Goal: Task Accomplishment & Management: Use online tool/utility

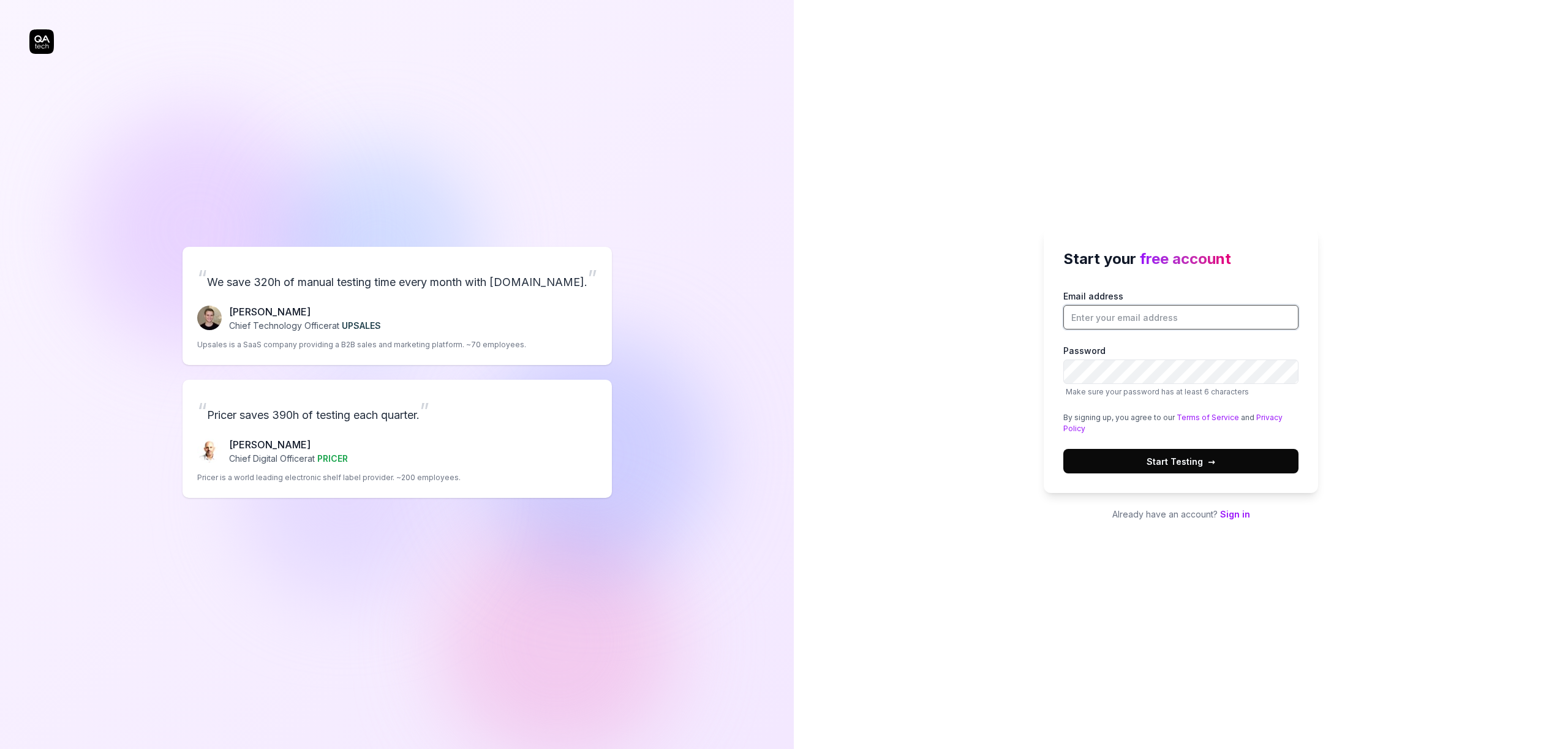
click at [1110, 320] on input "Email address" at bounding box center [1181, 317] width 235 height 24
click at [0, 748] on com-1password-button at bounding box center [0, 749] width 0 height 0
click at [1085, 319] on input "Email address" at bounding box center [1181, 317] width 235 height 24
type input "stef.loos@smartbit.be"
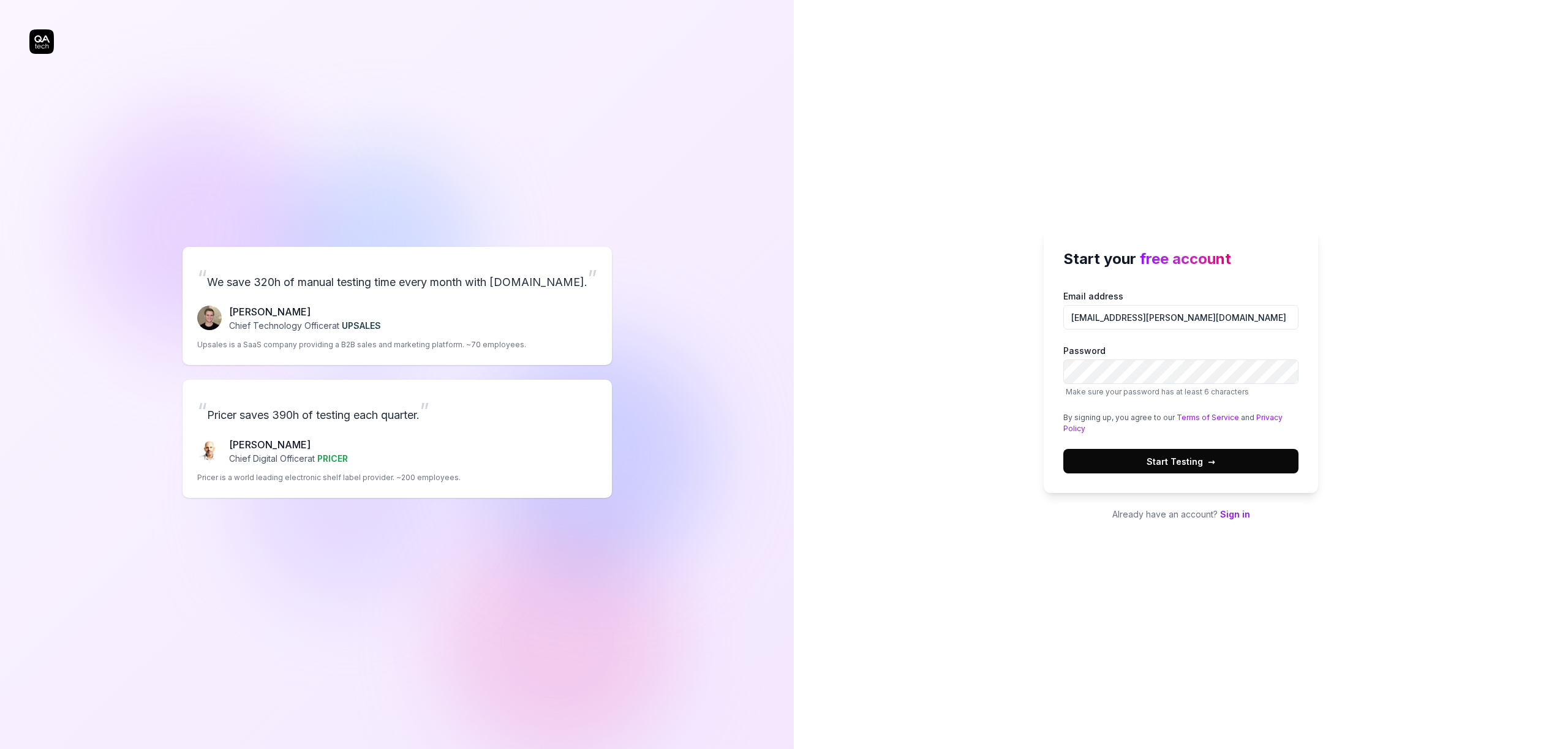
click at [1159, 466] on span "Start Testing →" at bounding box center [1181, 461] width 69 height 13
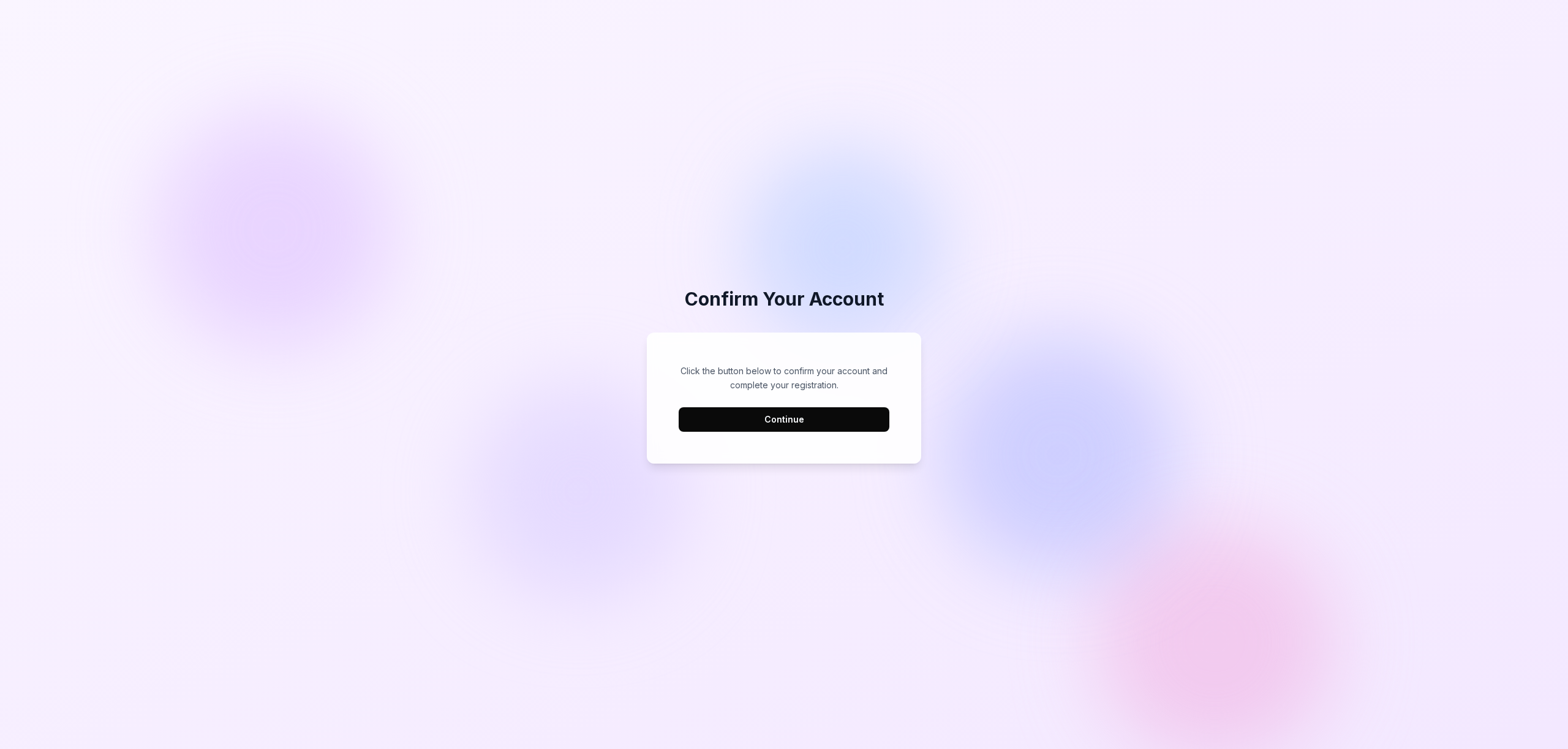
click at [737, 424] on button "Continue" at bounding box center [784, 419] width 211 height 24
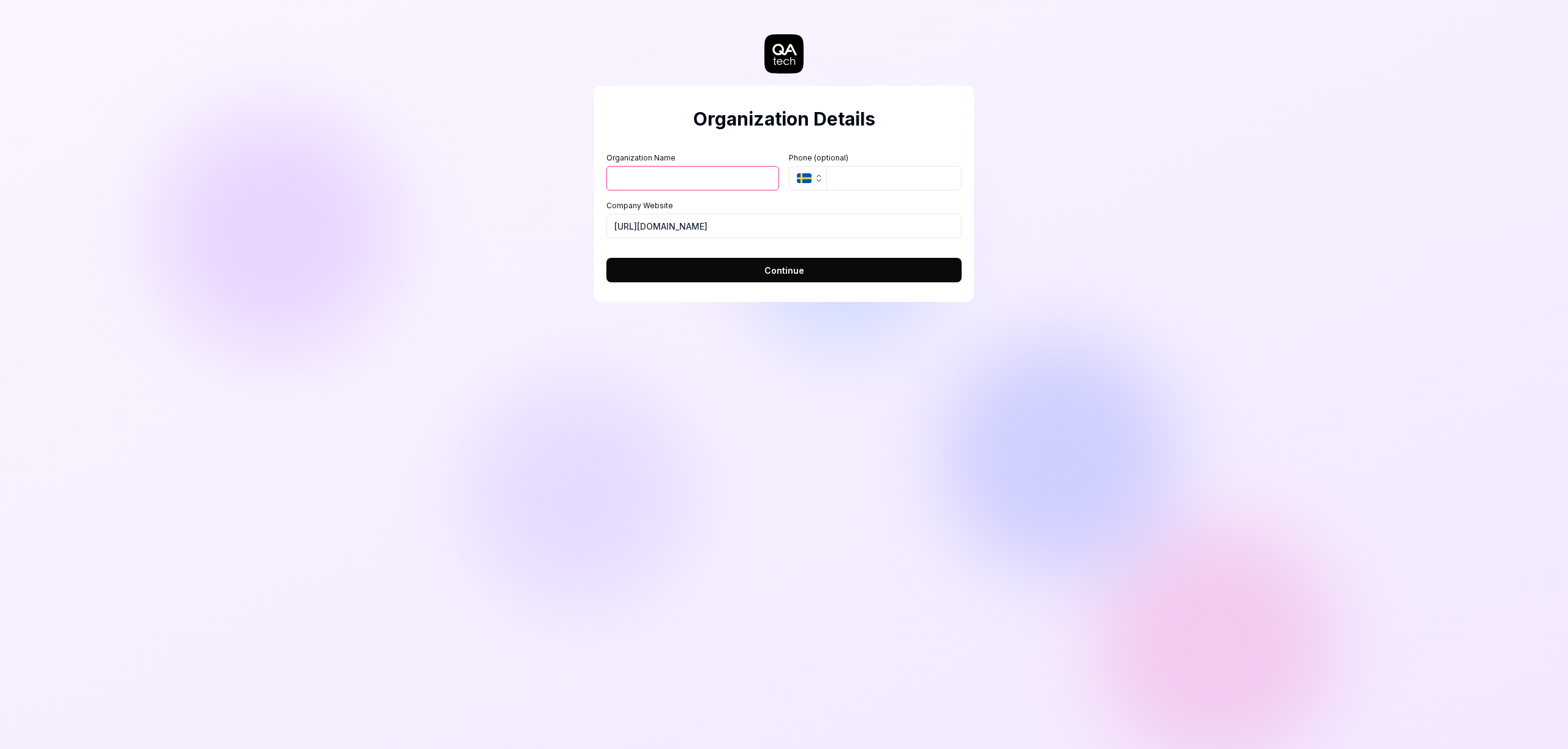
click at [490, 259] on div "Organization Details Organization Name Organization Logo (Square minimum 256x25…" at bounding box center [784, 374] width 1568 height 749
click at [672, 225] on input "https://smartbit.be" at bounding box center [784, 225] width 355 height 24
click at [635, 175] on input "Organization Name" at bounding box center [693, 178] width 173 height 24
type input "Smartbit"
click at [634, 137] on div "Organization Details Organization Name Smartbit Organization Logo (Square minim…" at bounding box center [784, 193] width 380 height 216
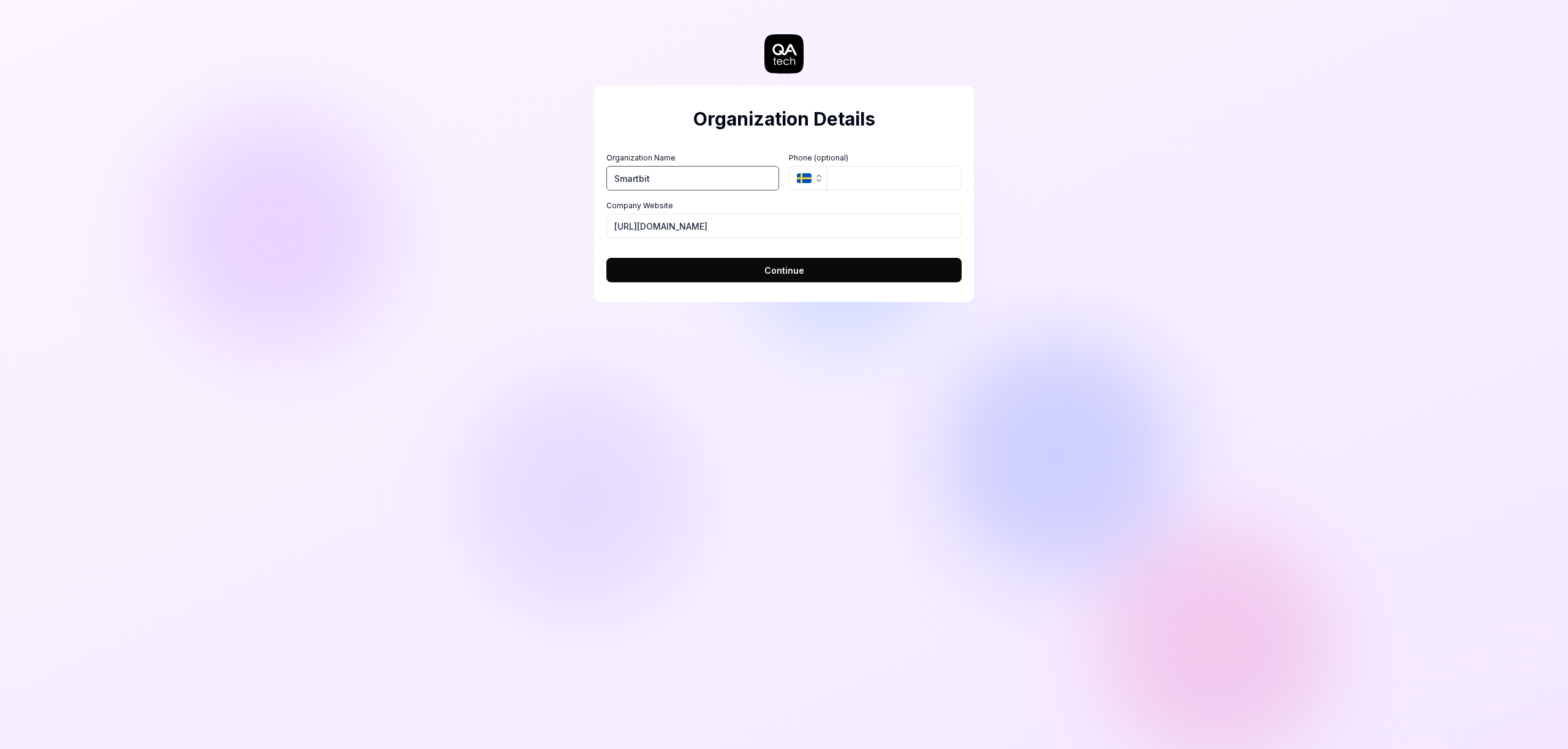
drag, startPoint x: 686, startPoint y: 178, endPoint x: 581, endPoint y: 164, distance: 105.9
click at [581, 164] on div "Organization Details Organization Name Smartbit Organization Logo (Square minim…" at bounding box center [784, 374] width 1568 height 749
type input "Test"
click at [656, 121] on h2 "Organization Details" at bounding box center [784, 118] width 355 height 27
click at [712, 228] on input "https://smartbit.be" at bounding box center [784, 225] width 355 height 24
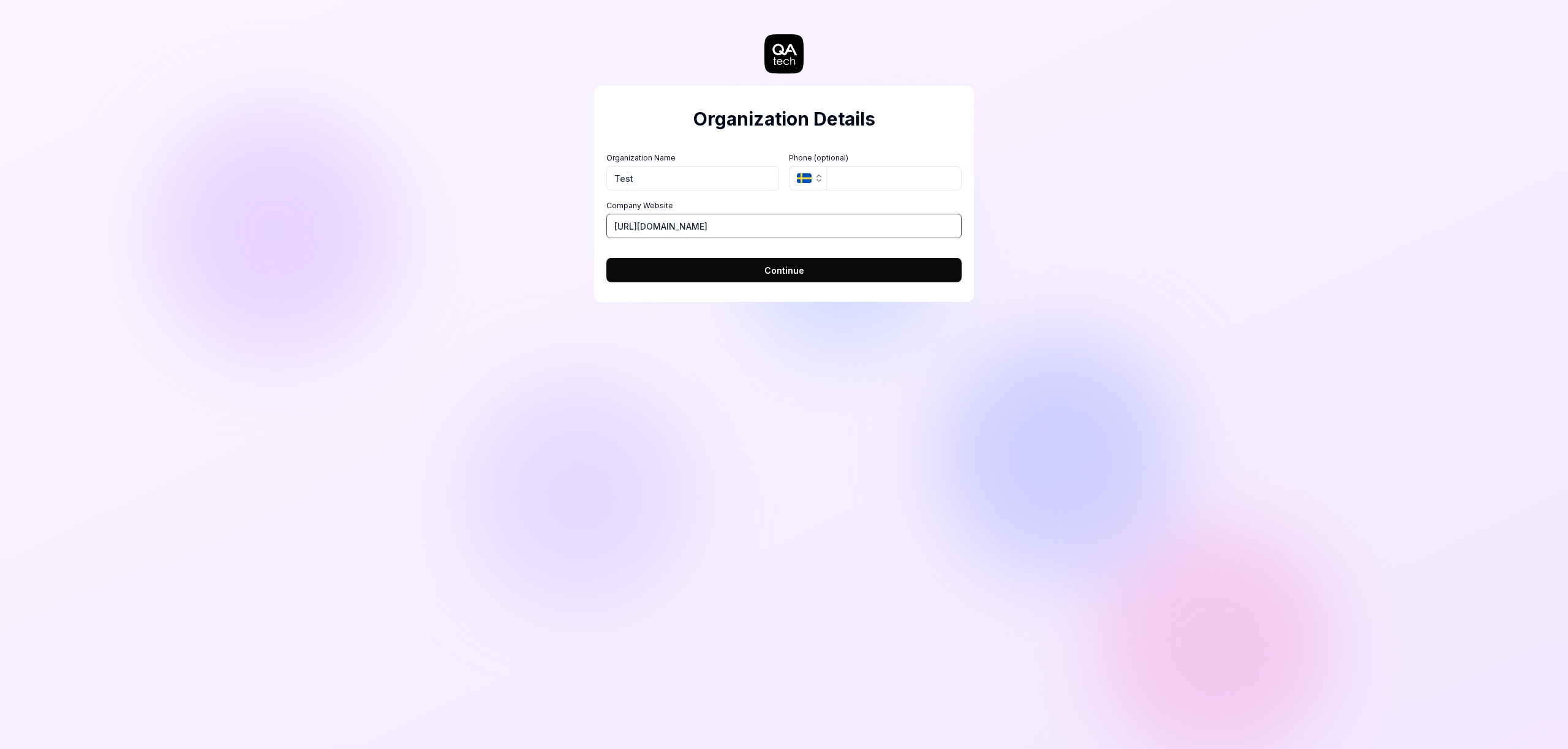
drag, startPoint x: 725, startPoint y: 230, endPoint x: 658, endPoint y: 224, distance: 67.3
click at [658, 224] on input "https://smartbit.be" at bounding box center [784, 225] width 355 height 24
type input "https://example.com"
click at [623, 178] on input "Test" at bounding box center [693, 178] width 173 height 24
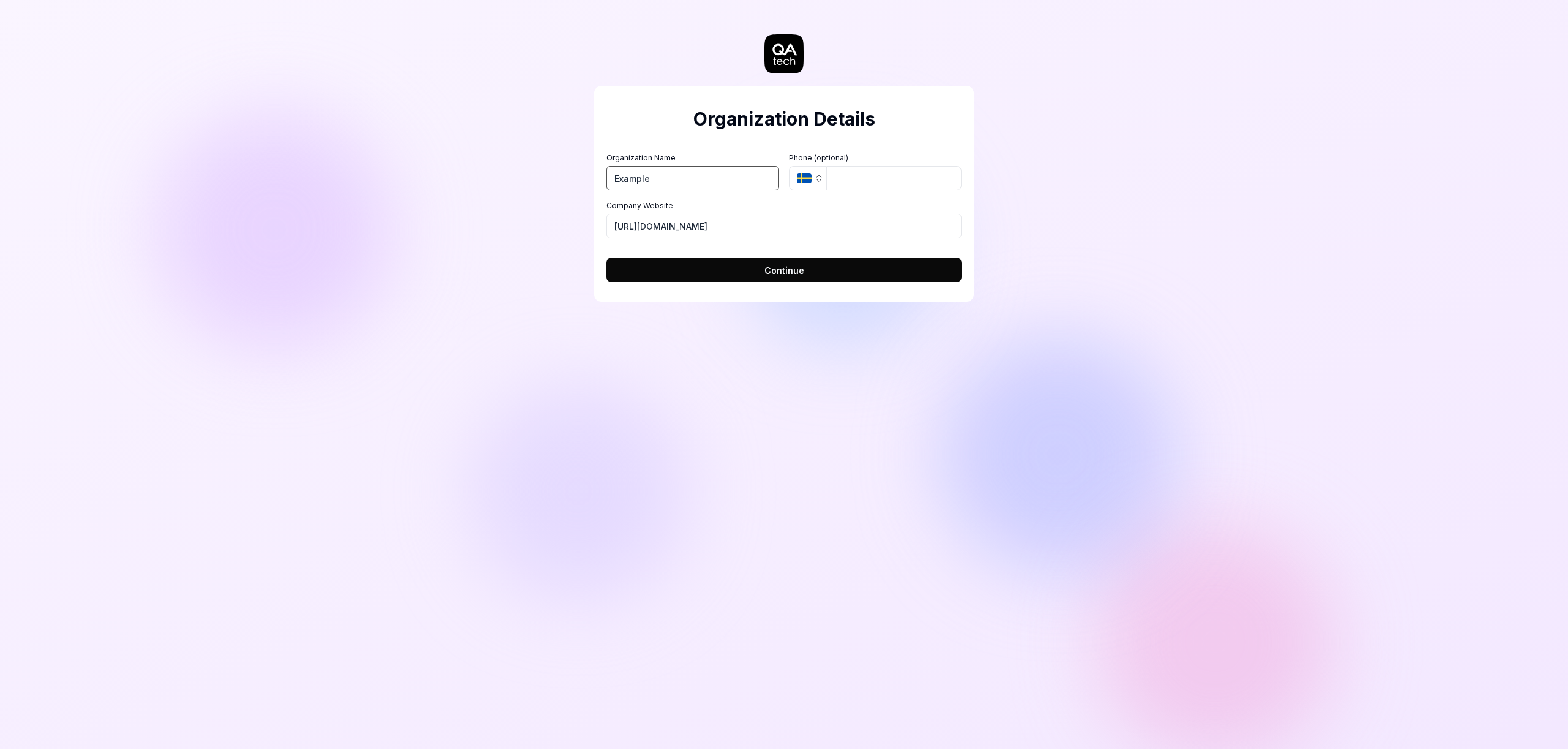
type input "Example"
click at [618, 119] on h2 "Organization Details" at bounding box center [784, 118] width 355 height 27
click at [748, 279] on button "Continue" at bounding box center [784, 270] width 355 height 24
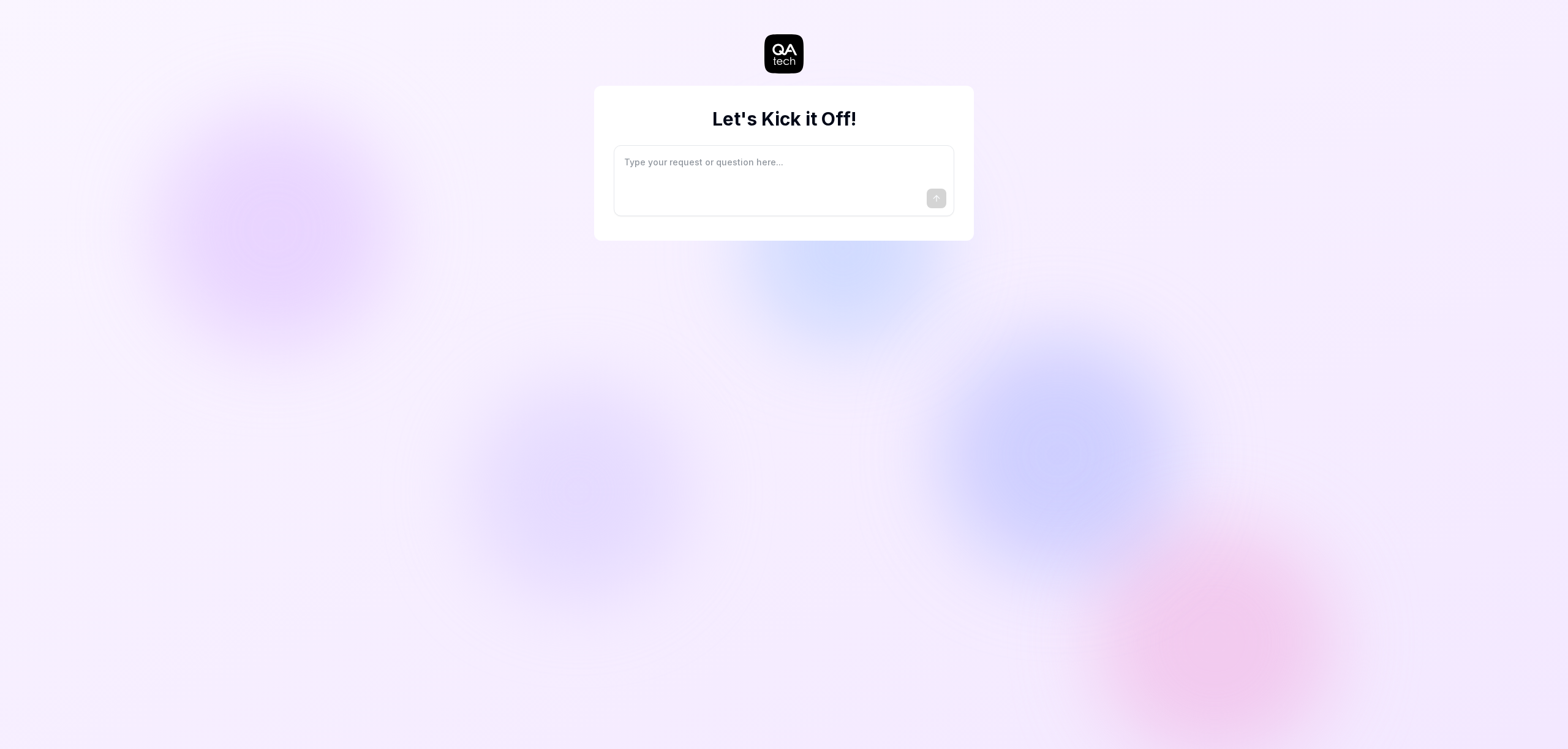
type textarea "*"
type textarea "I"
type textarea "*"
type textarea "I"
type textarea "*"
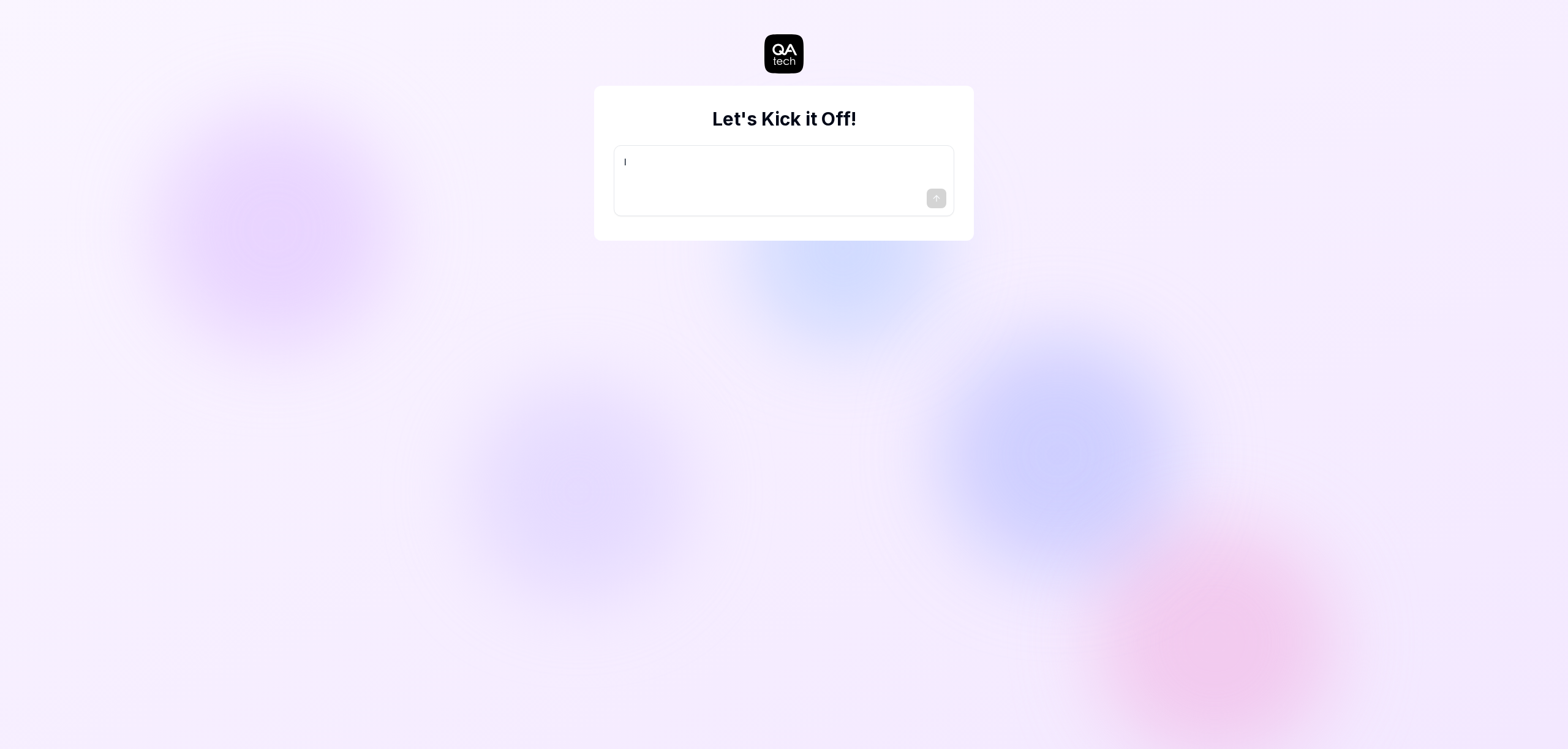
type textarea "I w"
type textarea "*"
type textarea "I wa"
type textarea "*"
type textarea "I wan"
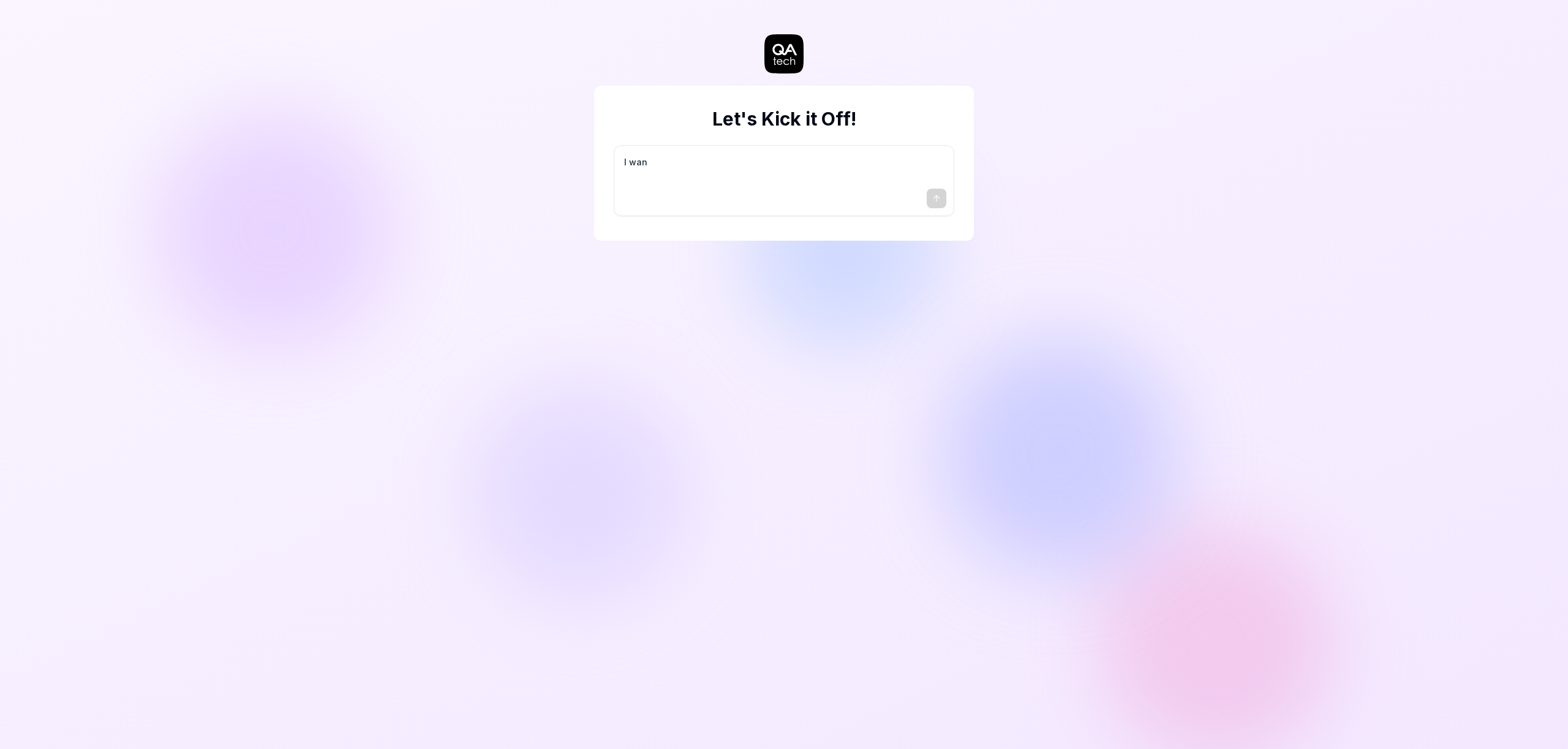
type textarea "*"
type textarea "I want"
type textarea "*"
type textarea "I want"
type textarea "*"
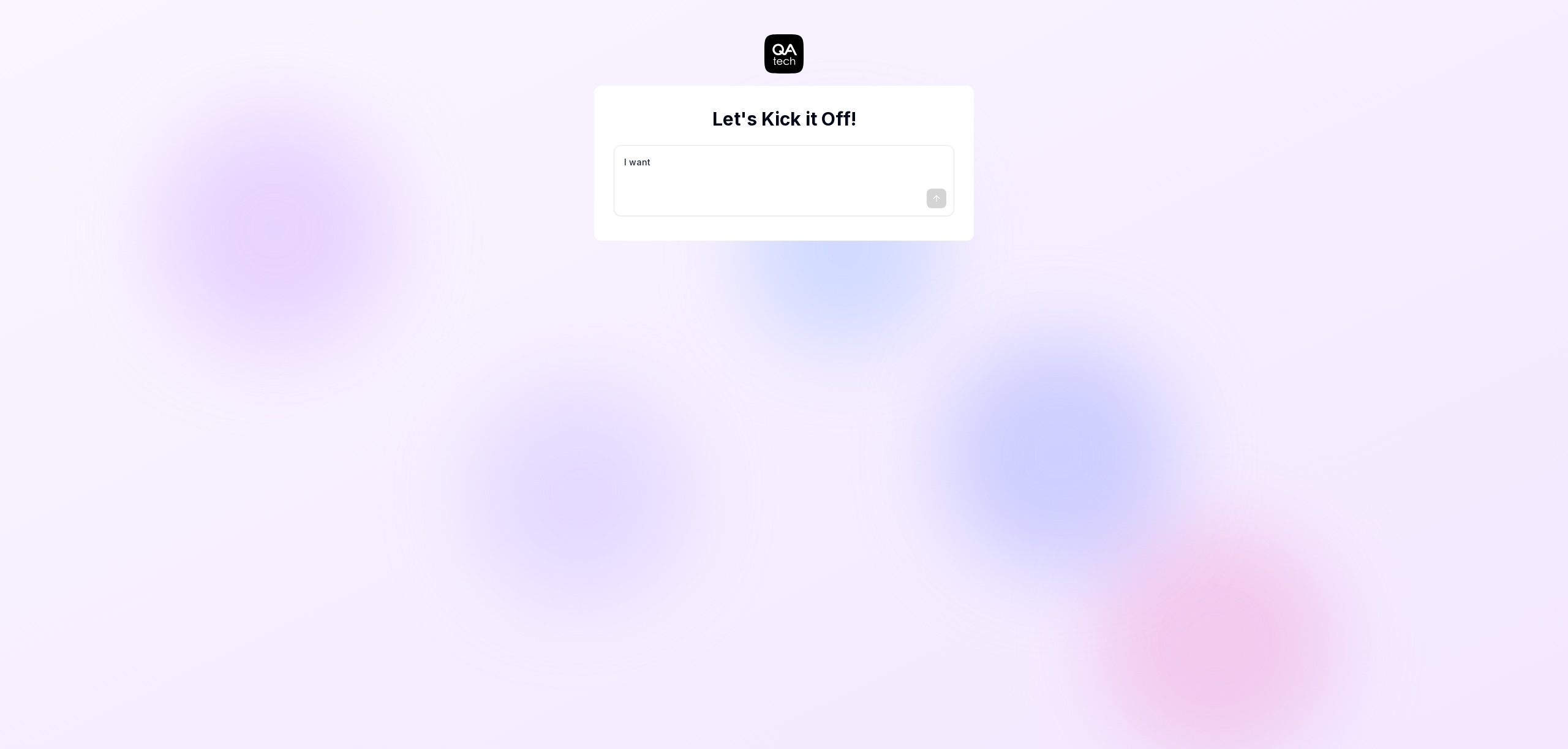
type textarea "I want a"
type textarea "*"
type textarea "I want a"
type textarea "*"
type textarea "I want a g"
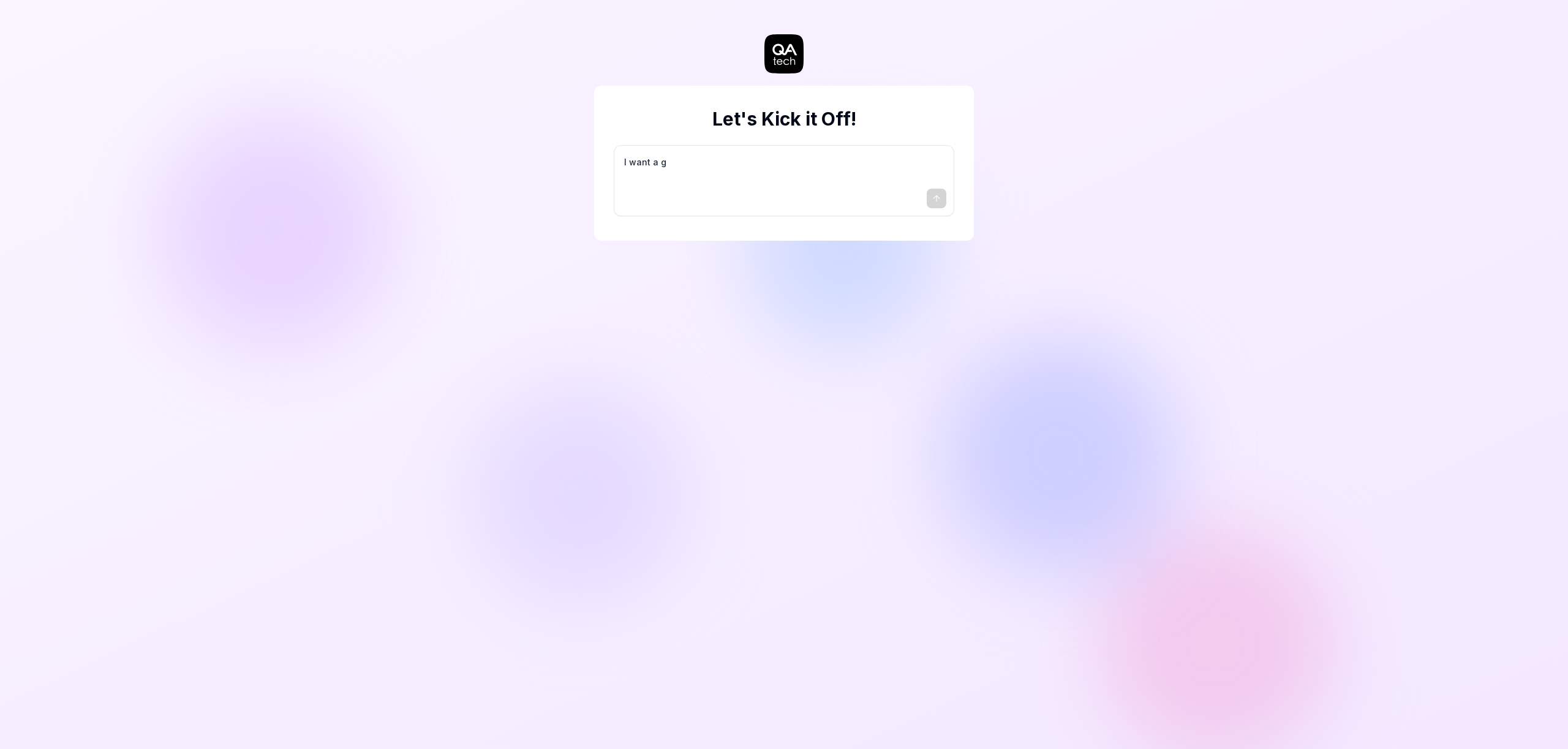
type textarea "*"
type textarea "I want a go"
type textarea "*"
type textarea "I want a goo"
type textarea "*"
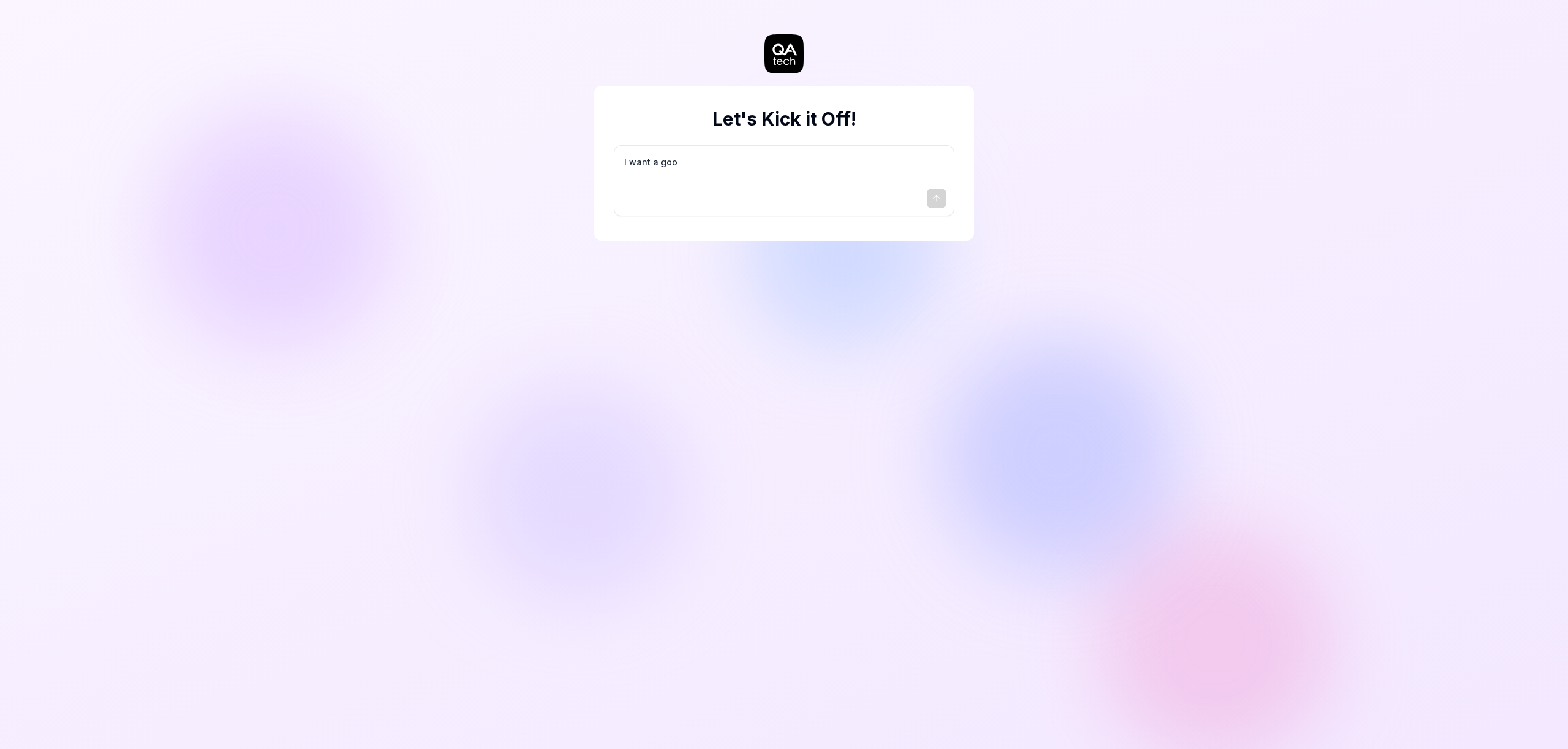
type textarea "I want a good"
type textarea "*"
type textarea "I want a good"
type textarea "*"
type textarea "I want a good t"
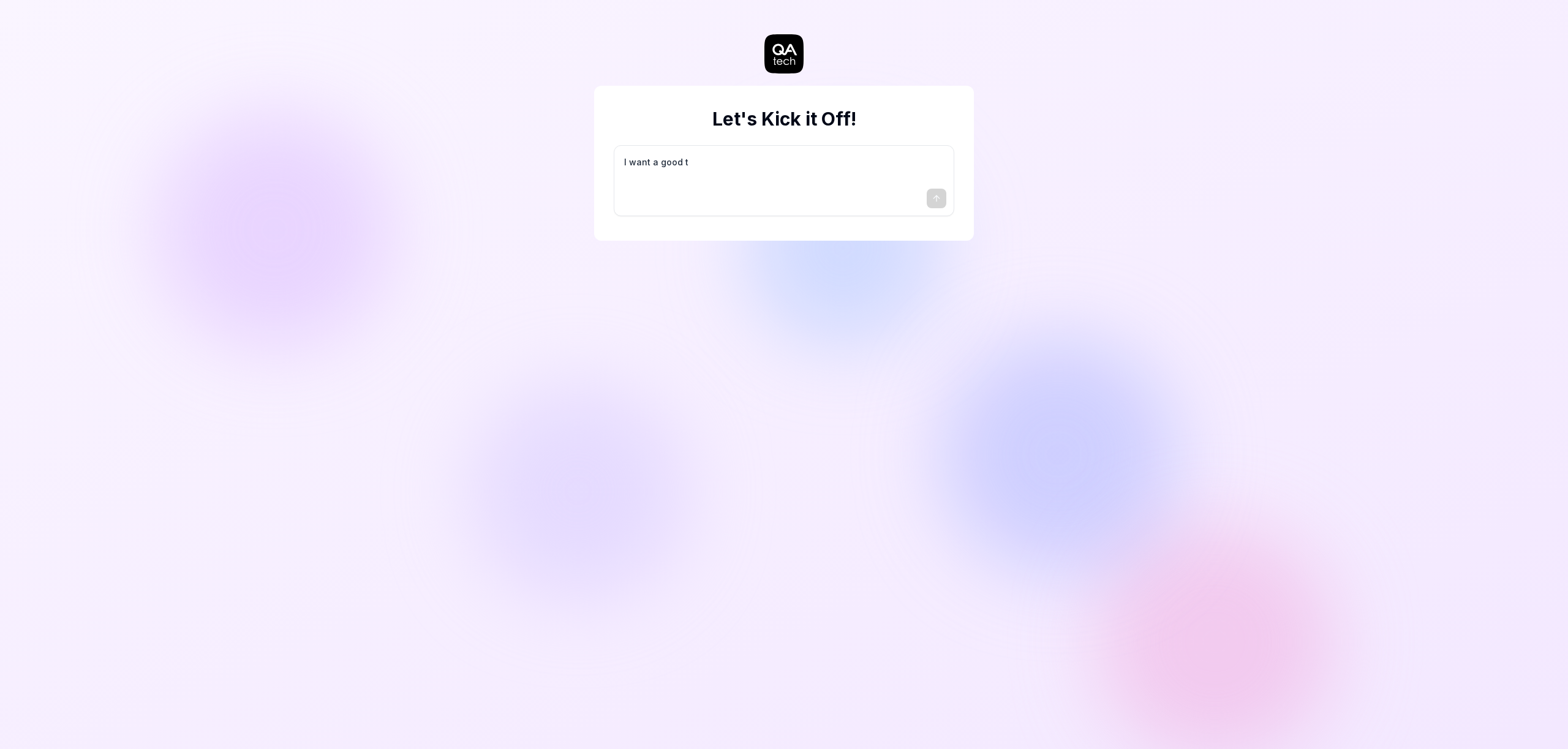
type textarea "*"
type textarea "I want a good te"
type textarea "*"
type textarea "I want a good tes"
type textarea "*"
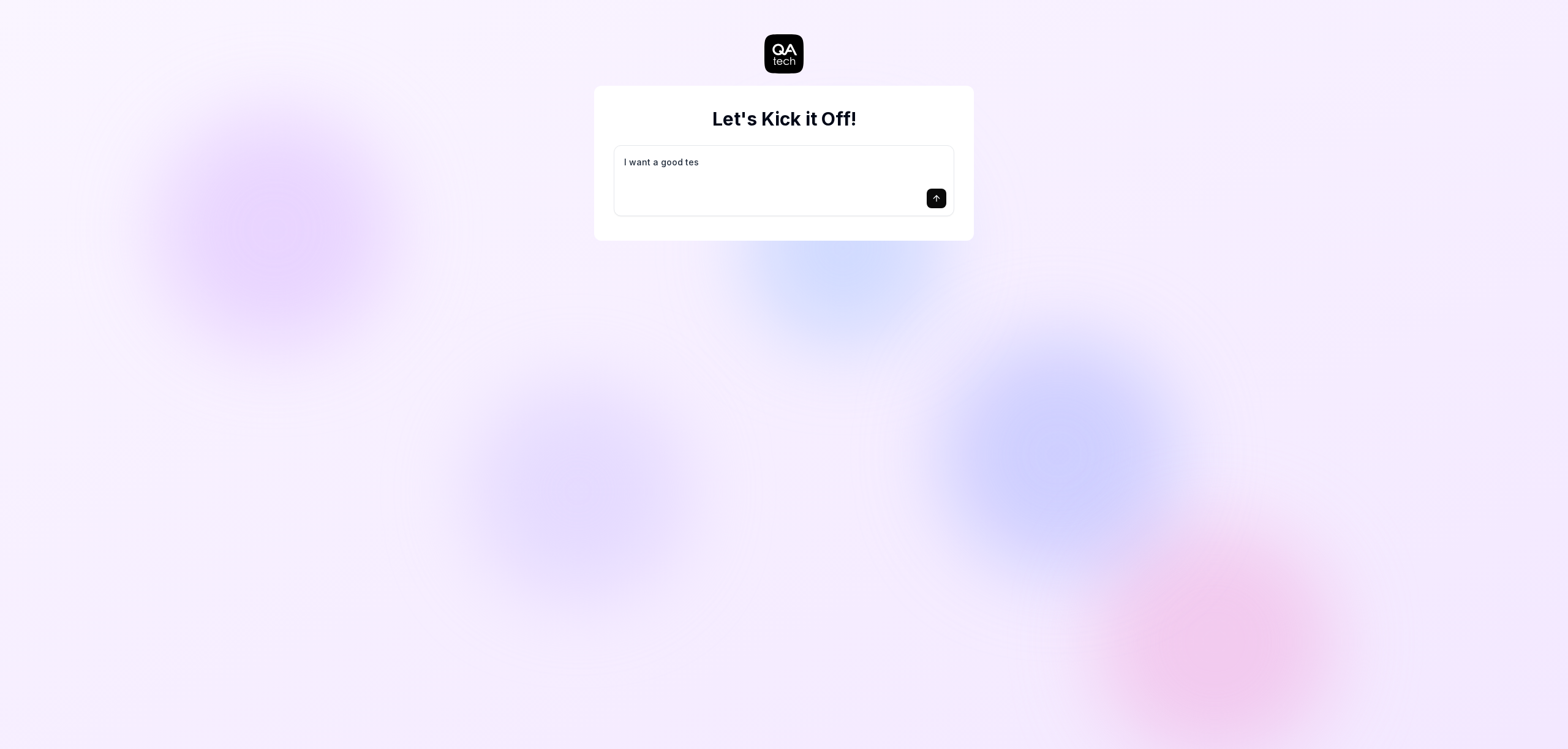
type textarea "I want a good test"
type textarea "*"
type textarea "I want a good test"
type textarea "*"
type textarea "I want a good test s"
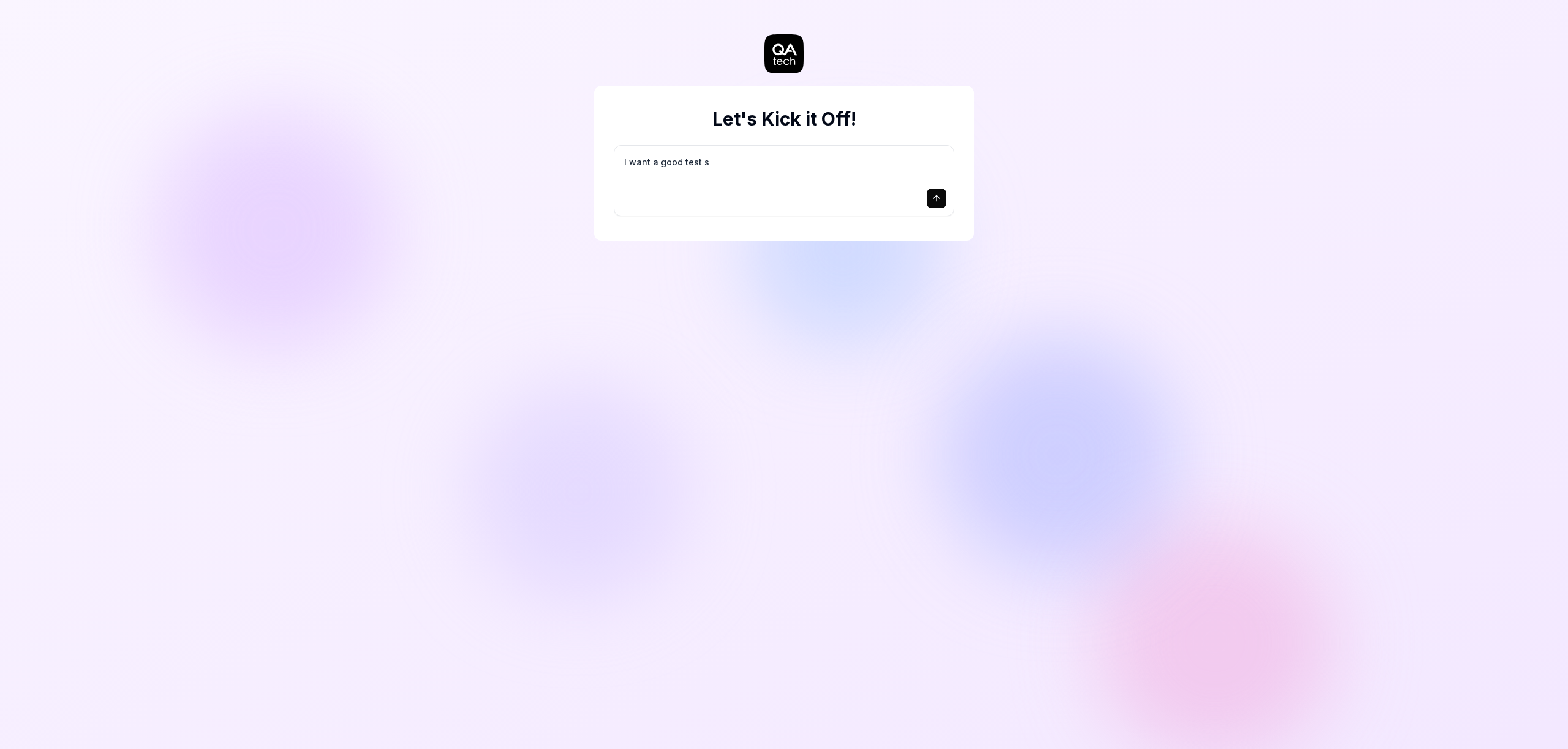
type textarea "*"
type textarea "I want a good test se"
type textarea "*"
type textarea "I want a good test set"
type textarea "*"
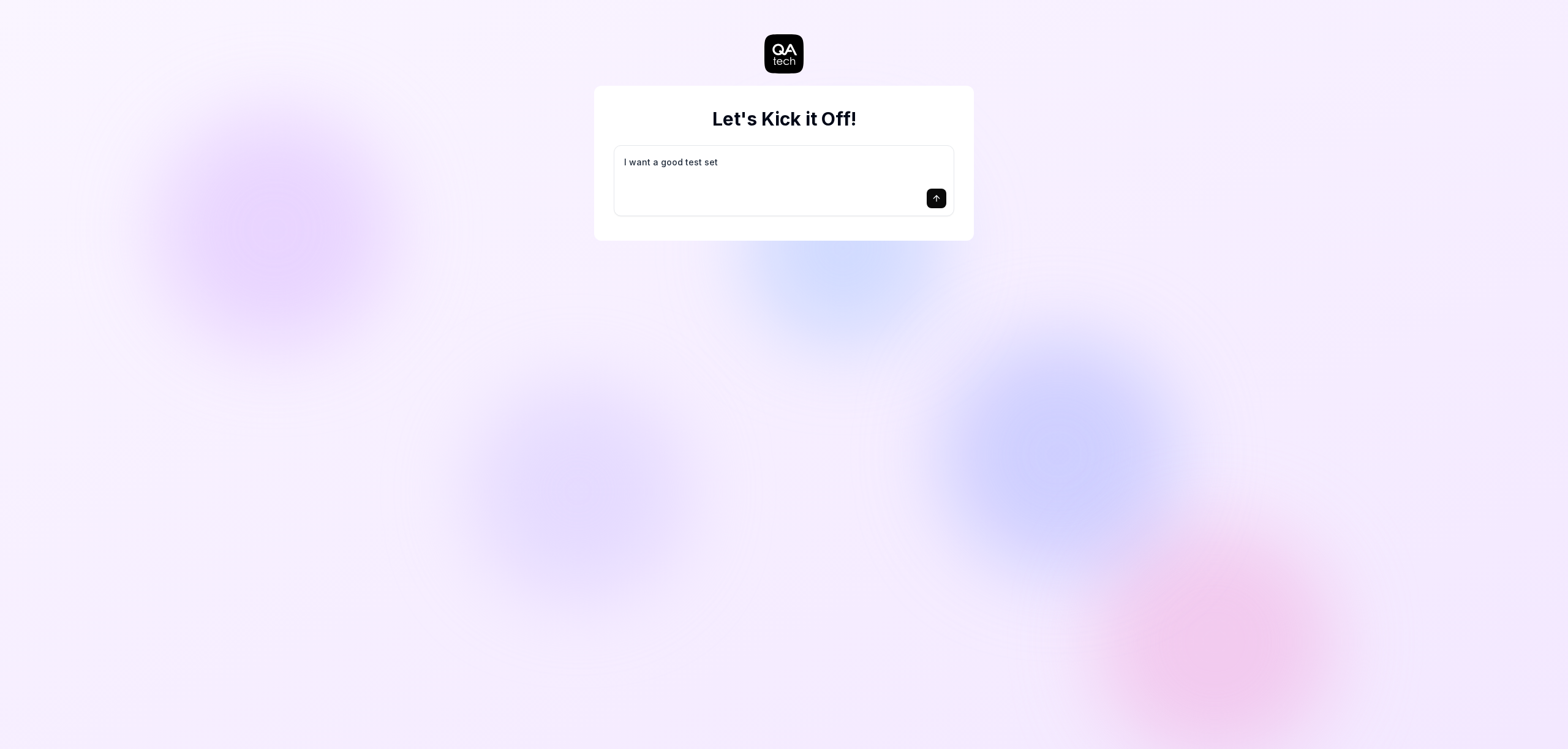
type textarea "I want a good test setu"
type textarea "*"
type textarea "I want a good test setup"
type textarea "*"
type textarea "I want a good test setup"
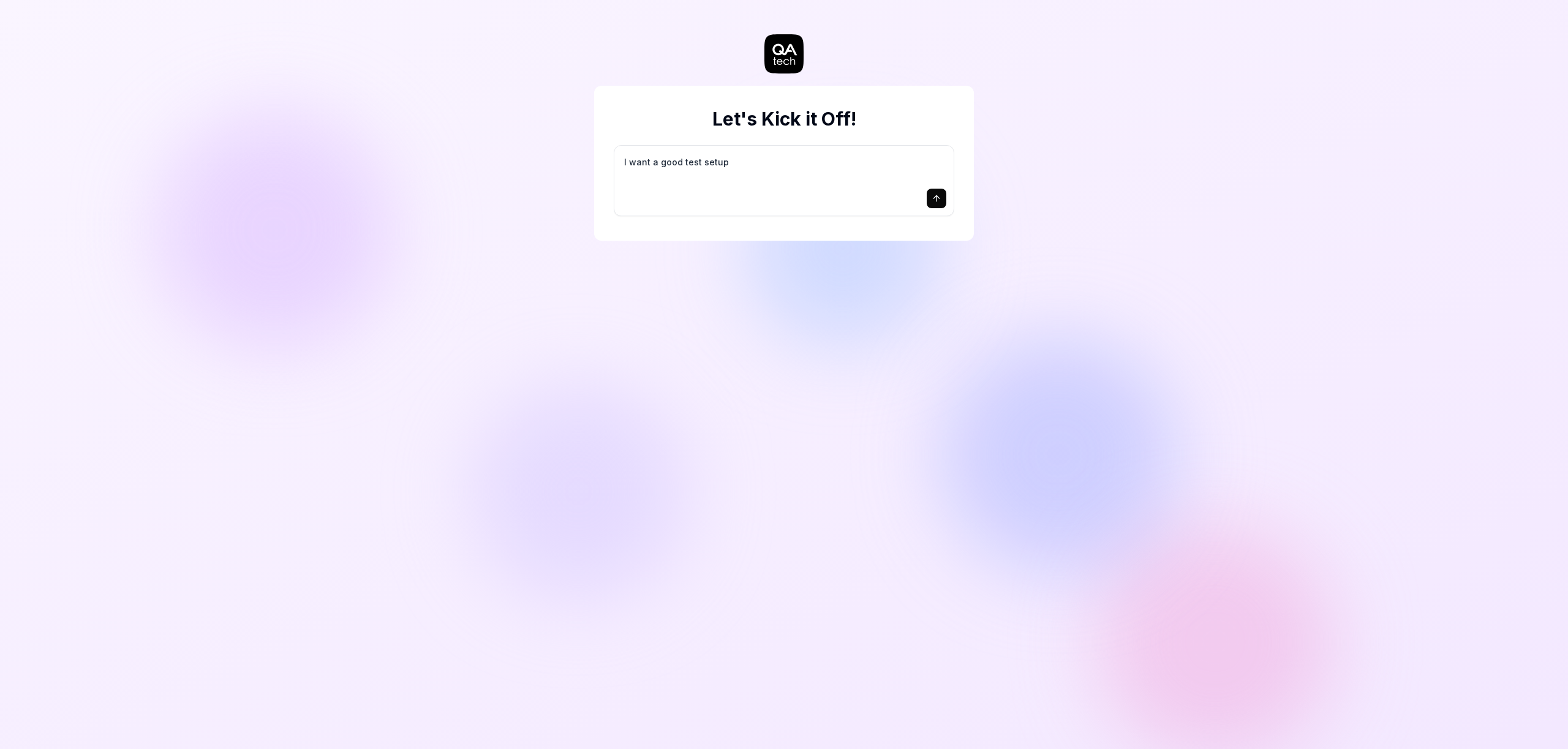
type textarea "*"
type textarea "I want a good test setup f"
type textarea "*"
type textarea "I want a good test setup fo"
type textarea "*"
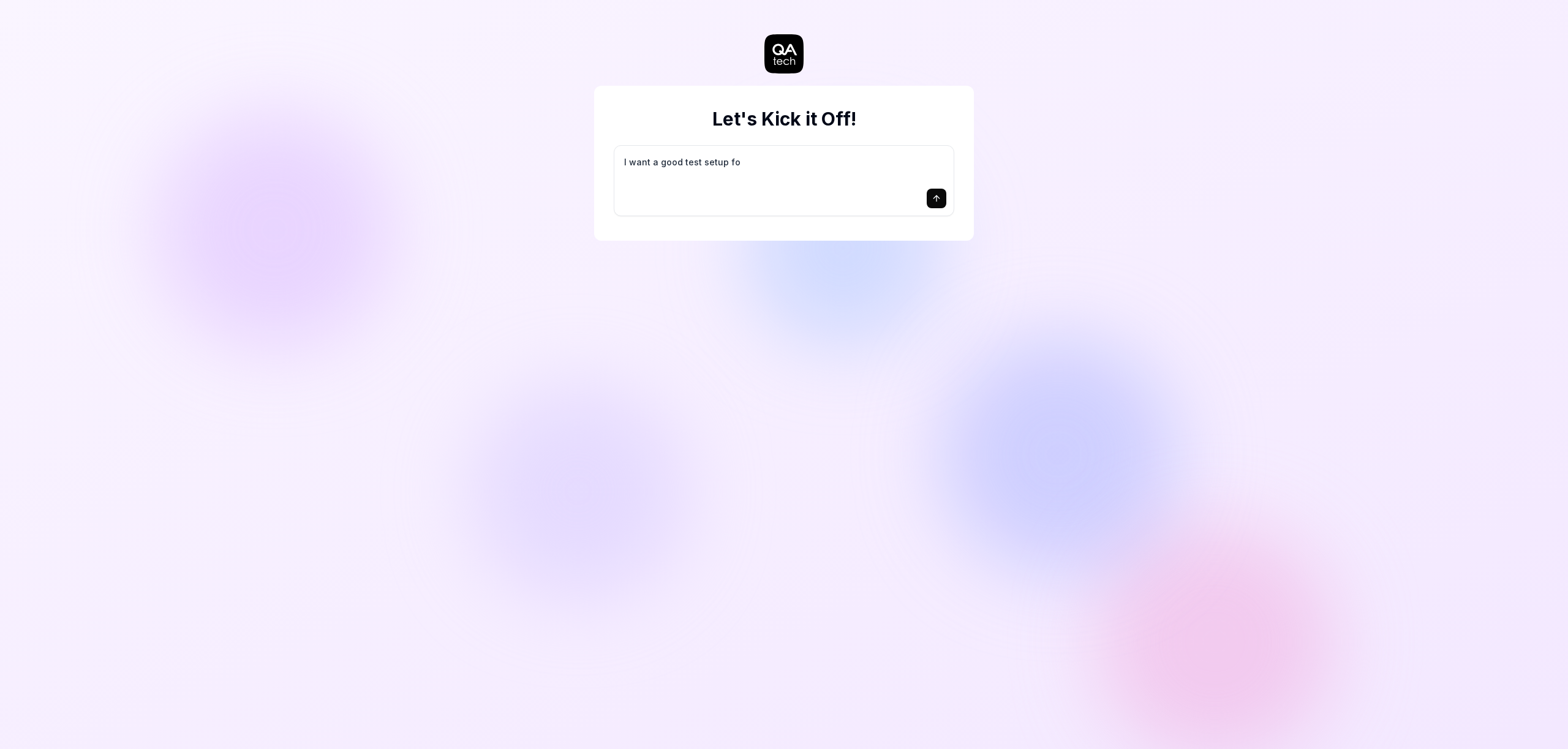
type textarea "I want a good test setup for"
type textarea "*"
type textarea "I want a good test setup for"
type textarea "*"
type textarea "I want a good test setup for m"
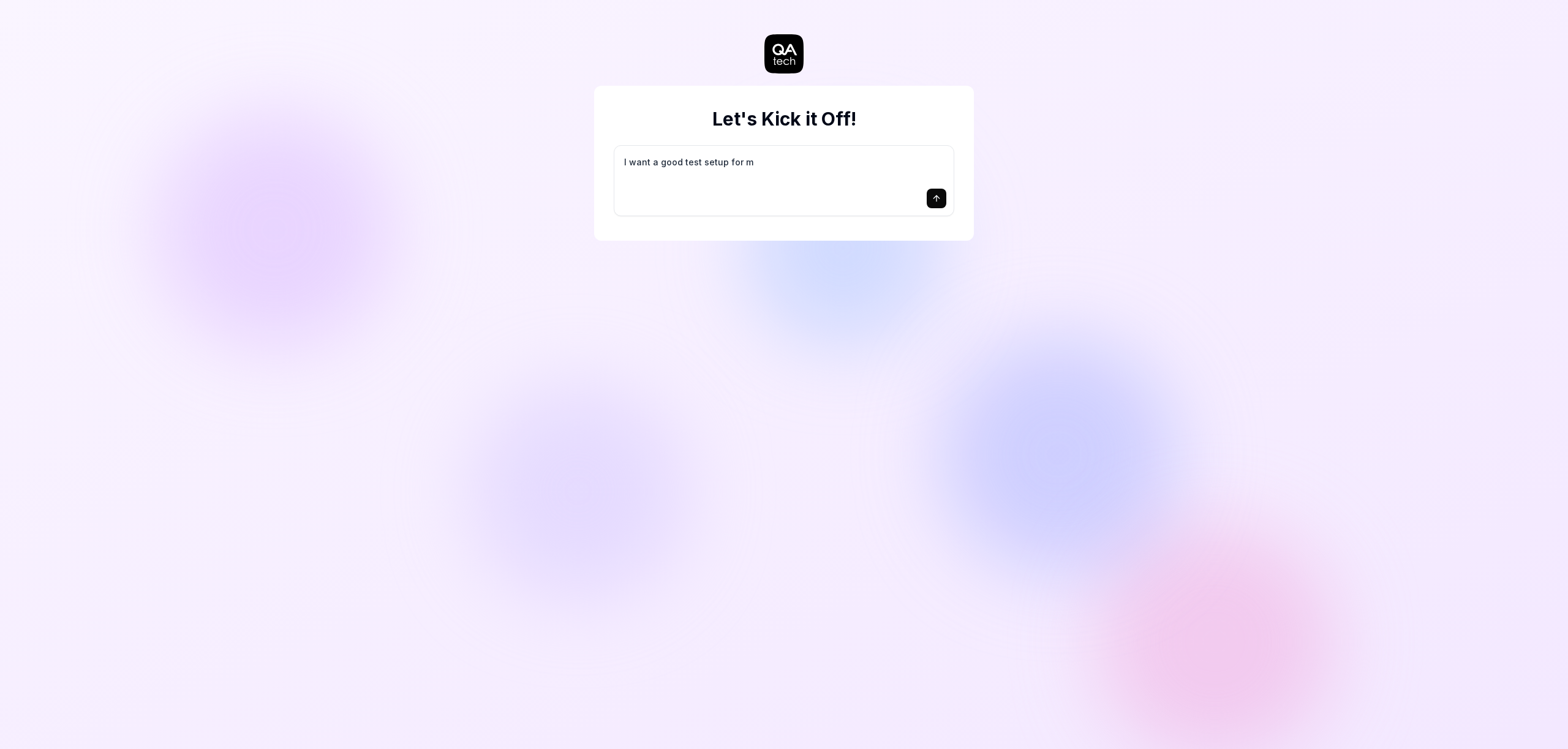
type textarea "*"
type textarea "I want a good test setup for my"
type textarea "*"
type textarea "I want a good test setup for my"
type textarea "*"
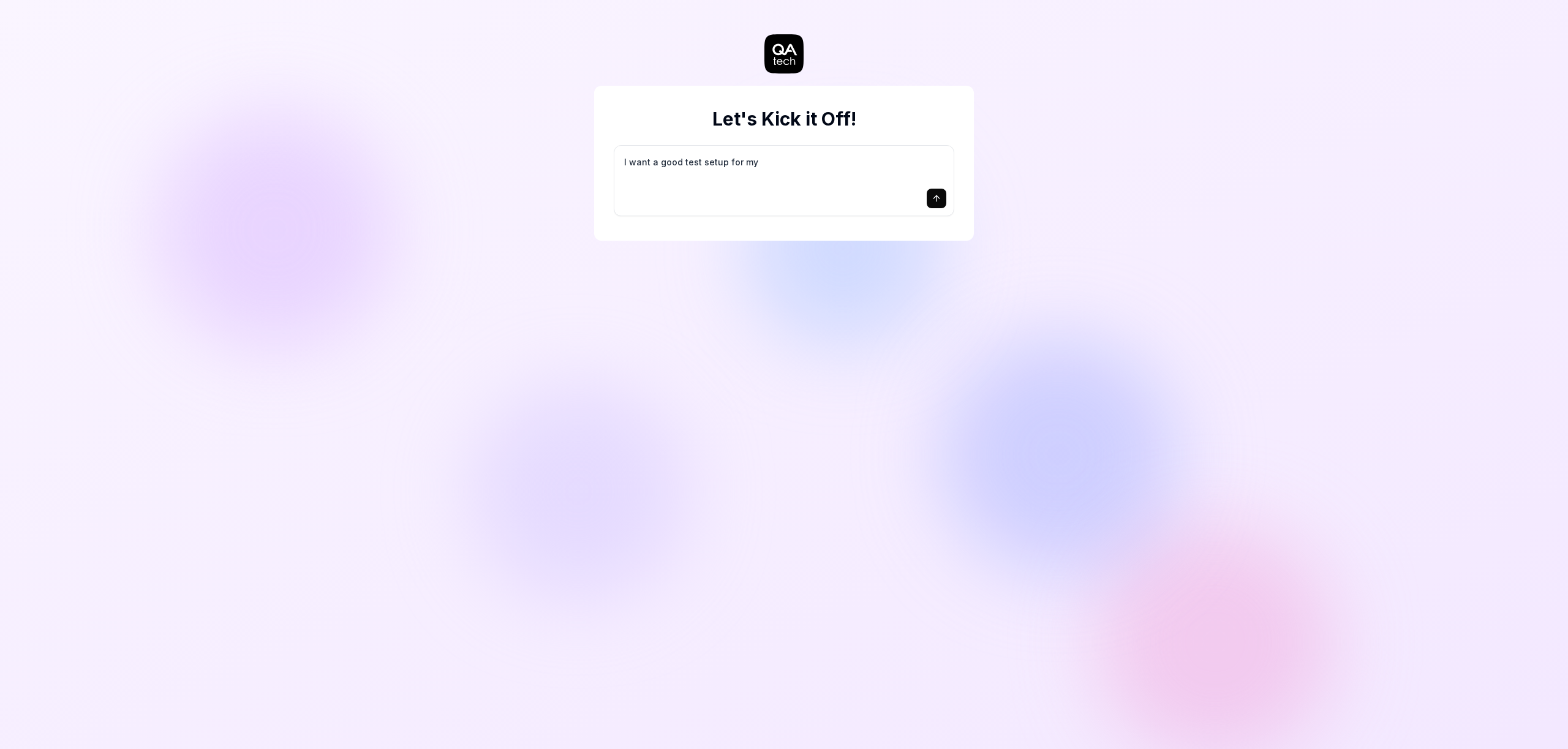
type textarea "I want a good test setup for my s"
type textarea "*"
type textarea "I want a good test setup for my si"
type textarea "*"
type textarea "I want a good test setup for my sit"
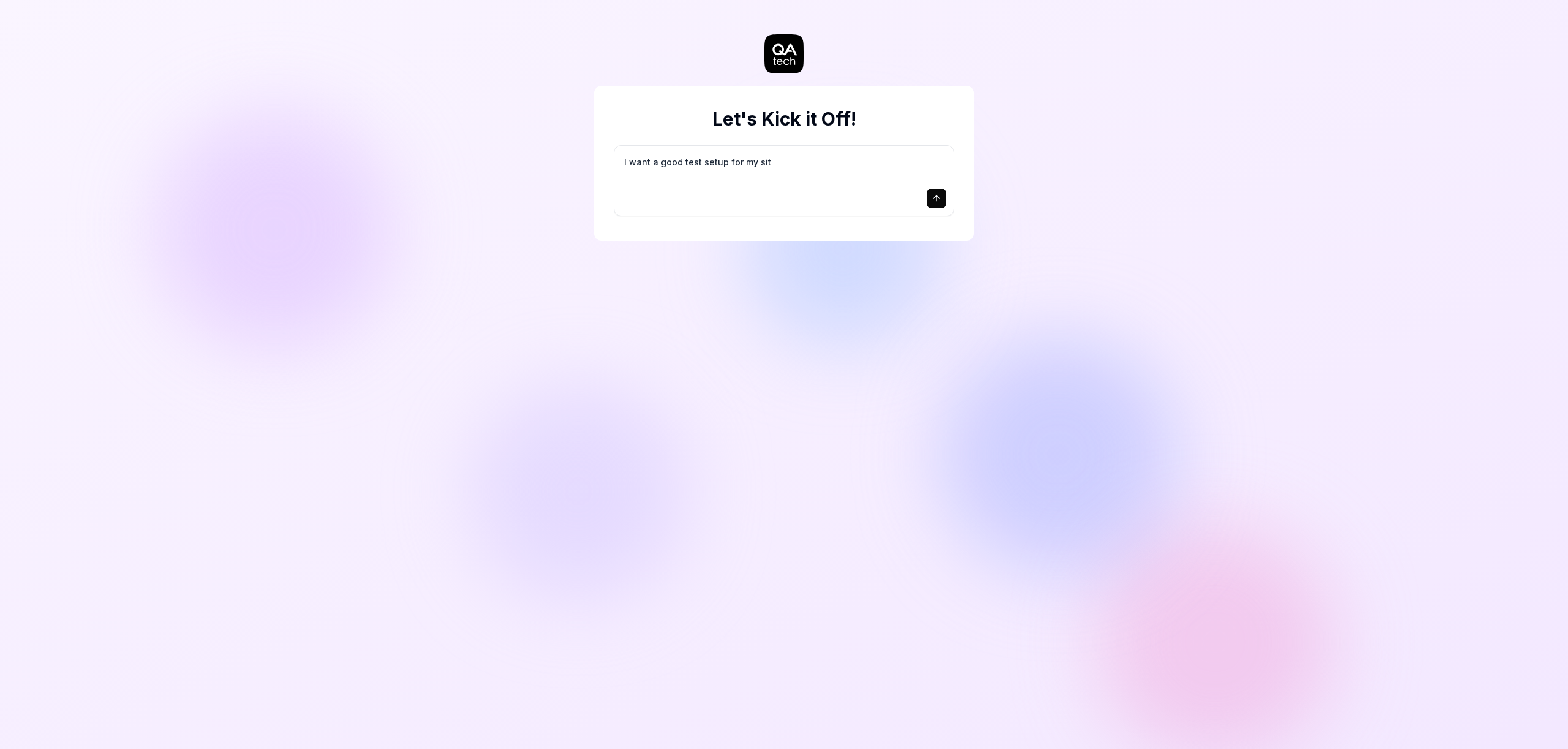
type textarea "*"
type textarea "I want a good test setup for my site"
type textarea "*"
type textarea "I want a good test setup for my site"
type textarea "*"
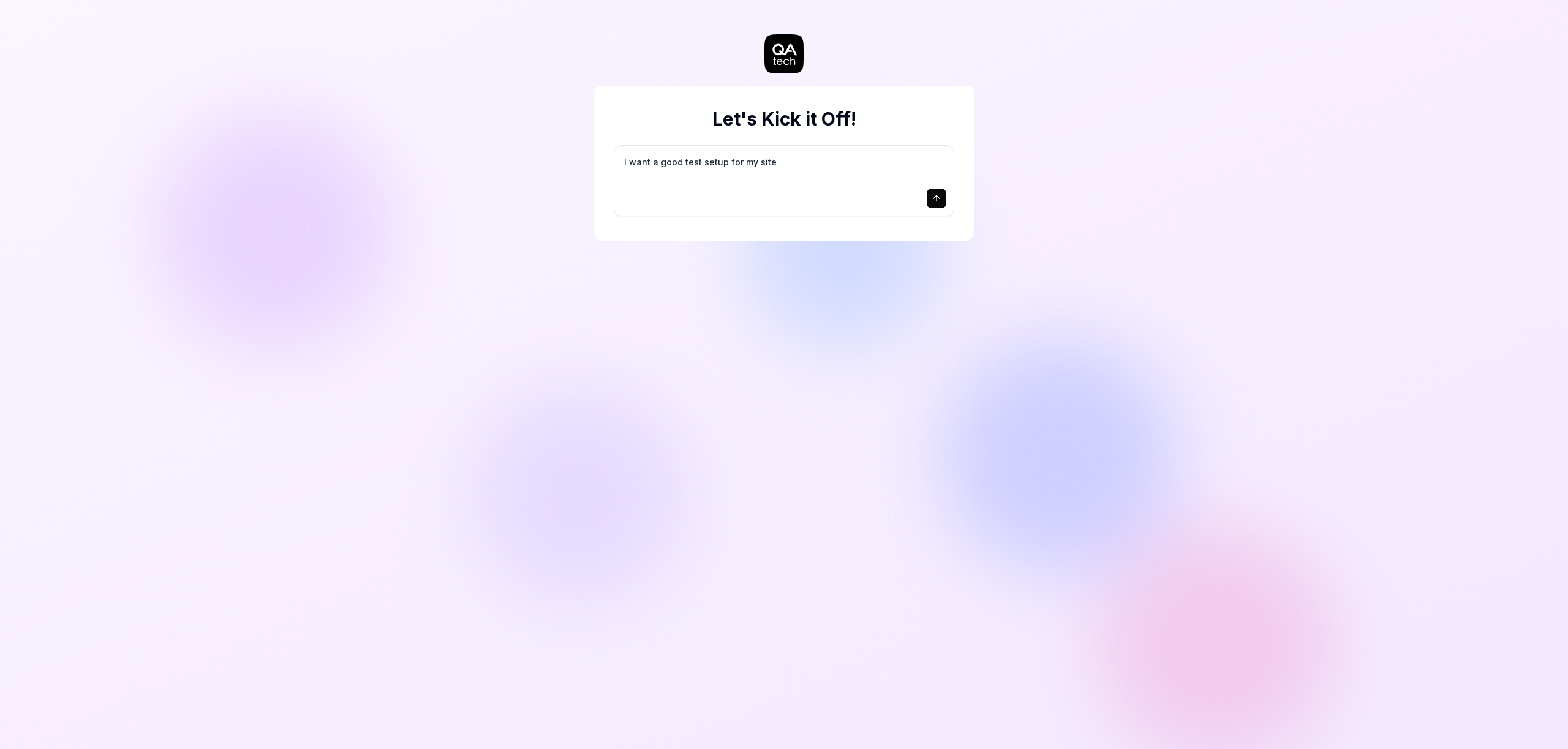
type textarea "I want a good test setup for my site -"
type textarea "*"
type textarea "I want a good test setup for my site -"
type textarea "*"
type textarea "I want a good test setup for my site - h"
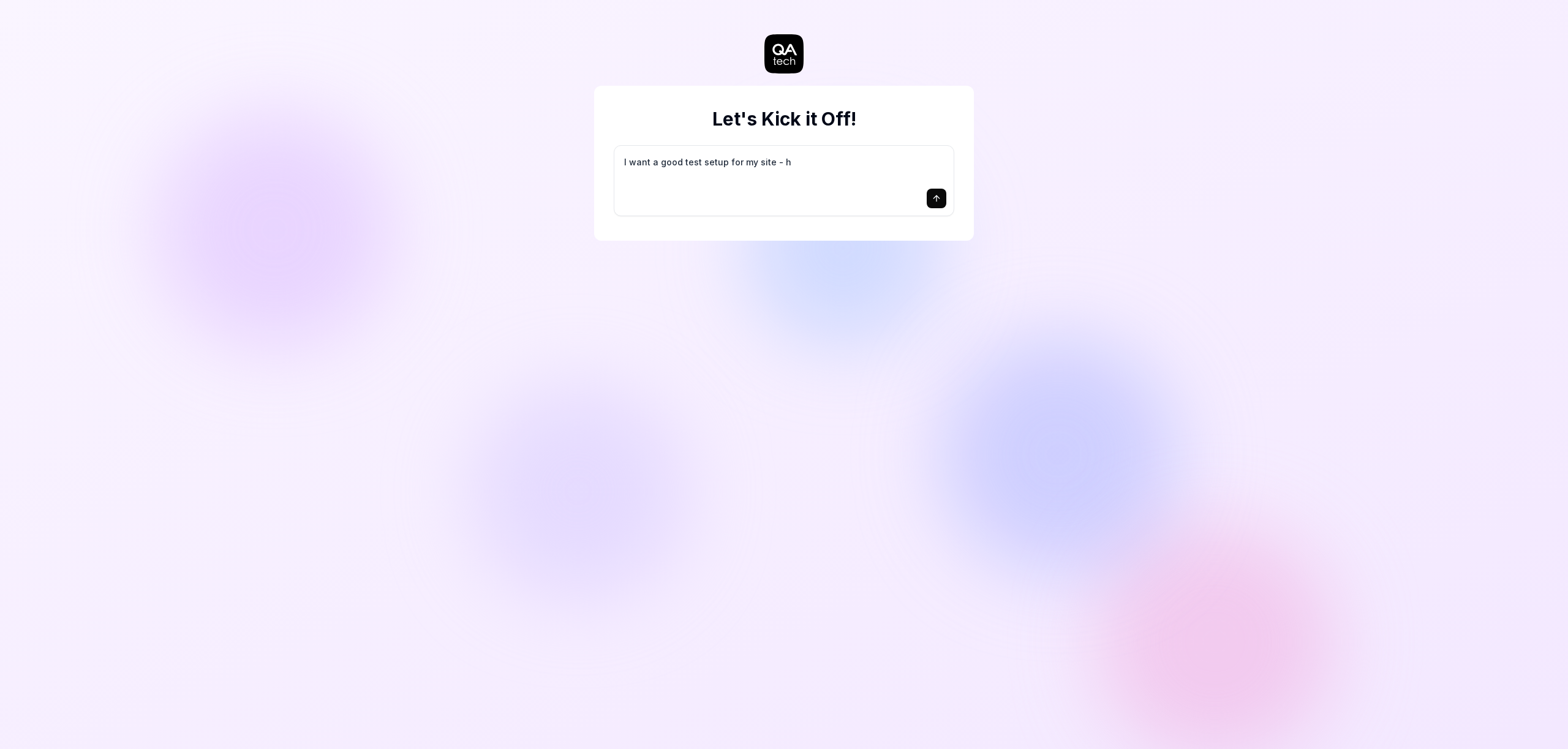
type textarea "*"
type textarea "I want a good test setup for my site - he"
type textarea "*"
type textarea "I want a good test setup for my site - hel"
type textarea "*"
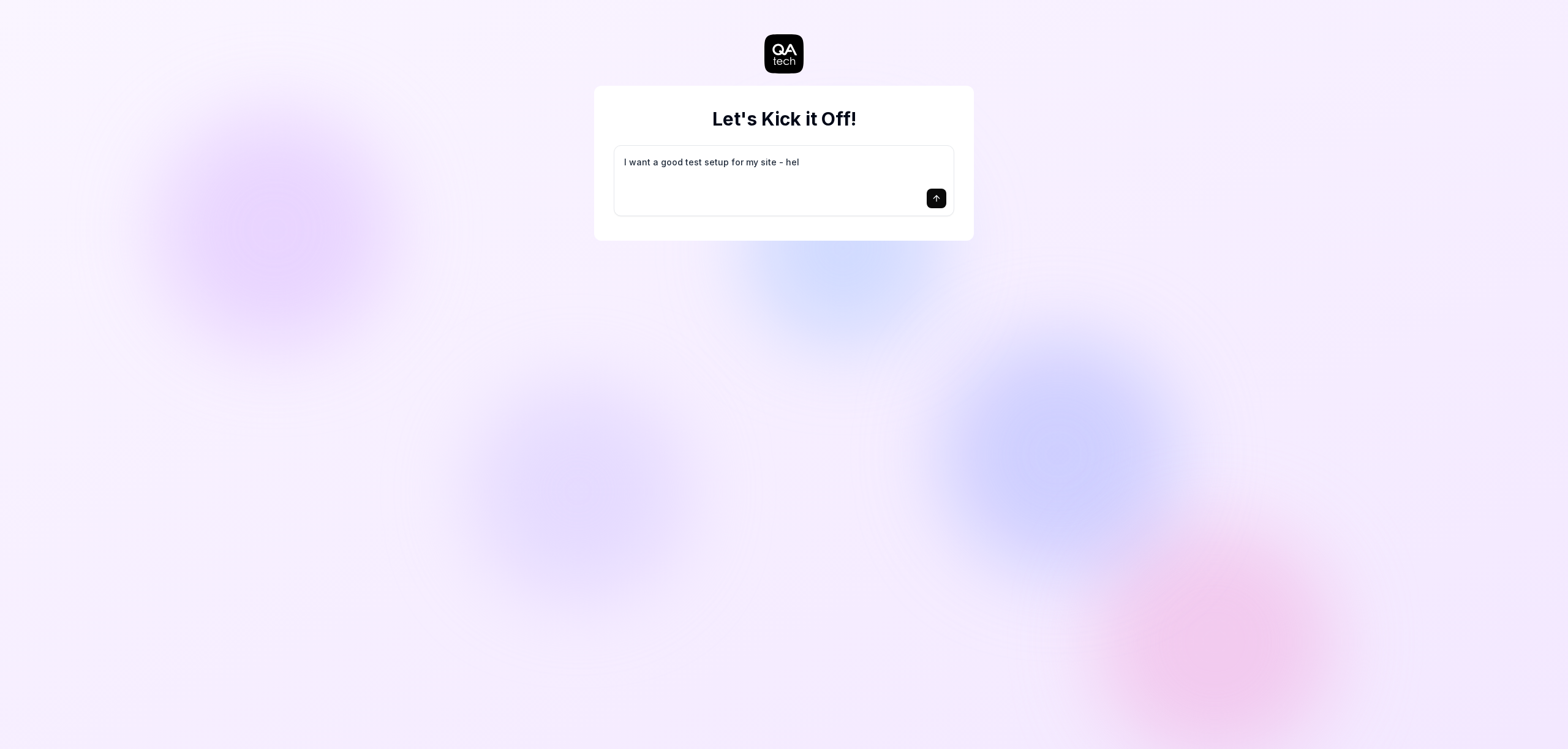
type textarea "I want a good test setup for my site - help"
type textarea "*"
type textarea "I want a good test setup for my site - help"
type textarea "*"
type textarea "I want a good test setup for my site - help m"
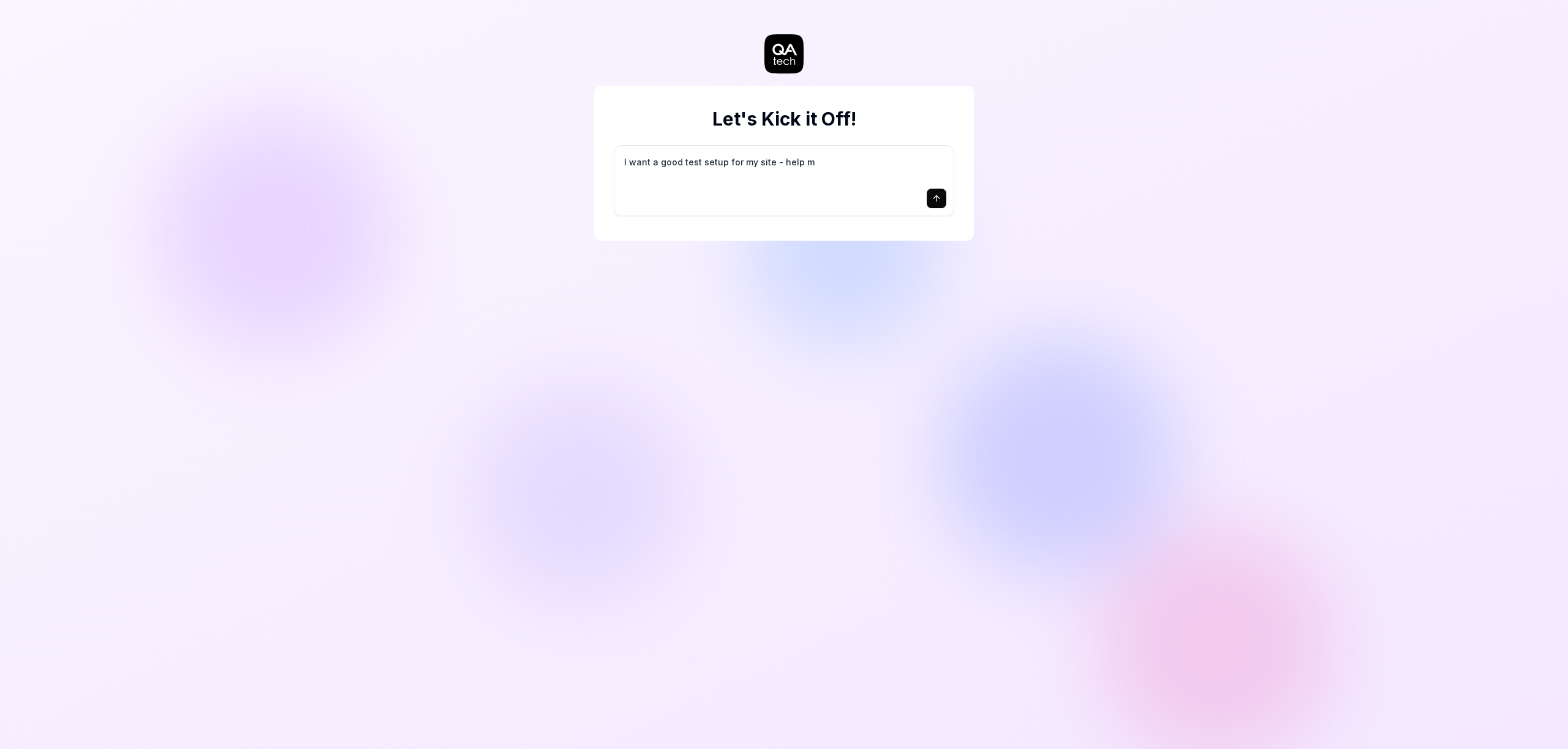
type textarea "*"
type textarea "I want a good test setup for my site - help me"
type textarea "*"
type textarea "I want a good test setup for my site - help me"
type textarea "*"
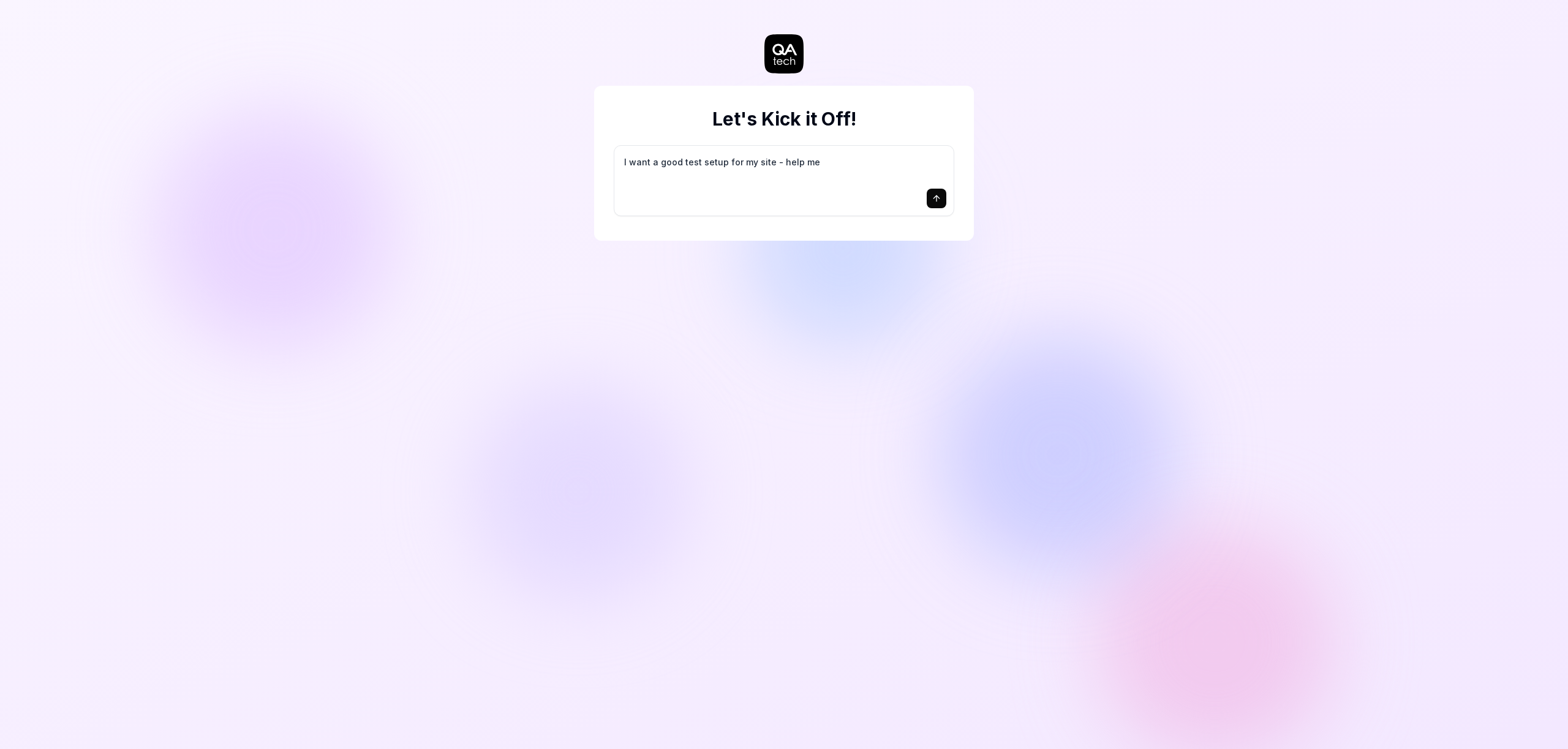
type textarea "I want a good test setup for my site - help me c"
type textarea "*"
type textarea "I want a good test setup for my site - help me cr"
type textarea "*"
type textarea "I want a good test setup for my site - help me cre"
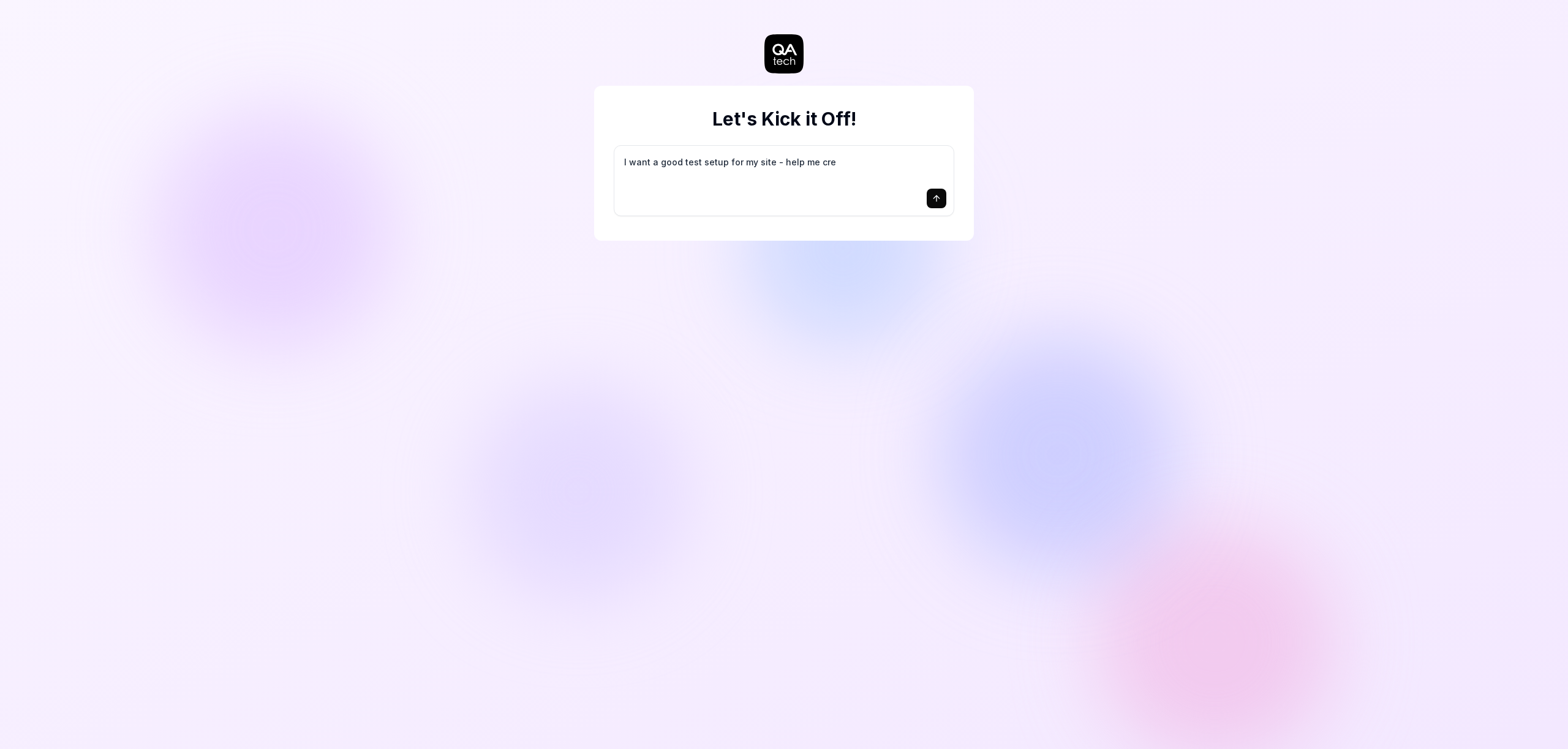
type textarea "*"
type textarea "I want a good test setup for my site - help me crea"
type textarea "*"
type textarea "I want a good test setup for my site - help me creat"
type textarea "*"
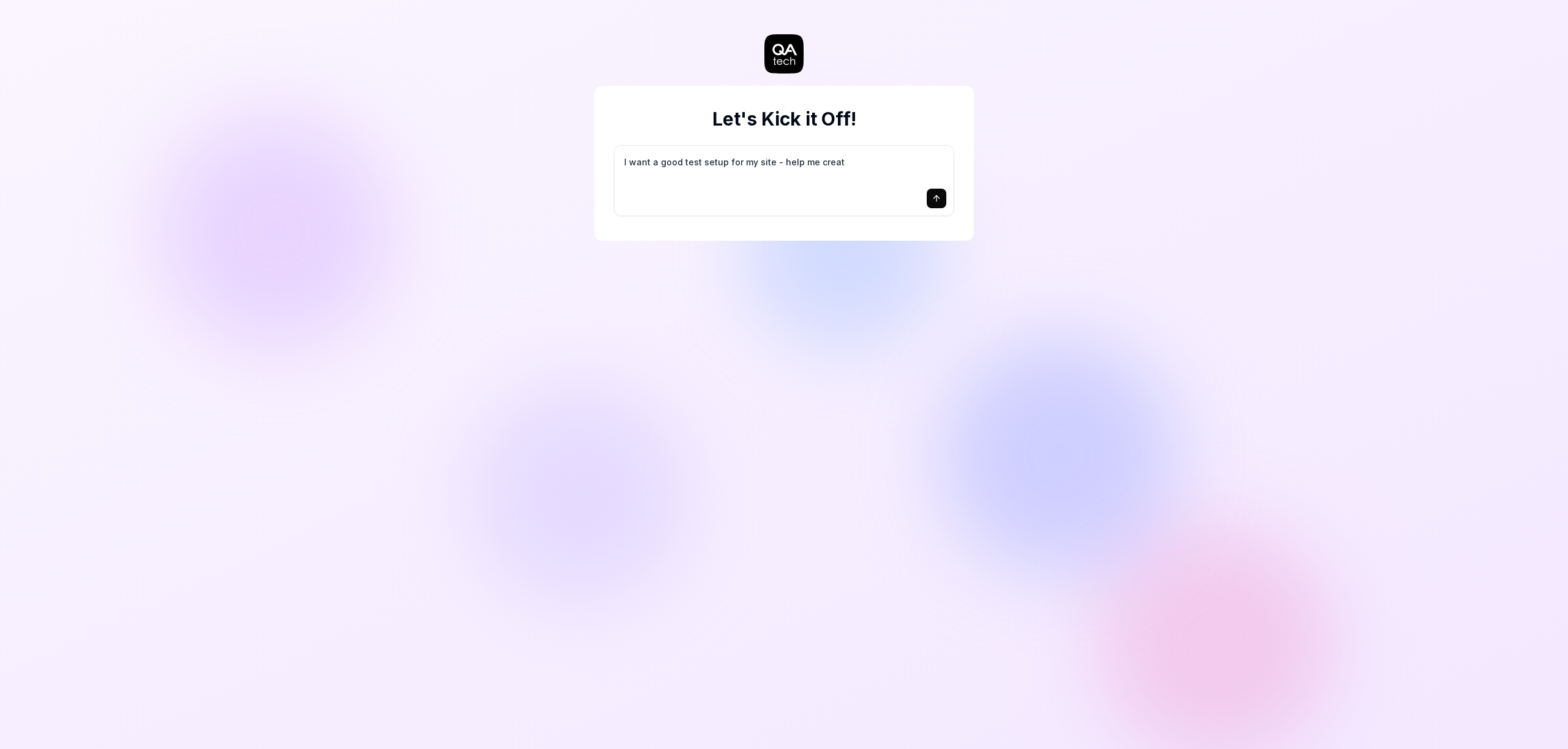
type textarea "I want a good test setup for my site - help me create"
type textarea "*"
type textarea "I want a good test setup for my site - help me create"
type textarea "*"
type textarea "I want a good test setup for my site - help me create t"
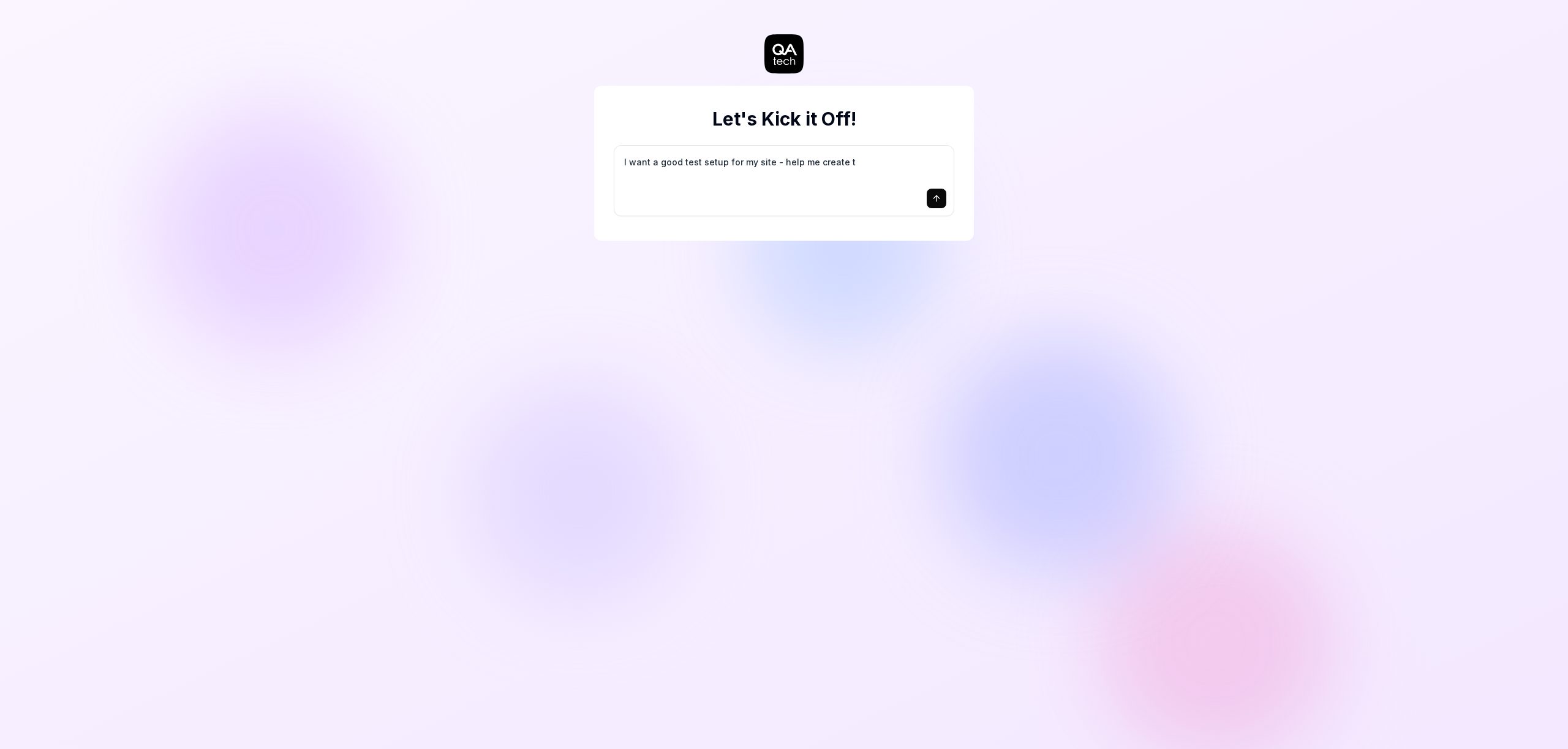
type textarea "*"
type textarea "I want a good test setup for my site - help me create th"
type textarea "*"
type textarea "I want a good test setup for my site - help me create the"
type textarea "*"
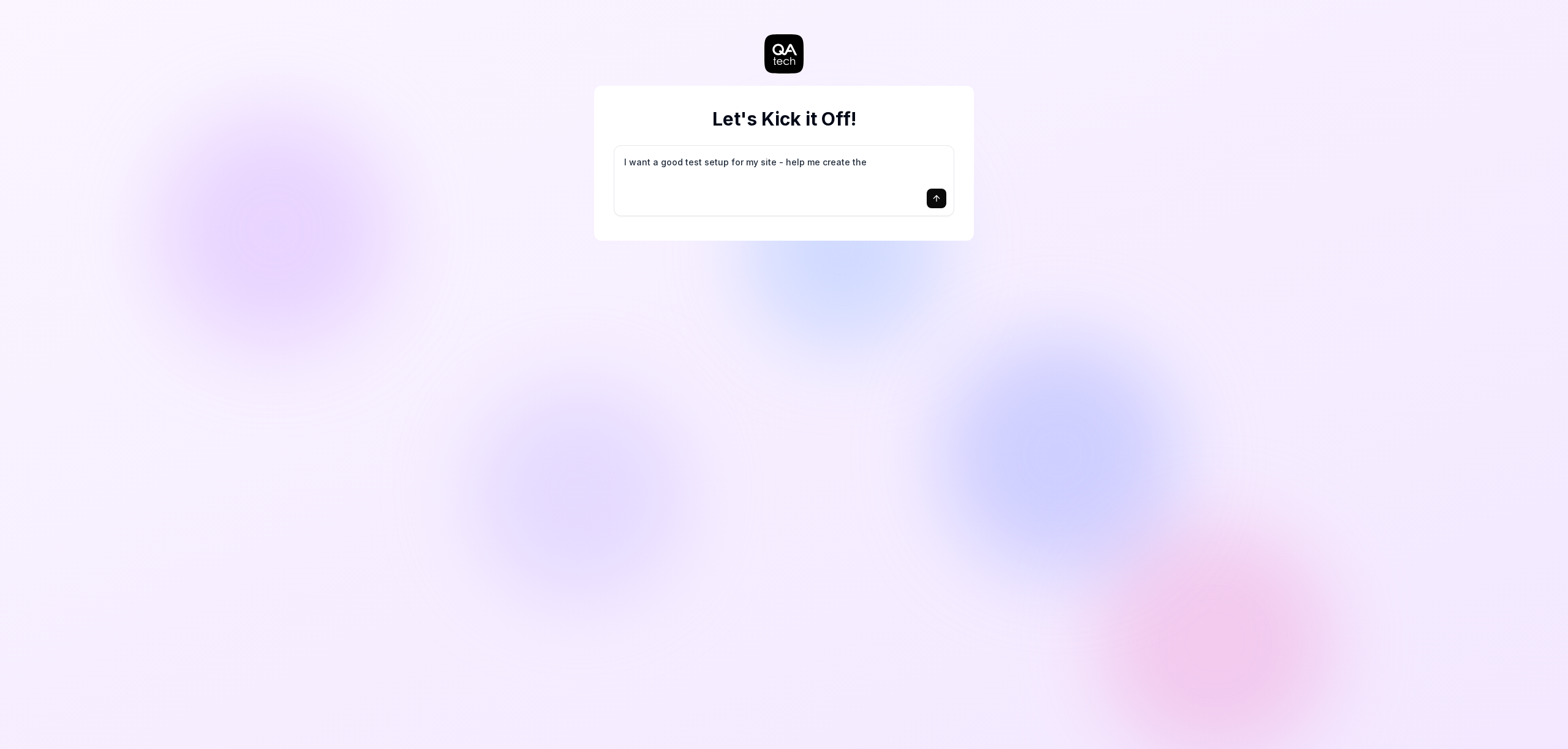
type textarea "I want a good test setup for my site - help me create the"
type textarea "*"
type textarea "I want a good test setup for my site - help me create the f"
type textarea "*"
type textarea "I want a good test setup for my site - help me create the fi"
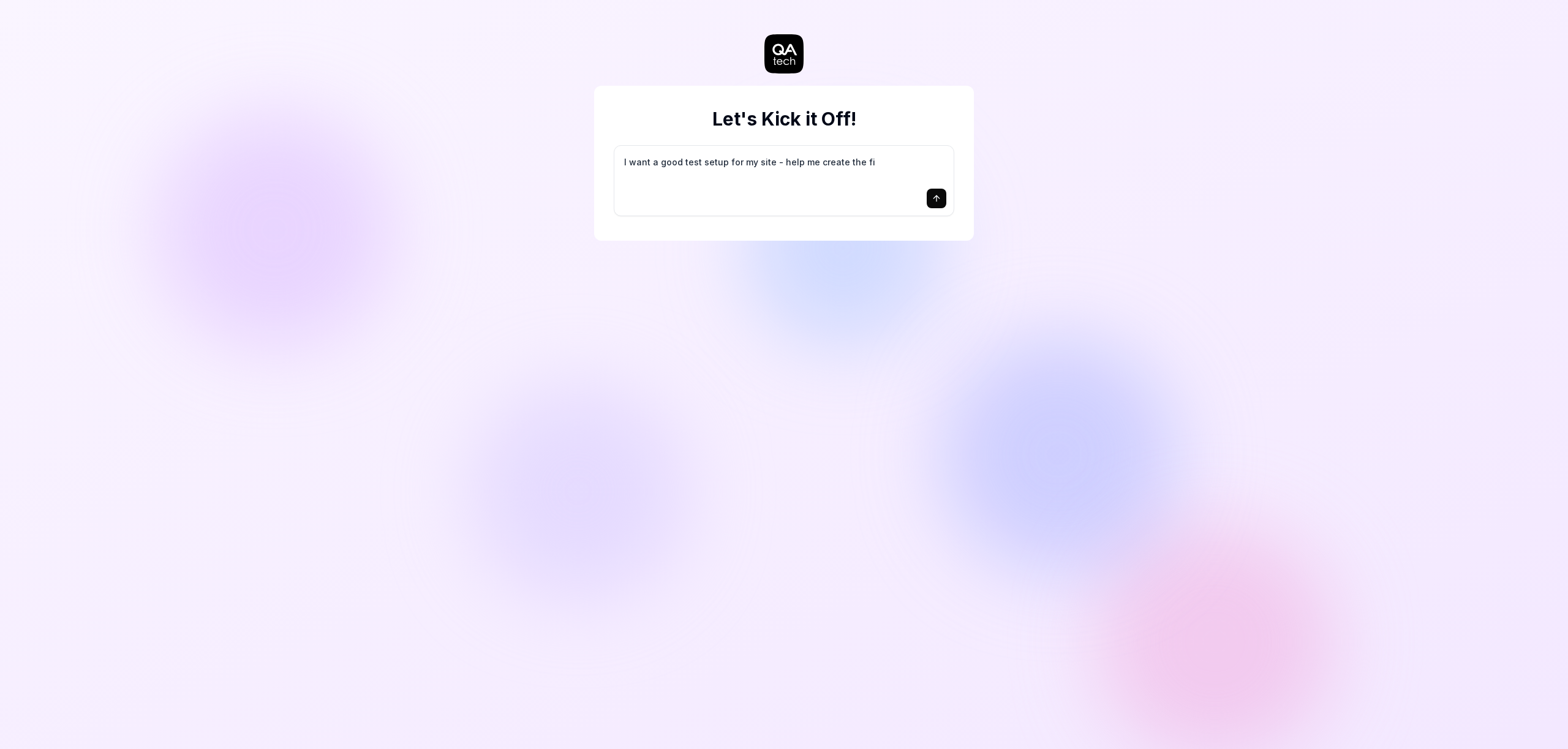
type textarea "*"
type textarea "I want a good test setup for my site - help me create the fir"
type textarea "*"
type textarea "I want a good test setup for my site - help me create the firs"
type textarea "*"
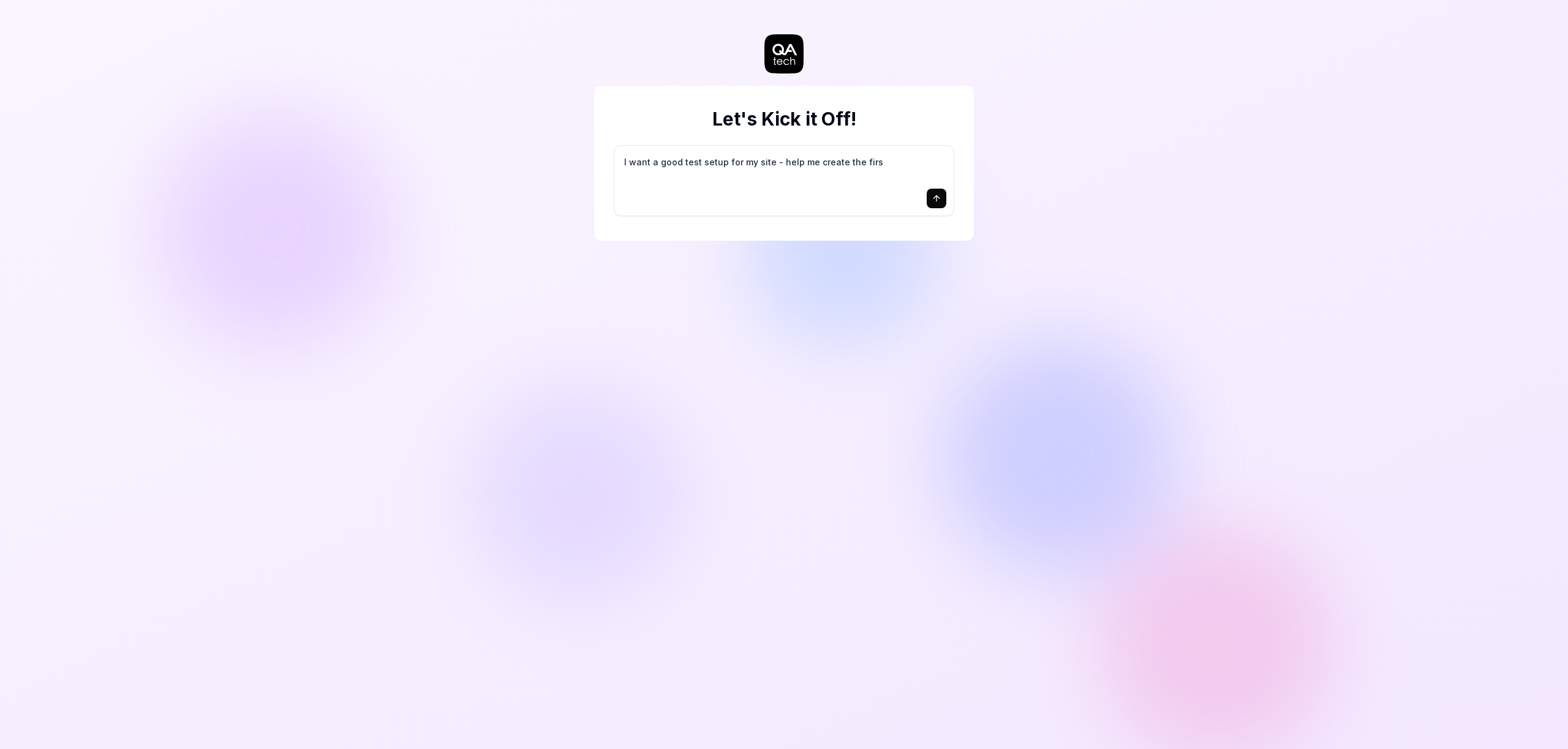
type textarea "I want a good test setup for my site - help me create the first"
type textarea "*"
type textarea "I want a good test setup for my site - help me create the first"
type textarea "*"
type textarea "I want a good test setup for my site - help me create the first 3"
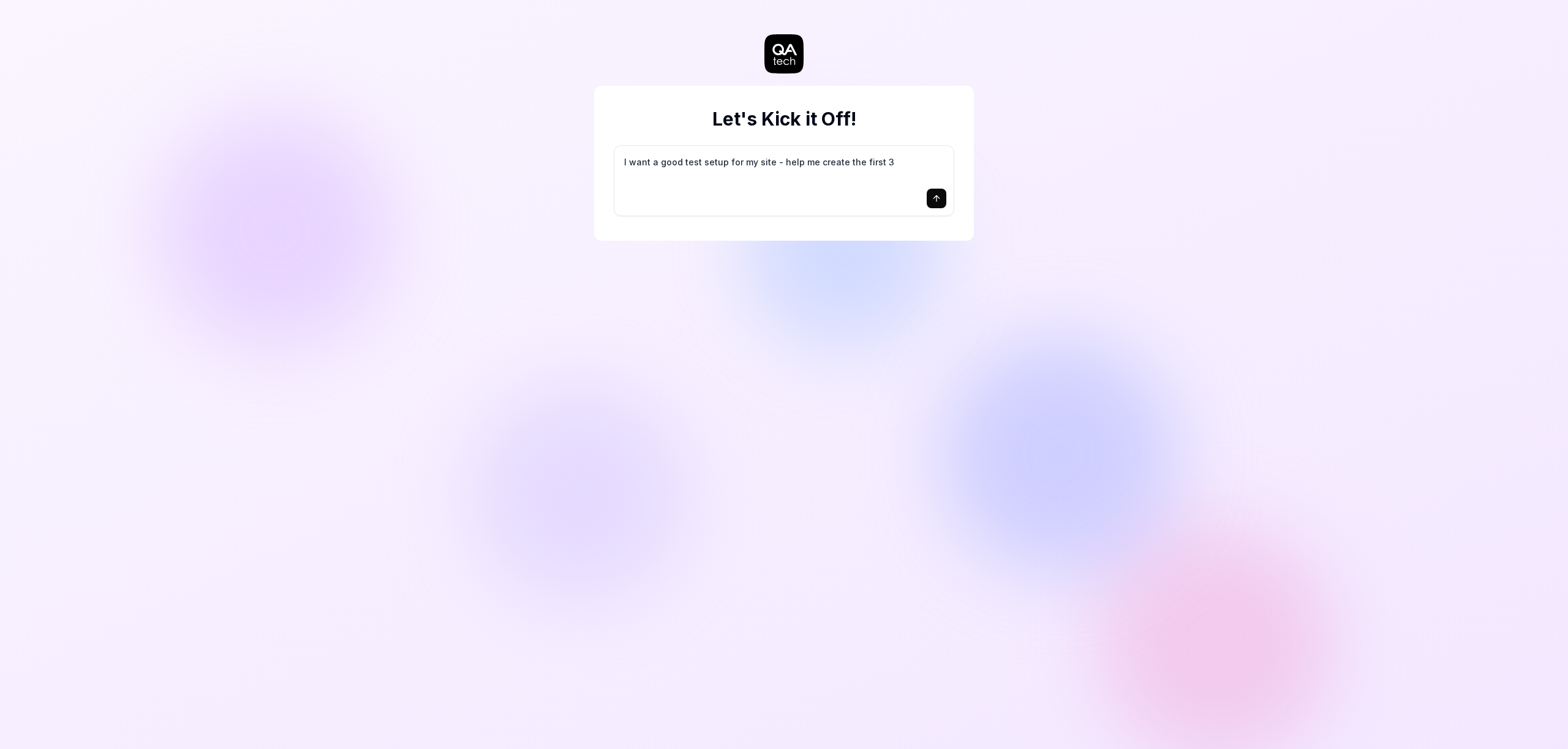
type textarea "*"
type textarea "I want a good test setup for my site - help me create the first 3-"
type textarea "*"
type textarea "I want a good test setup for my site - help me create the first 3-5"
type textarea "*"
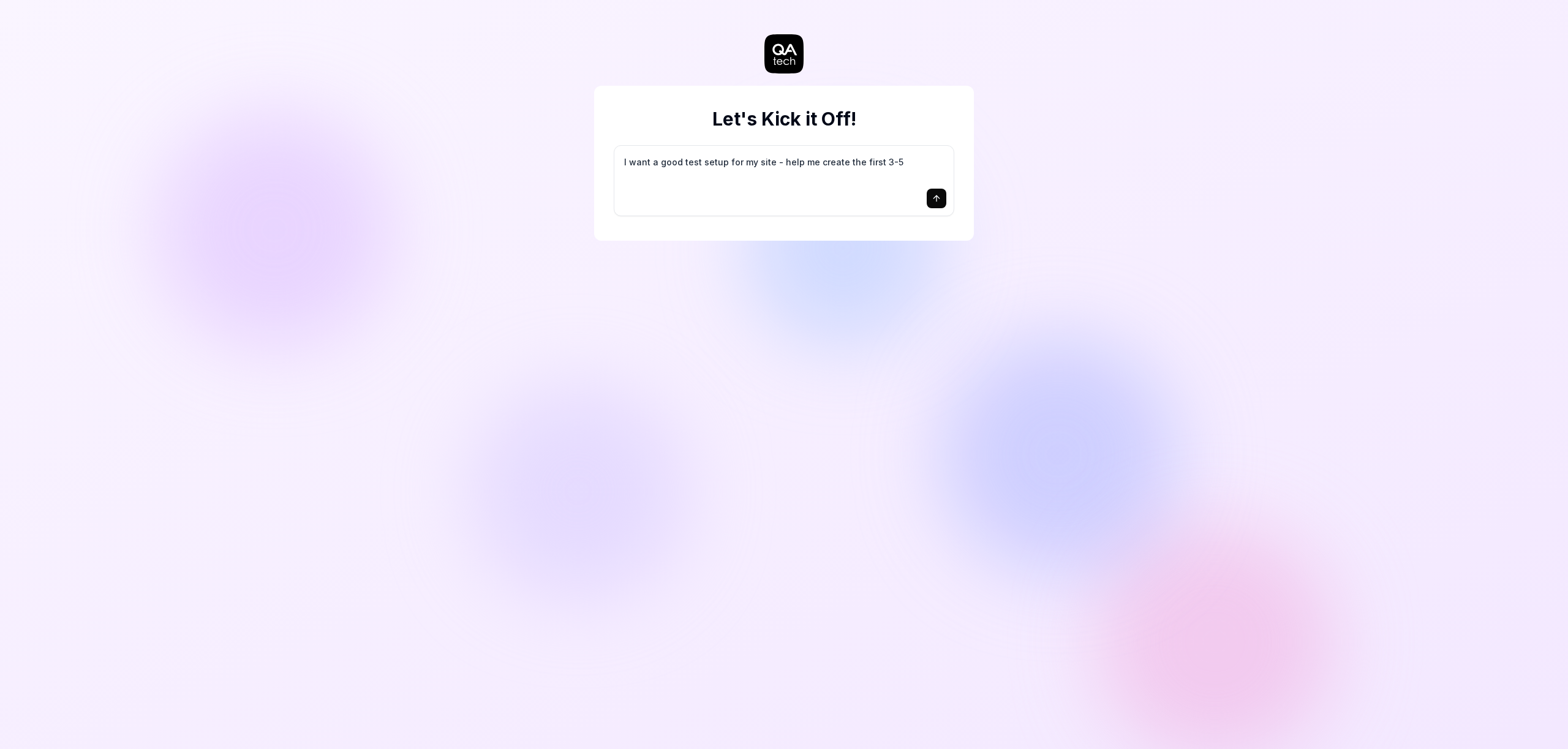
type textarea "I want a good test setup for my site - help me create the first 3-5"
type textarea "*"
type textarea "I want a good test setup for my site - help me create the first 3-5 t"
type textarea "*"
type textarea "I want a good test setup for my site - help me create the first 3-5 te"
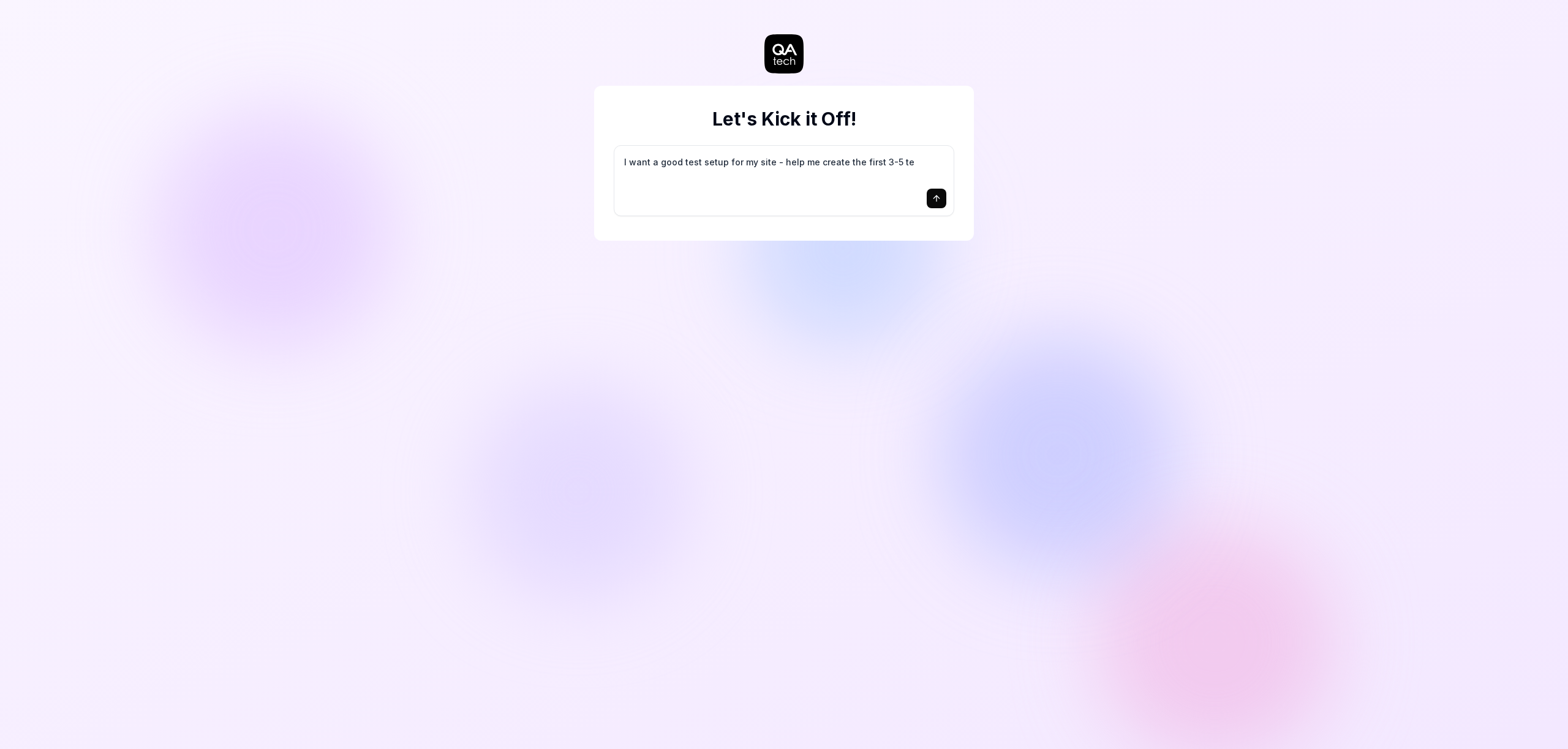
type textarea "*"
type textarea "I want a good test setup for my site - help me create the first 3-5 tes"
type textarea "*"
type textarea "I want a good test setup for my site - help me create the first 3-5 test"
type textarea "*"
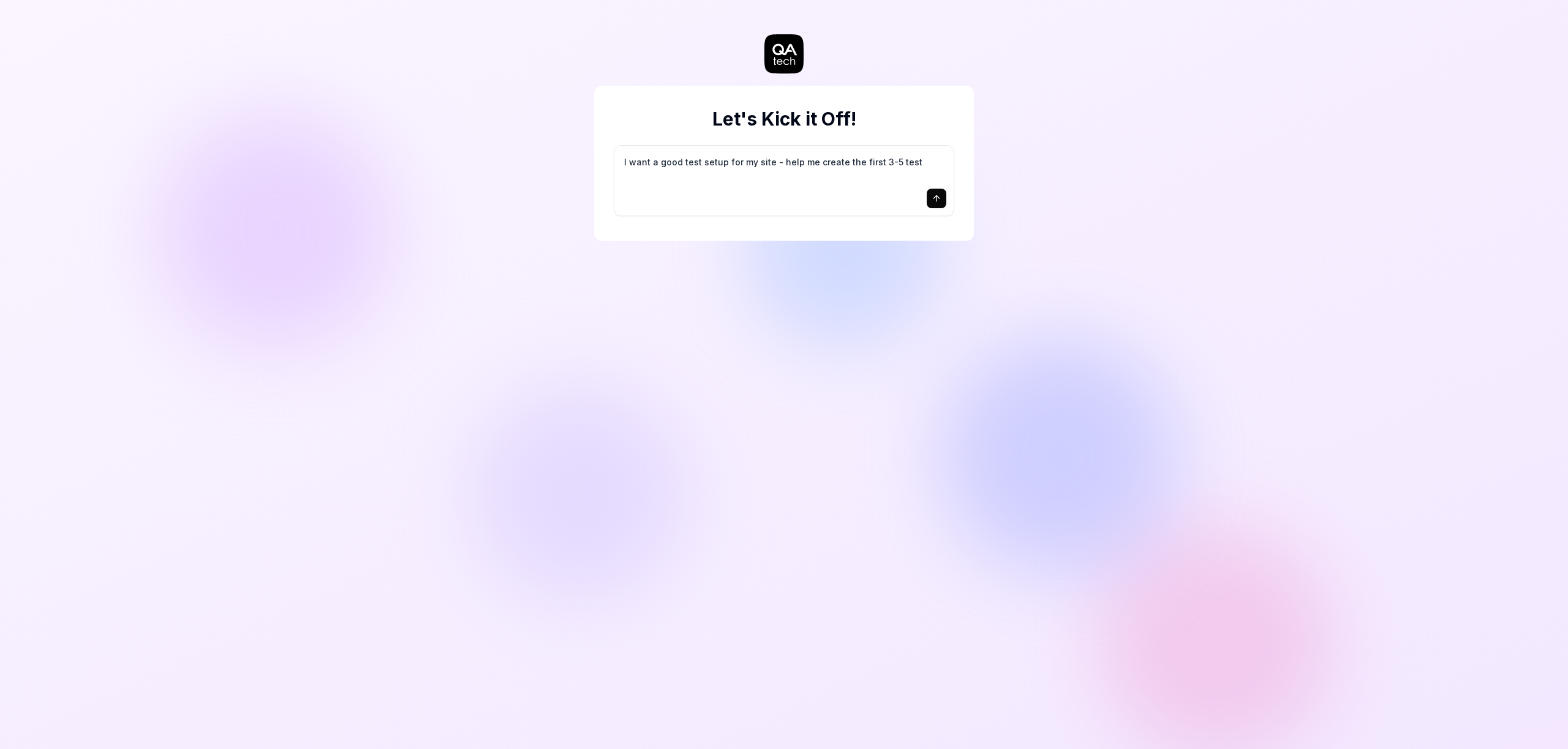
type textarea "I want a good test setup for my site - help me create the first 3-5 test"
type textarea "*"
type textarea "I want a good test setup for my site - help me create the first 3-5 test c"
type textarea "*"
type textarea "I want a good test setup for my site - help me create the first 3-5 test ca"
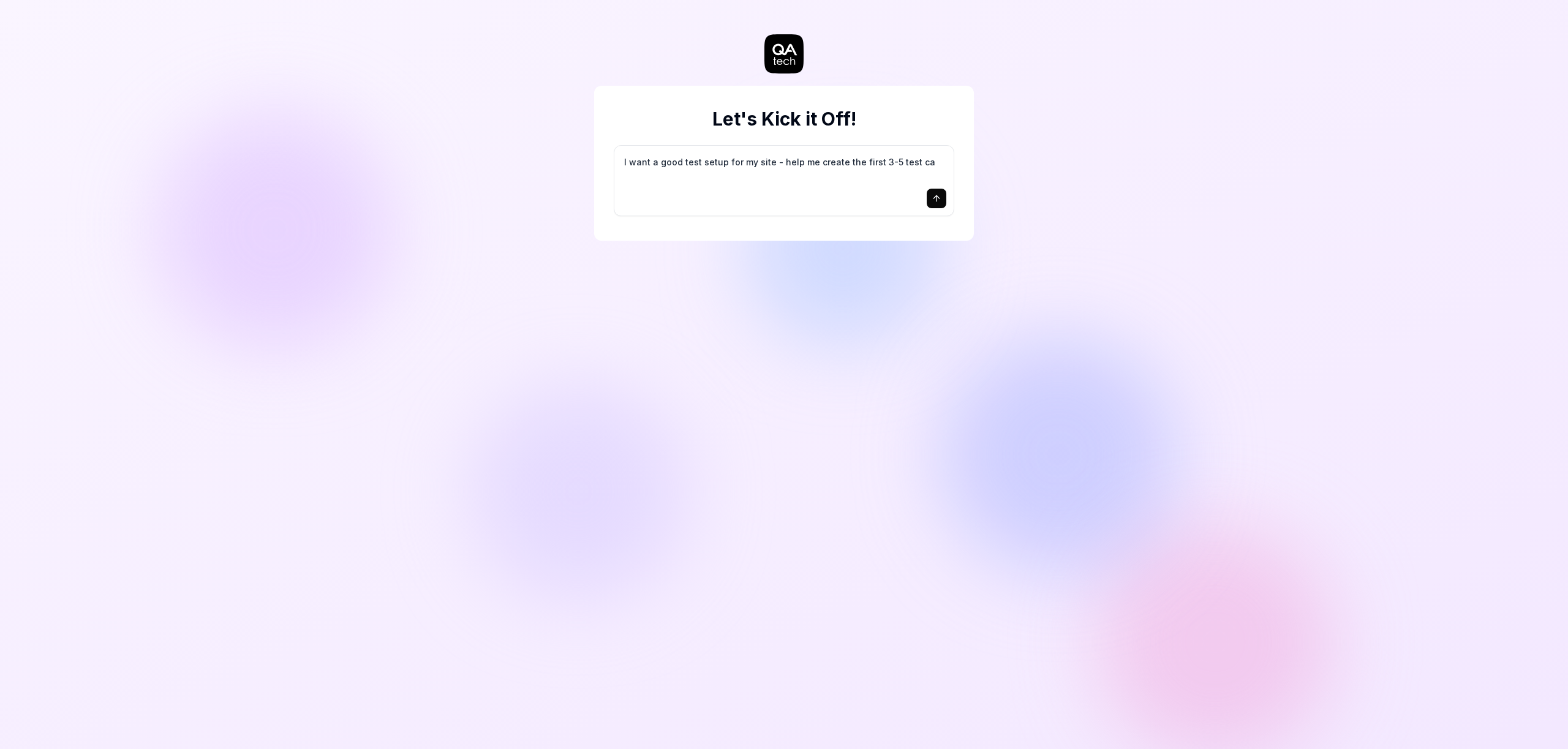
type textarea "*"
type textarea "I want a good test setup for my site - help me create the first 3-5 test cas"
type textarea "*"
type textarea "I want a good test setup for my site - help me create the first 3-5 test case"
type textarea "*"
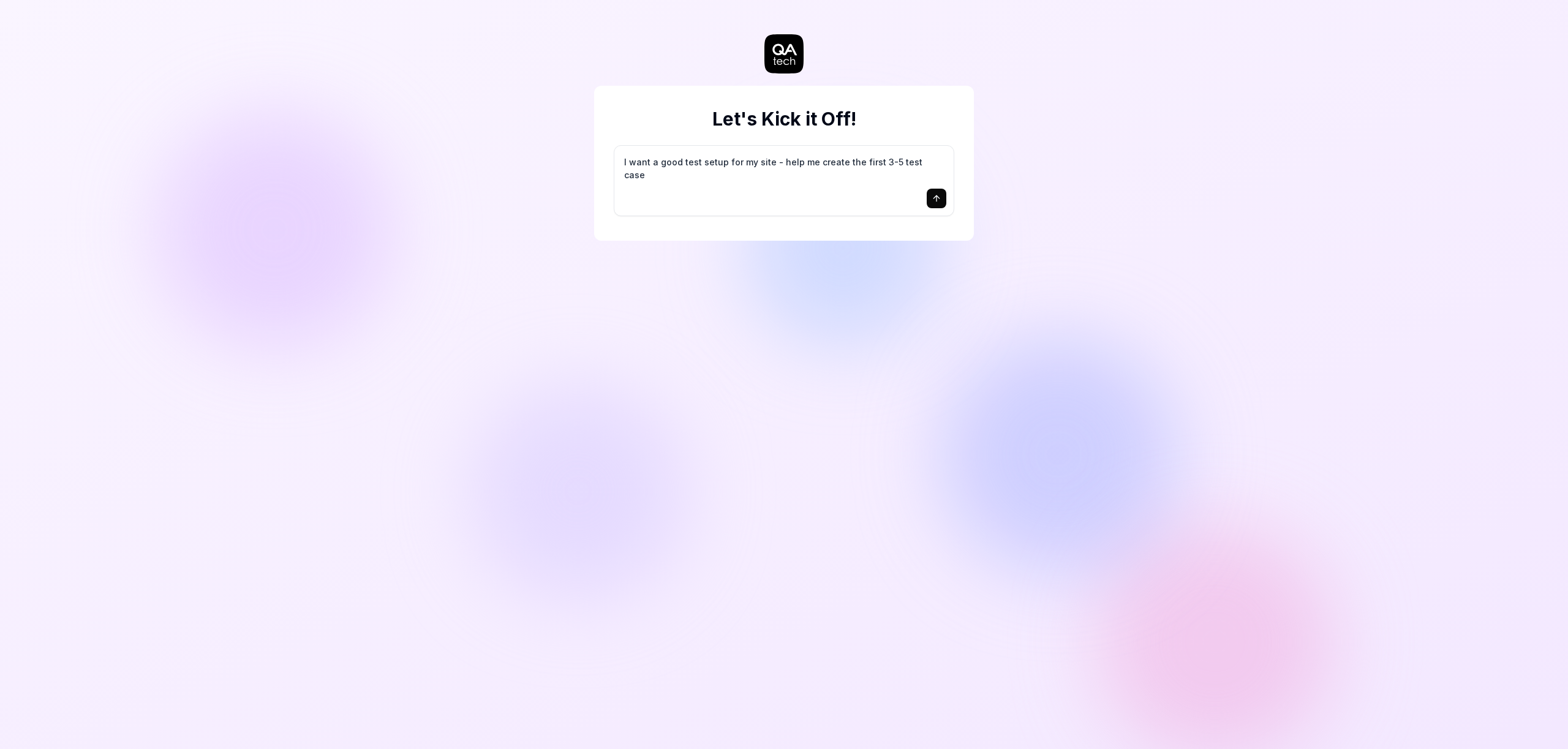
type textarea "I want a good test setup for my site - help me create the first 3-5 test cases"
click at [638, 164] on textarea "I want a good test setup for my site - help me create the first 3-5 test cases" at bounding box center [784, 169] width 324 height 31
click at [735, 167] on textarea "I want a good test setup for my site - help me create the first 3-5 test cases" at bounding box center [784, 169] width 324 height 31
click at [758, 167] on textarea "I want a good test setup for my site - help me create the first 3-5 test cases" at bounding box center [784, 169] width 324 height 31
click at [934, 202] on icon "submit" at bounding box center [936, 198] width 10 height 10
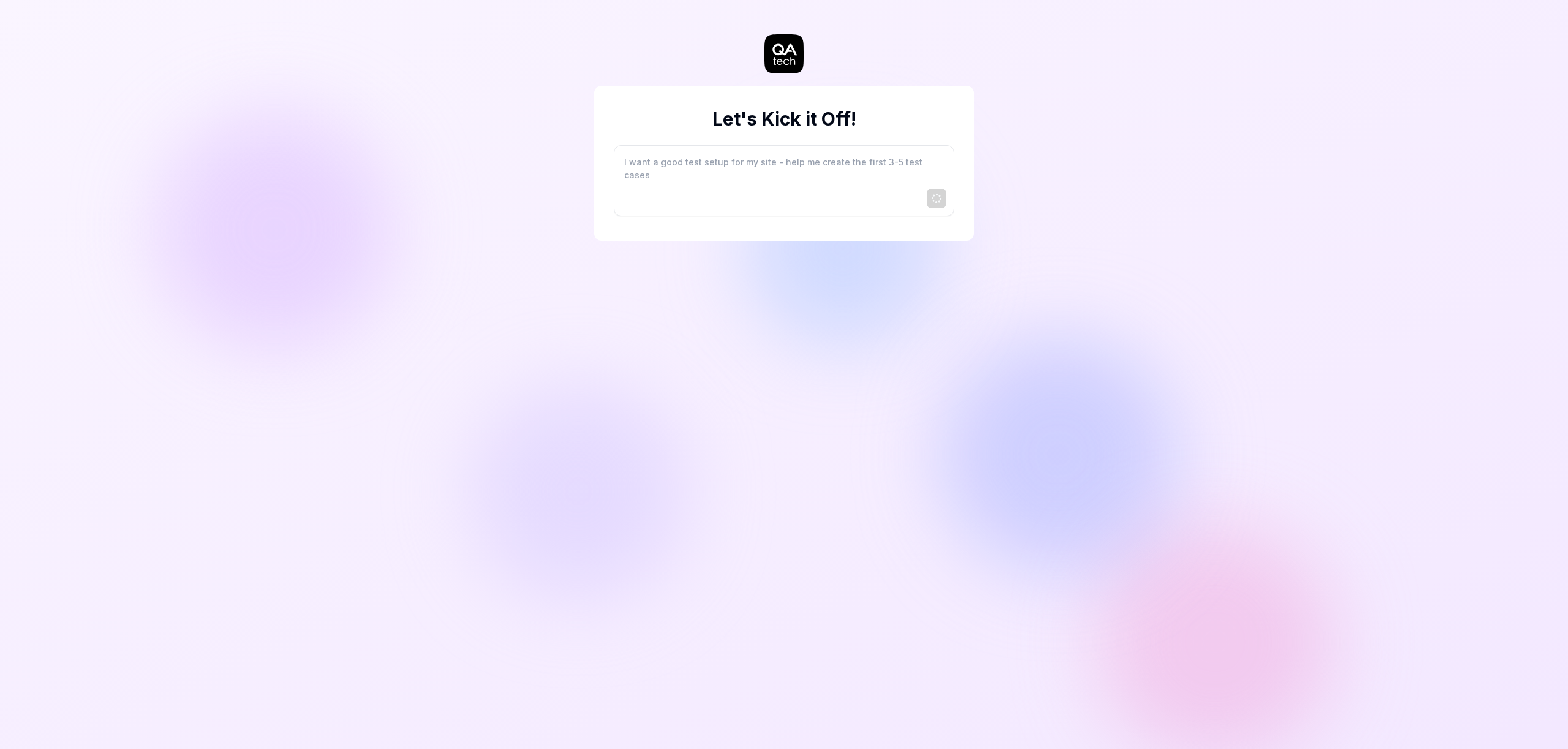
type textarea "*"
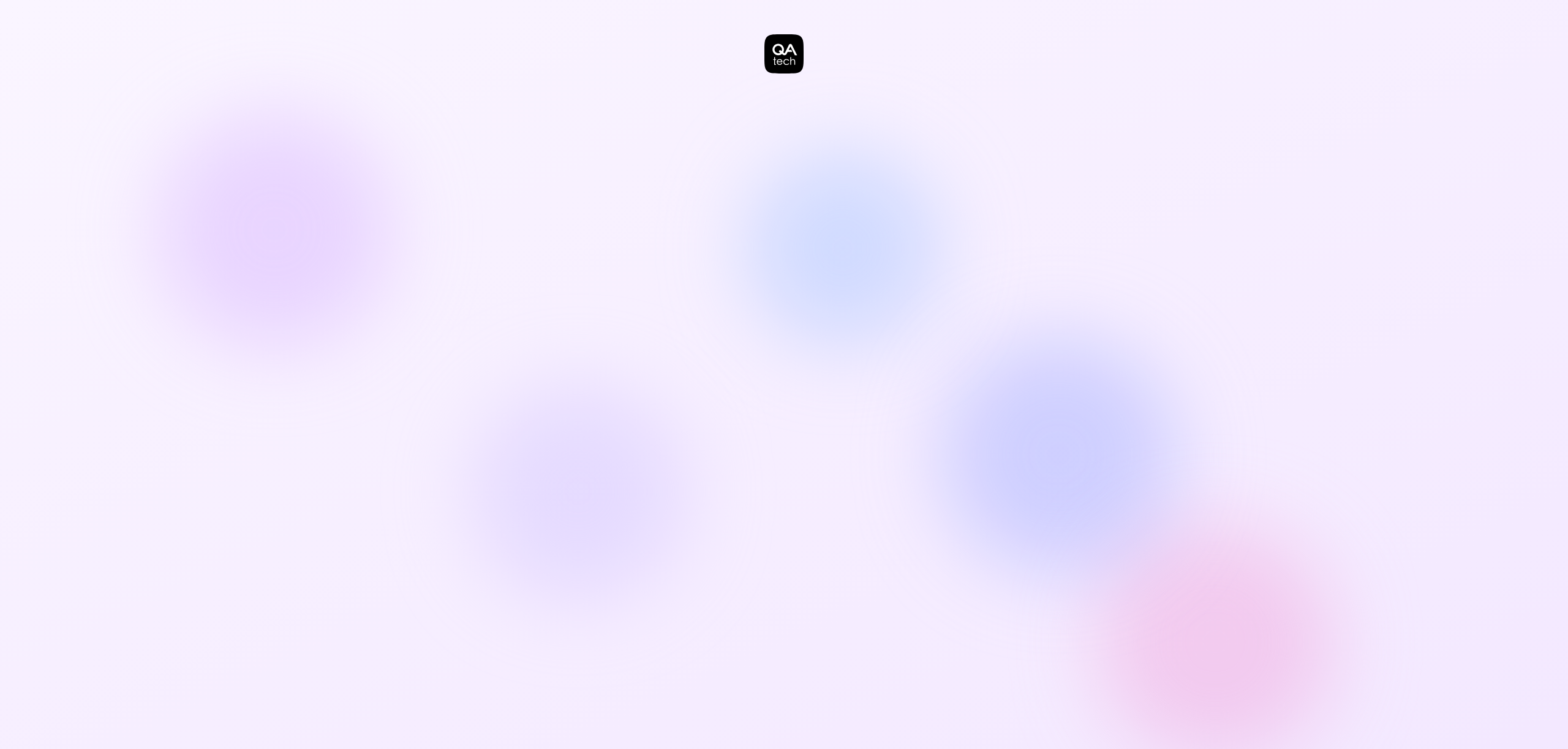
click at [564, 120] on div at bounding box center [784, 374] width 1568 height 749
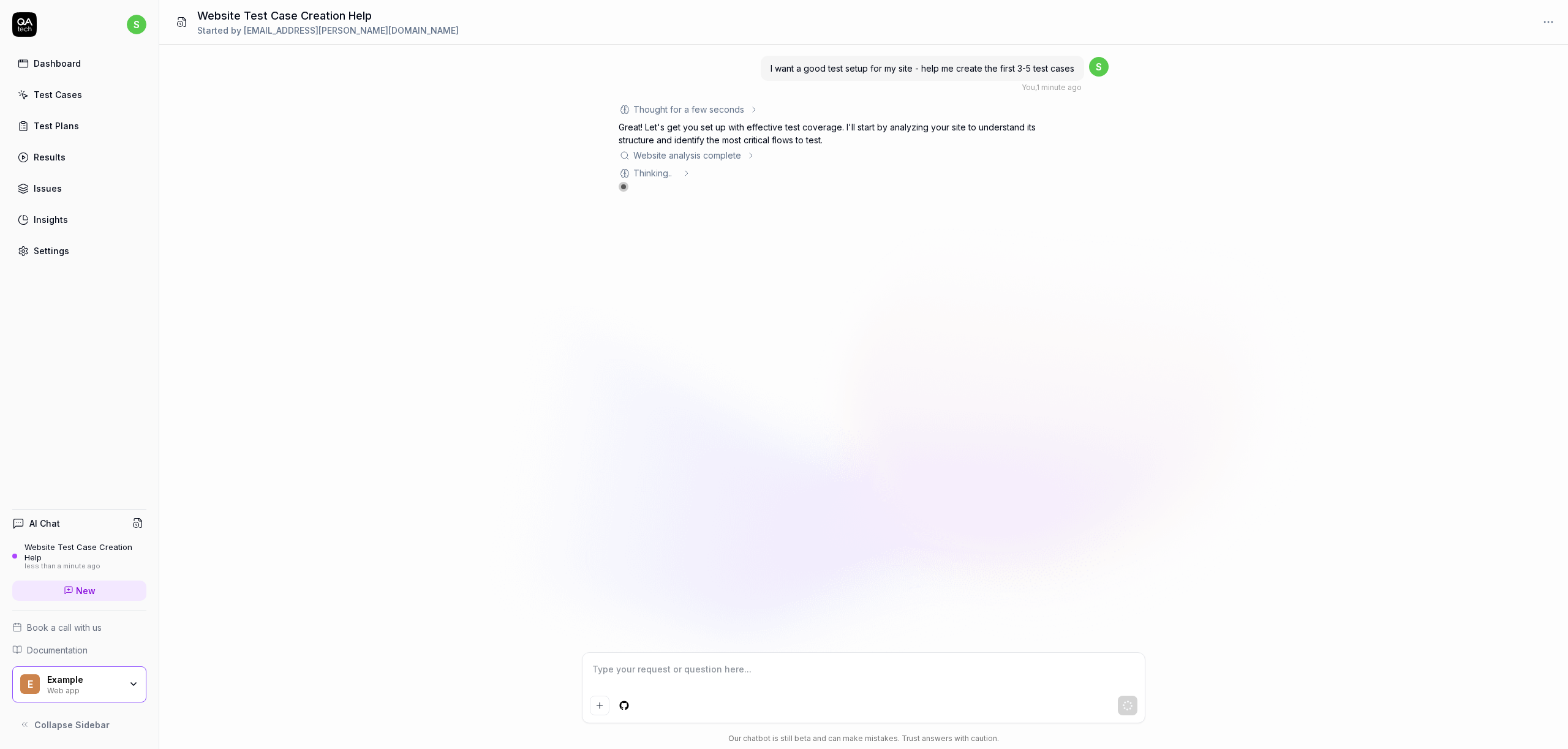
click at [667, 168] on span "Thinking .. ." at bounding box center [655, 173] width 43 height 13
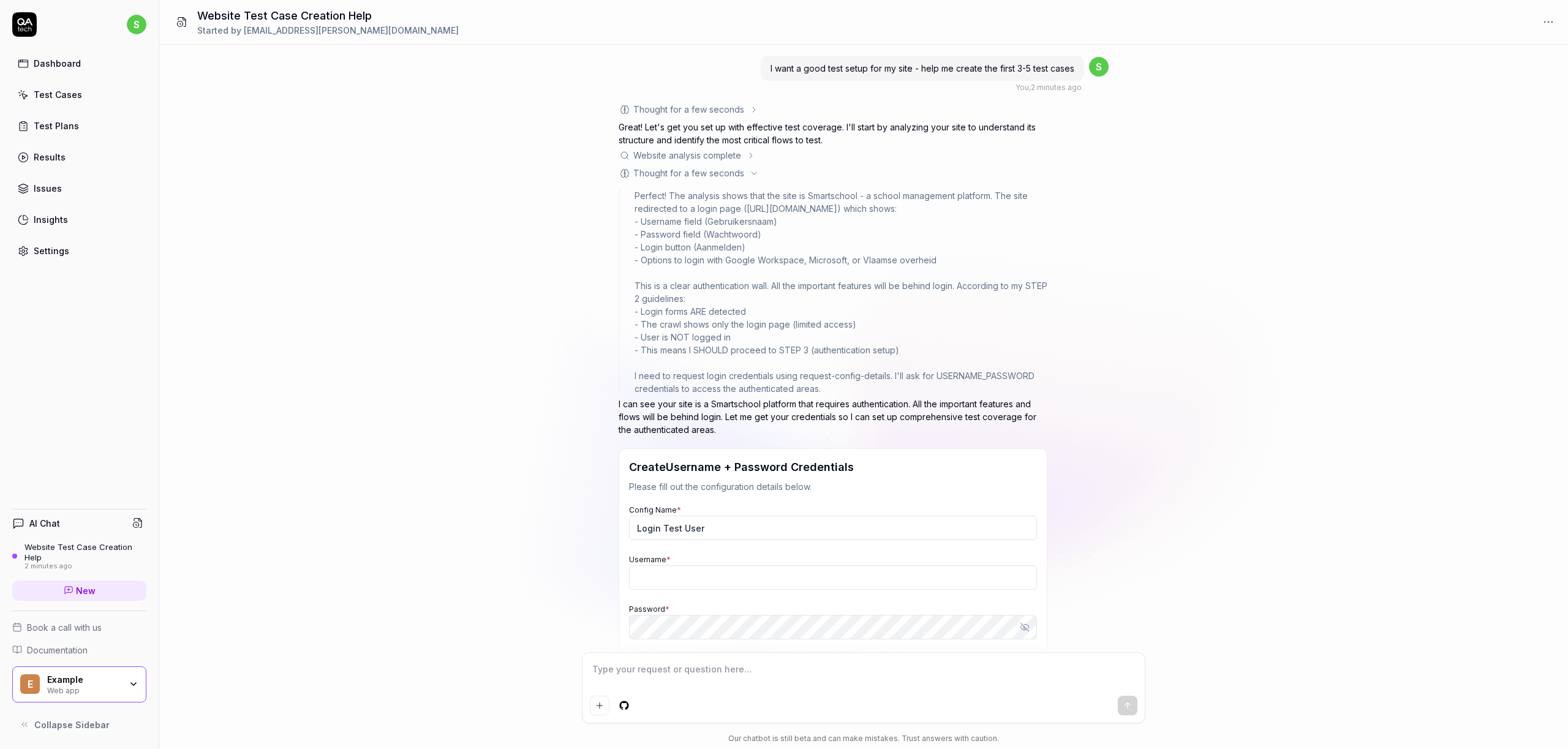
click at [125, 680] on div "Example Web app" at bounding box center [88, 685] width 81 height 21
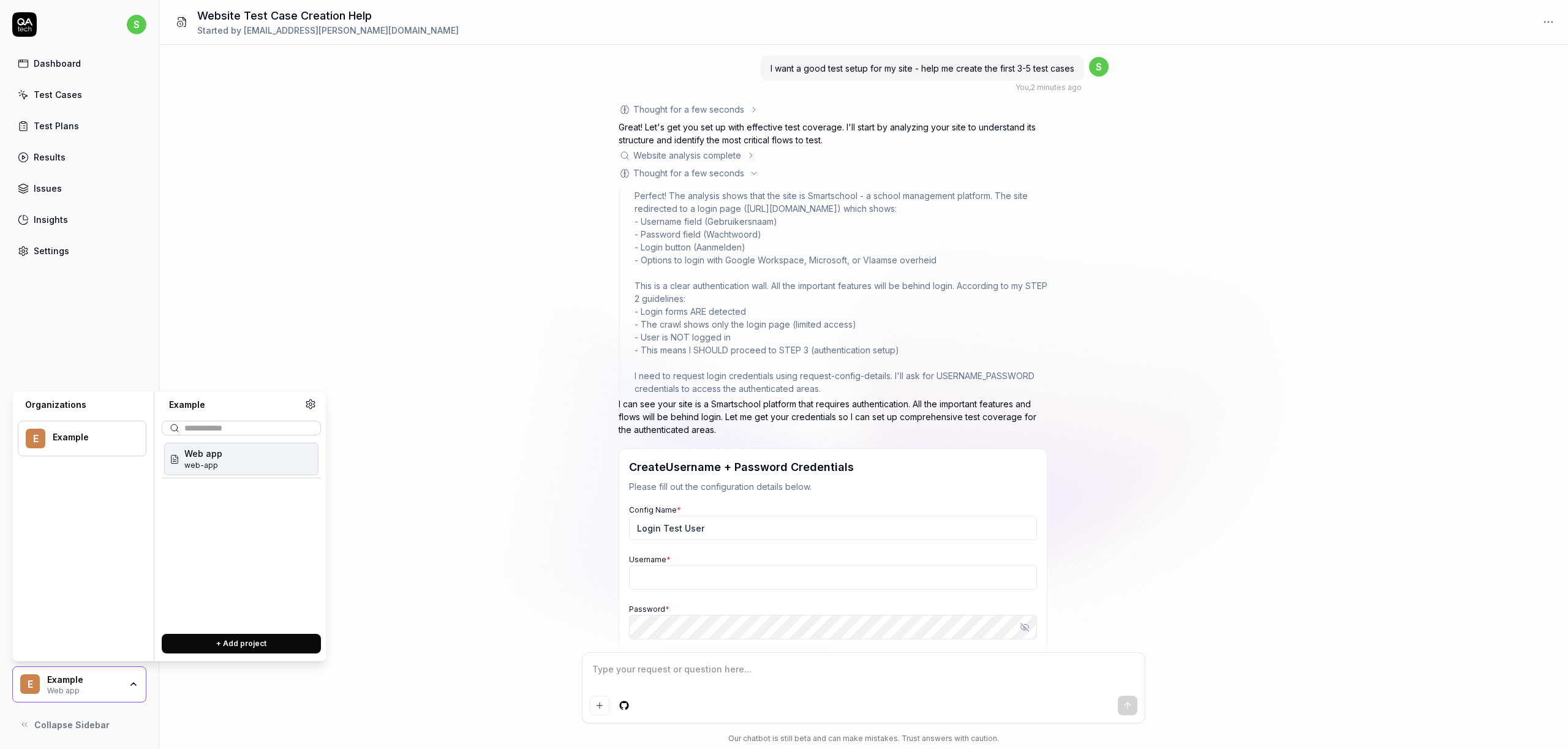
click at [223, 470] on div "Web app web-app" at bounding box center [241, 458] width 154 height 32
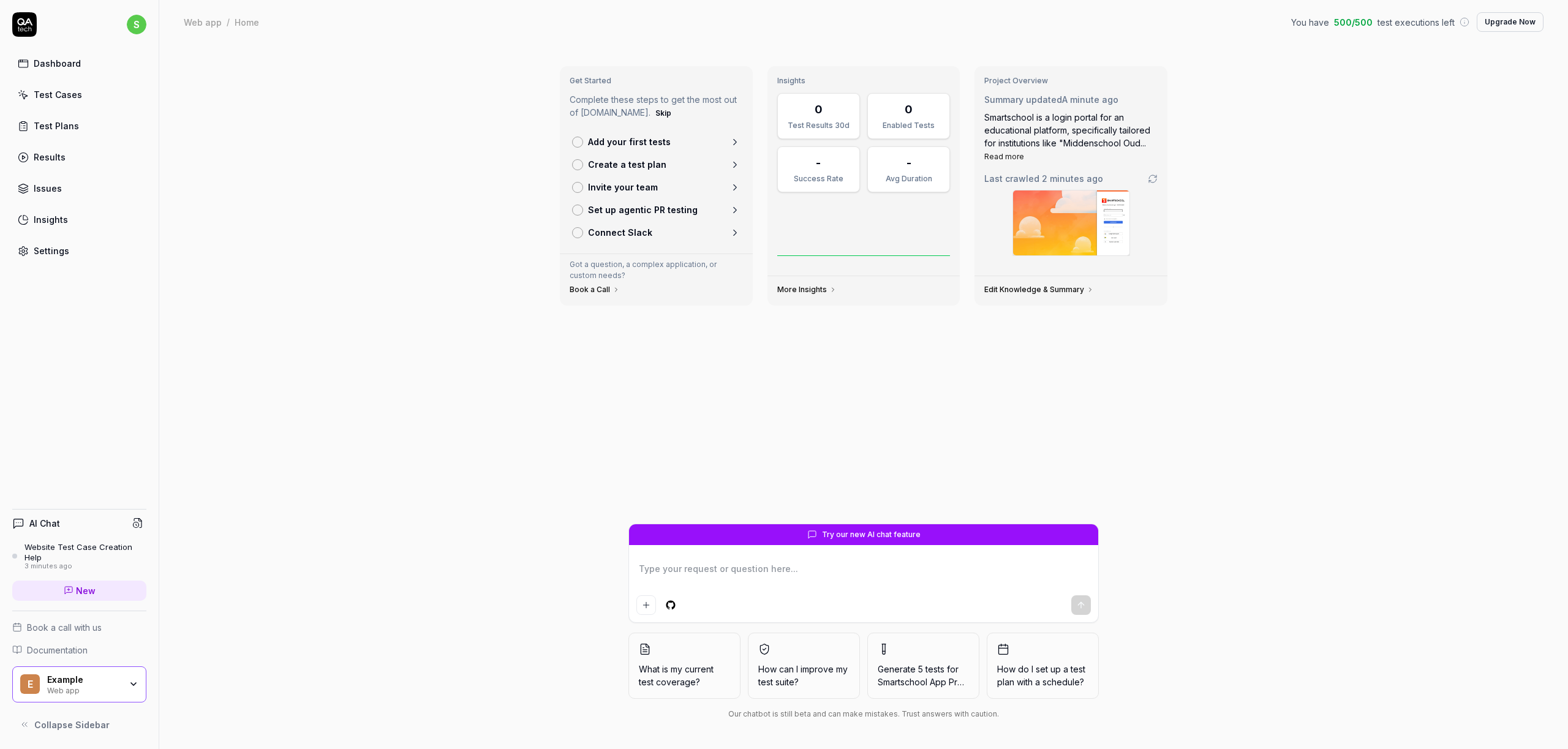
click at [665, 571] on textarea at bounding box center [863, 575] width 455 height 31
type textarea "*"
click at [38, 251] on div "Settings" at bounding box center [51, 251] width 36 height 13
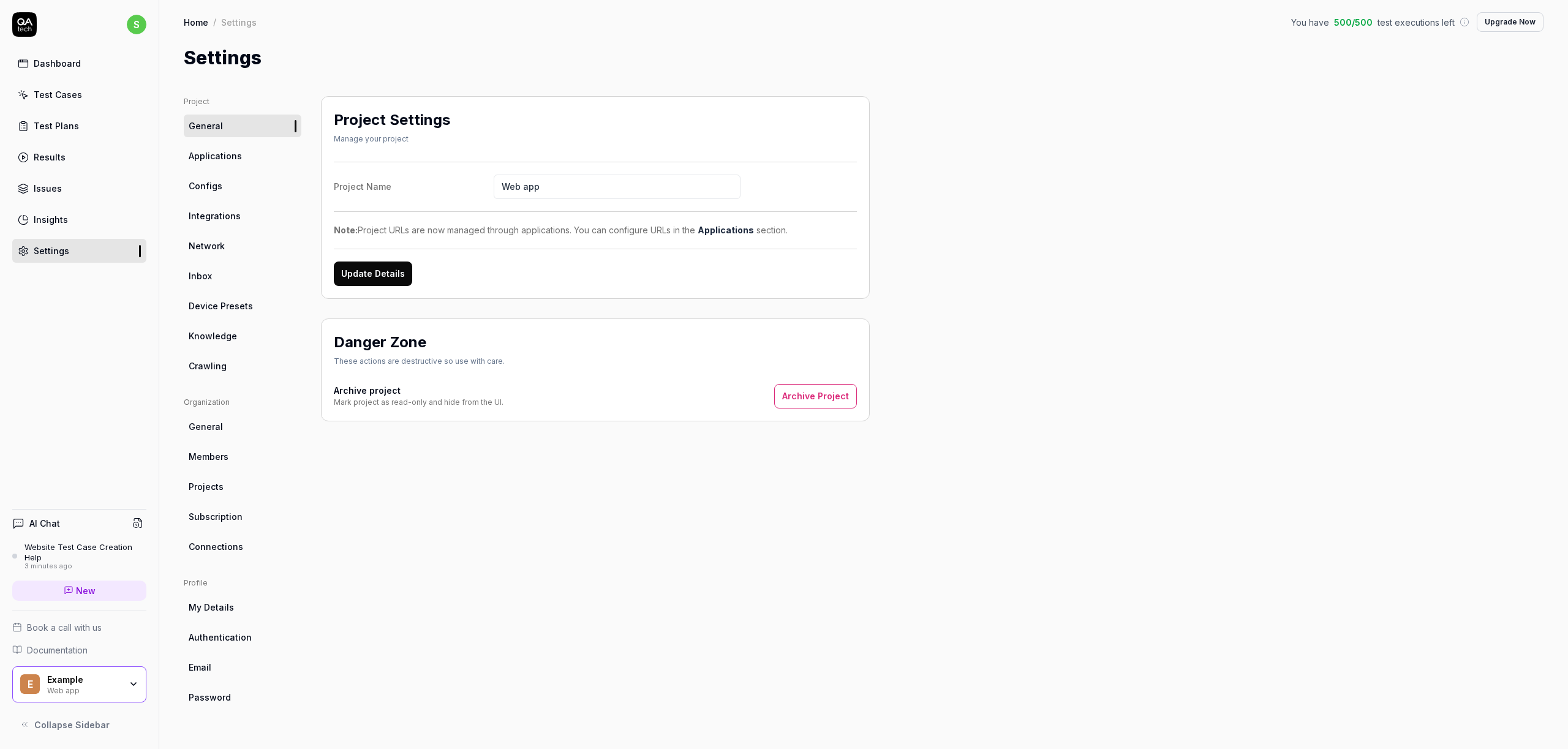
click at [230, 158] on span "Applications" at bounding box center [215, 155] width 53 height 13
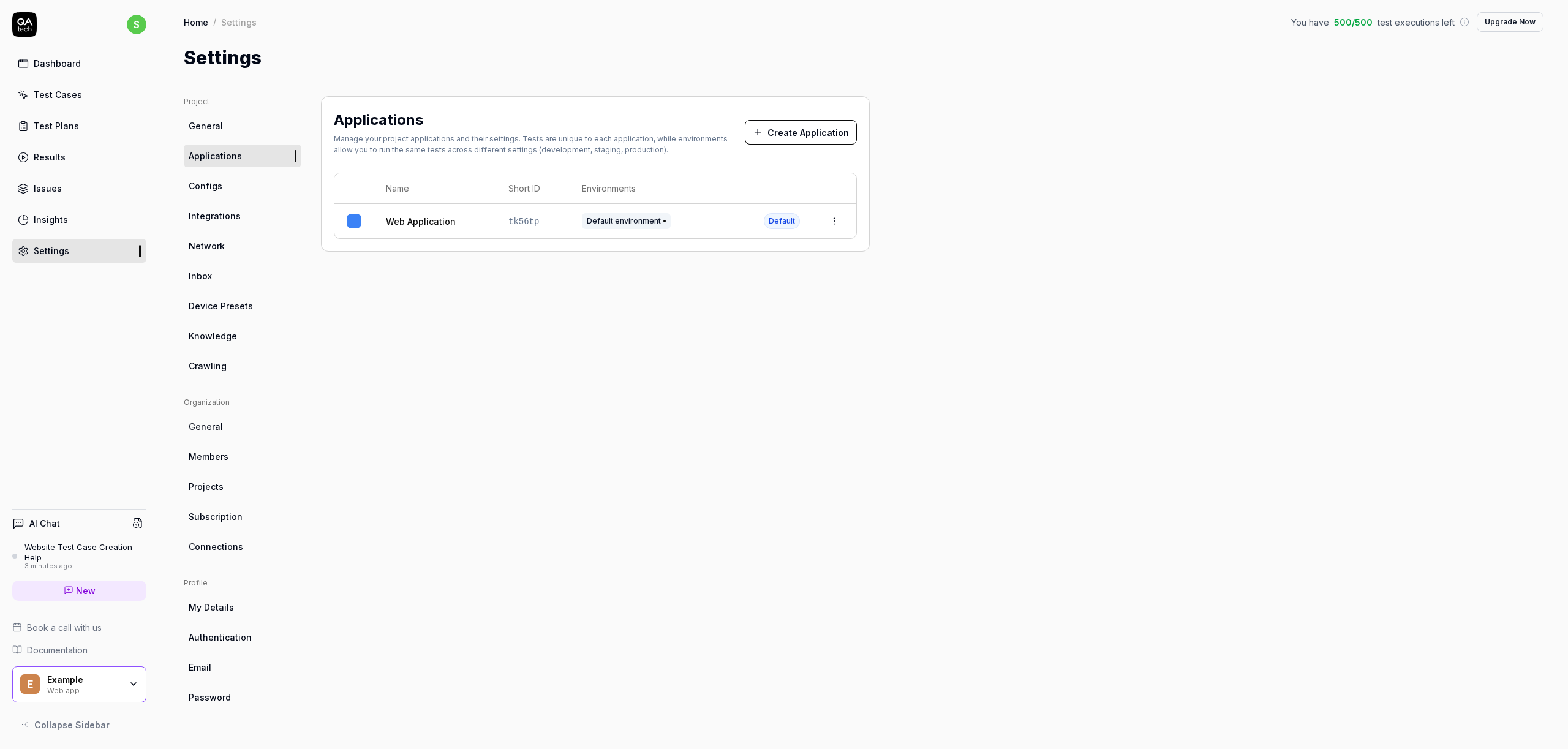
click at [837, 223] on html "s Dashboard Test Cases Test Plans Results Issues Insights Settings AI Chat Webs…" at bounding box center [784, 374] width 1568 height 749
click at [756, 298] on div "Edit" at bounding box center [778, 301] width 144 height 27
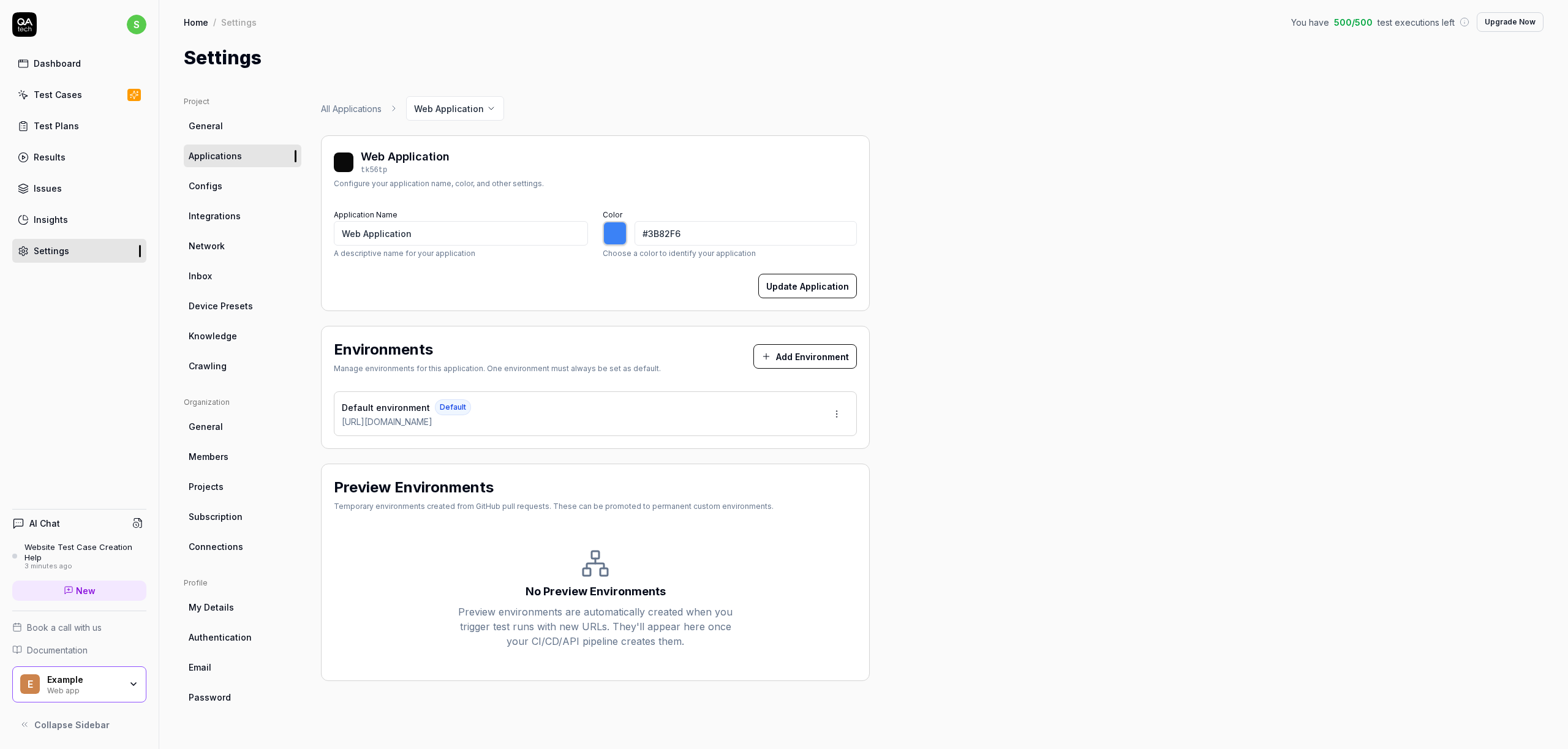
type input "*******"
click at [432, 424] on span "[URL][DOMAIN_NAME]" at bounding box center [387, 421] width 90 height 13
click at [827, 424] on body "s Dashboard Test Cases Test Plans Results Issues Insights Settings AI Chat Webs…" at bounding box center [784, 374] width 1568 height 749
click at [840, 419] on html "s Dashboard Test Cases Test Plans Results Issues Insights Settings AI Chat Webs…" at bounding box center [784, 374] width 1568 height 749
click at [751, 463] on span "Edit" at bounding box center [759, 469] width 16 height 13
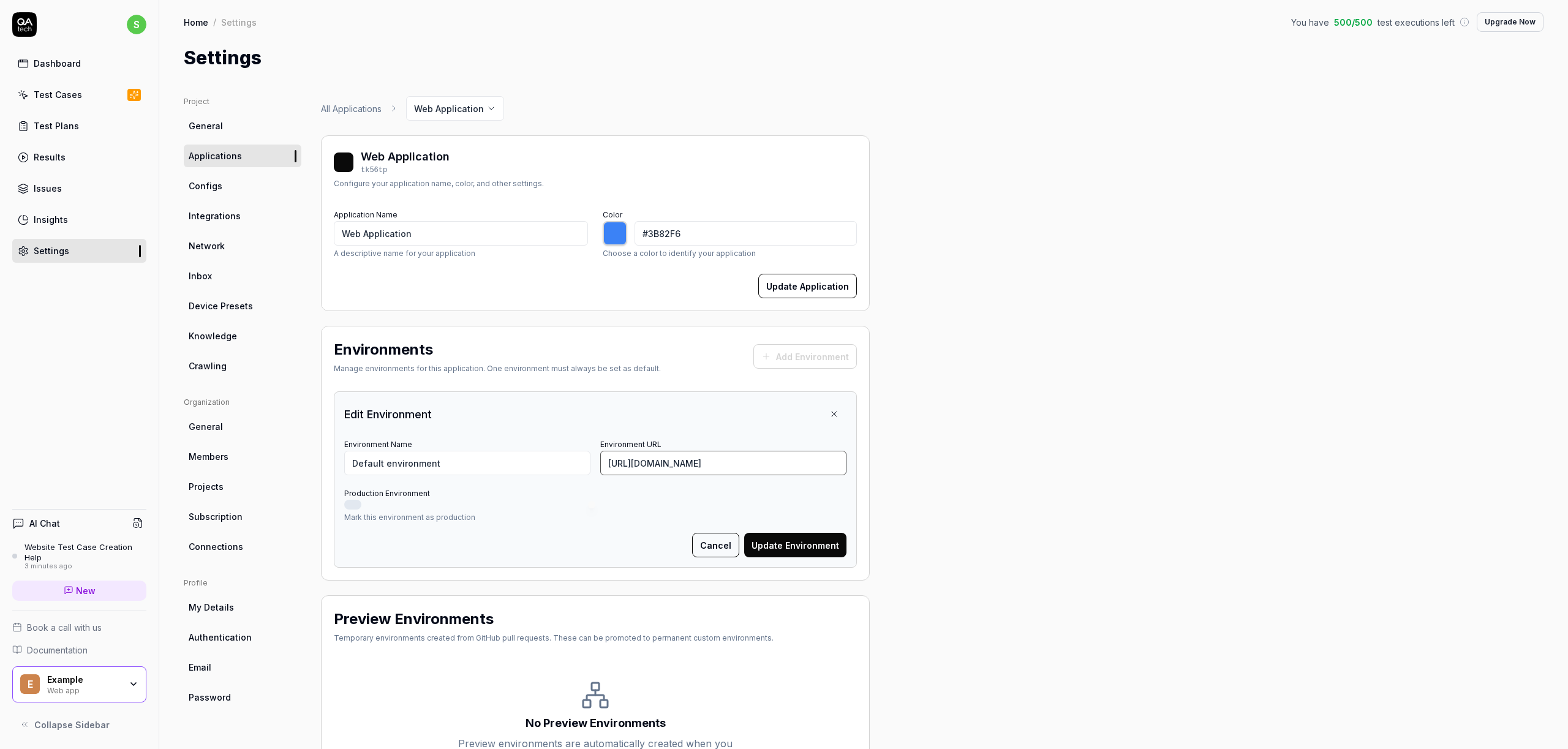
drag, startPoint x: 774, startPoint y: 463, endPoint x: 602, endPoint y: 459, distance: 172.0
click at [602, 459] on input "https://smartbit-kg.smartschool.be/" at bounding box center [723, 463] width 247 height 24
paste input "gjk9kqd6prx@grk_URD"
type input "https://smartbit-kg.smartschool.be/"
type input "*******"
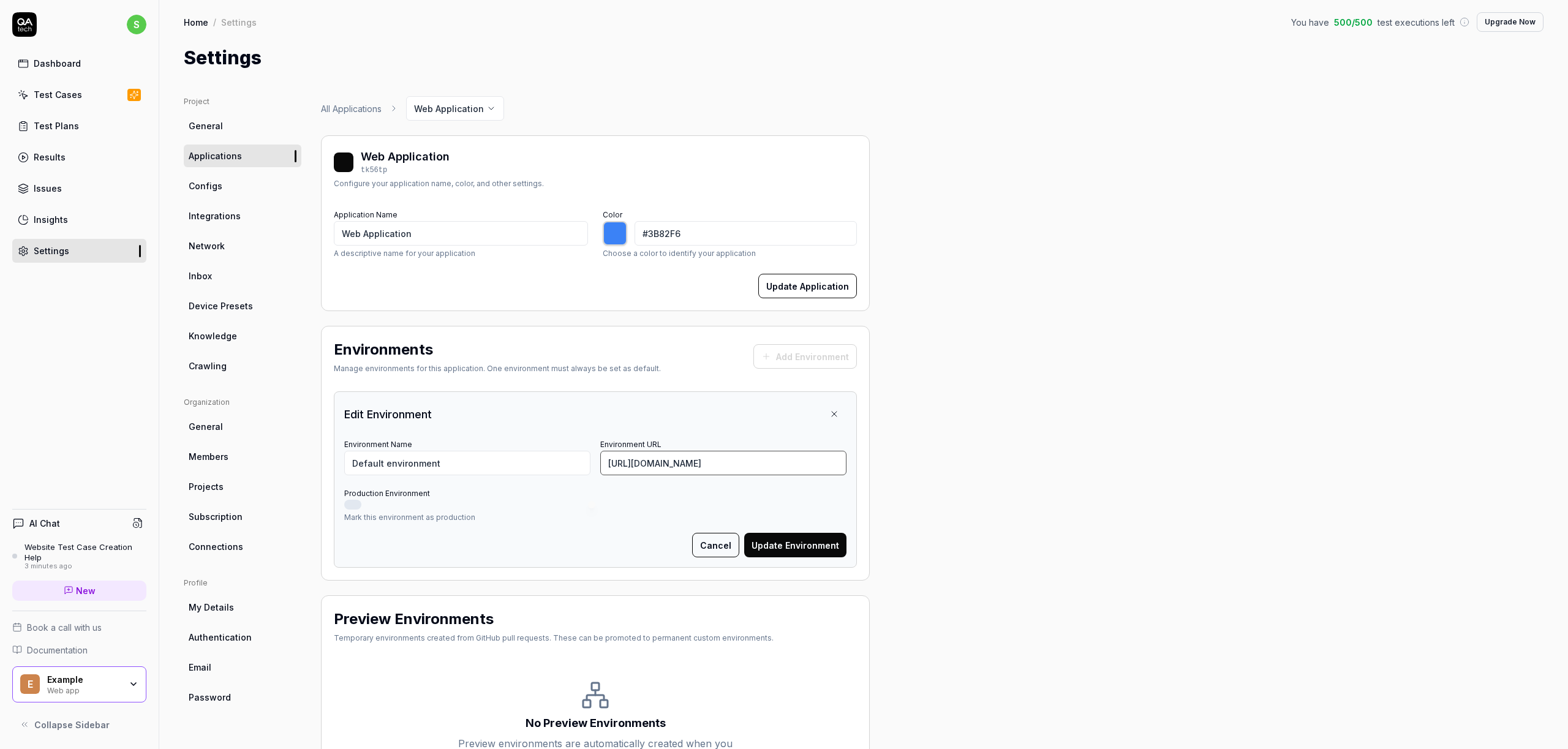
paste input "sr.smartschool.be/?module=Usermanagement&mode=0&gID=2"
type input "https://smartbit-sr.smartschool.be"
click at [805, 543] on button "Update Environment" at bounding box center [796, 545] width 102 height 24
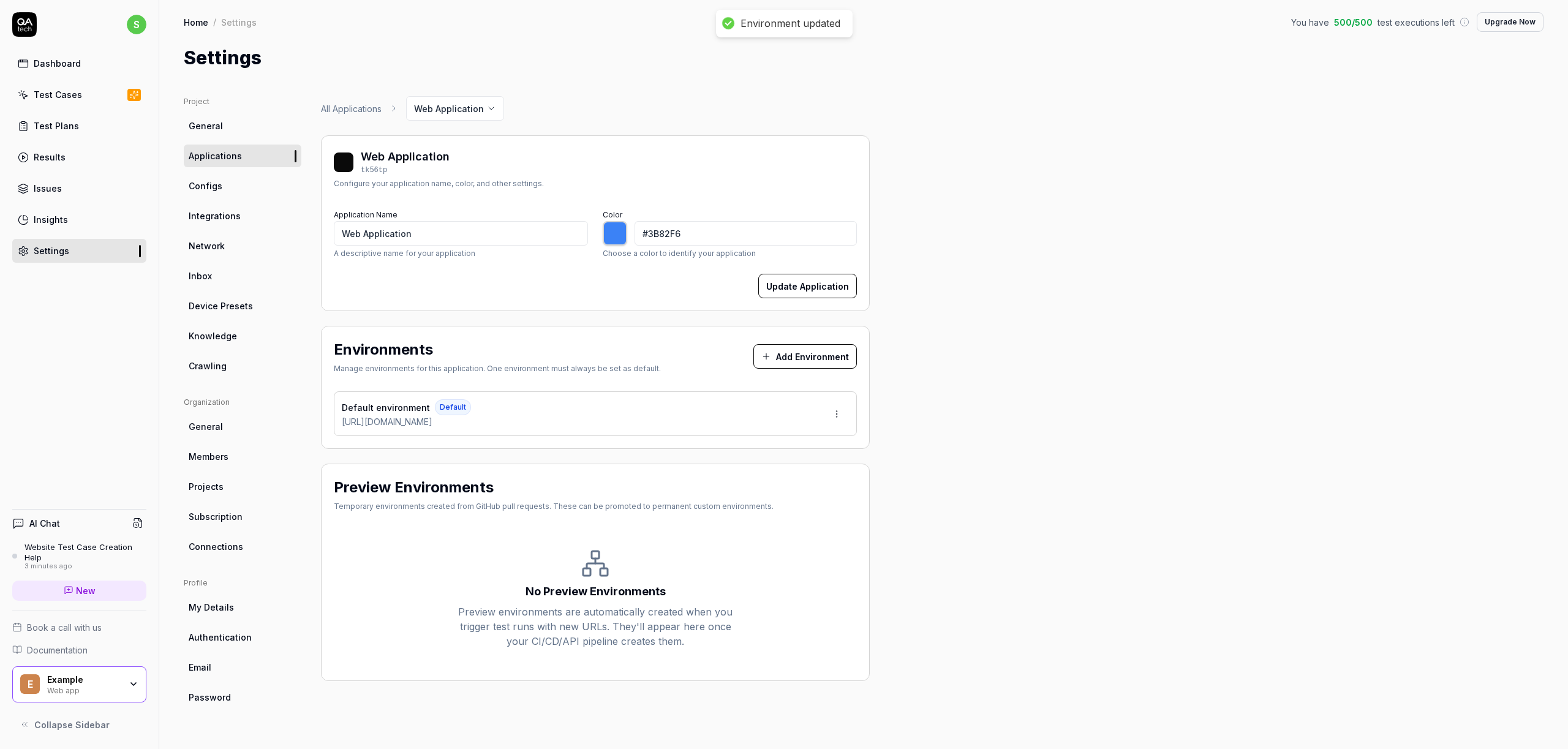
type input "*******"
click at [838, 411] on html "s Dashboard Test Cases Test Plans Results Issues Insights Settings AI Chat Webs…" at bounding box center [784, 374] width 1568 height 749
click at [768, 466] on div "Edit" at bounding box center [792, 469] width 125 height 27
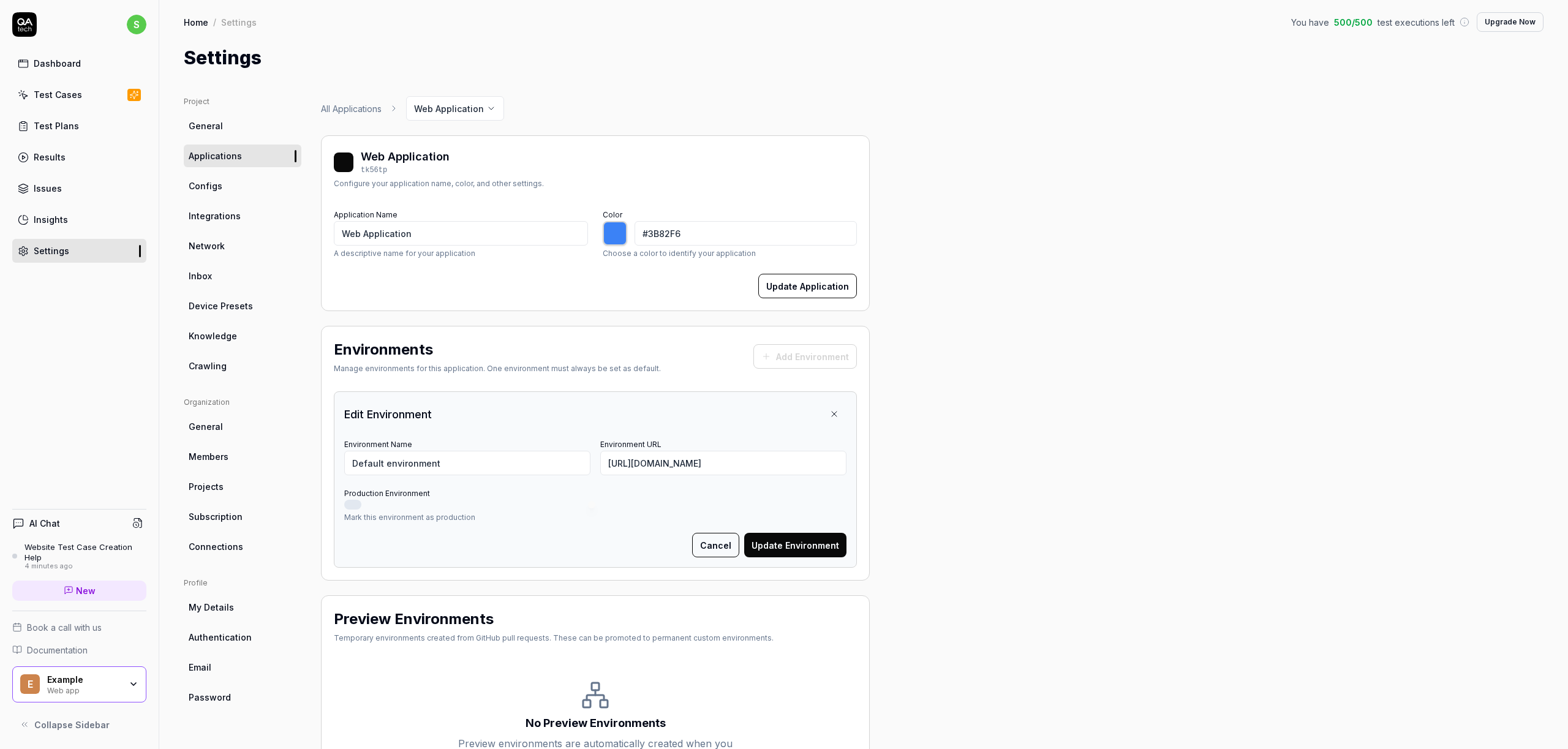
click at [352, 505] on button "Production Environment" at bounding box center [352, 505] width 17 height 10
click at [422, 462] on input "Default environment" at bounding box center [467, 463] width 247 height 24
drag, startPoint x: 422, startPoint y: 462, endPoint x: 327, endPoint y: 463, distance: 95.0
click at [327, 463] on div "Environments Manage environments for this application. One environment must alw…" at bounding box center [595, 453] width 549 height 255
type input "smartbit-sr"
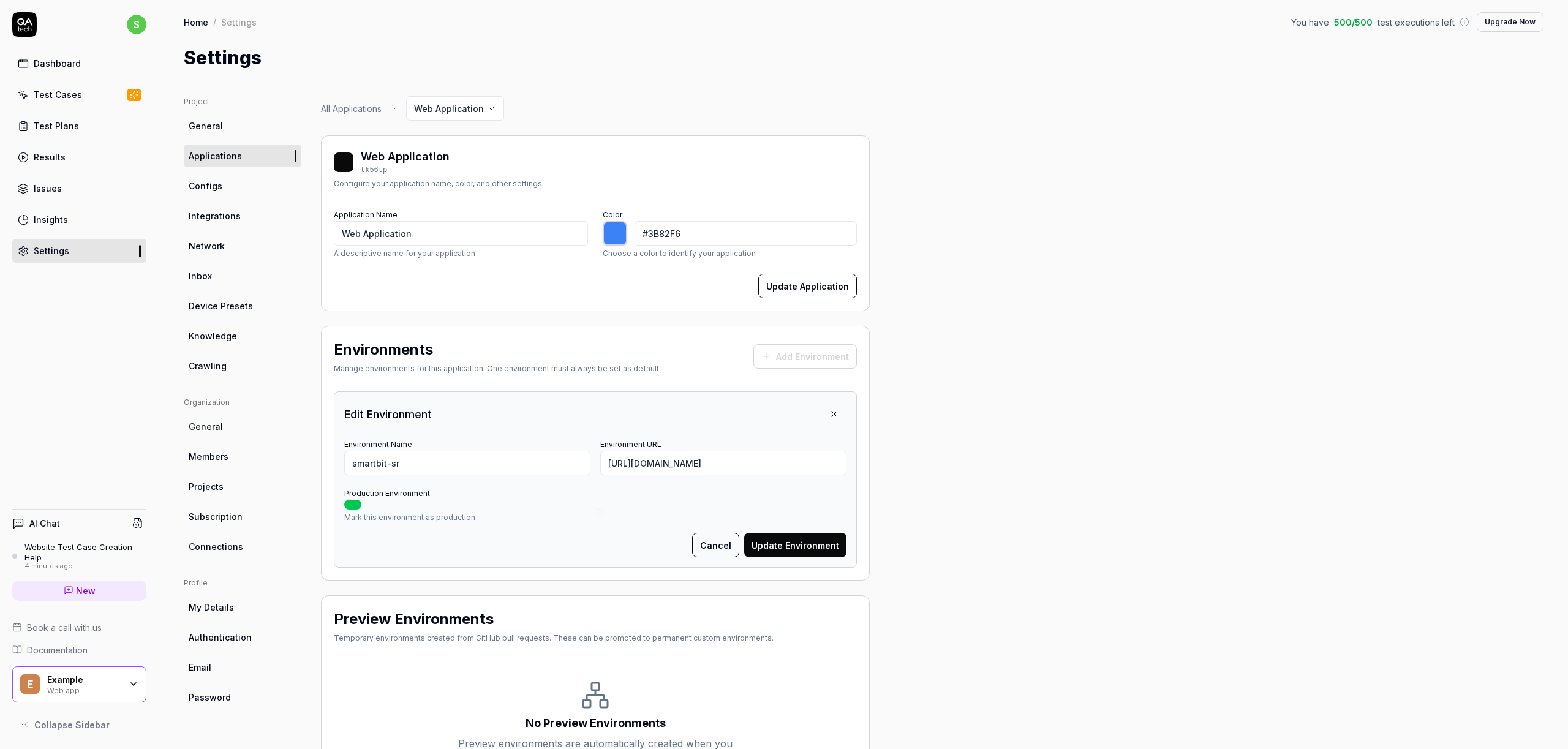
click at [800, 547] on button "Update Environment" at bounding box center [796, 545] width 102 height 24
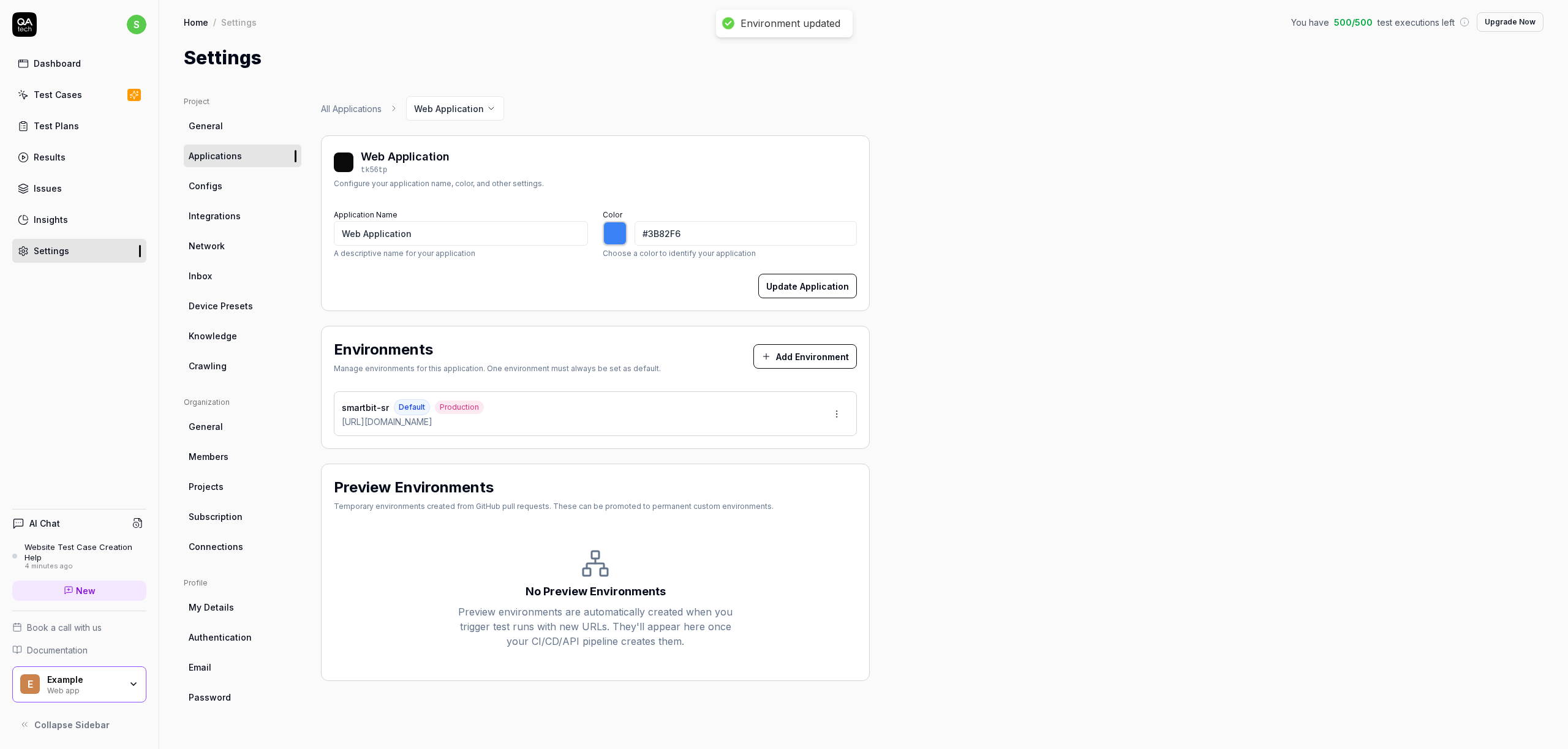
type input "*******"
drag, startPoint x: 428, startPoint y: 233, endPoint x: 304, endPoint y: 225, distance: 124.3
click at [304, 225] on div "Project General Applications Configs Integrations Network Inbox Device Presets …" at bounding box center [863, 410] width 1359 height 628
type input "S"
type input "*******"
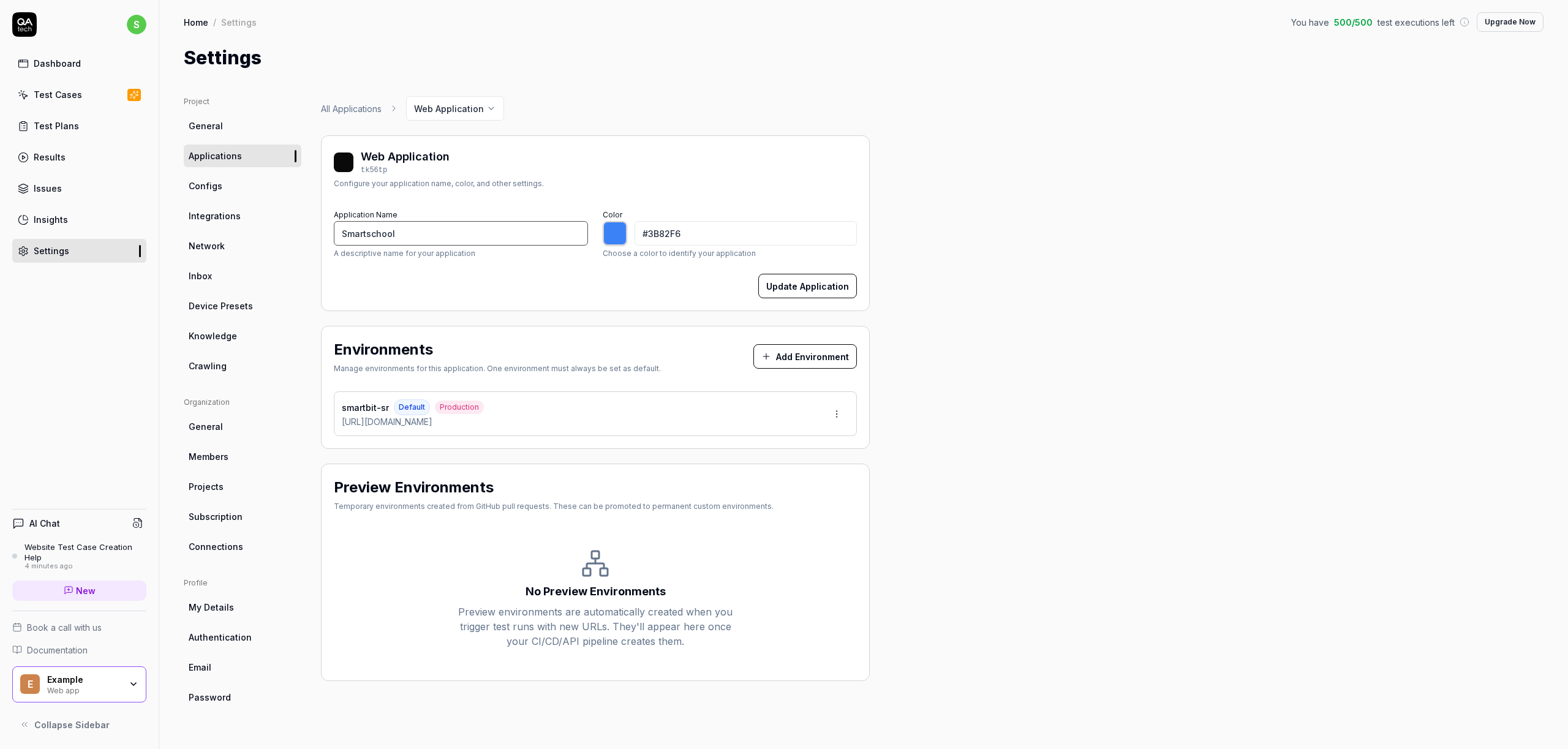
type input "Smartschool"
type input "*******"
click at [609, 238] on div at bounding box center [615, 233] width 25 height 24
type input "#3b9cf7"
type input "*******"
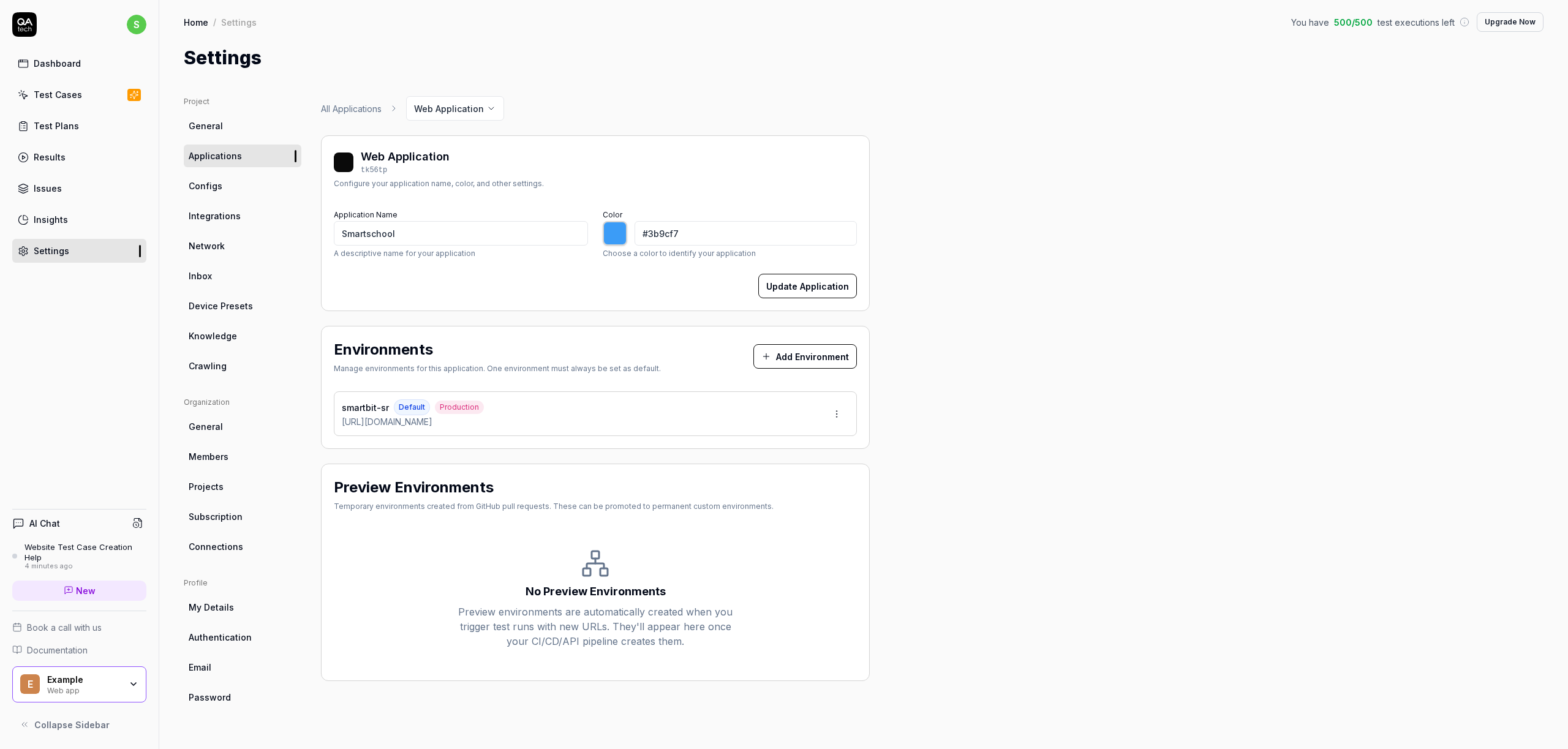
type input "#3ba6f7"
type input "*******"
type input "#3baff7"
type input "*******"
type input "#3bc8f7"
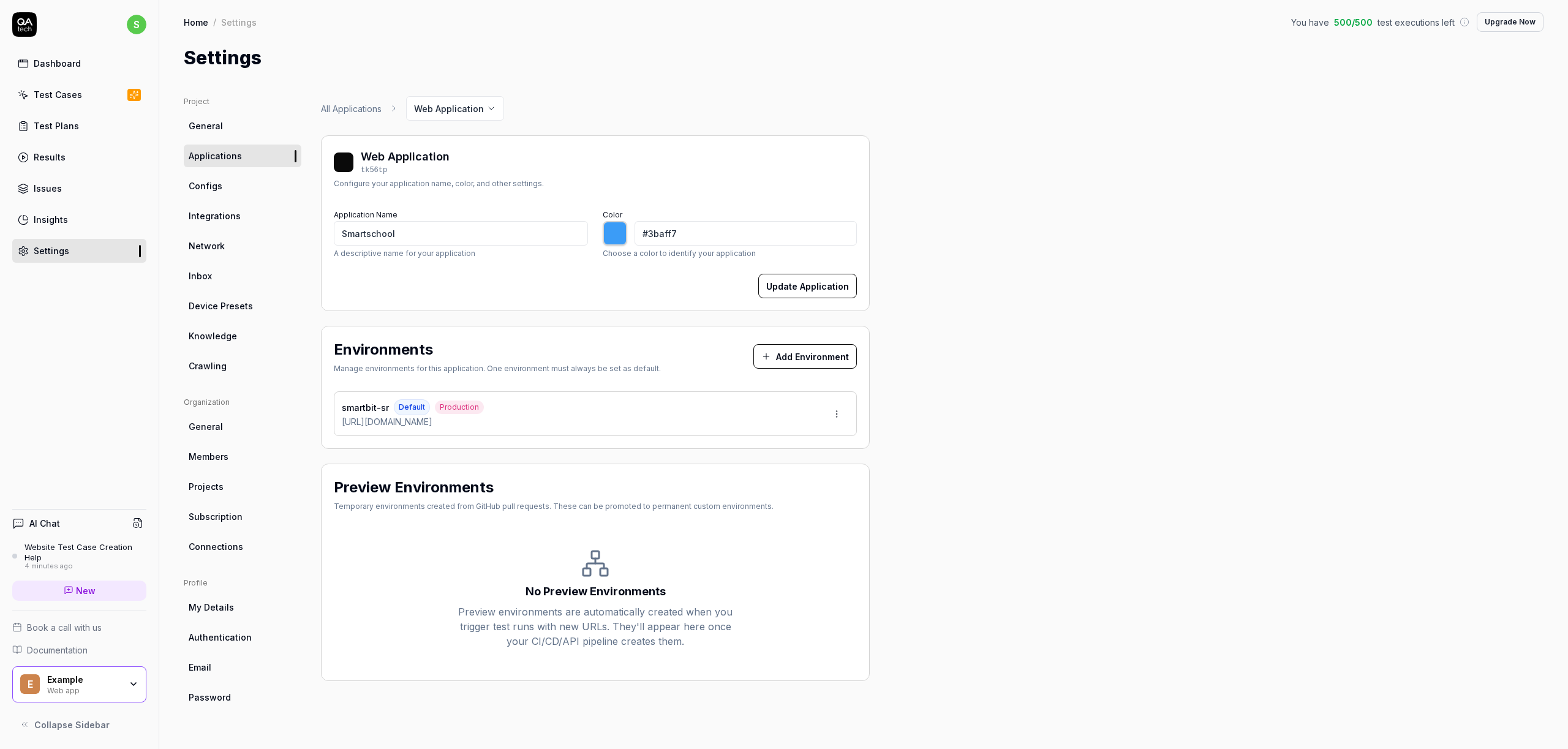
type input "*******"
type input "#3bf7f4"
type input "*******"
type input "#3bf7af"
type input "*******"
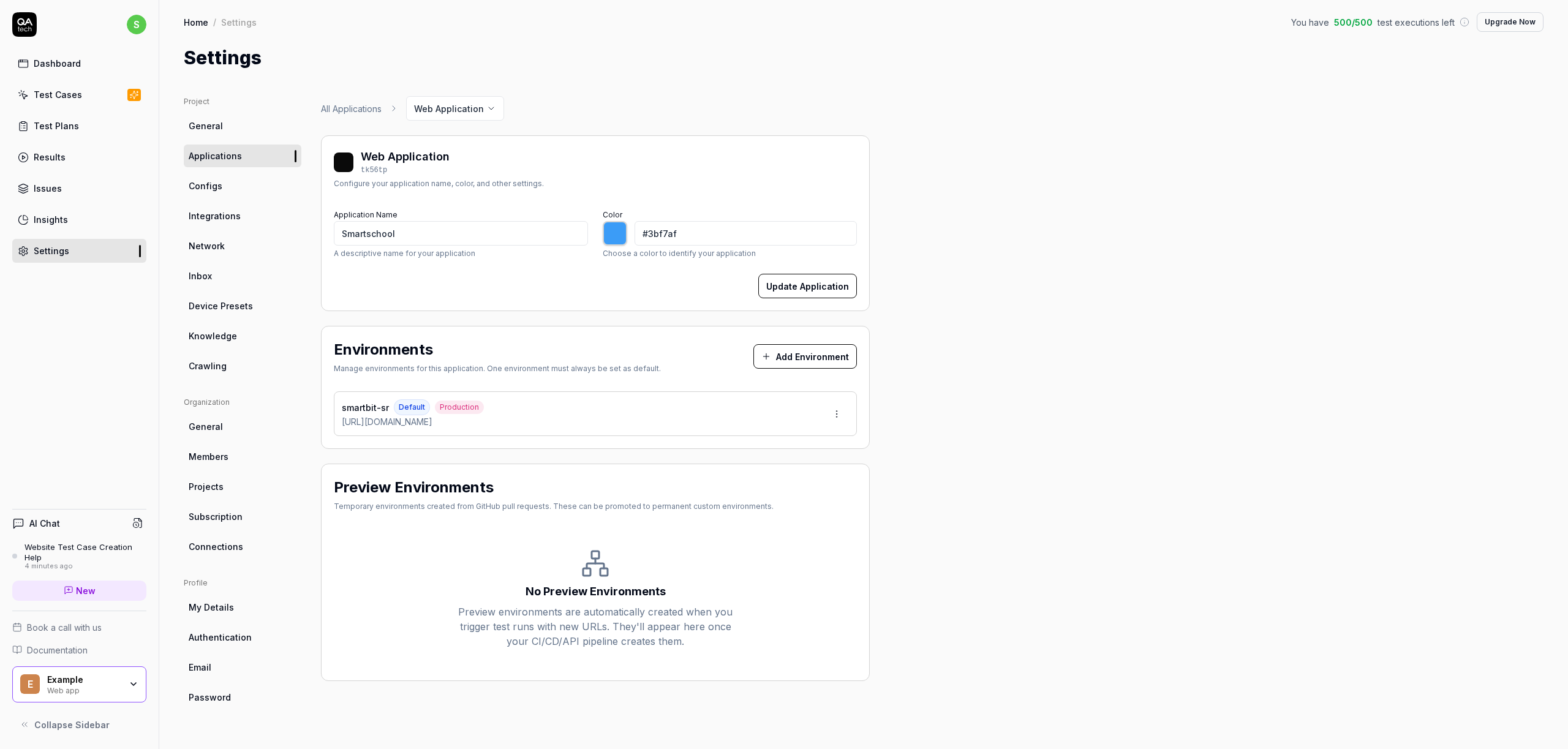
type input "#3bf761"
type input "*******"
type input "#48f73b"
type input "*******"
type input "#7df73b"
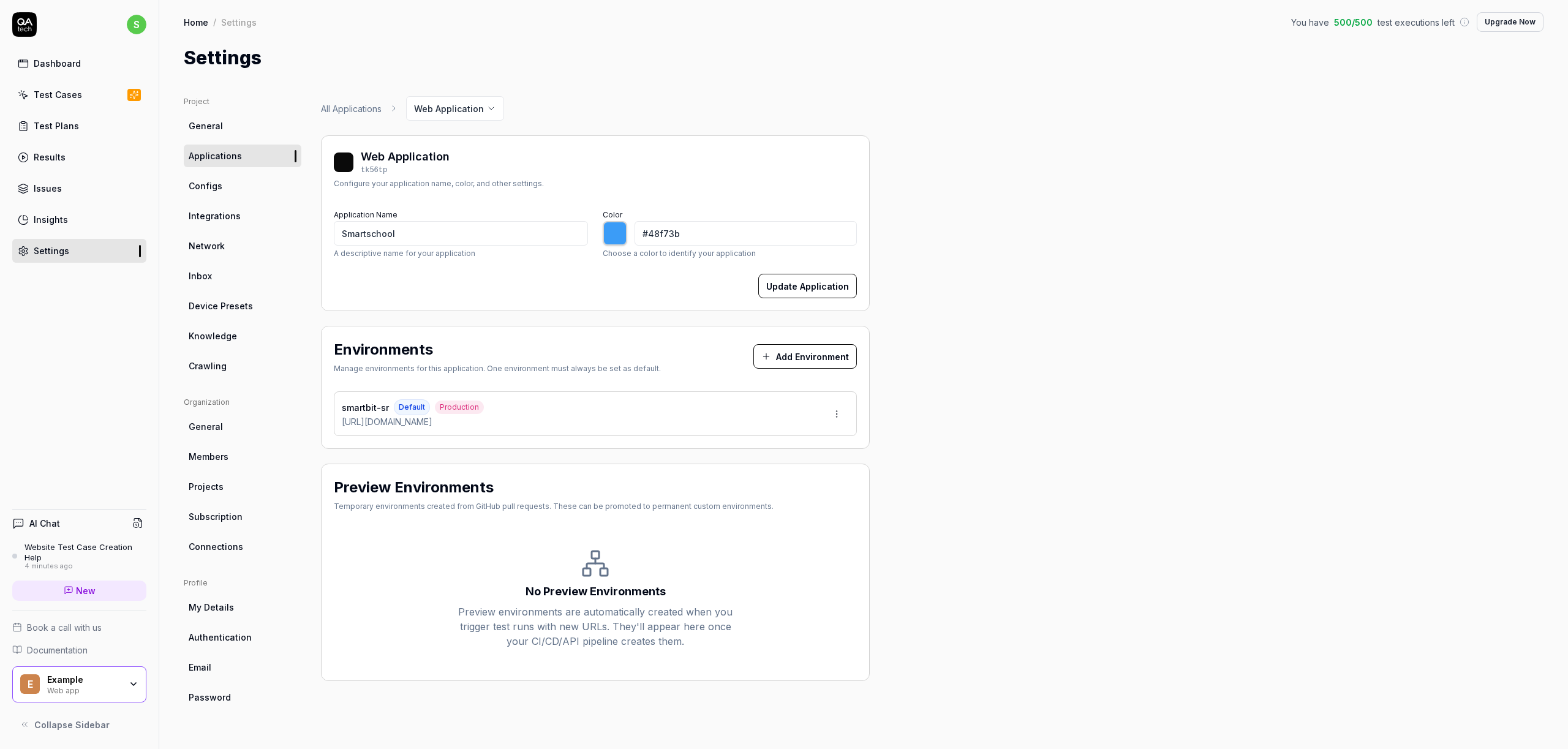
type input "*******"
type input "#acf73b"
type input "*******"
type input "#cef73b"
type input "*******"
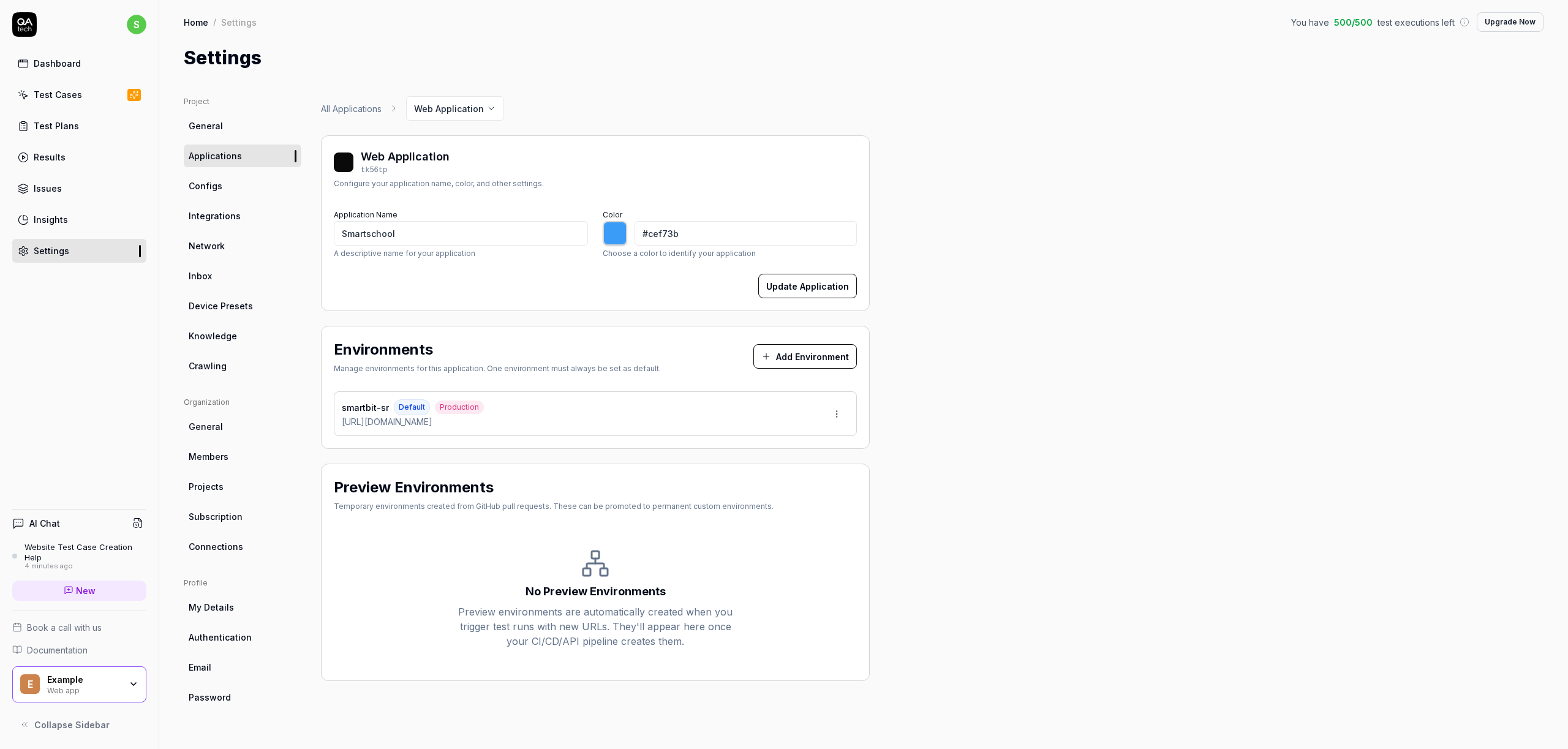
type input "#eaf73b"
type input "*******"
type input "#f4f73b"
type input "*******"
type input "#f7f13b"
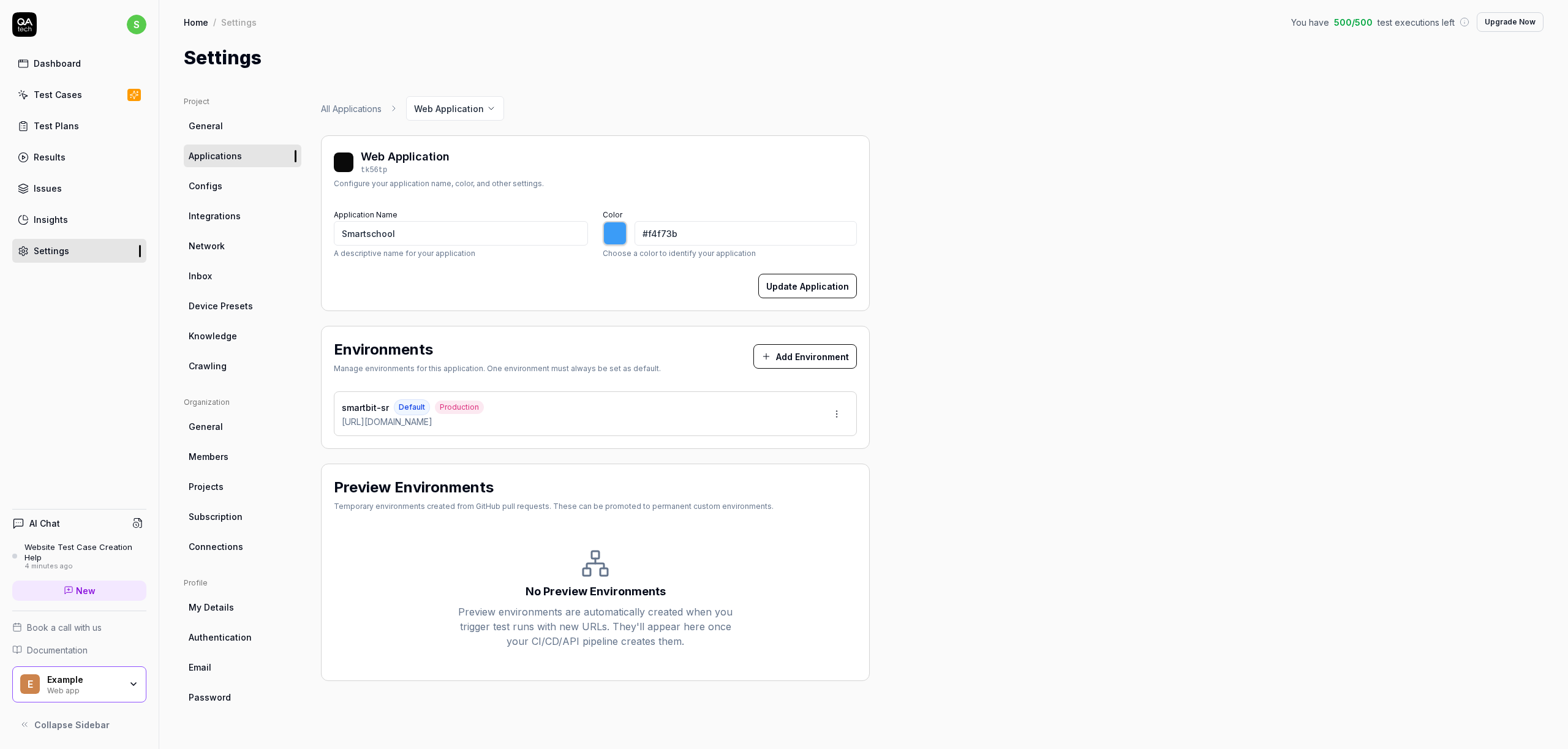
type input "*******"
type input "#f7e73b"
type input "*******"
type input "#f7ce3b"
type input "*******"
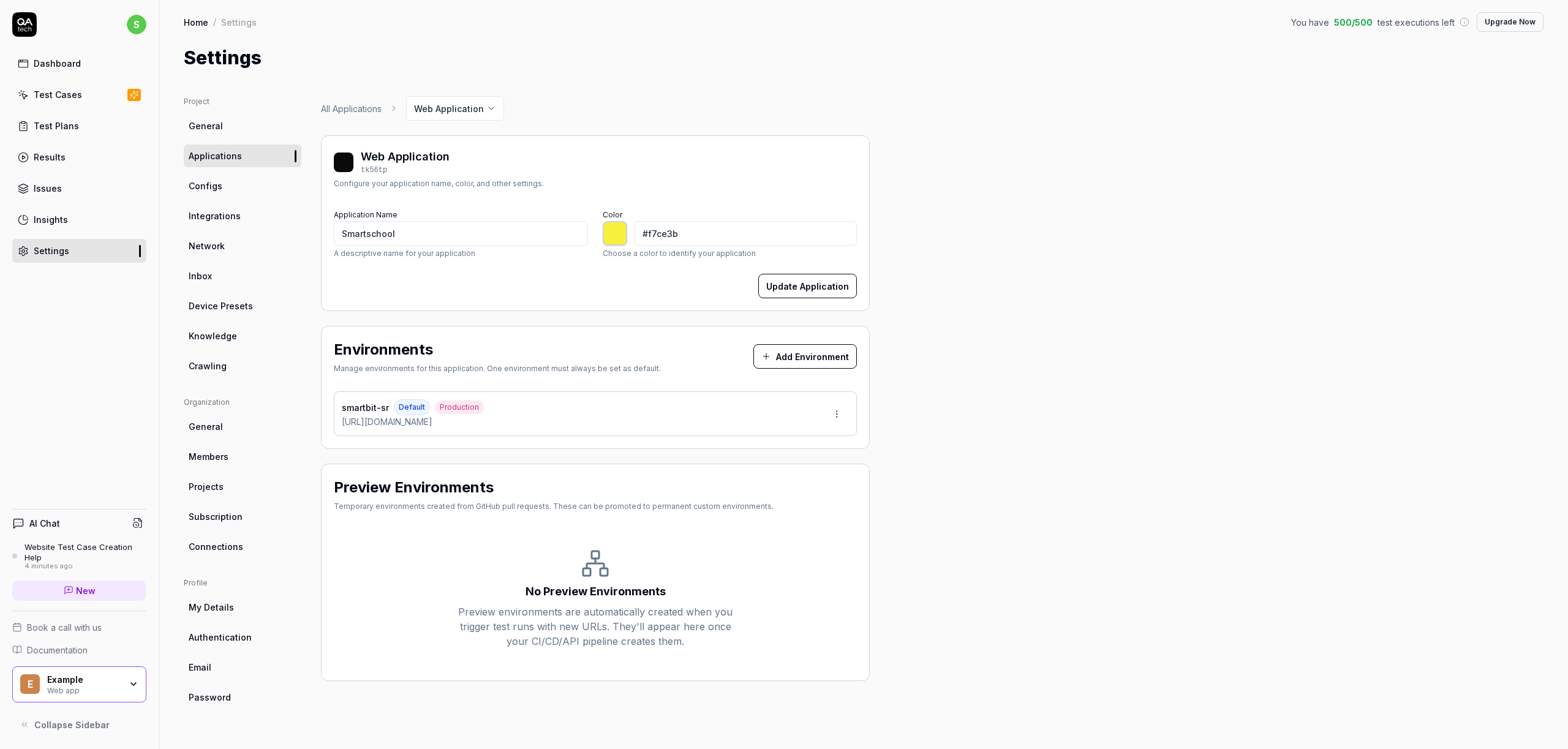
type input "#f7bb3b"
type input "*******"
type input "#f7b23b"
type input "*******"
type input "#f79f3b"
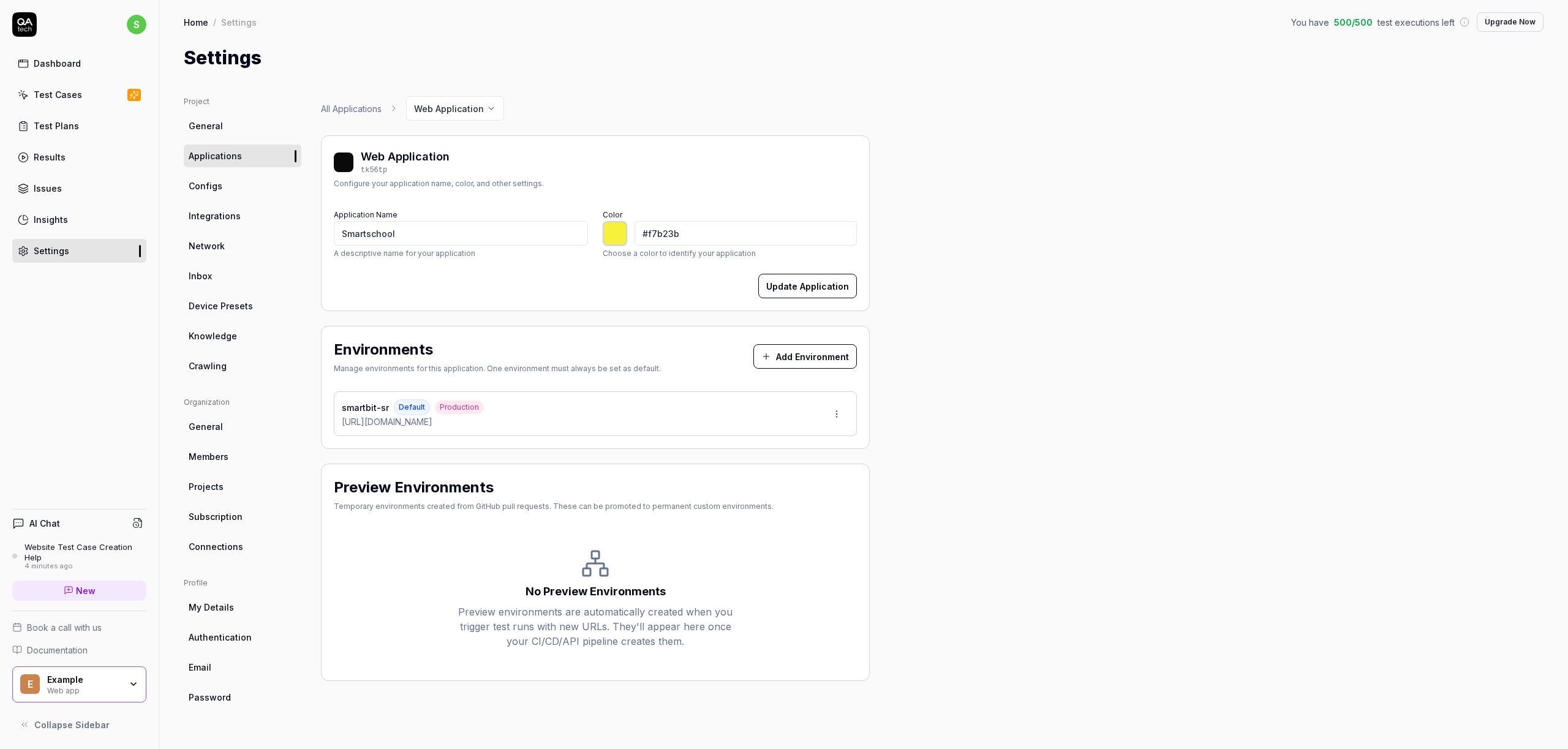
type input "*******"
type input "#f7963b"
type input "*******"
type input "#f7903b"
type input "*******"
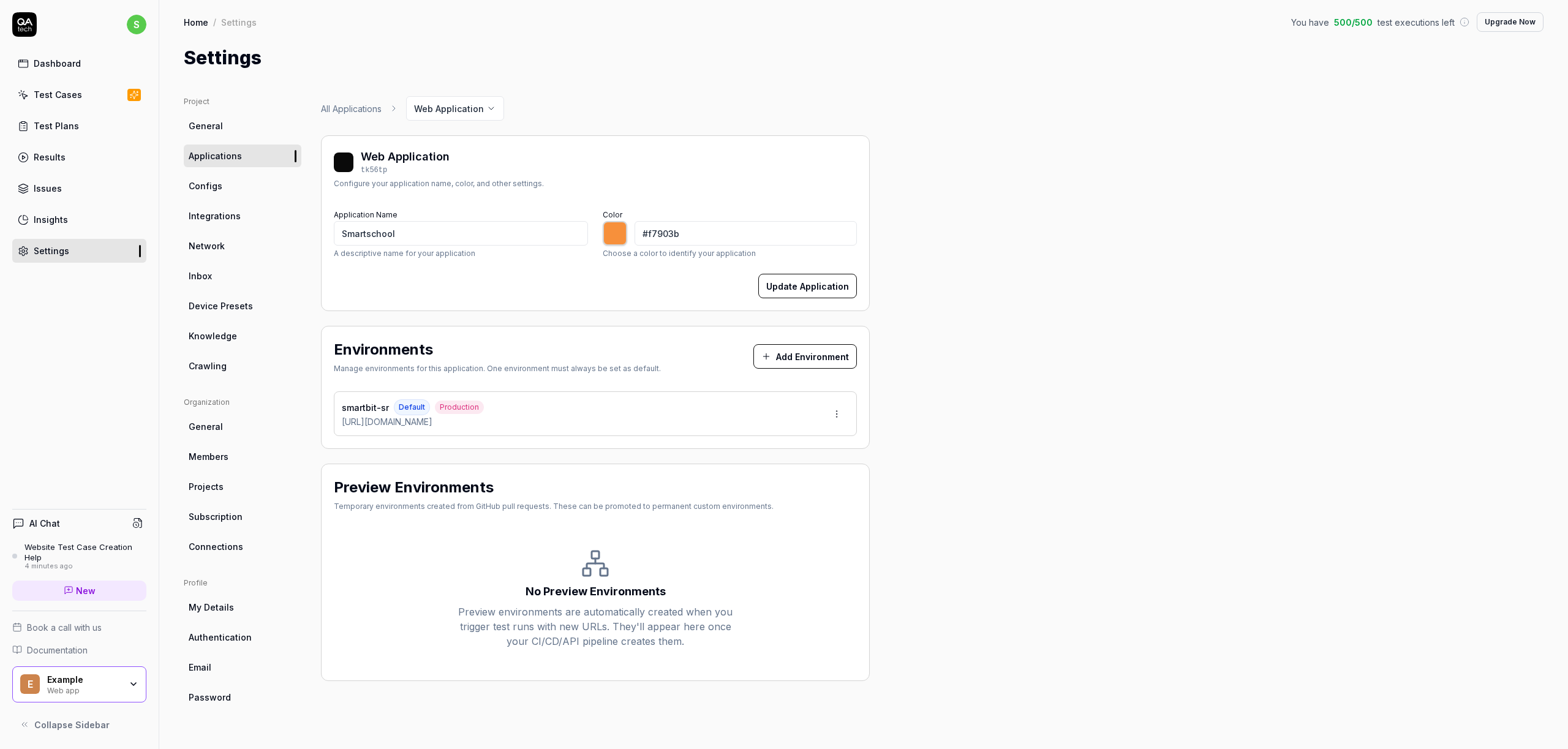
type input "#f49548"
type input "*******"
type input "#f29040"
type input "*******"
type input "#f08d3d"
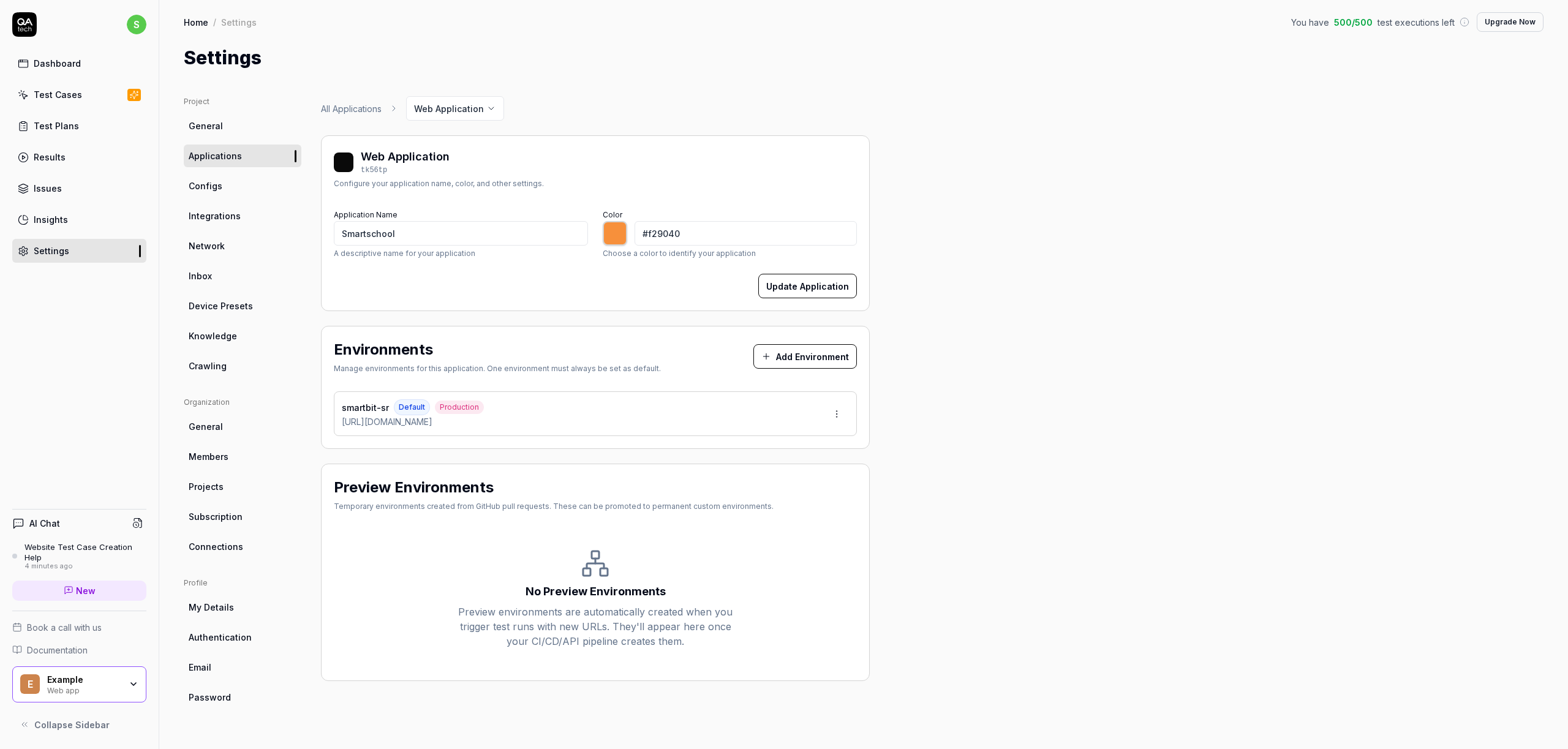
type input "*******"
type input "#eb8837"
type input "*******"
type input "#e68333"
type input "*******"
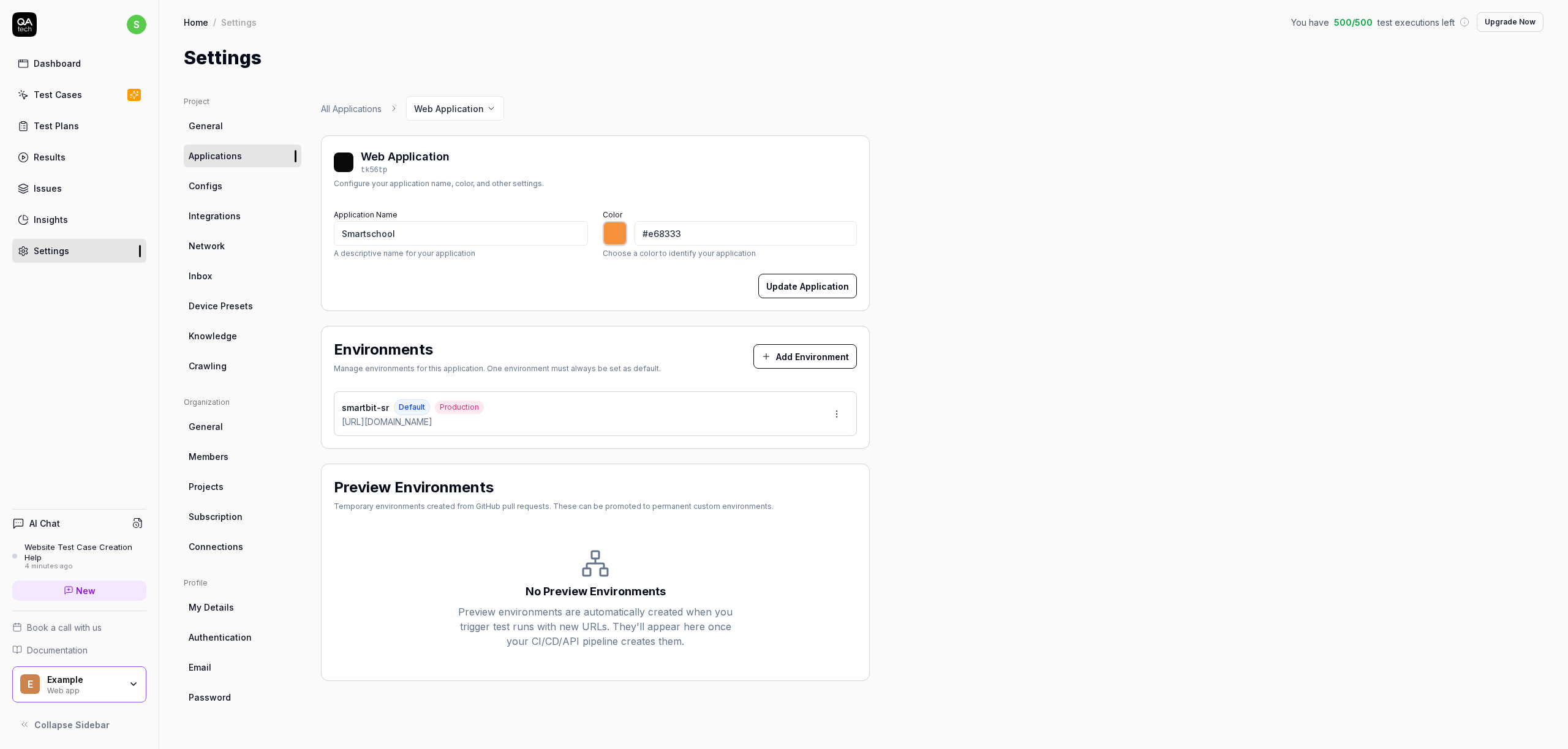
type input "#e07b29"
type input "*******"
type input "#df7926"
type input "*******"
type input "#dd7927"
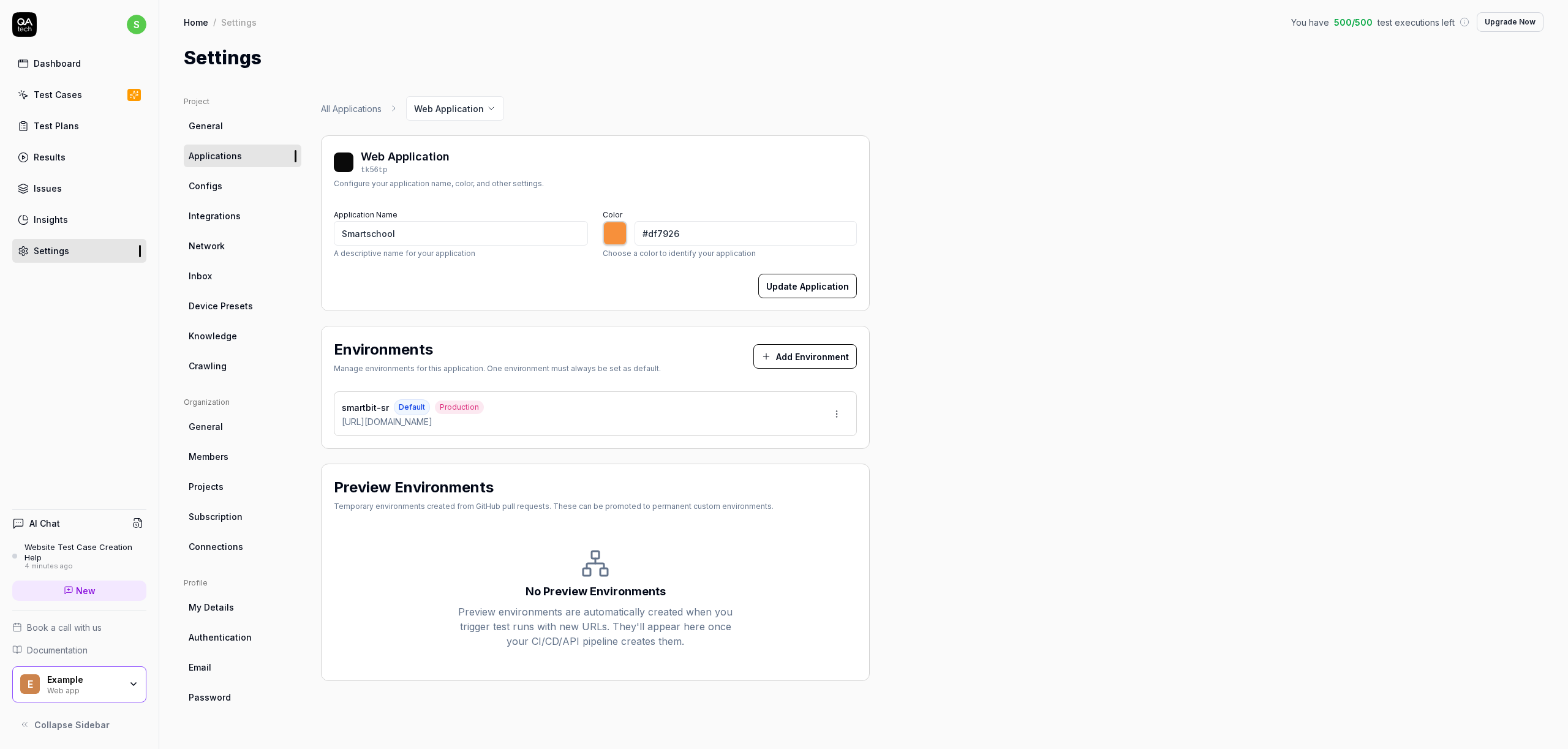
type input "*******"
type input "#db7624"
type input "*******"
type input "#da7625"
type input "*******"
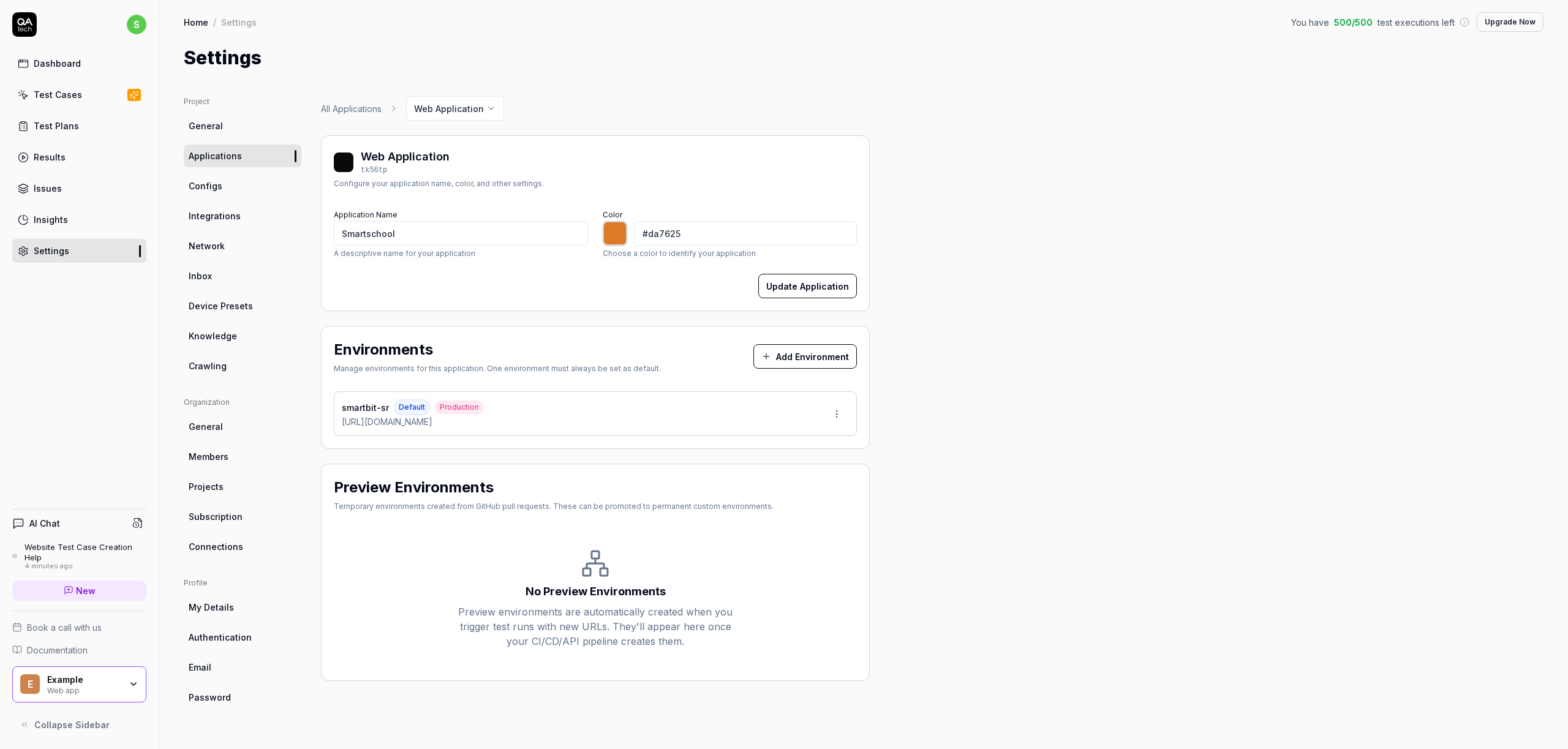
type input "#d77423"
type input "*******"
type input "#d17223"
type input "*******"
type input "#d07225"
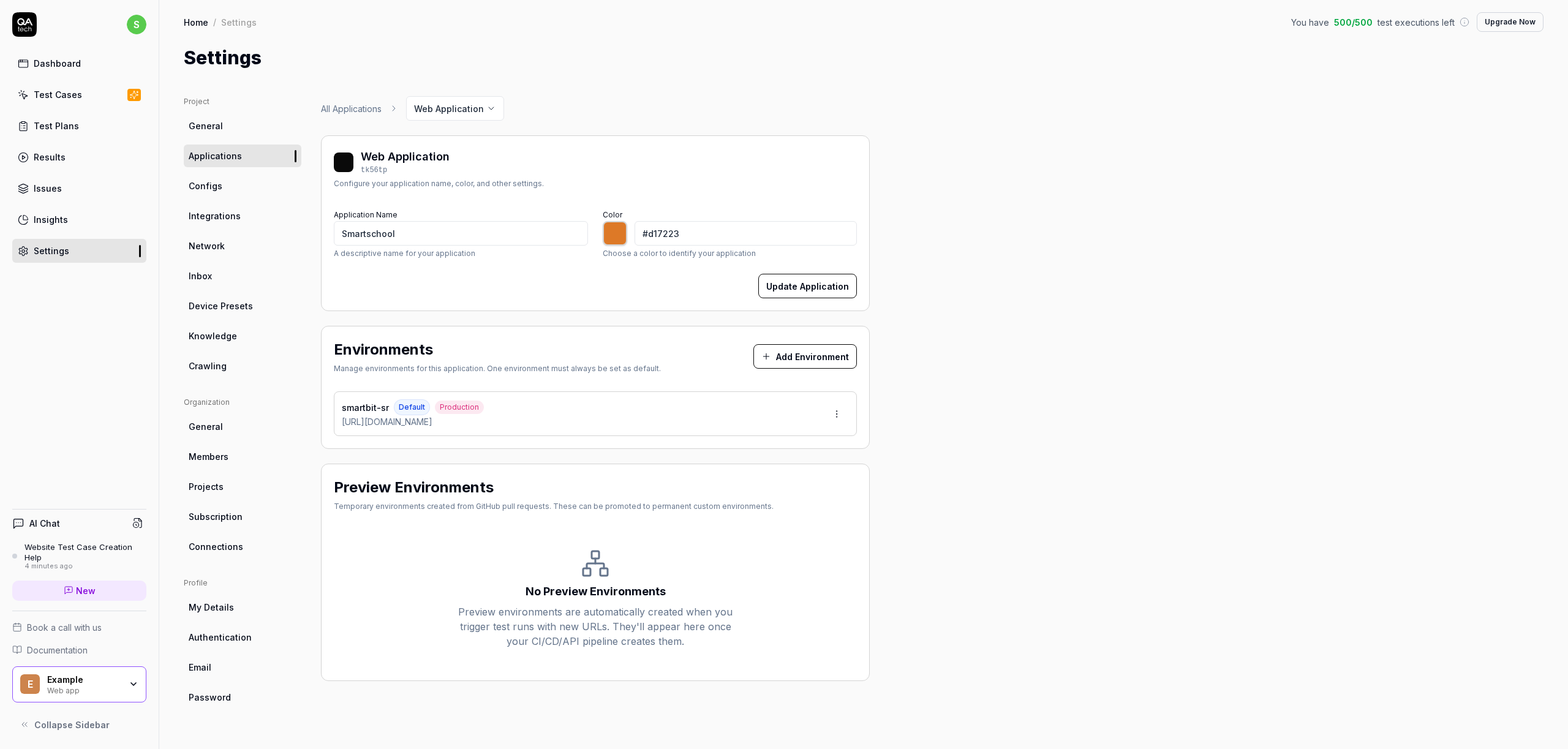
type input "*******"
type input "#cb7025"
type input "*******"
type input "#c77029"
type input "*******"
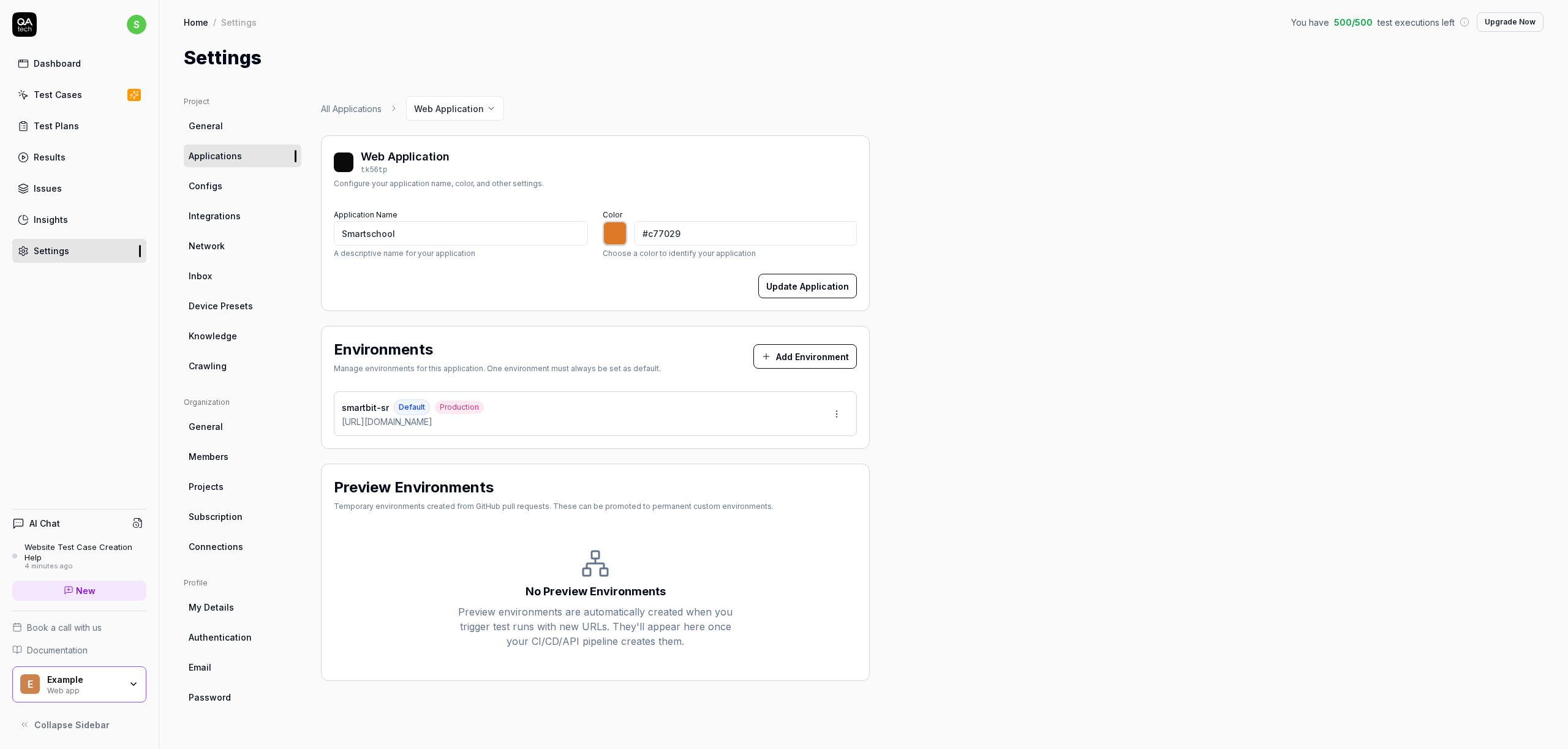
type input "#c6732f"
type input "*******"
type input "#c37332"
type input "*******"
type input "#c37637"
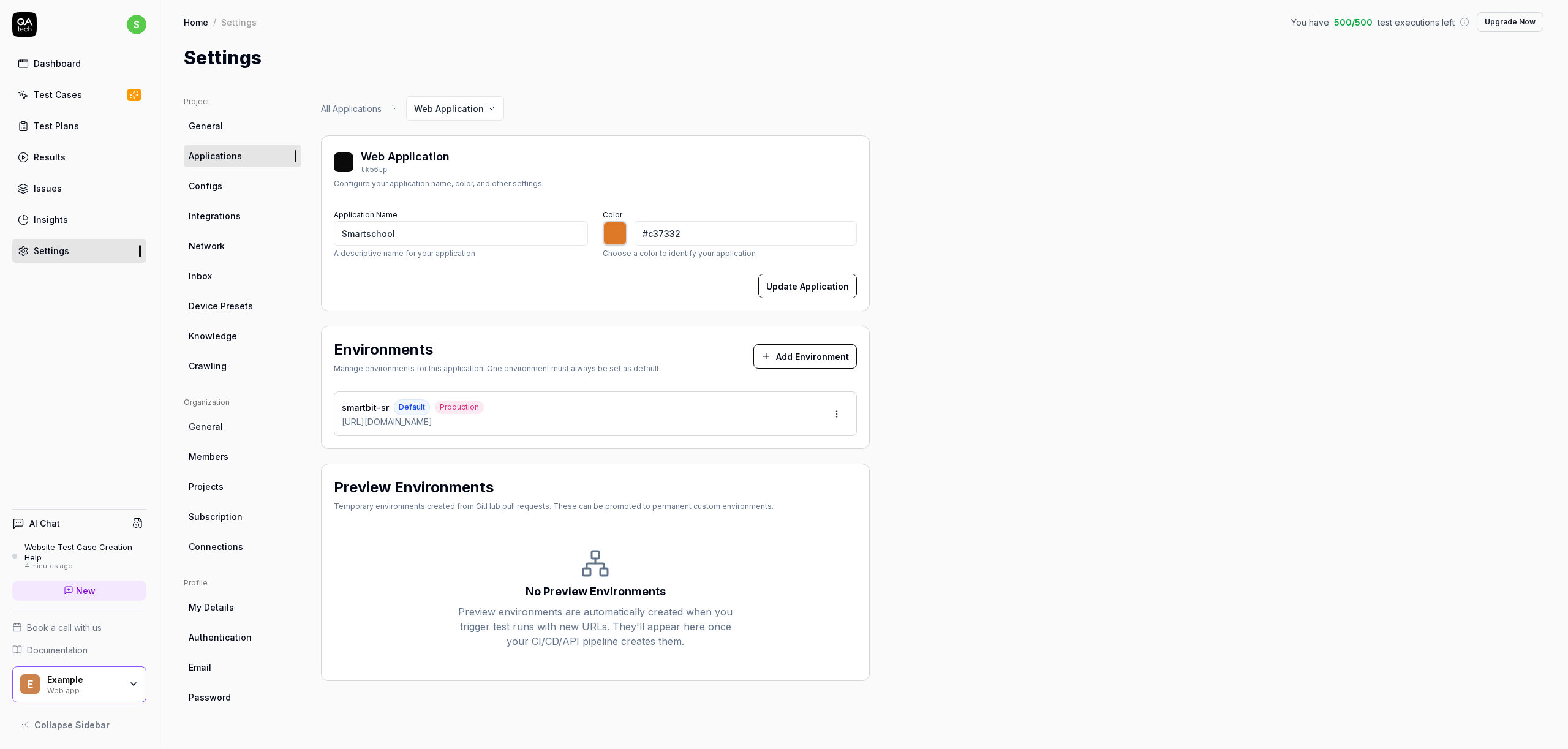
type input "*******"
type input "#c4793b"
type input "*******"
type input "#c47b40"
type input "*******"
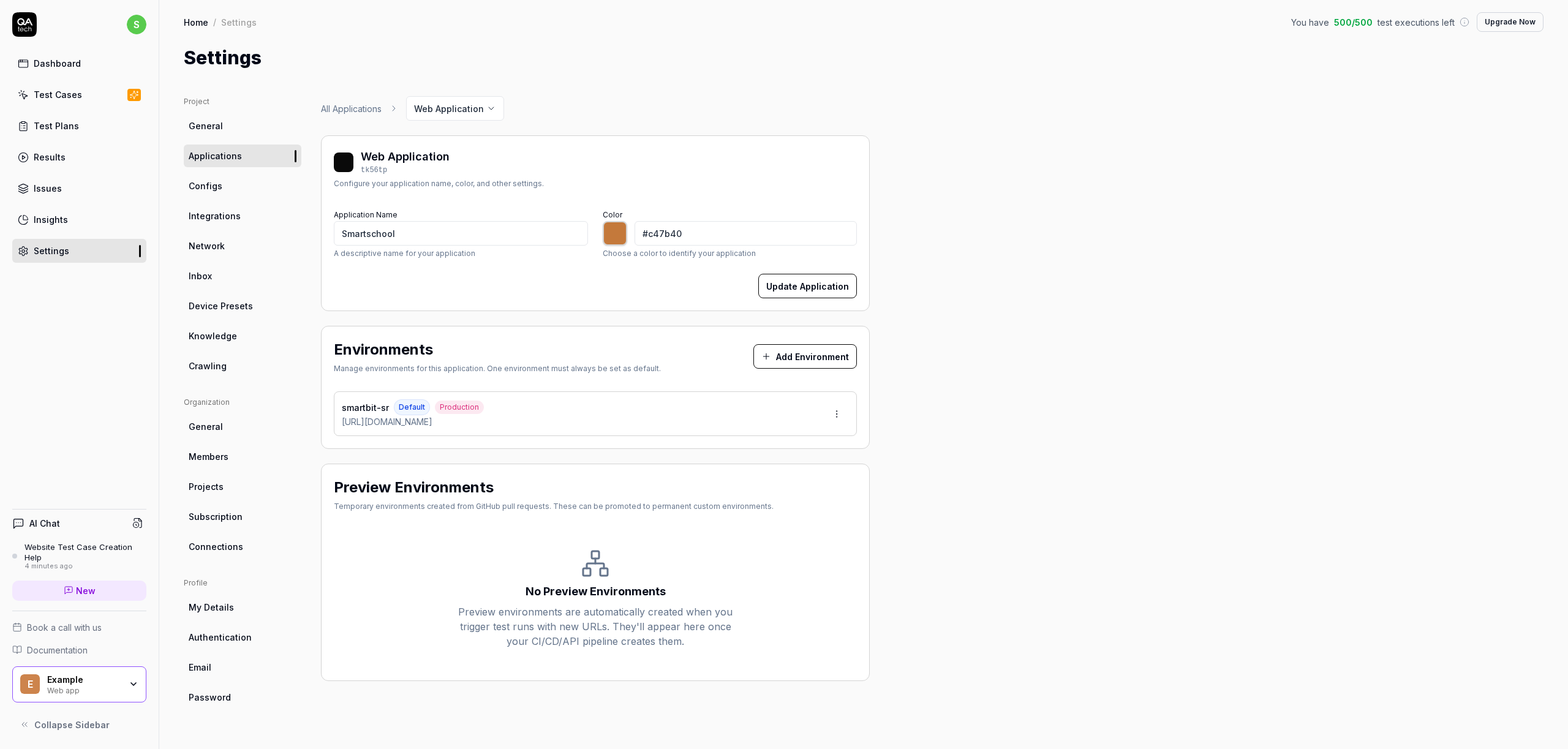
type input "#c77e43"
type input "*******"
type input "#c88146"
type input "*******"
type input "#ca8349"
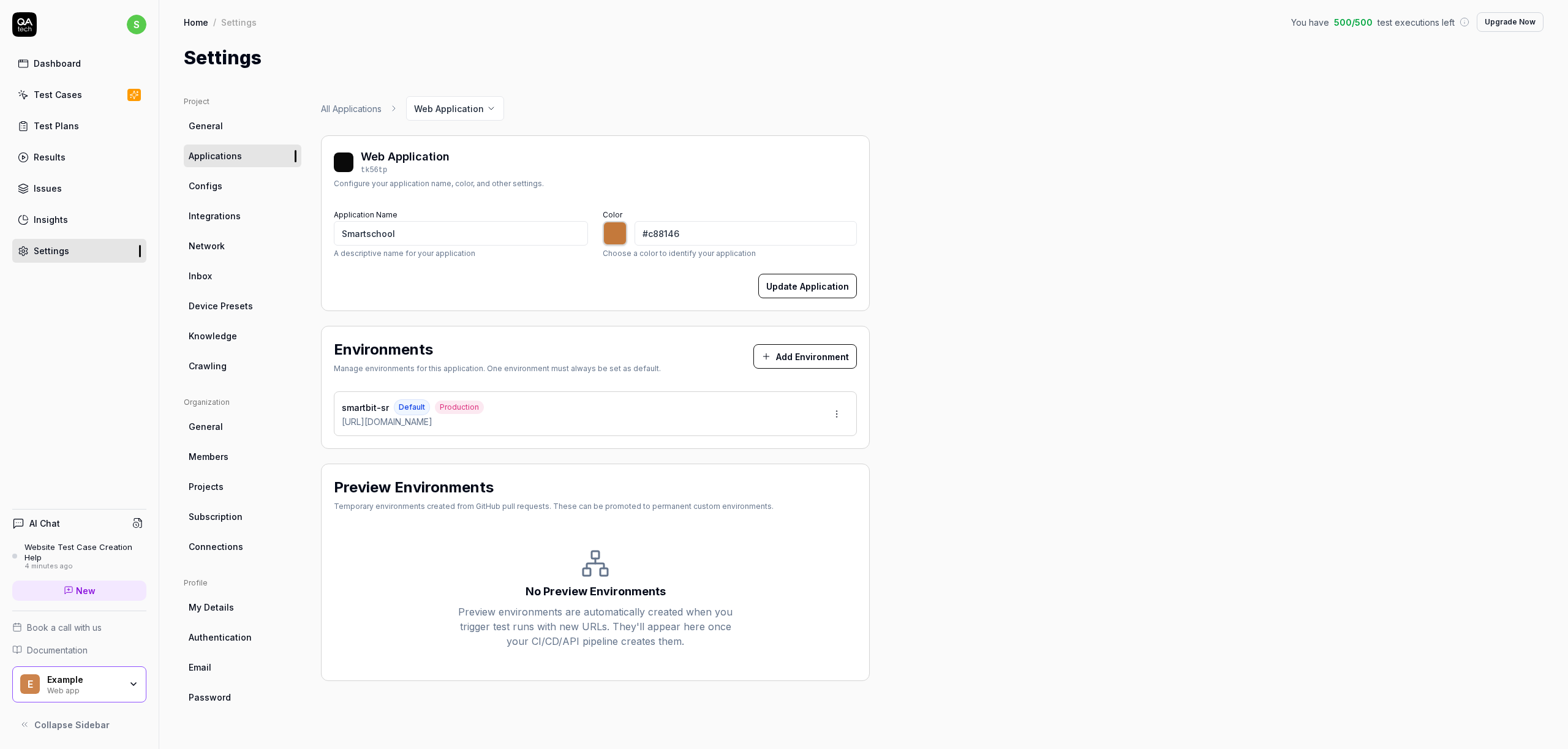
type input "*******"
type input "#cd864c"
type input "*******"
type input "#ce864b"
type input "*******"
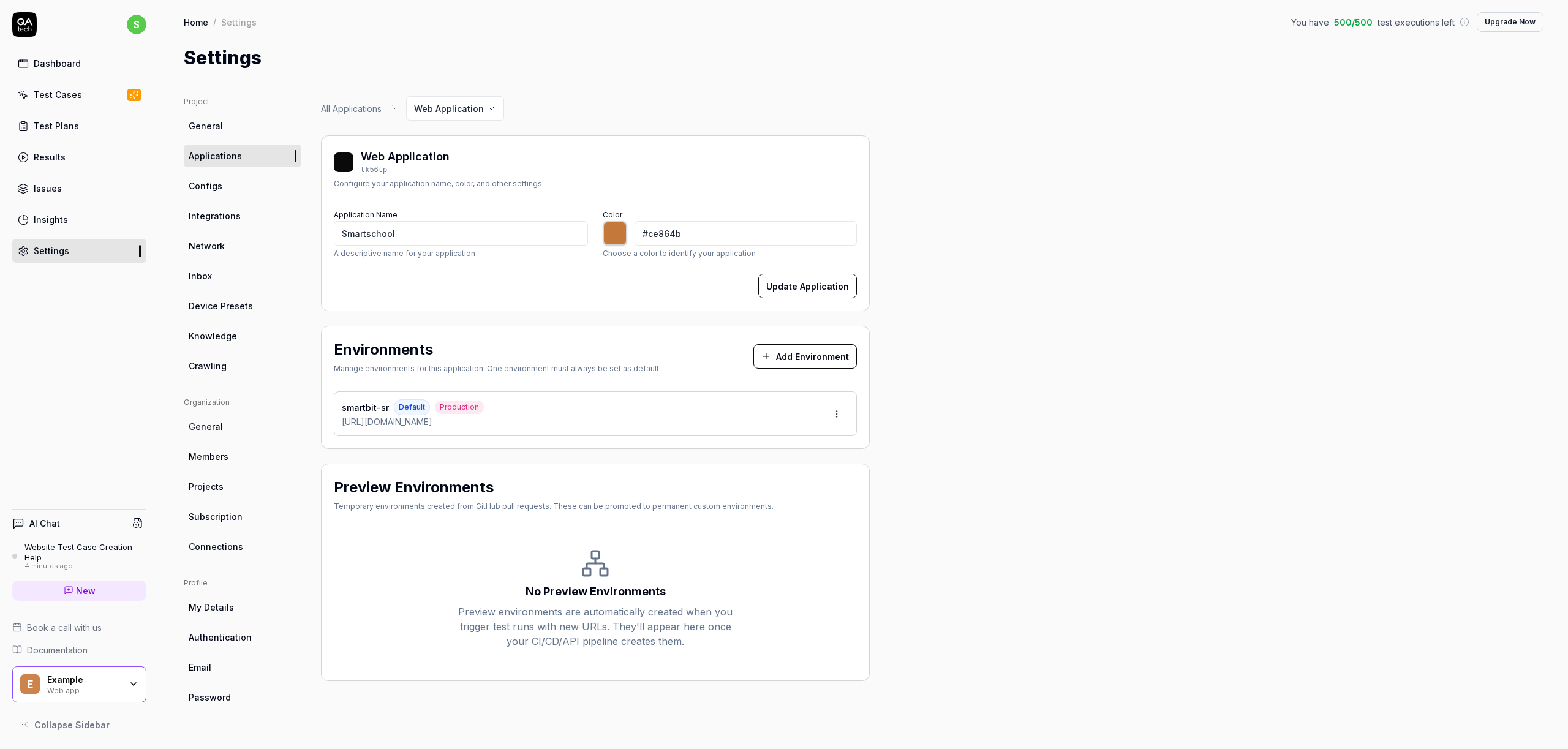
type input "#d0884e"
type input "*******"
type input "#d38e55"
type input "*******"
type input "#d79056"
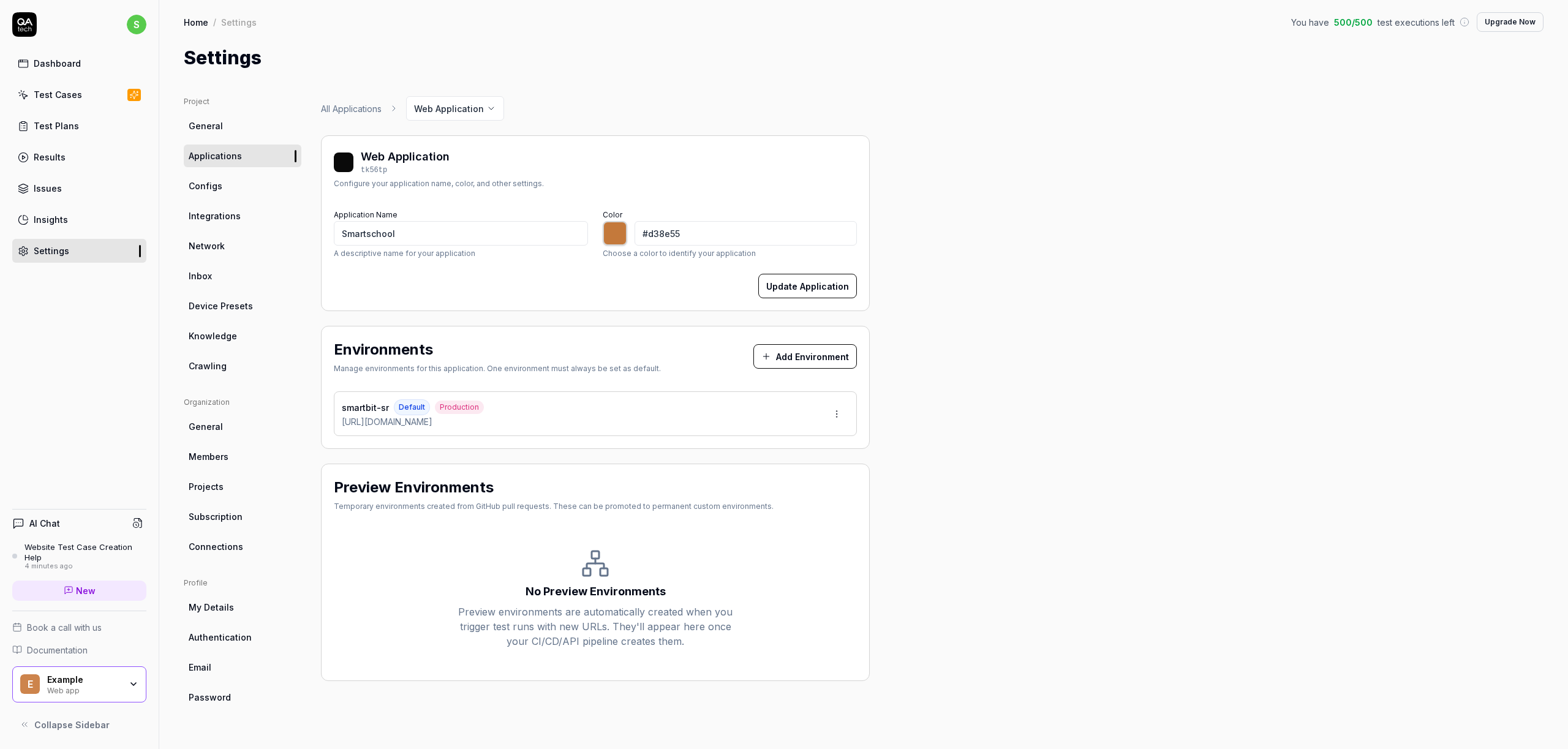
type input "*******"
type input "#d99359"
type input "*******"
type input "#dd985f"
type input "*******"
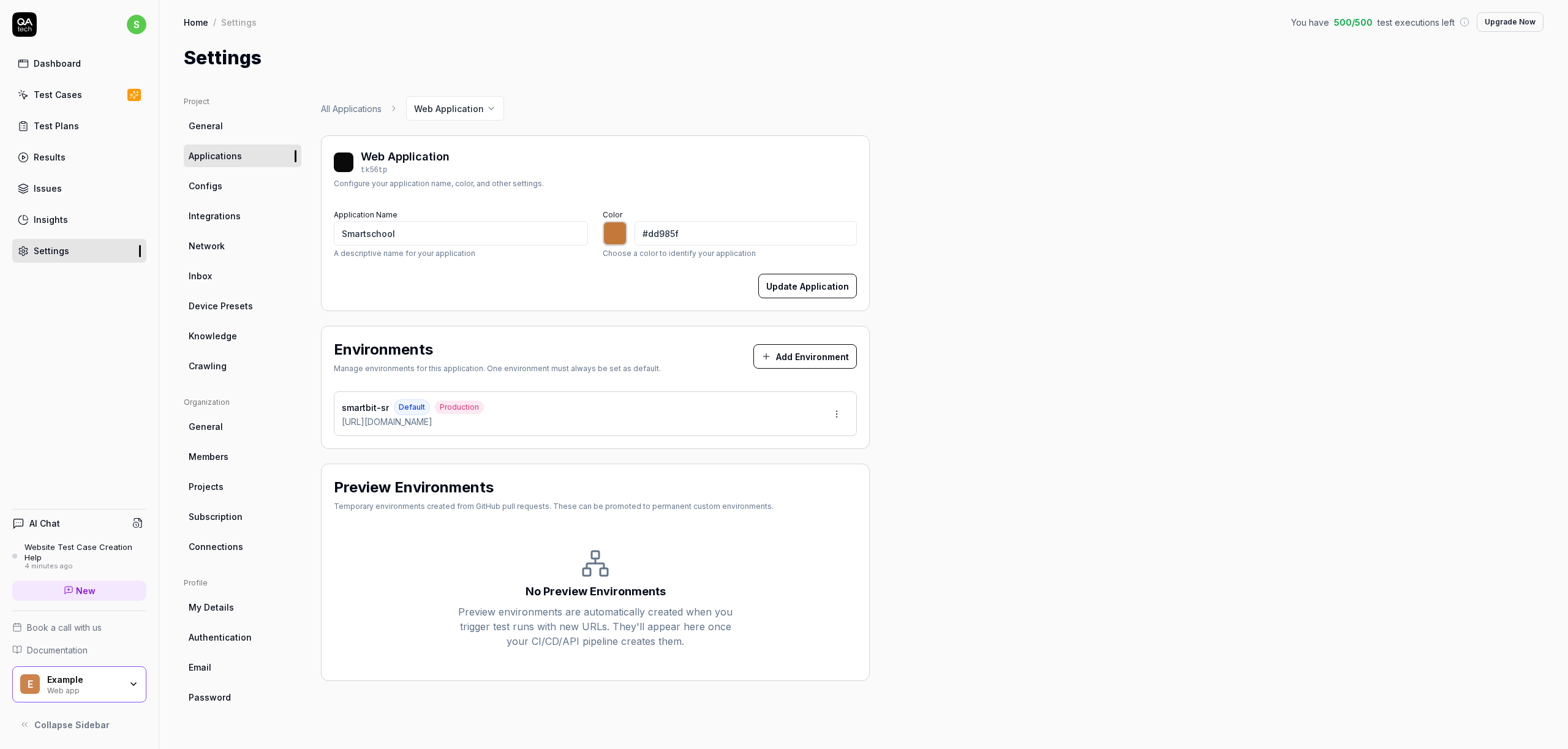
type input "#df985d"
type input "*******"
type input "#e19a60"
type input "*******"
type input "#e29d65"
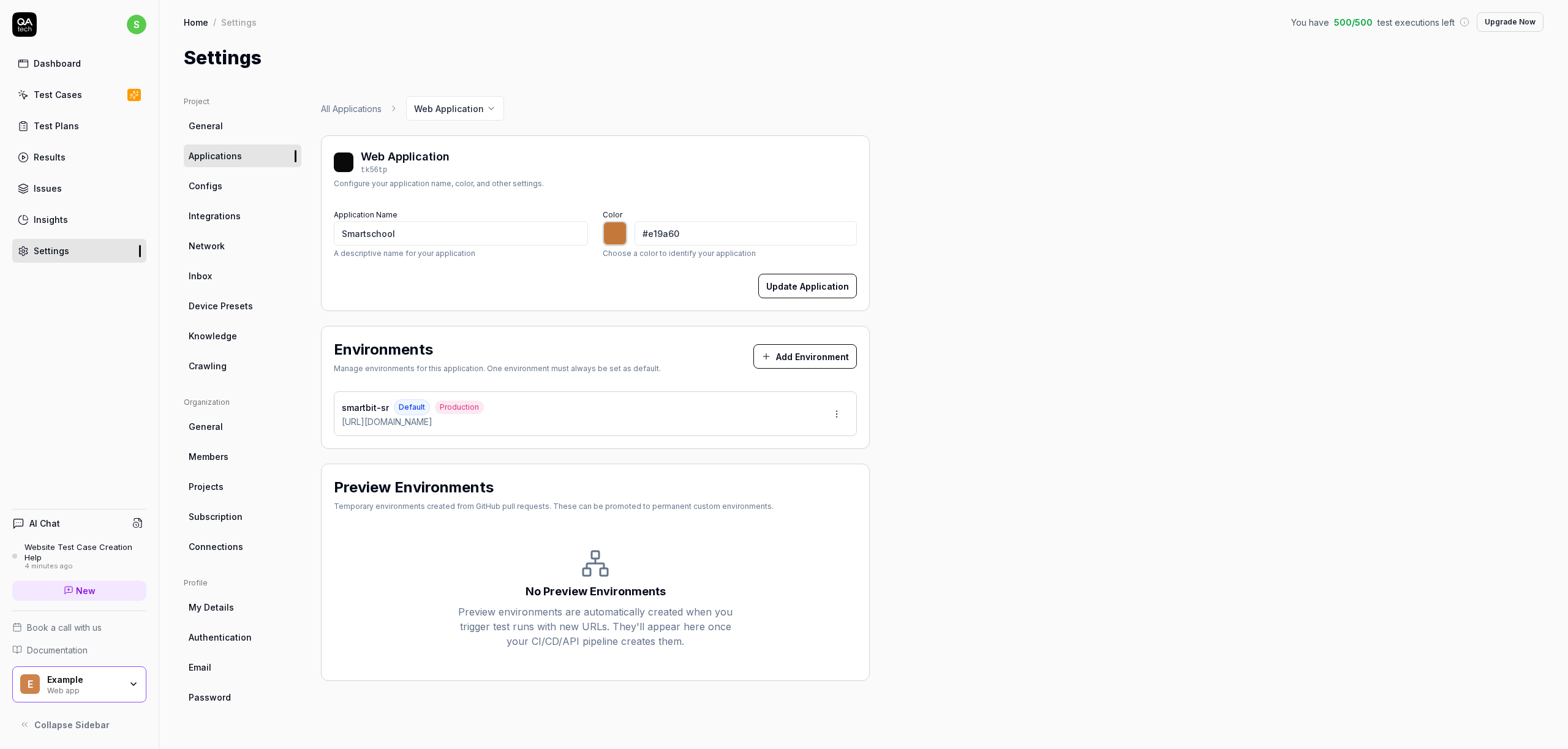
type input "*******"
type input "#e4a067"
type input "*******"
type input "#e5a26c"
type input "*******"
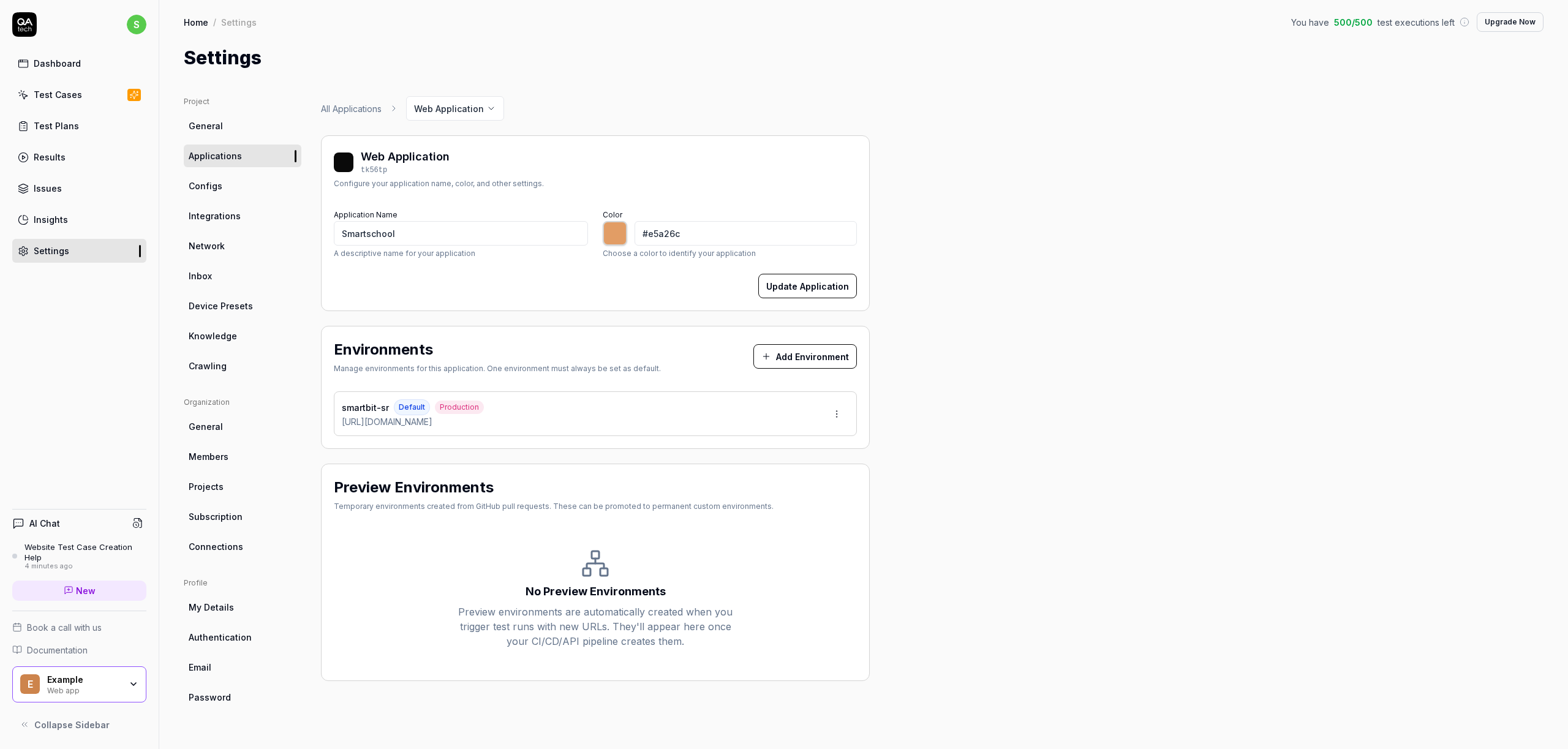
type input "#e6a26b"
type input "*******"
type input "#e8a56d"
type input "*******"
type input "#e7a56e"
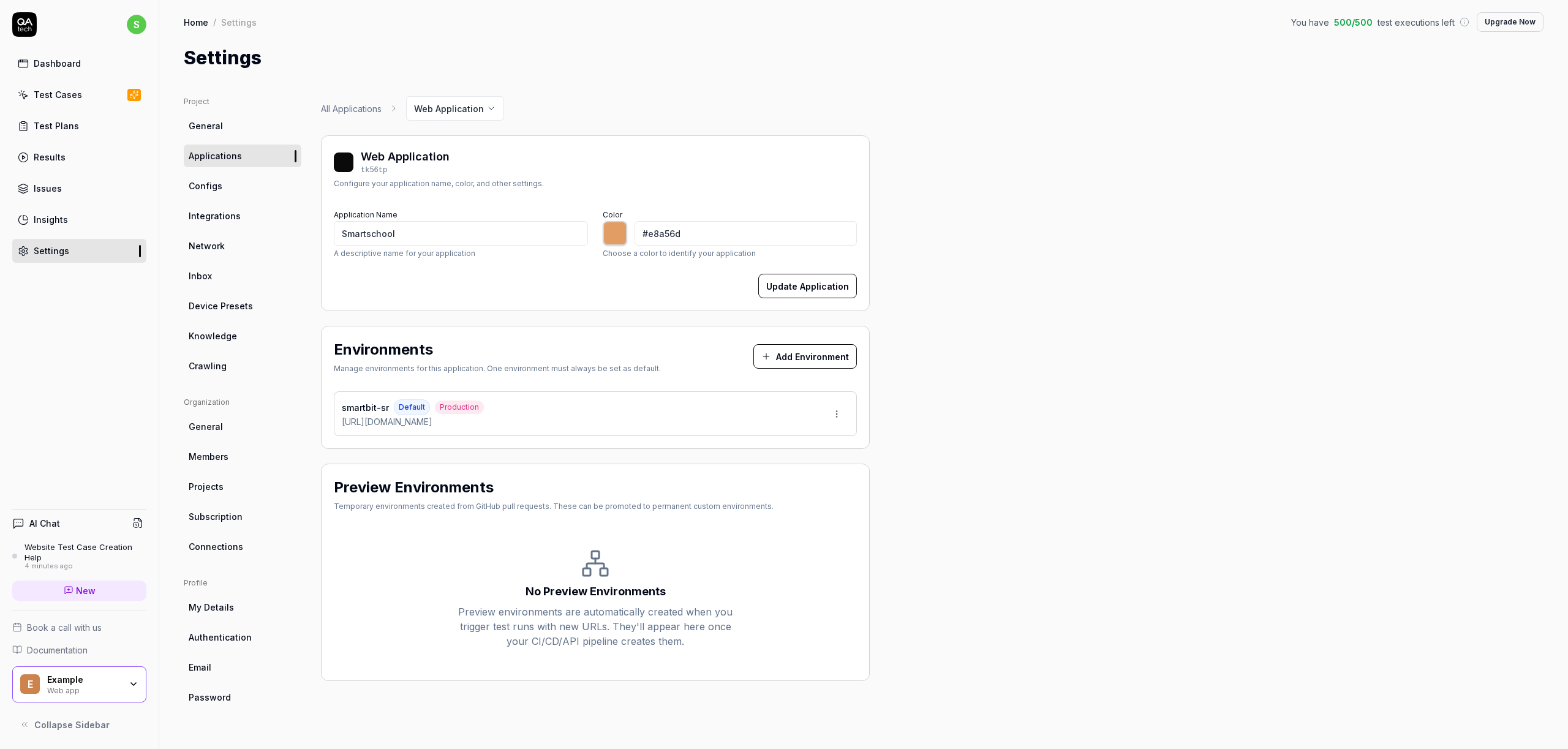
type input "*******"
type input "#eaa771"
type input "*******"
type input "#ecaa74"
type input "*******"
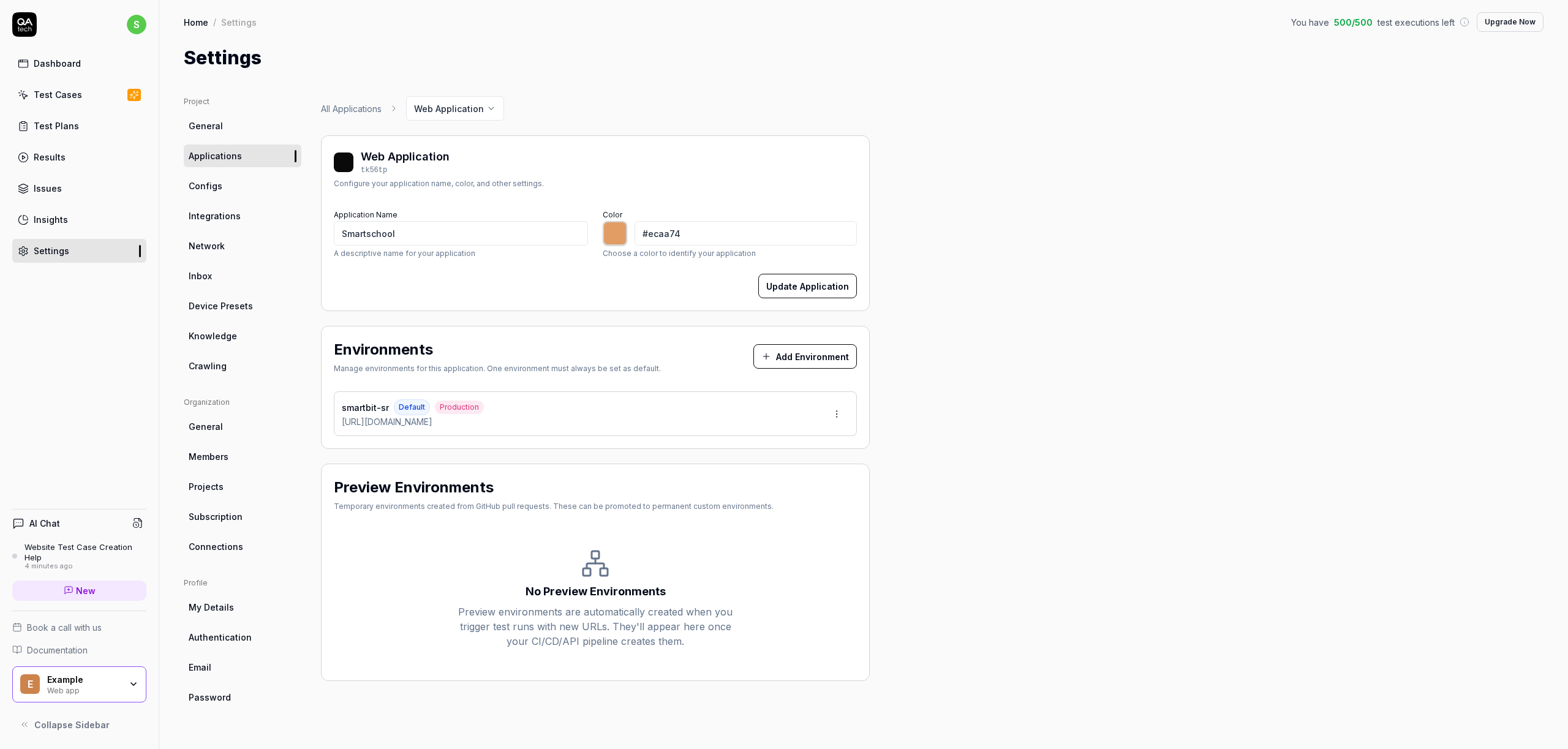
type input "#eead77"
type input "*******"
type input "#edad78"
type input "*******"
type input "#f0b27f"
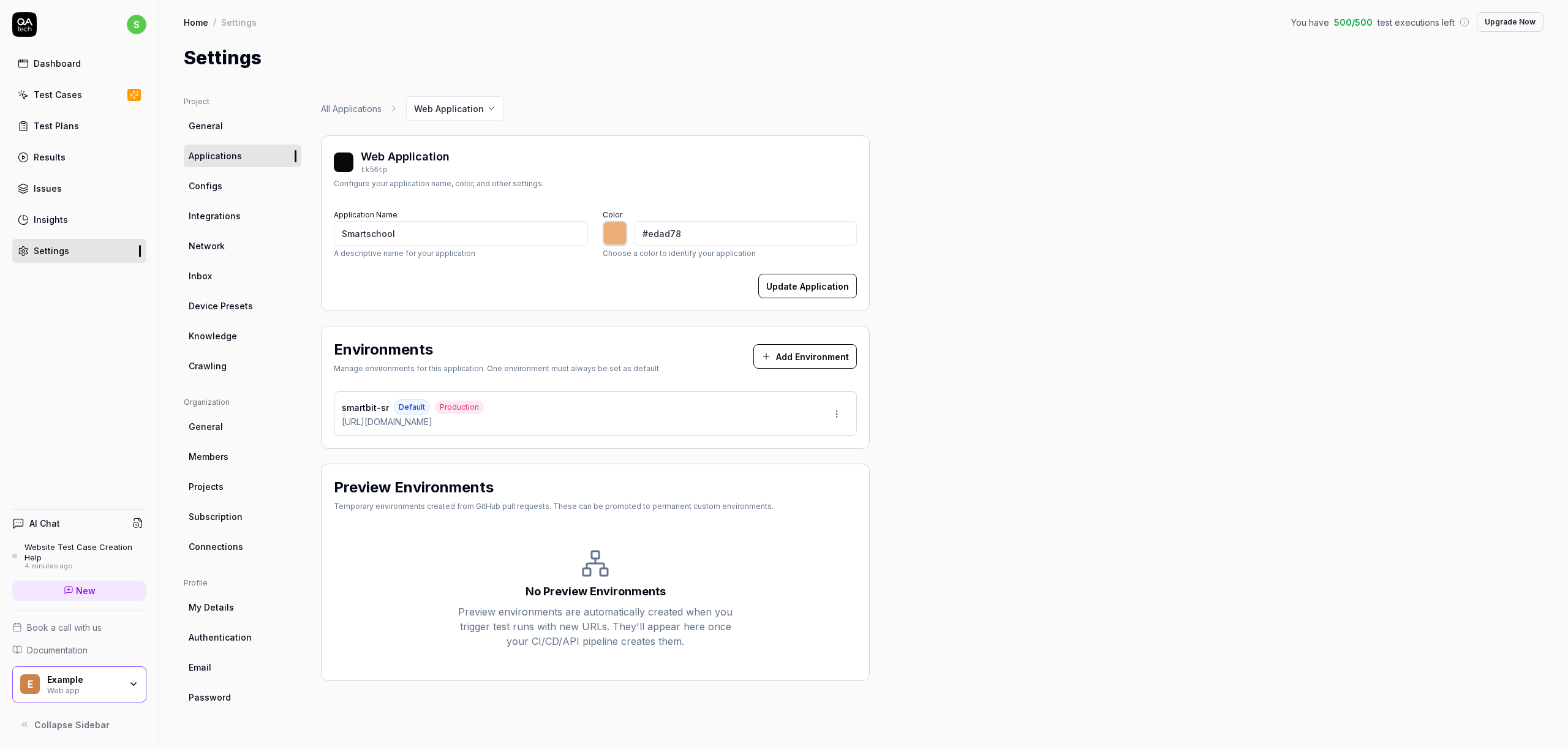
type input "*******"
type input "#f2b582"
type input "*******"
type input "#f4b785"
type input "*******"
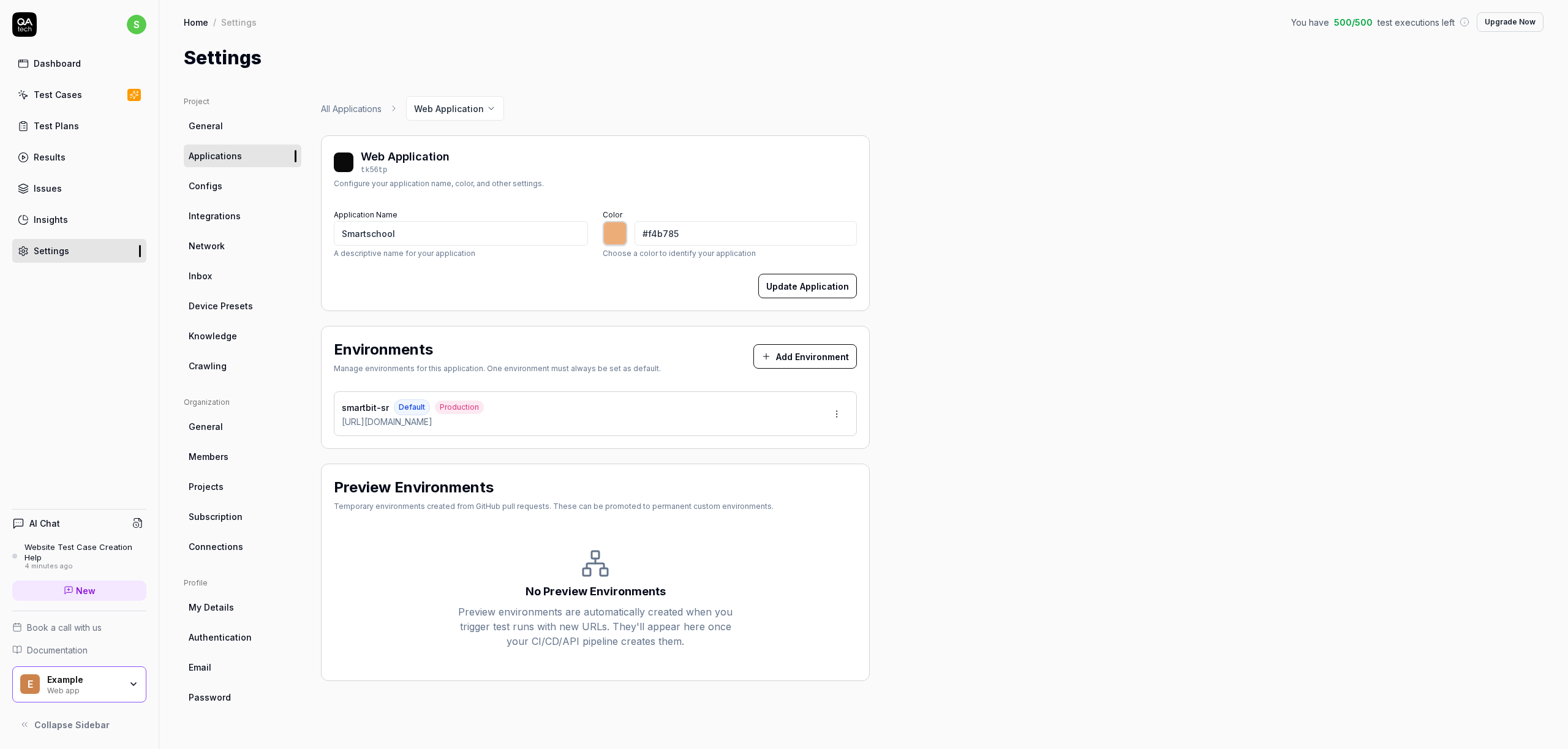
type input "#f4b786"
type input "*******"
type input "#f5ba89"
type input "*******"
type input "#f8bc8b"
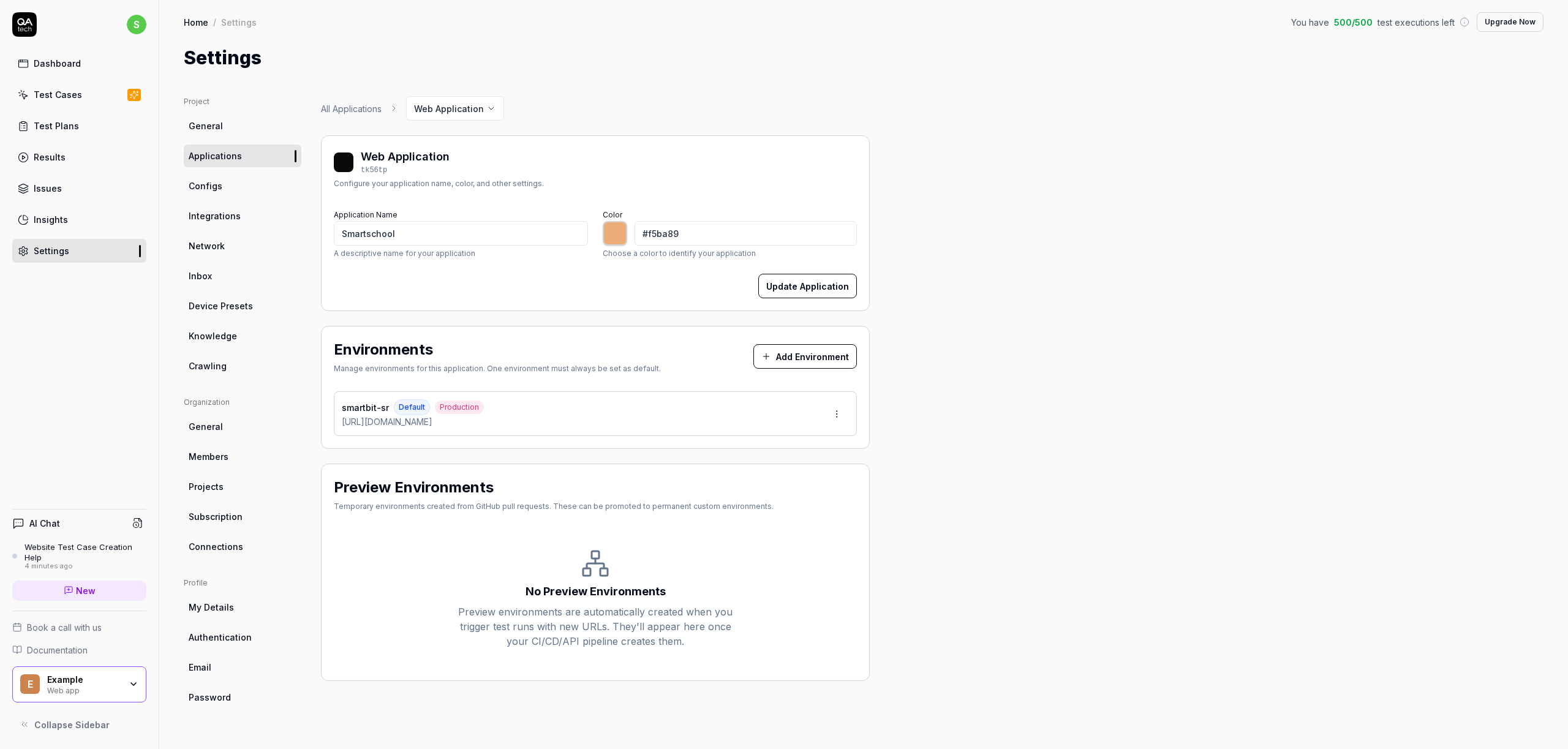
type input "*******"
type input "#f7bc8d"
type input "*******"
type input "#f9bc8b"
type input "*******"
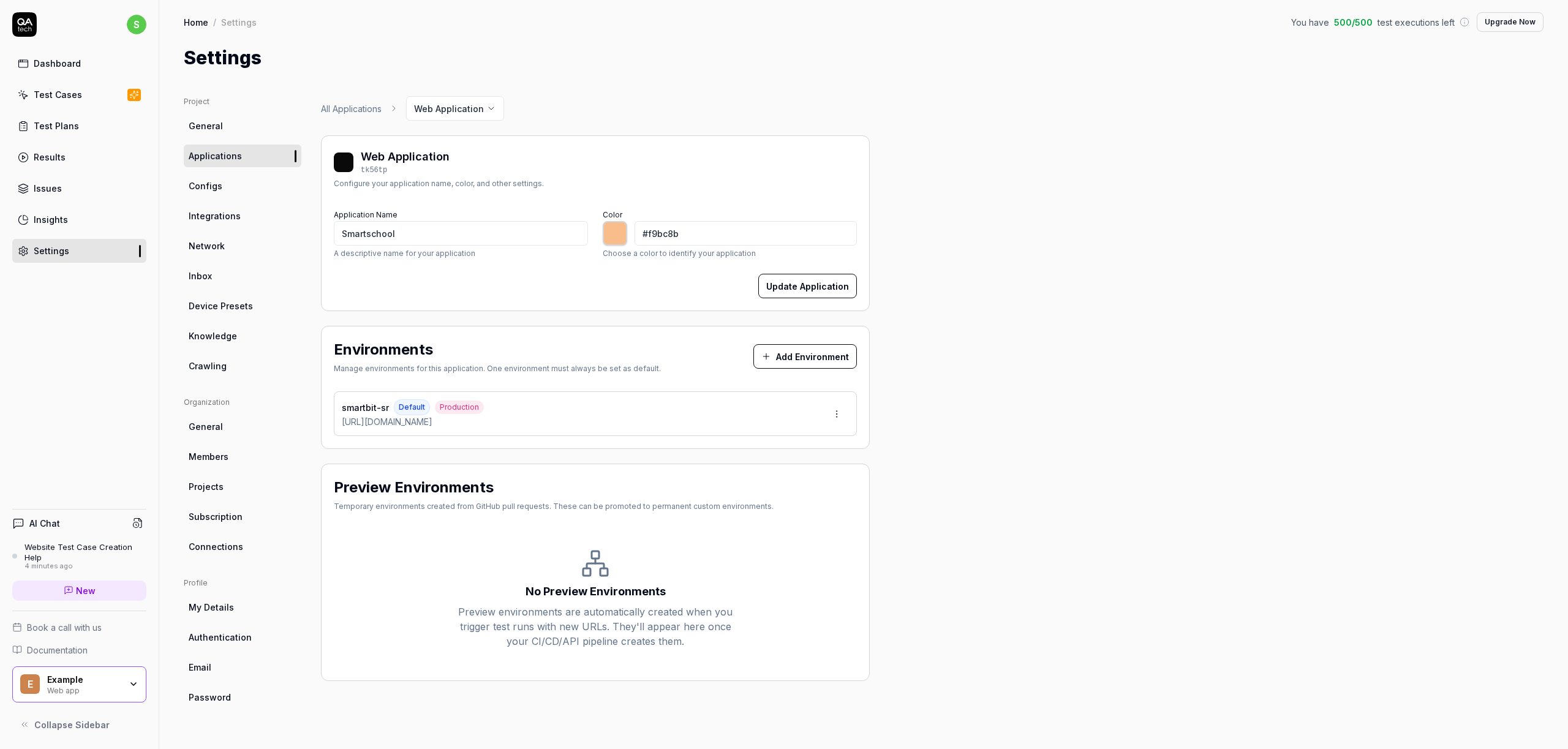
type input "#f7bc8d"
type input "*******"
type input "#f8bc8b"
type input "*******"
type input "#f4ba8a"
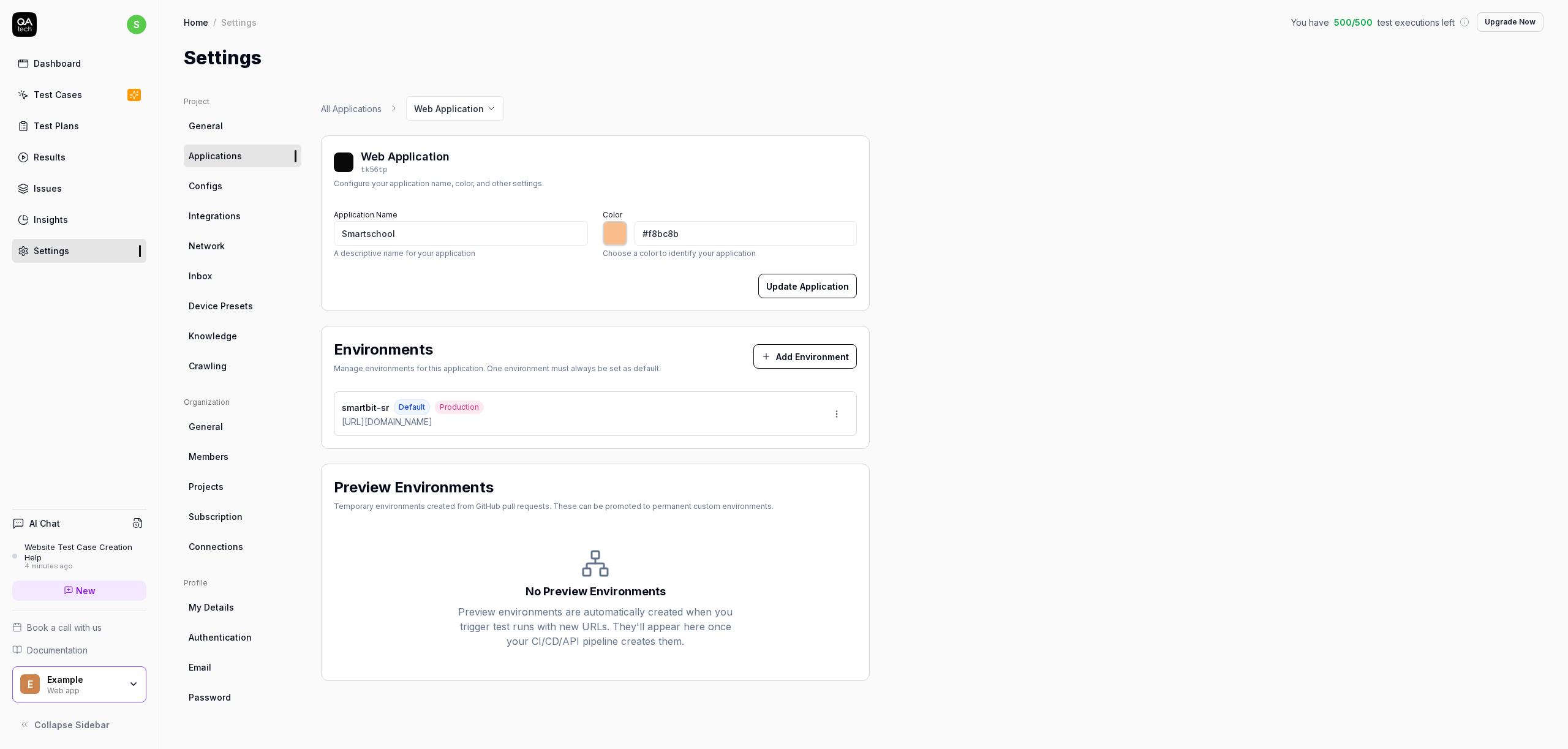
type input "*******"
type input "#f0b584"
type input "*******"
type input "#eab080"
type input "*******"
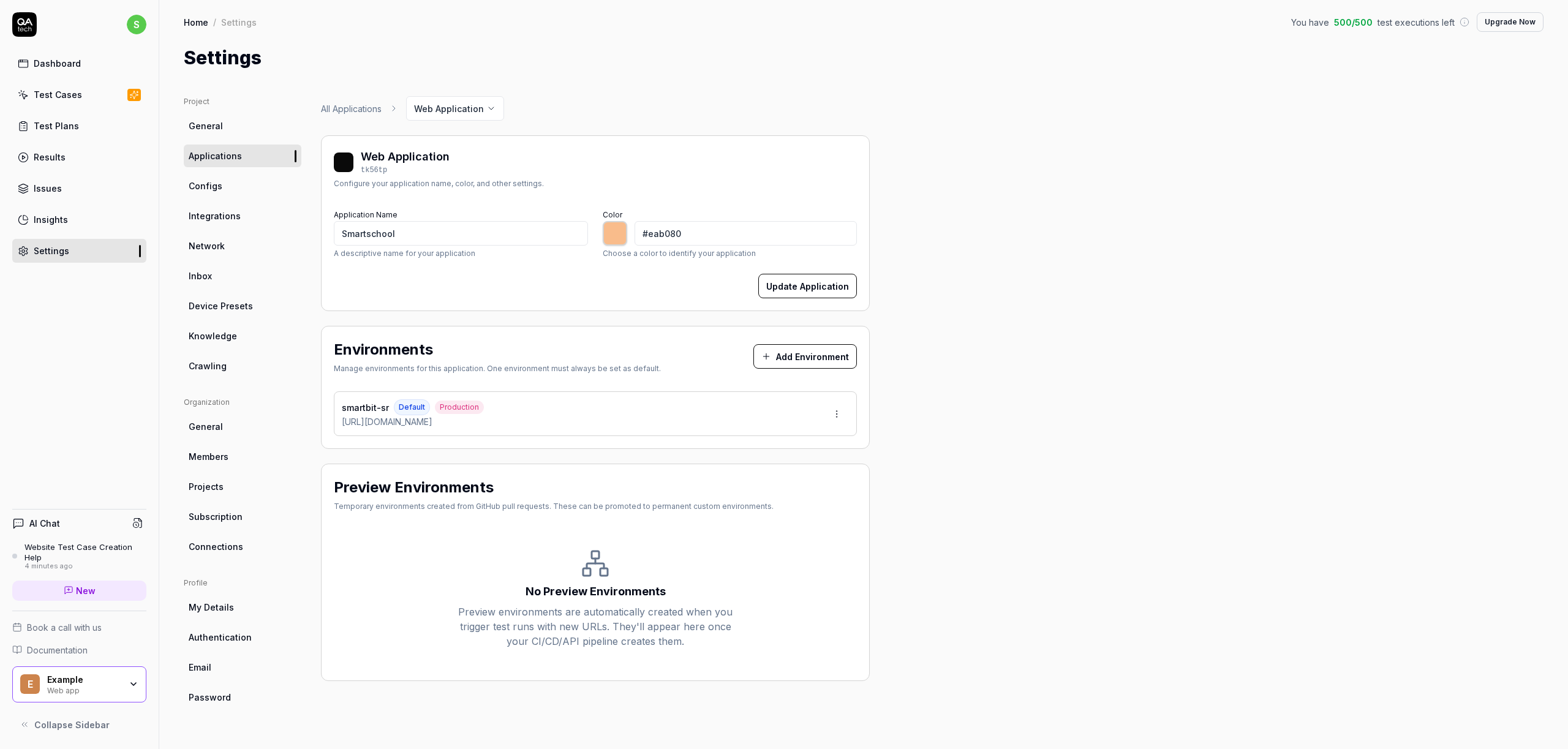
type input "#e7ad7e"
type input "*******"
type input "#e2a879"
type input "*******"
type input "#dfa677"
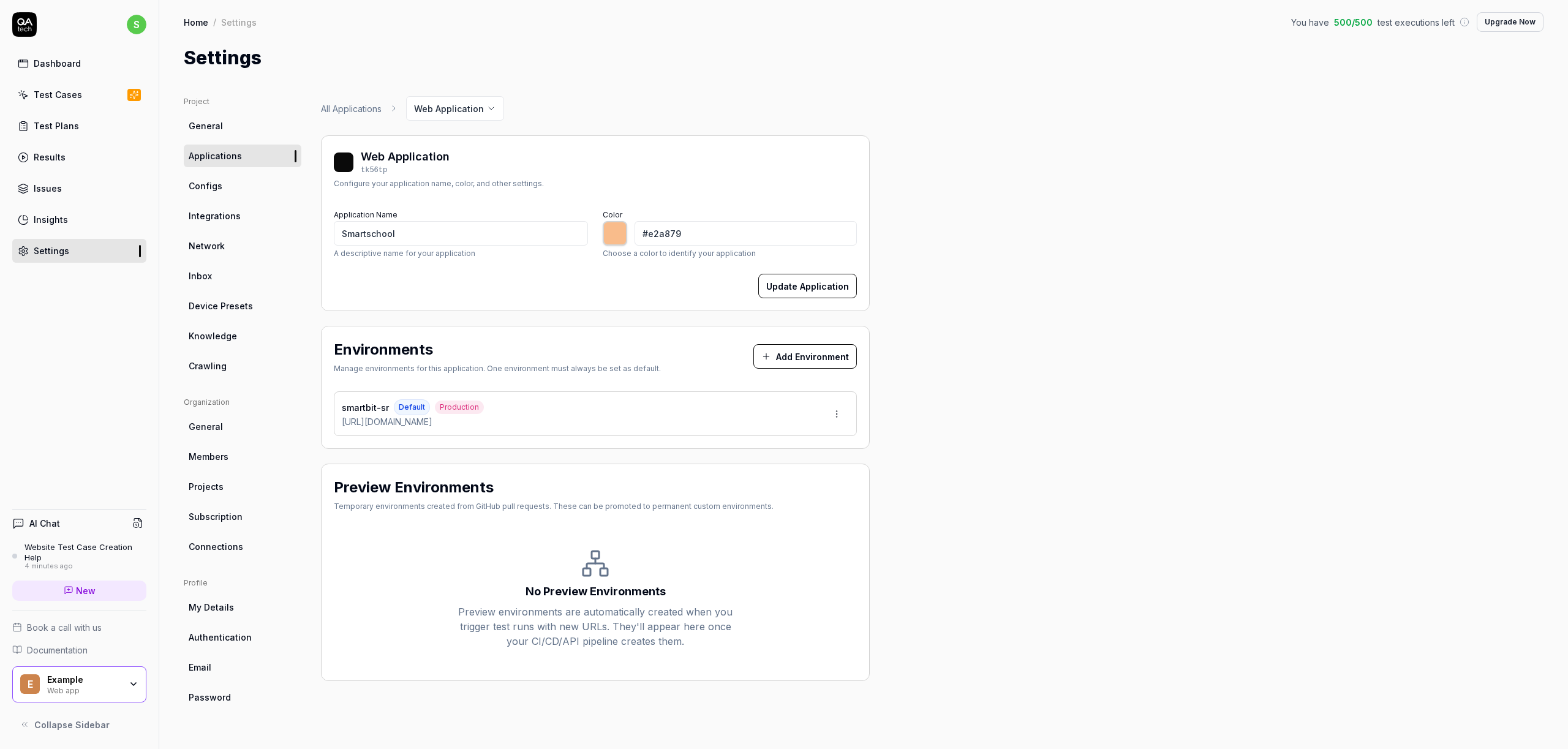
type input "*******"
type input "#daa071"
type input "*******"
type input "#d59b6c"
type input "*******"
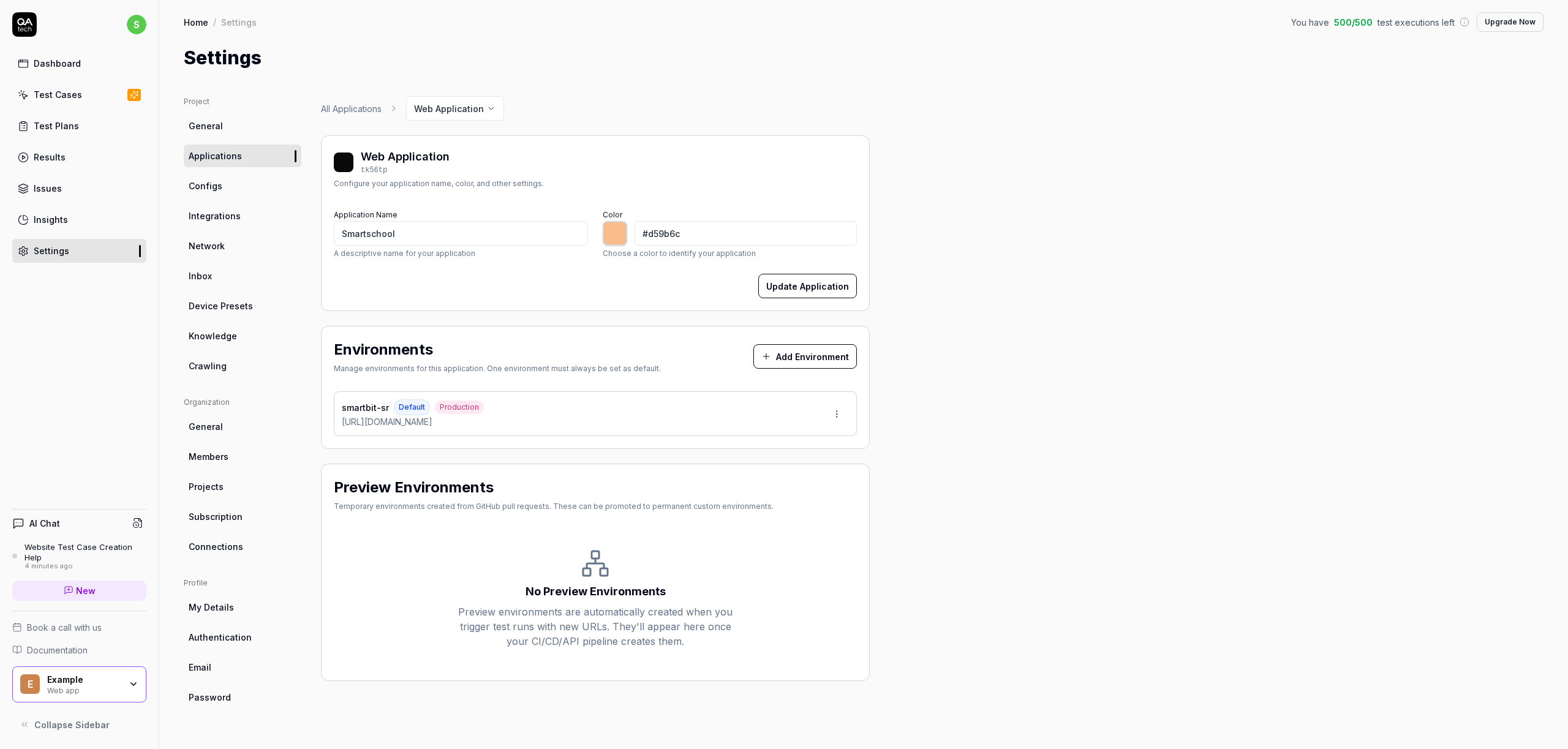
type input "#d2996a"
type input "*******"
type input "#ce9464"
type input "*******"
type input "#cc9161"
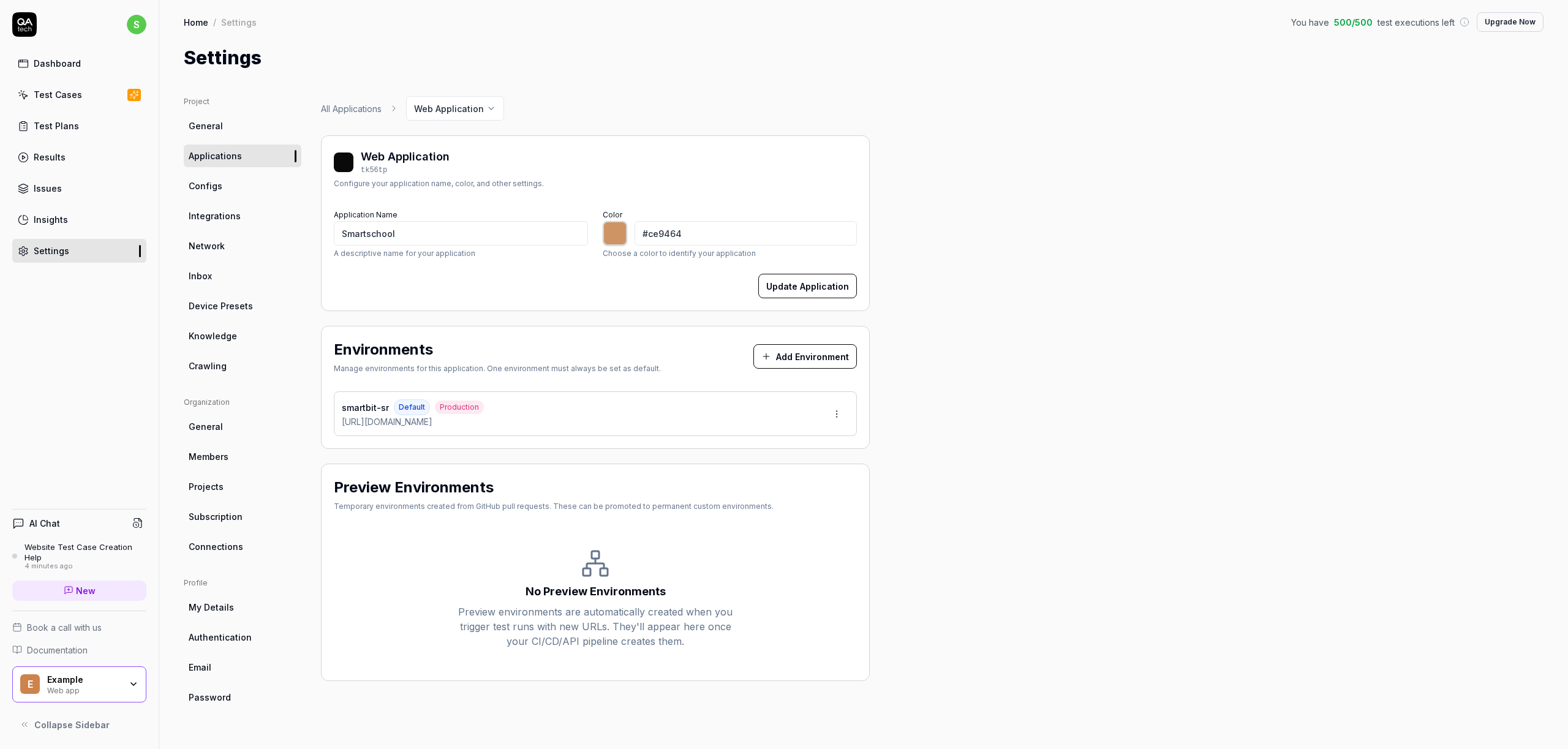
type input "*******"
type input "#c88c5b"
type input "*******"
type input "#c78c5c"
type input "*******"
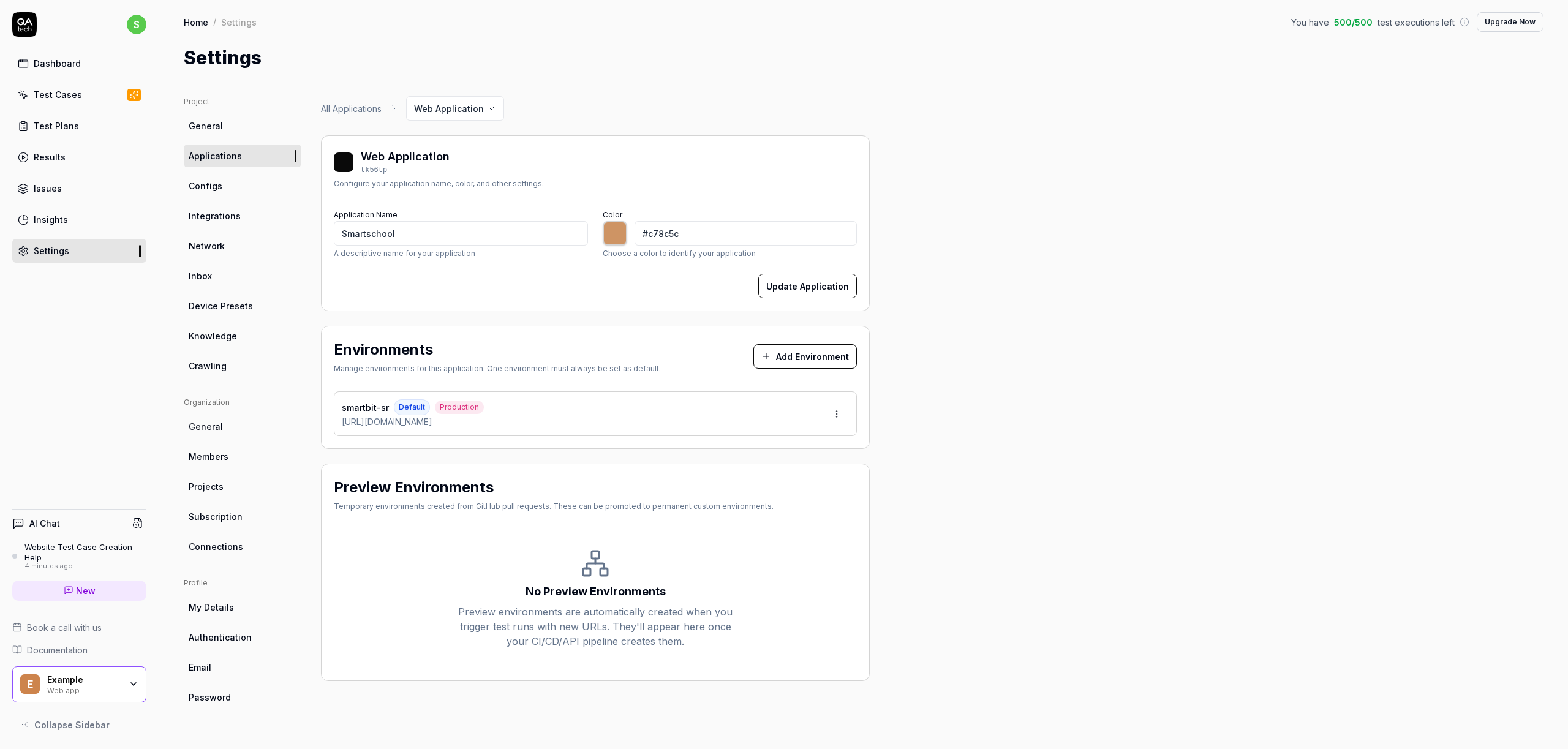
type input "#c78957"
type input "*******"
type input "#c38755"
type input "*******"
type input "#c48754"
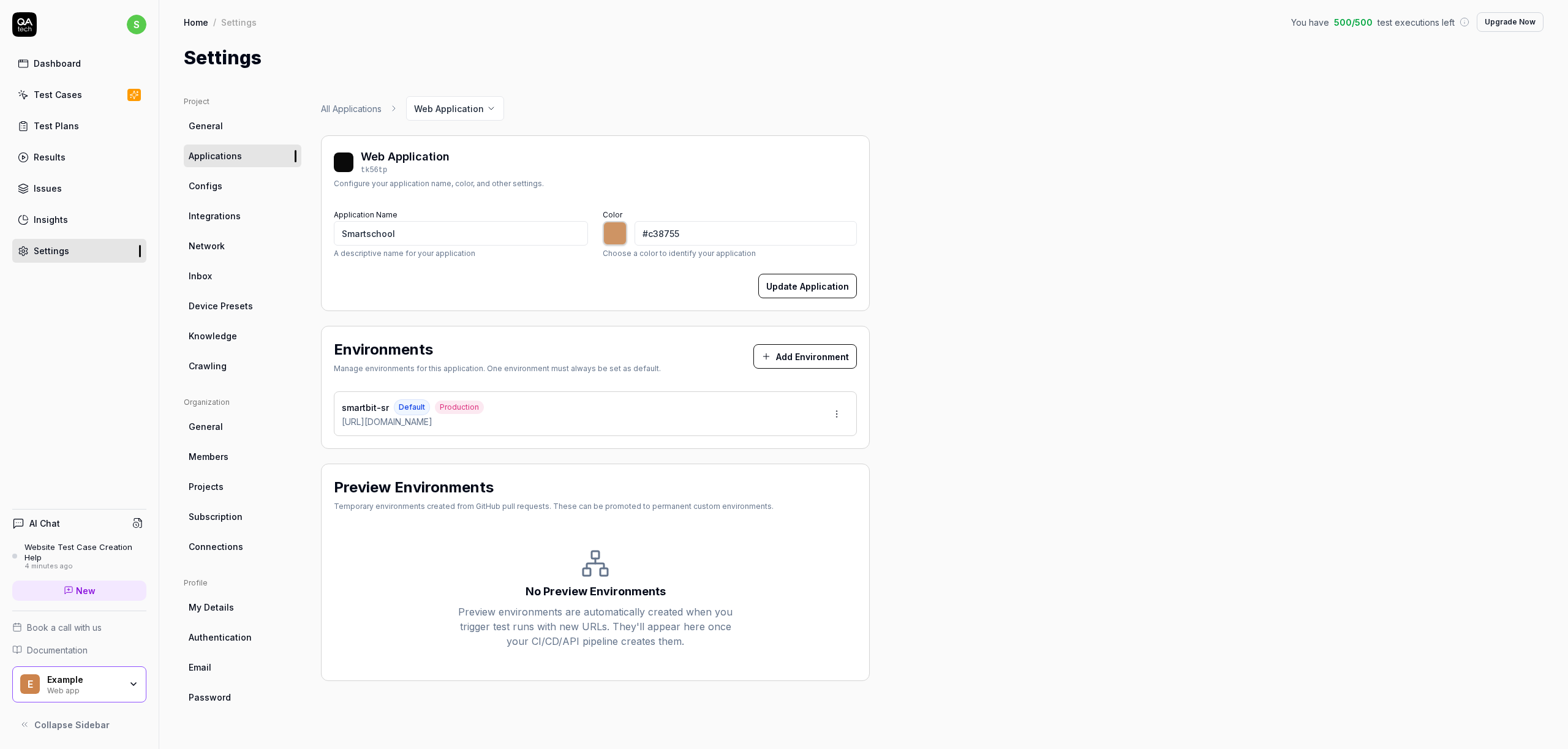
type input "*******"
type input "#c48a54"
type input "*******"
type input "#c49054"
type input "*******"
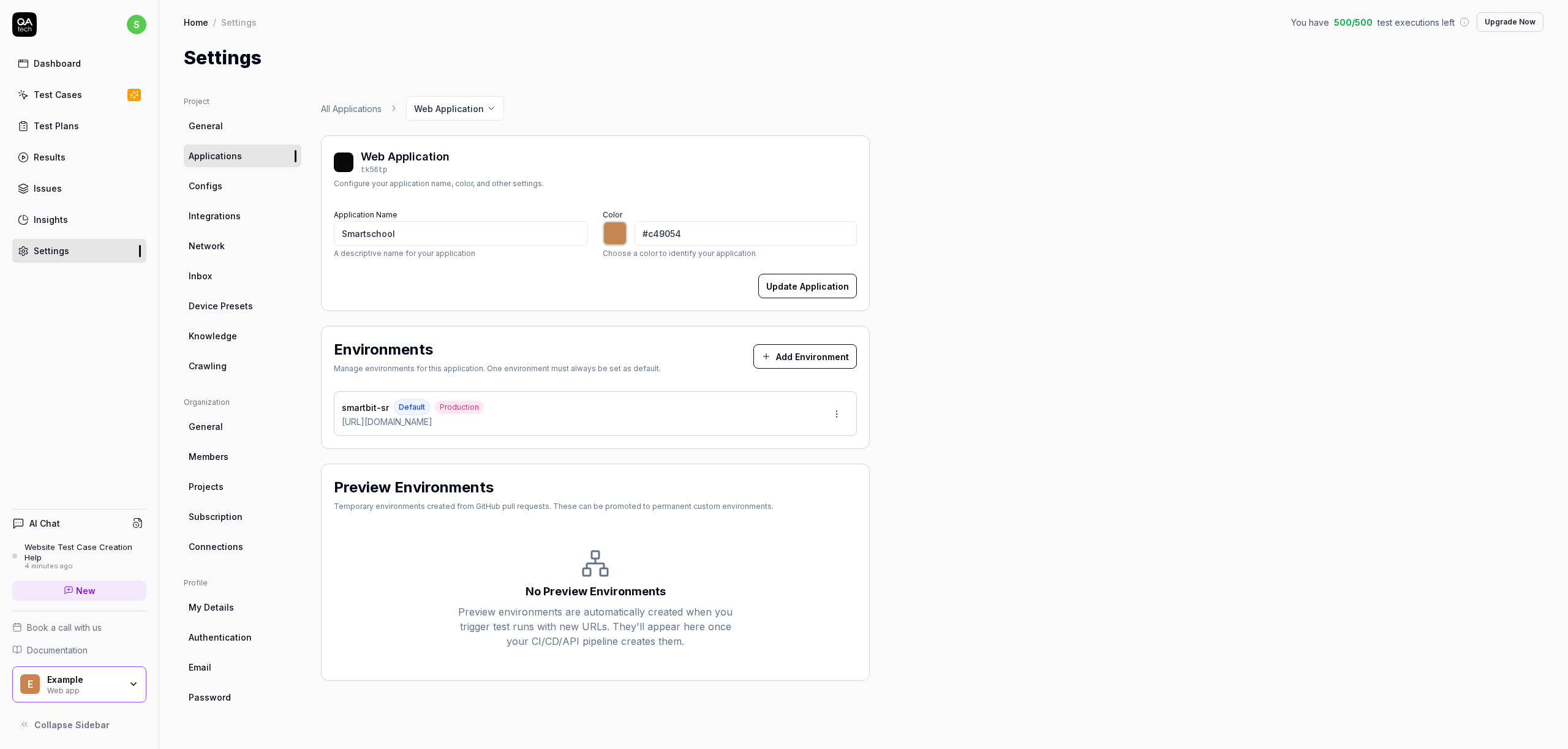
type input "#c49654"
type input "*******"
type input "#c49b54"
type input "*******"
type input "#c4a154"
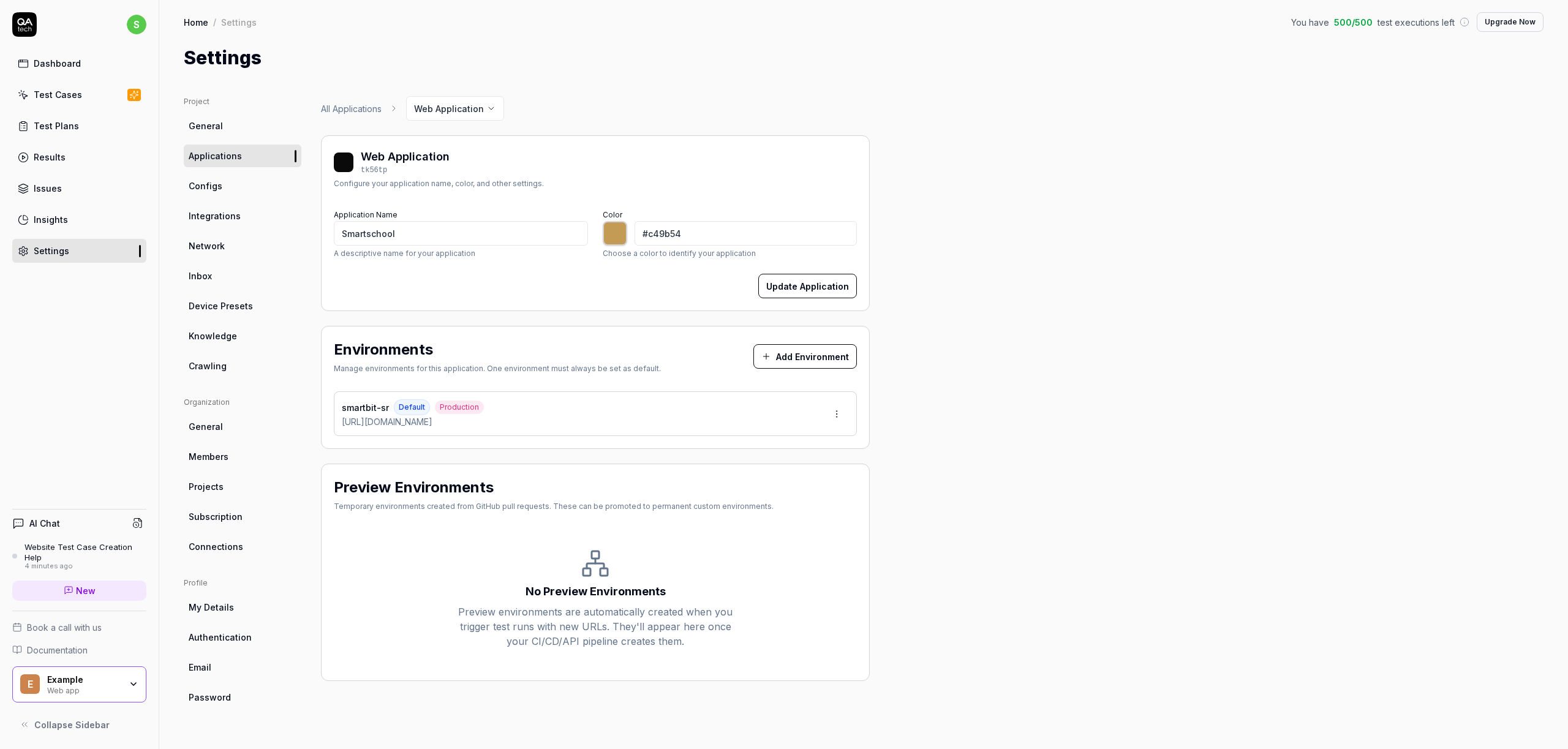
type input "*******"
type input "#c4a654"
click at [939, 276] on div "Project General Applications Configs Integrations Network Inbox Device Presets …" at bounding box center [863, 410] width 1359 height 628
click at [59, 93] on div "Test Cases" at bounding box center [57, 94] width 48 height 13
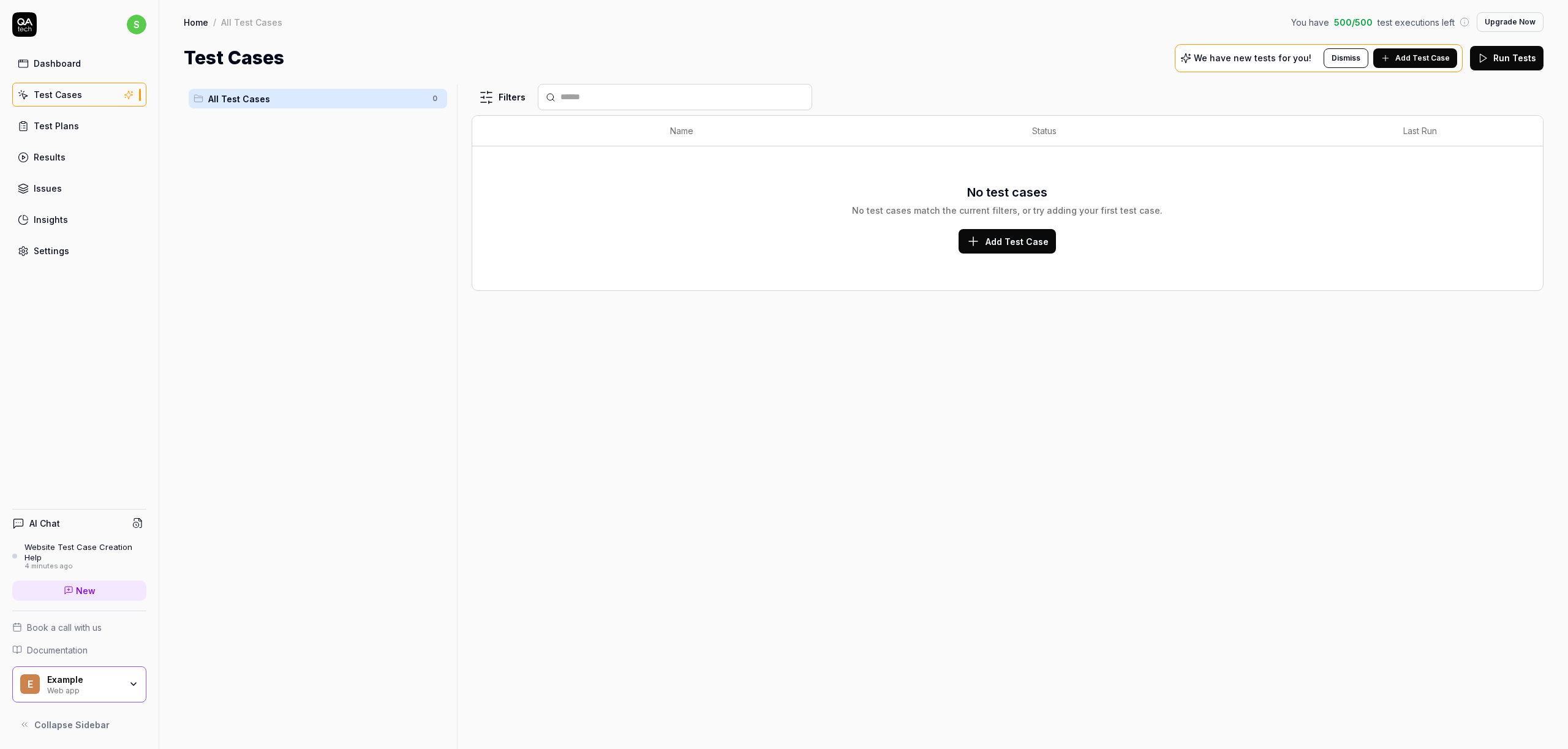
click at [47, 67] on div "Dashboard" at bounding box center [57, 63] width 47 height 13
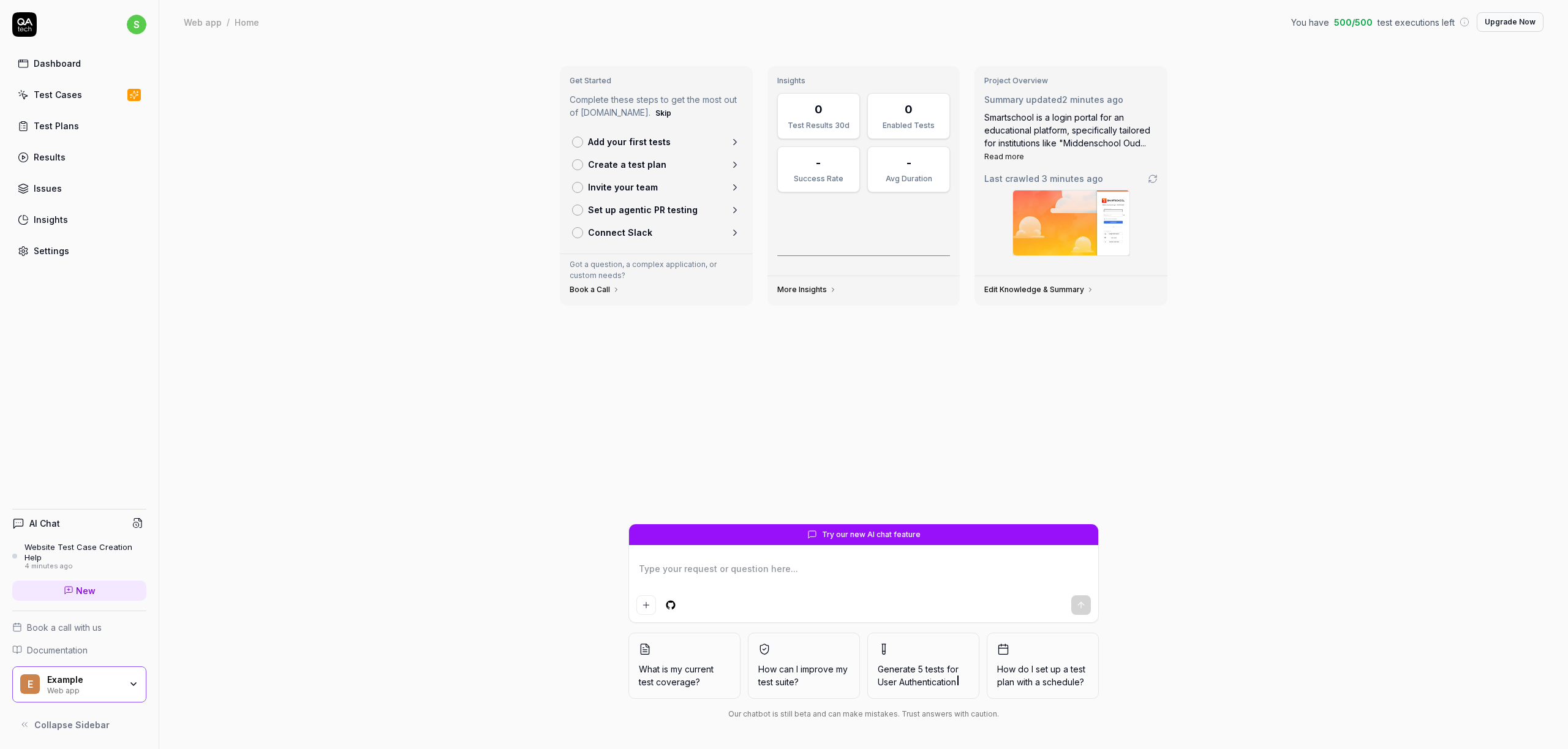
click at [48, 554] on div "Website Test Case Creation Help" at bounding box center [85, 552] width 122 height 20
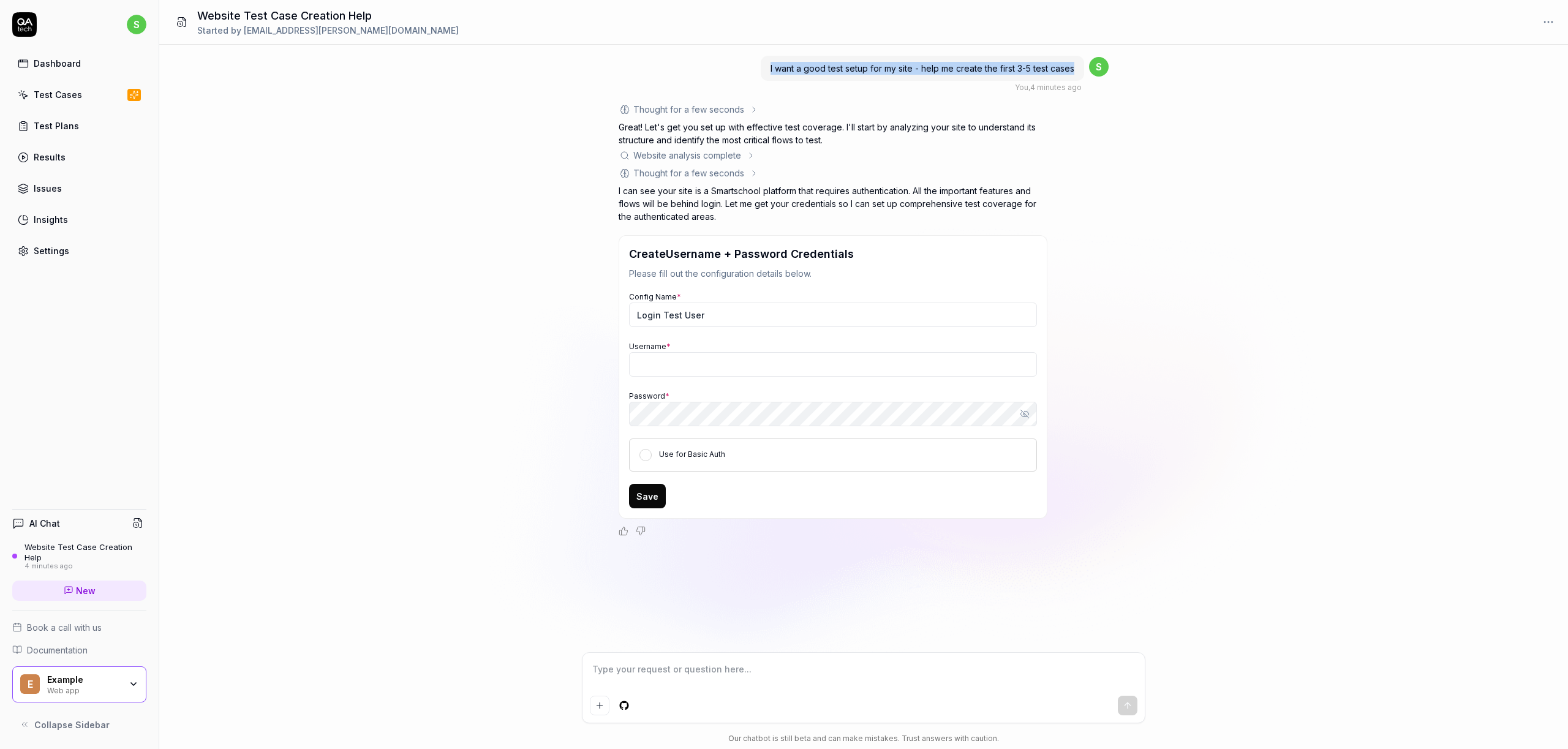
drag, startPoint x: 768, startPoint y: 68, endPoint x: 1081, endPoint y: 73, distance: 313.0
click at [1081, 73] on div "I want a good test setup for my site - help me create the first 3-5 test cases" at bounding box center [922, 69] width 324 height 25
copy span "I want a good test setup for my site - help me create the first 3-5 test cases"
click at [79, 587] on span "New" at bounding box center [85, 590] width 20 height 13
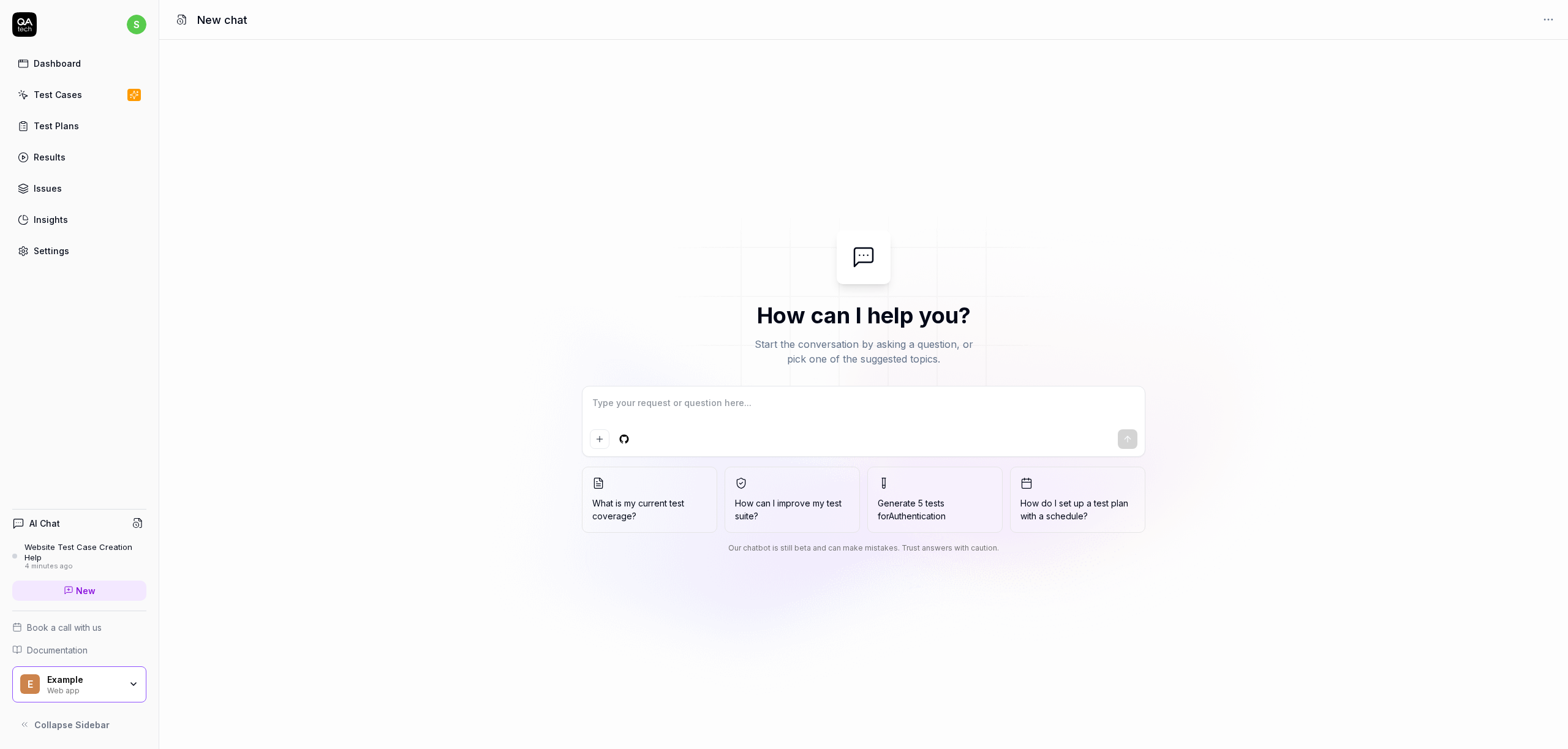
type textarea "*"
click at [618, 407] on textarea at bounding box center [863, 409] width 548 height 31
type textarea "I want a good test setup for my site - help me create the first 3-5 test cases"
type textarea "*"
type textarea "I want a good test setup for my site - help me create the first 3-5 test cases"
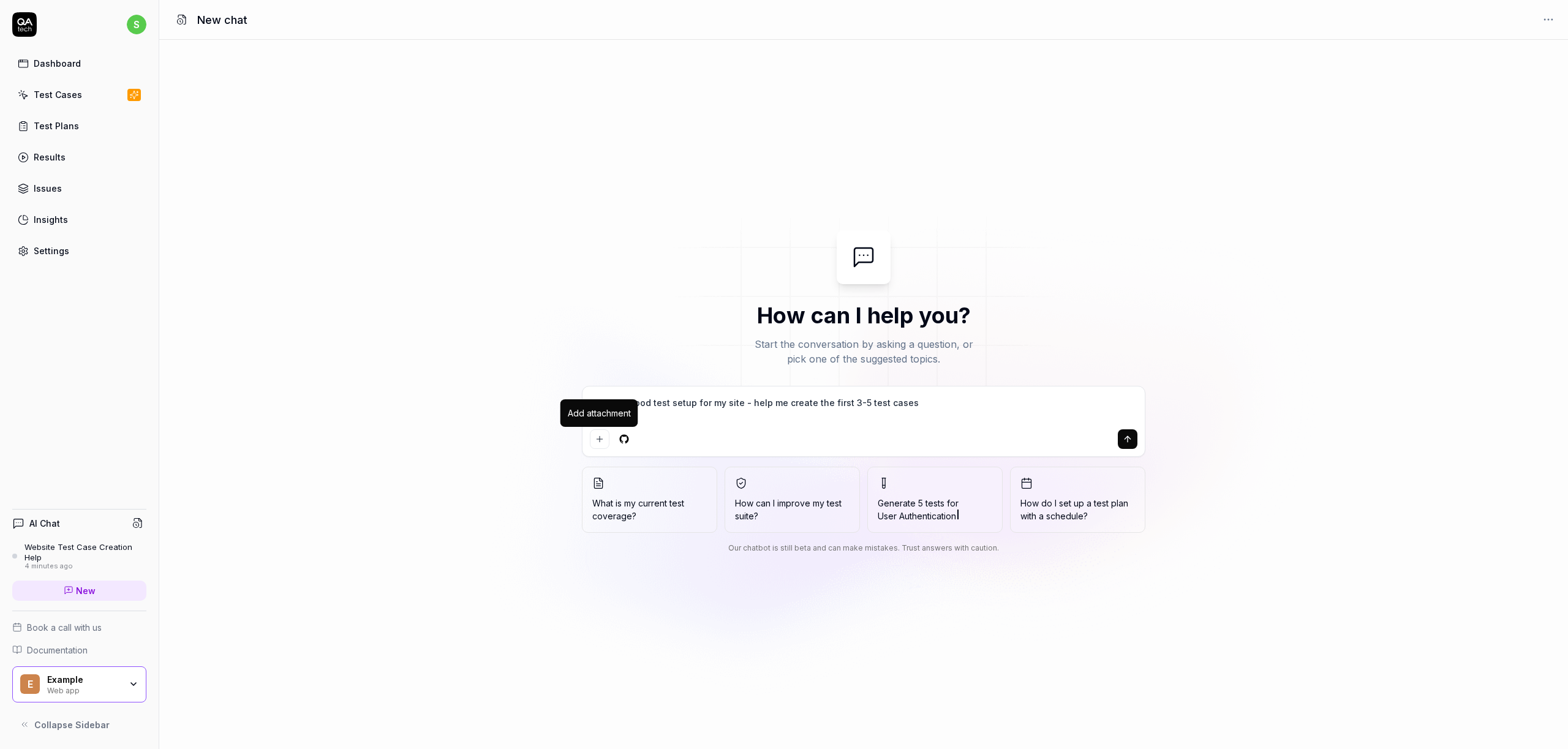
type textarea "*"
click at [599, 440] on icon "Add attachment" at bounding box center [599, 439] width 0 height 6
click at [917, 405] on textarea "I want a good test setup for my site - help me create the first 3-5 test cases" at bounding box center [863, 409] width 548 height 31
click at [1128, 440] on icon "submit" at bounding box center [1128, 439] width 10 height 10
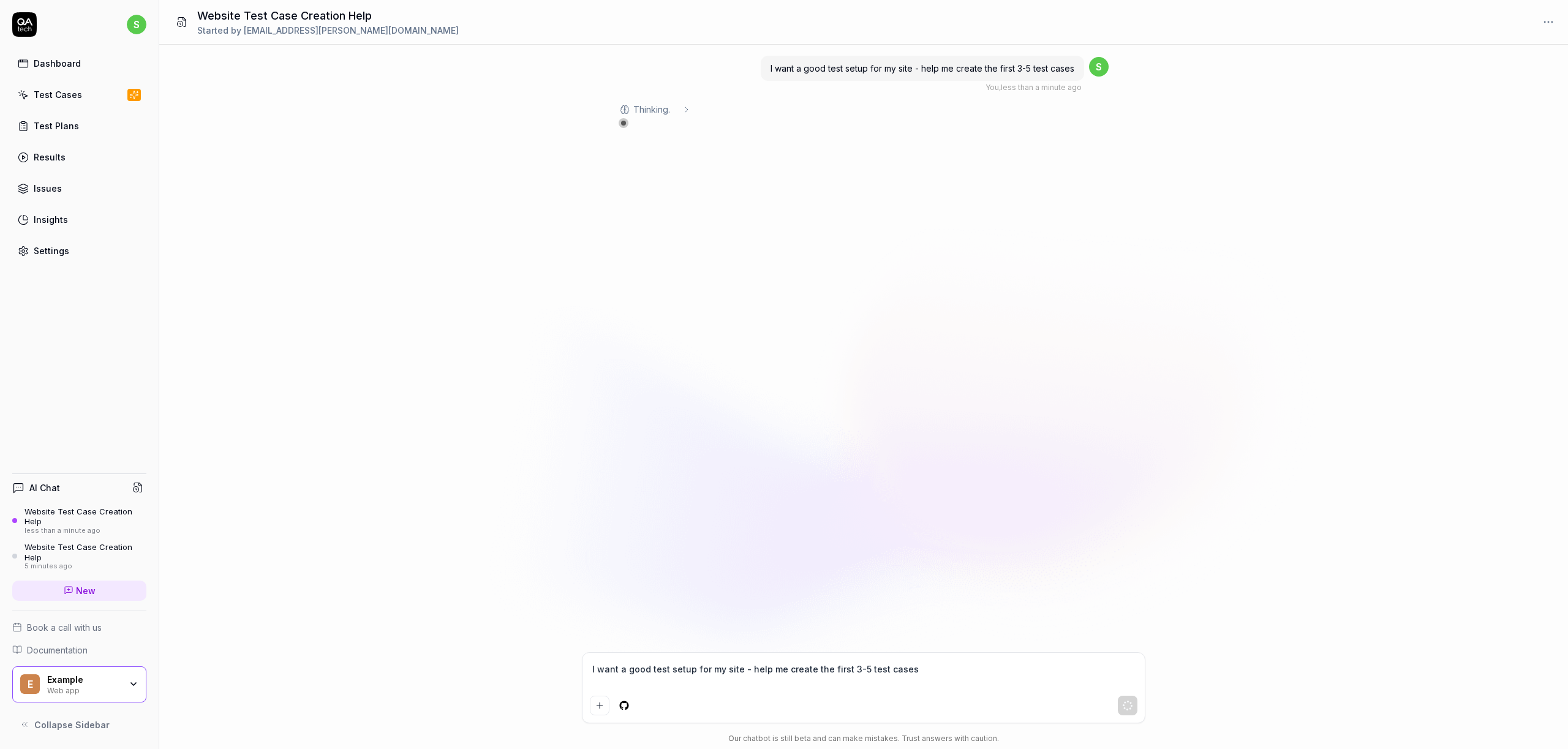
click at [688, 107] on icon at bounding box center [686, 110] width 10 height 10
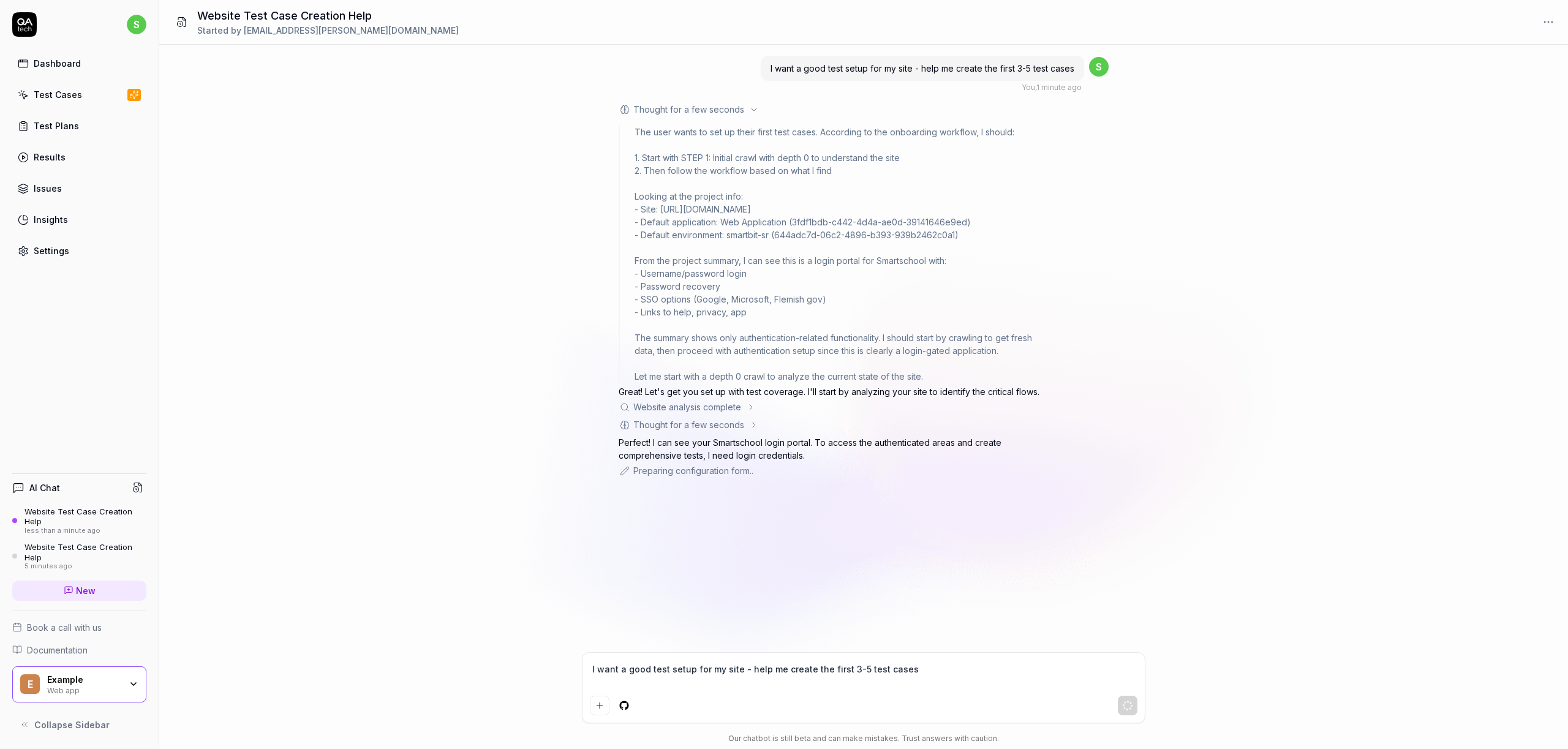
scroll to position [134, 0]
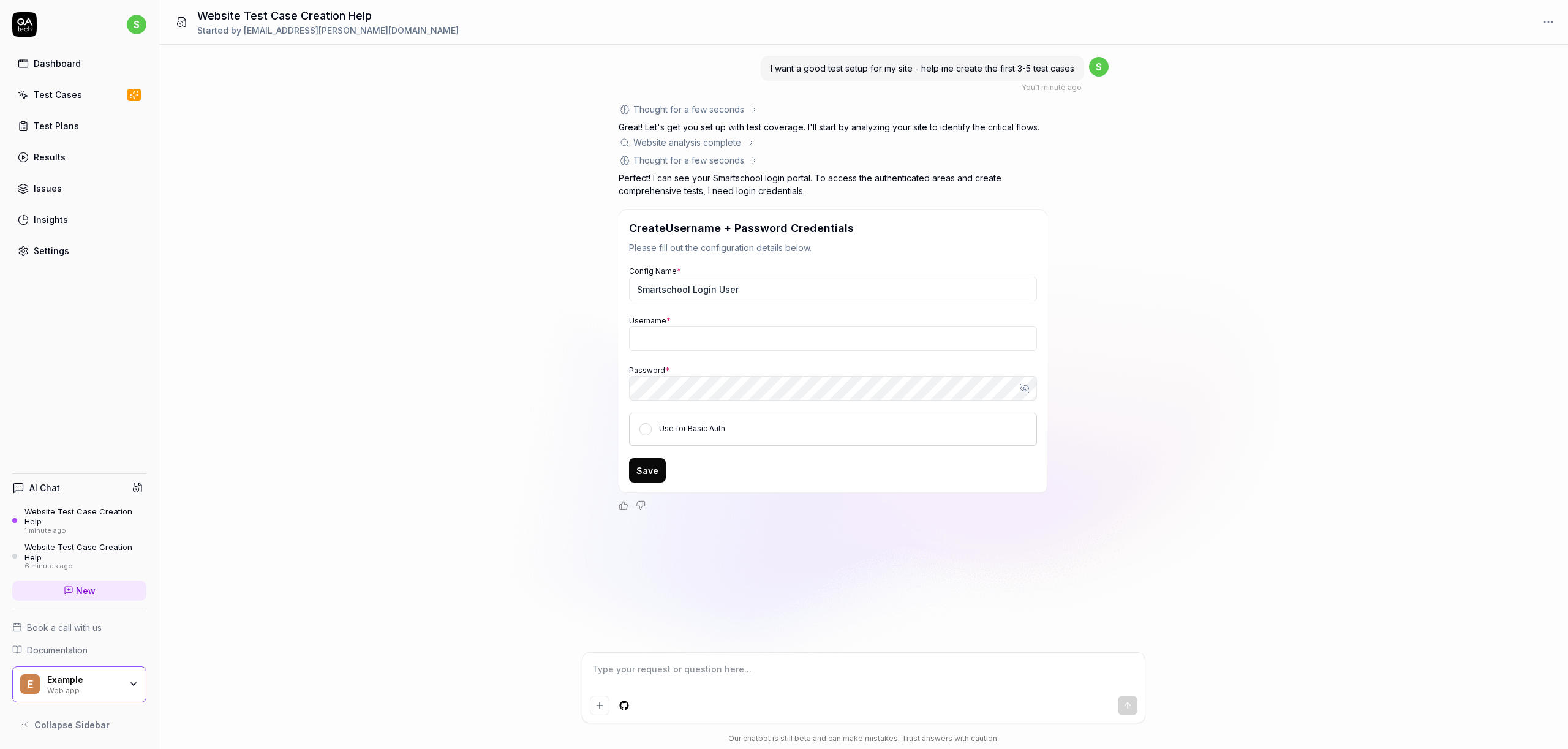
drag, startPoint x: 760, startPoint y: 421, endPoint x: 610, endPoint y: 418, distance: 150.0
click at [715, 286] on input "Smartschool Login User" at bounding box center [833, 288] width 408 height 24
click at [702, 336] on input "Username *" at bounding box center [833, 338] width 408 height 24
type textarea "*"
type input "sloos"
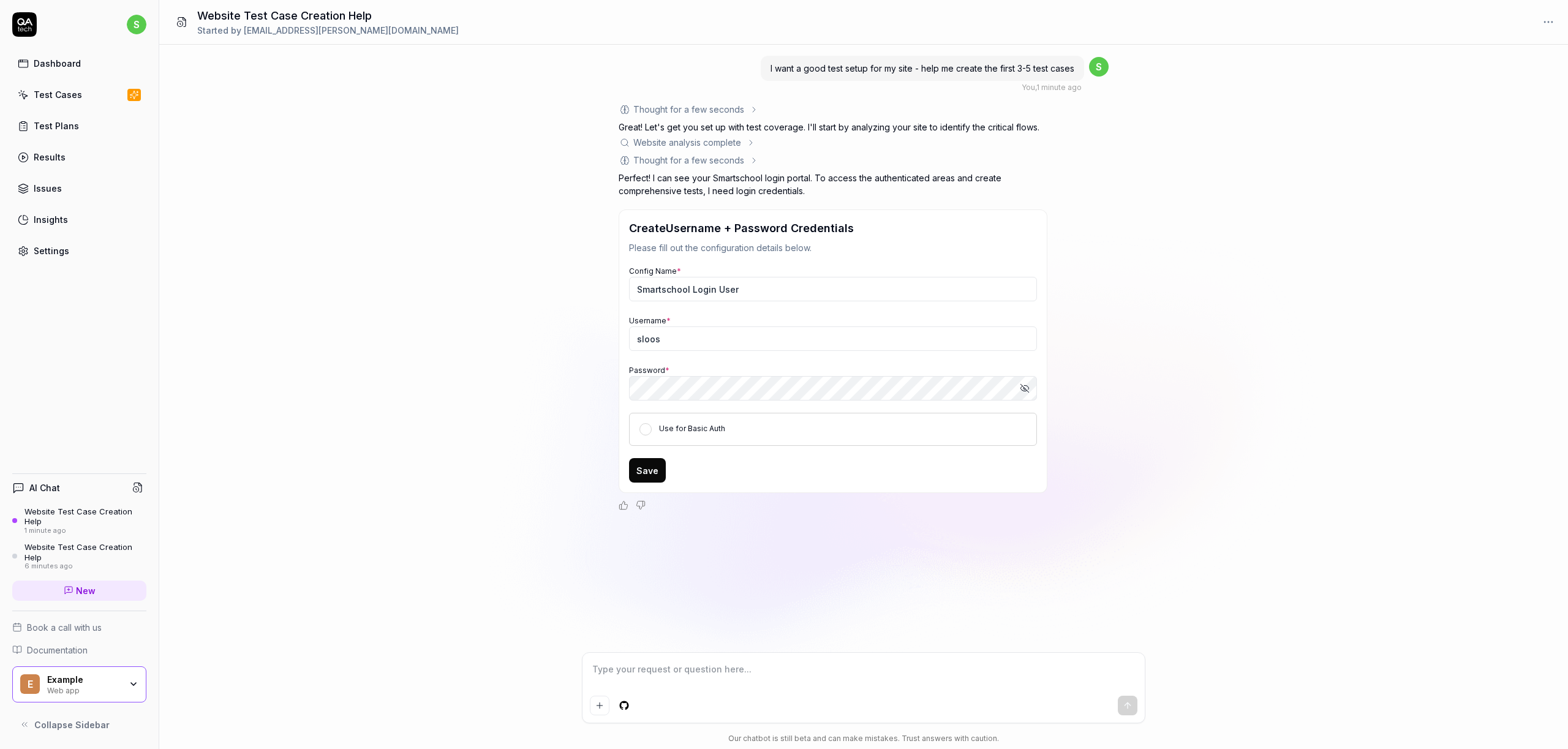
click at [447, 344] on div "I want a good test setup for my site - help me create the first 3-5 test cases …" at bounding box center [863, 349] width 1408 height 608
type textarea "*"
drag, startPoint x: 758, startPoint y: 295, endPoint x: 604, endPoint y: 287, distance: 154.2
click at [604, 287] on div "I want a good test setup for my site - help me create the first 3-5 test cases …" at bounding box center [863, 349] width 1408 height 608
click at [666, 285] on input "sloos - smartbit-sr" at bounding box center [833, 288] width 408 height 24
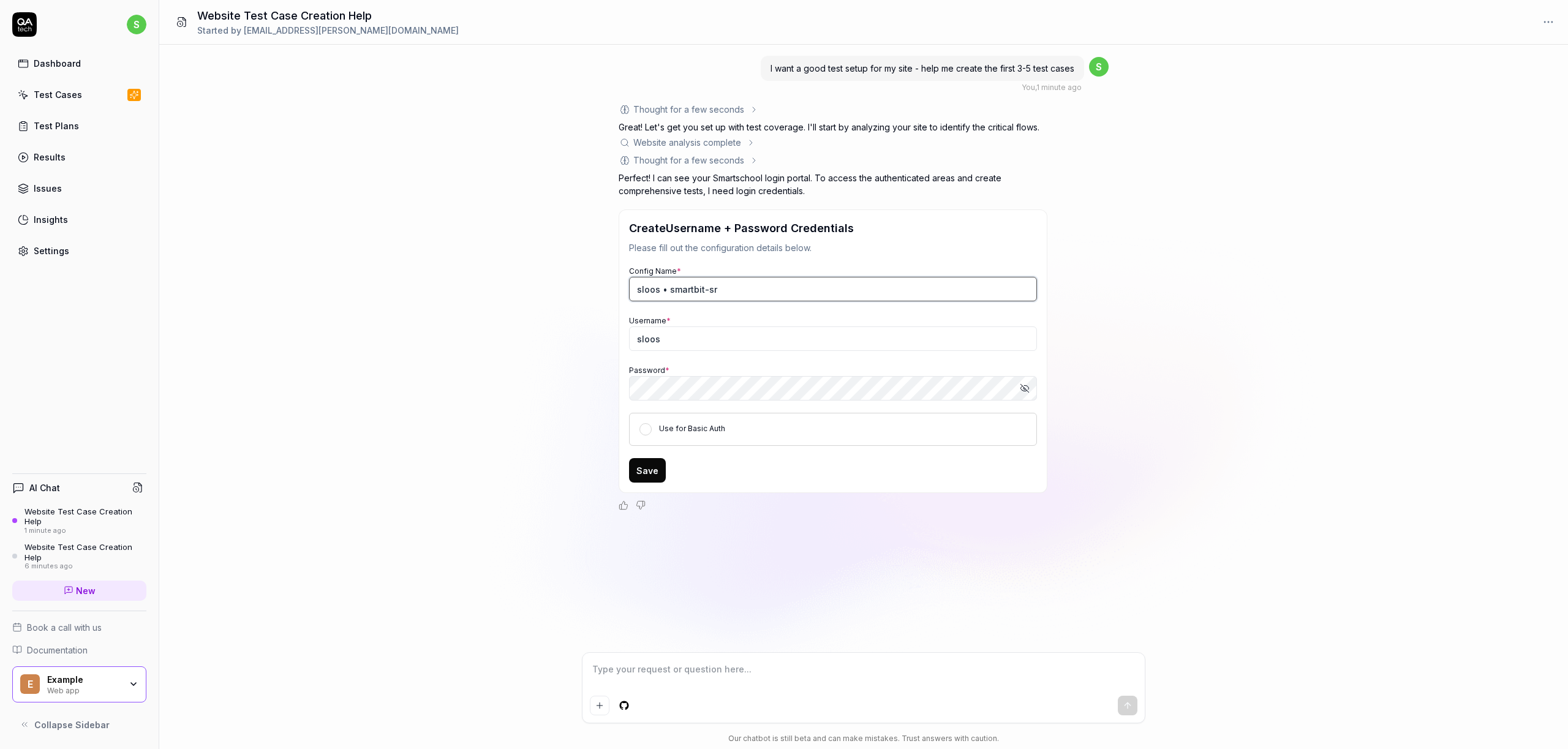
type input "sloos • smartbit-sr"
click at [648, 430] on button "Use for Basic Auth" at bounding box center [645, 428] width 12 height 12
click at [648, 431] on button "Use for Basic Auth" at bounding box center [645, 428] width 12 height 12
click at [654, 472] on button "Save" at bounding box center [647, 470] width 36 height 24
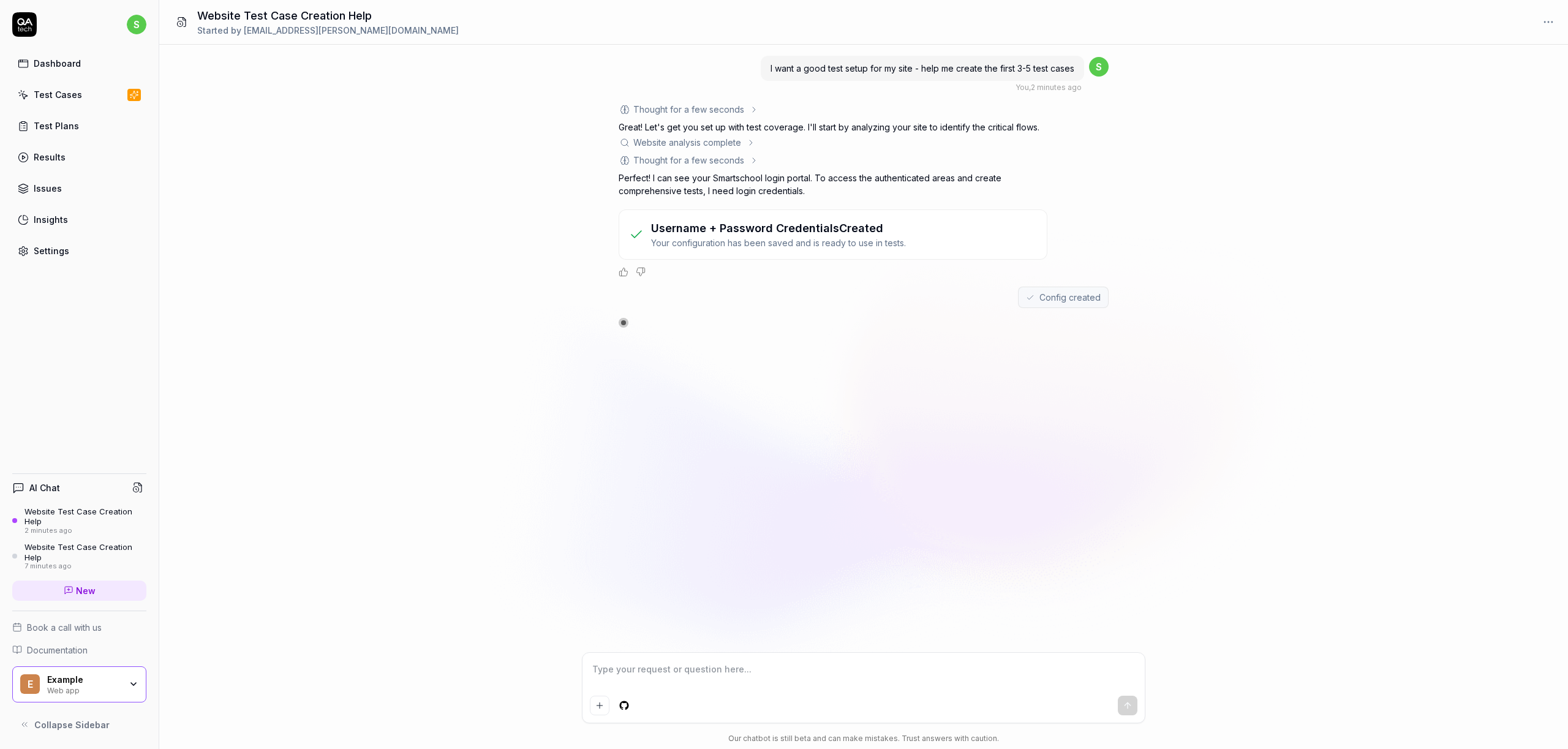
click at [1550, 20] on html "s Dashboard Test Cases Test Plans Results Issues Insights Settings AI Chat Webs…" at bounding box center [784, 374] width 1568 height 749
click at [1338, 24] on html "s Dashboard Test Cases Test Plans Results Issues Insights Settings AI Chat Webs…" at bounding box center [784, 374] width 1568 height 749
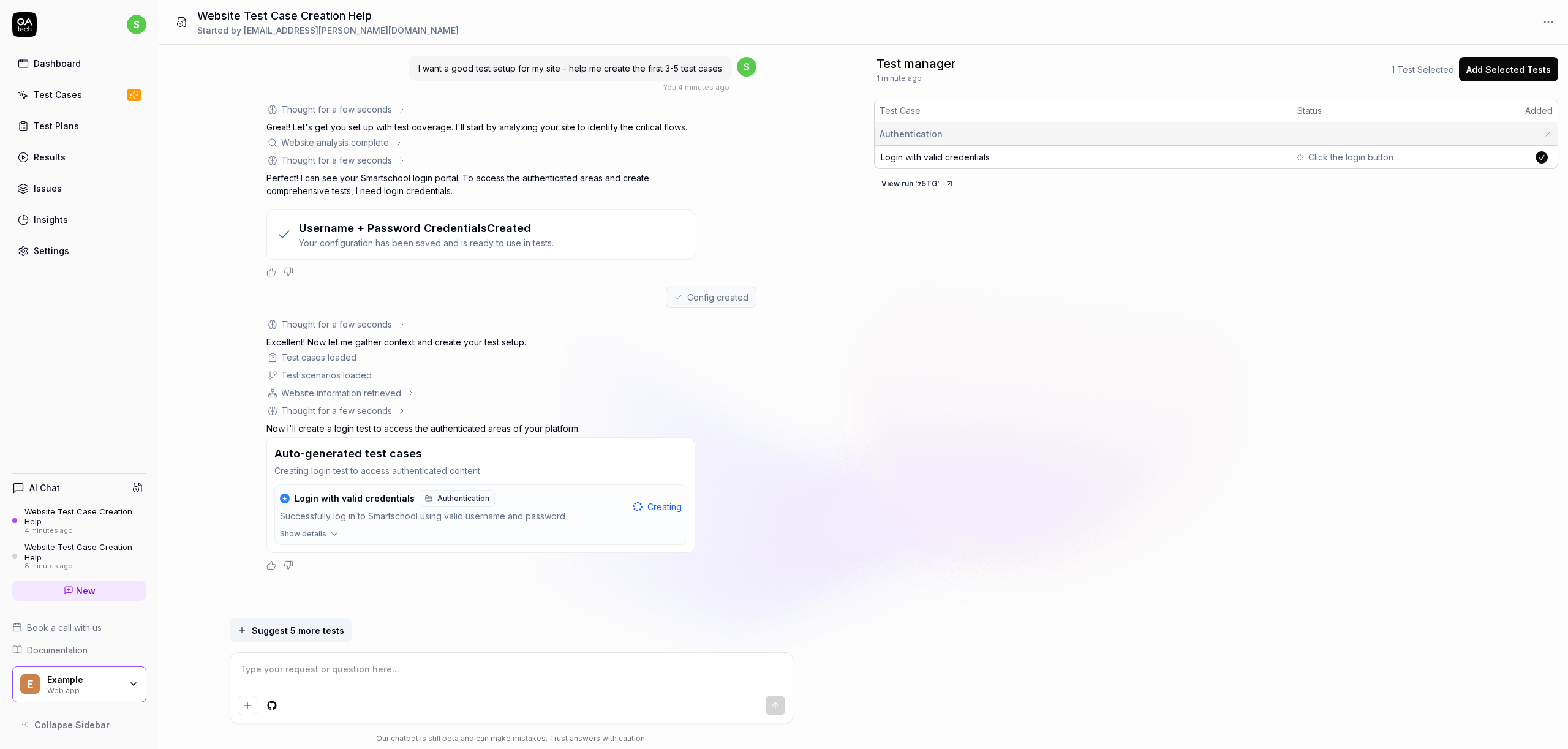
click at [940, 186] on button "View run ' z5TG '" at bounding box center [917, 183] width 88 height 20
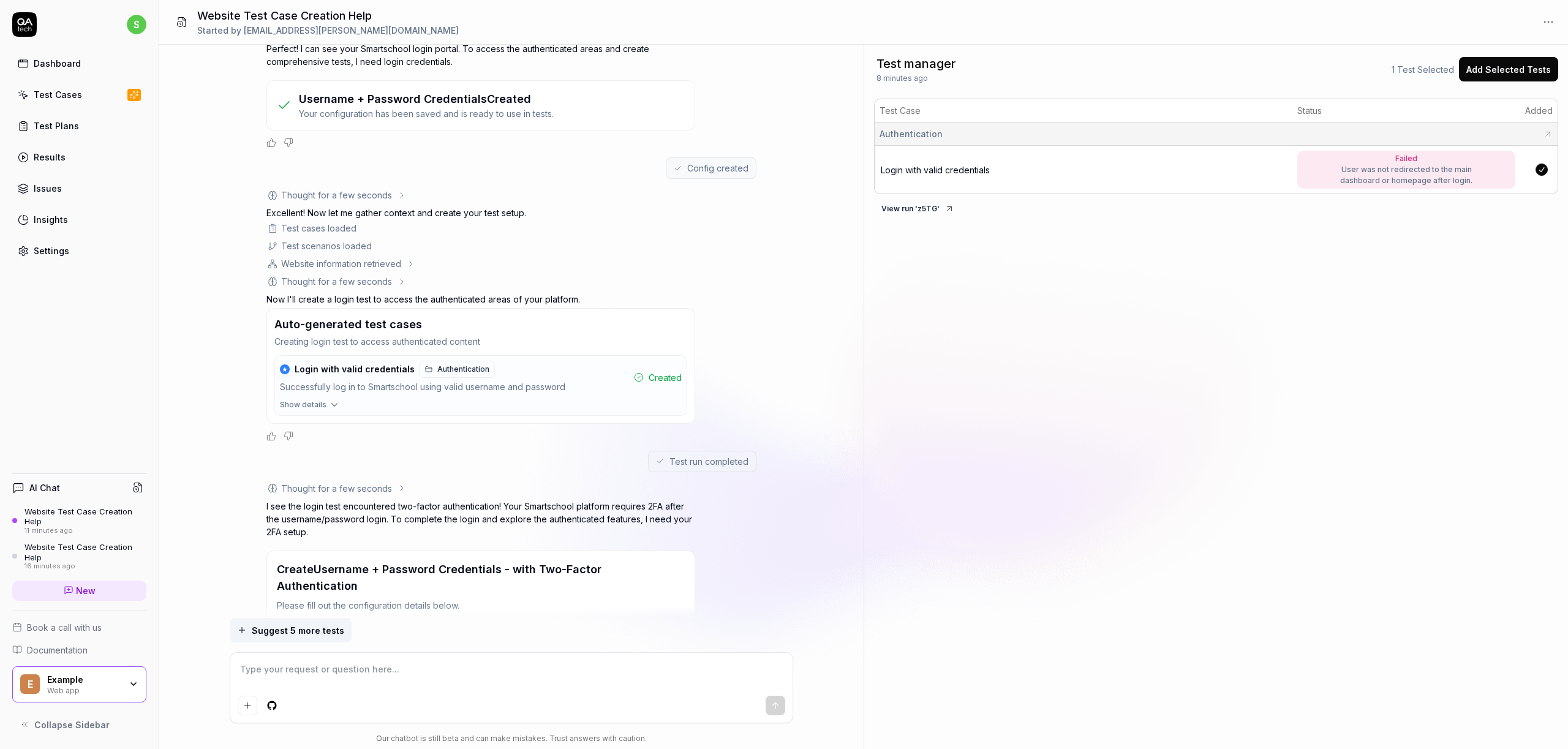
scroll to position [0, 0]
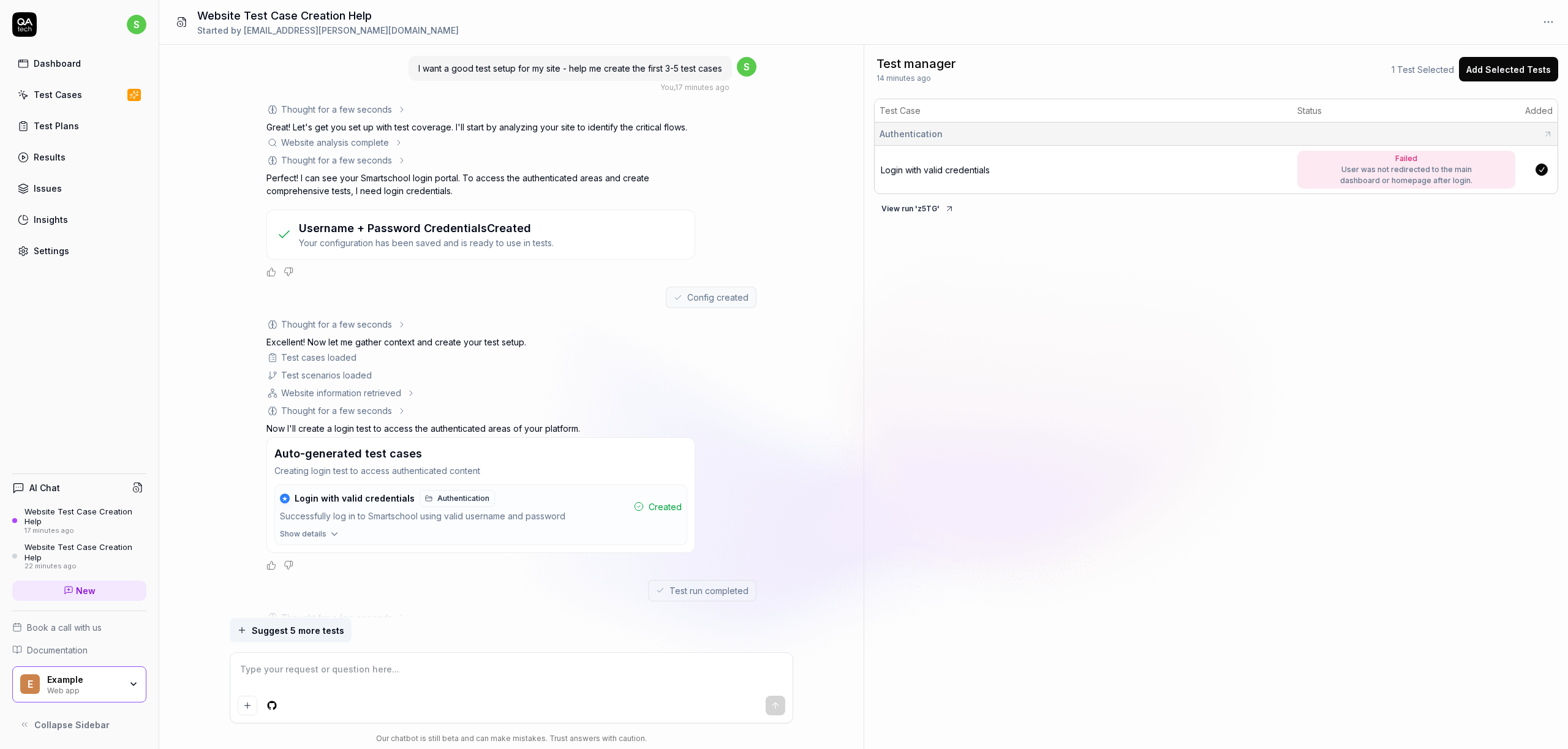
click at [271, 668] on textarea at bounding box center [511, 676] width 548 height 31
type textarea "*"
type textarea "W"
type textarea "*"
type textarea "Wr"
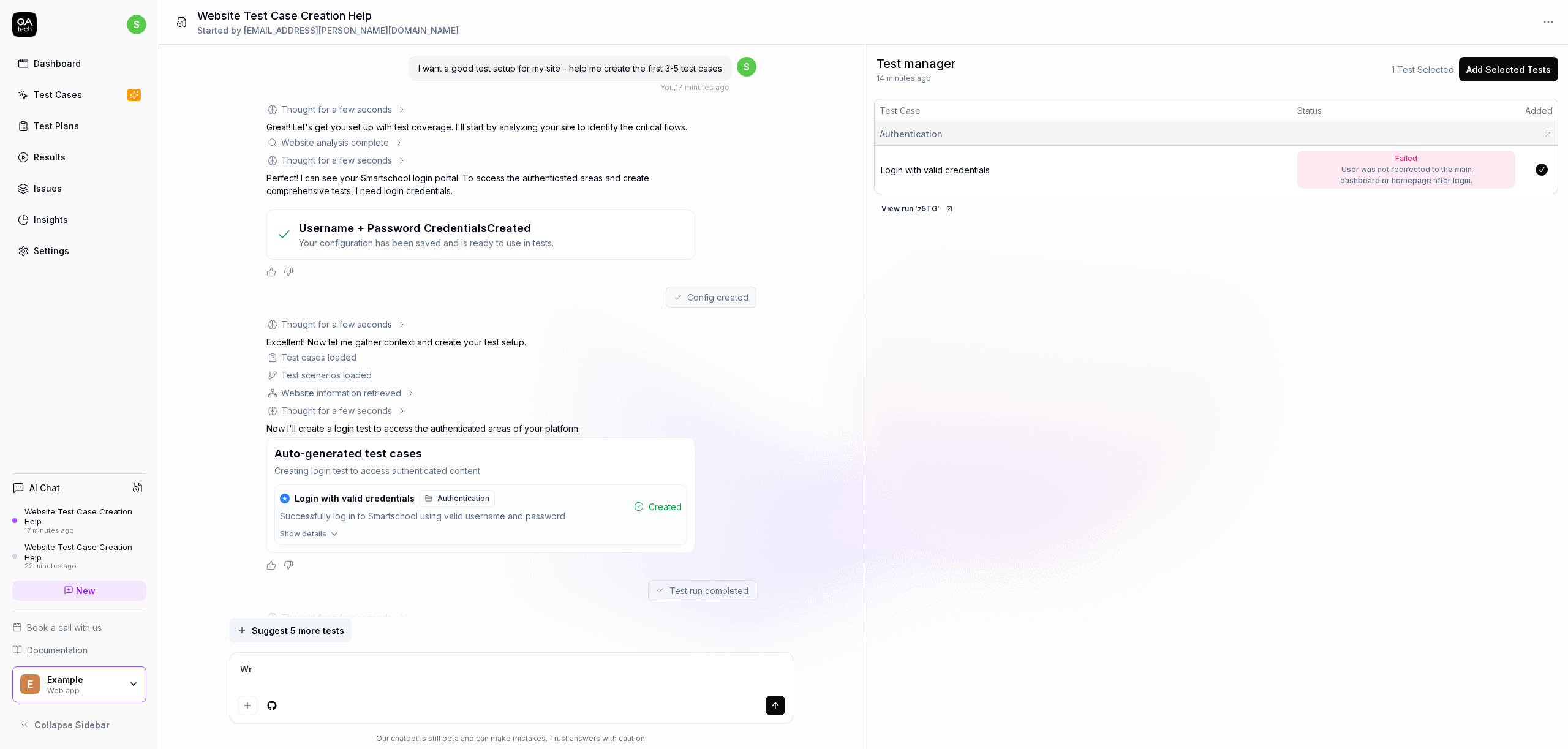
type textarea "*"
type textarea "Wri"
type textarea "*"
type textarea "Writ"
type textarea "*"
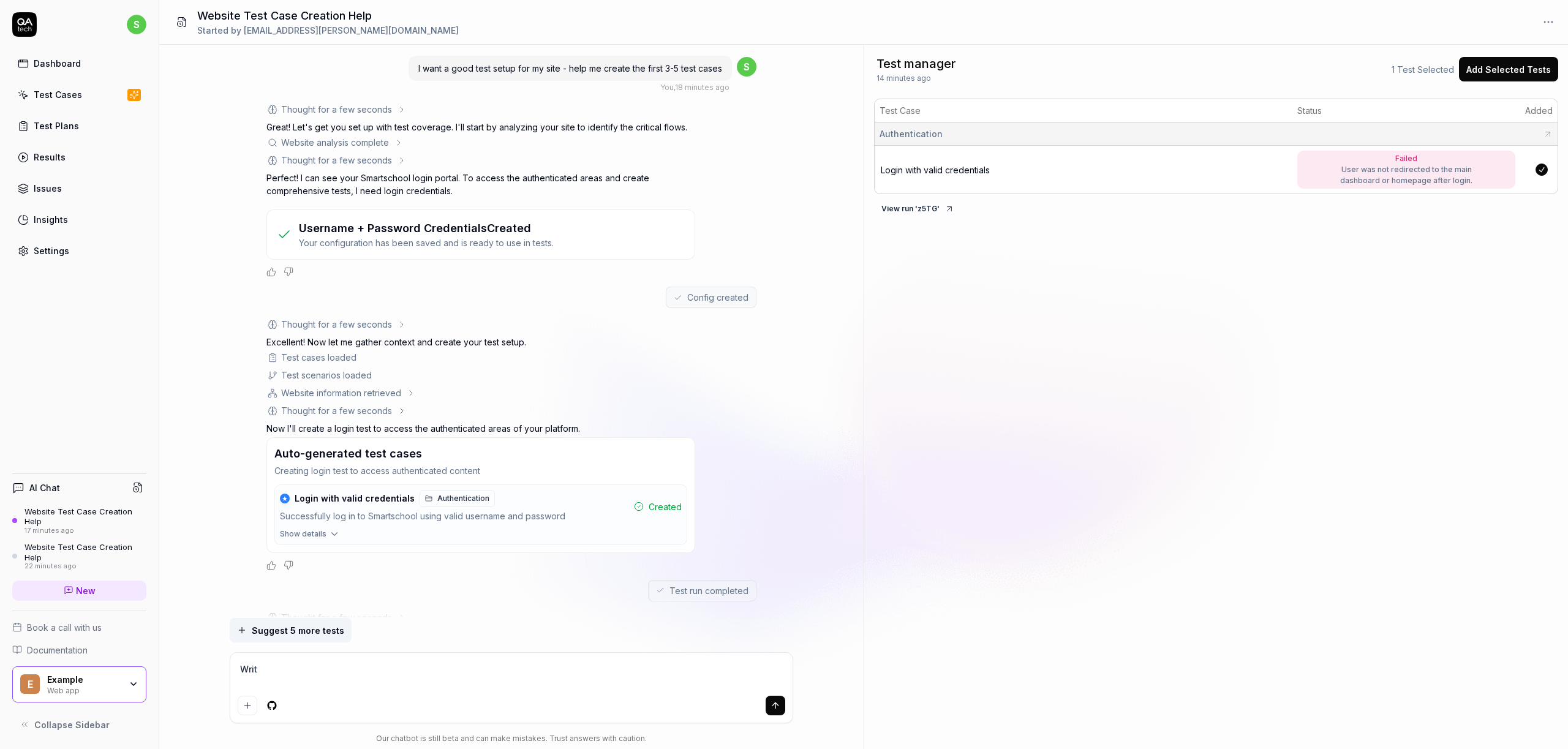
type textarea "Write"
type textarea "*"
type textarea "Write"
type textarea "*"
type textarea "Write t"
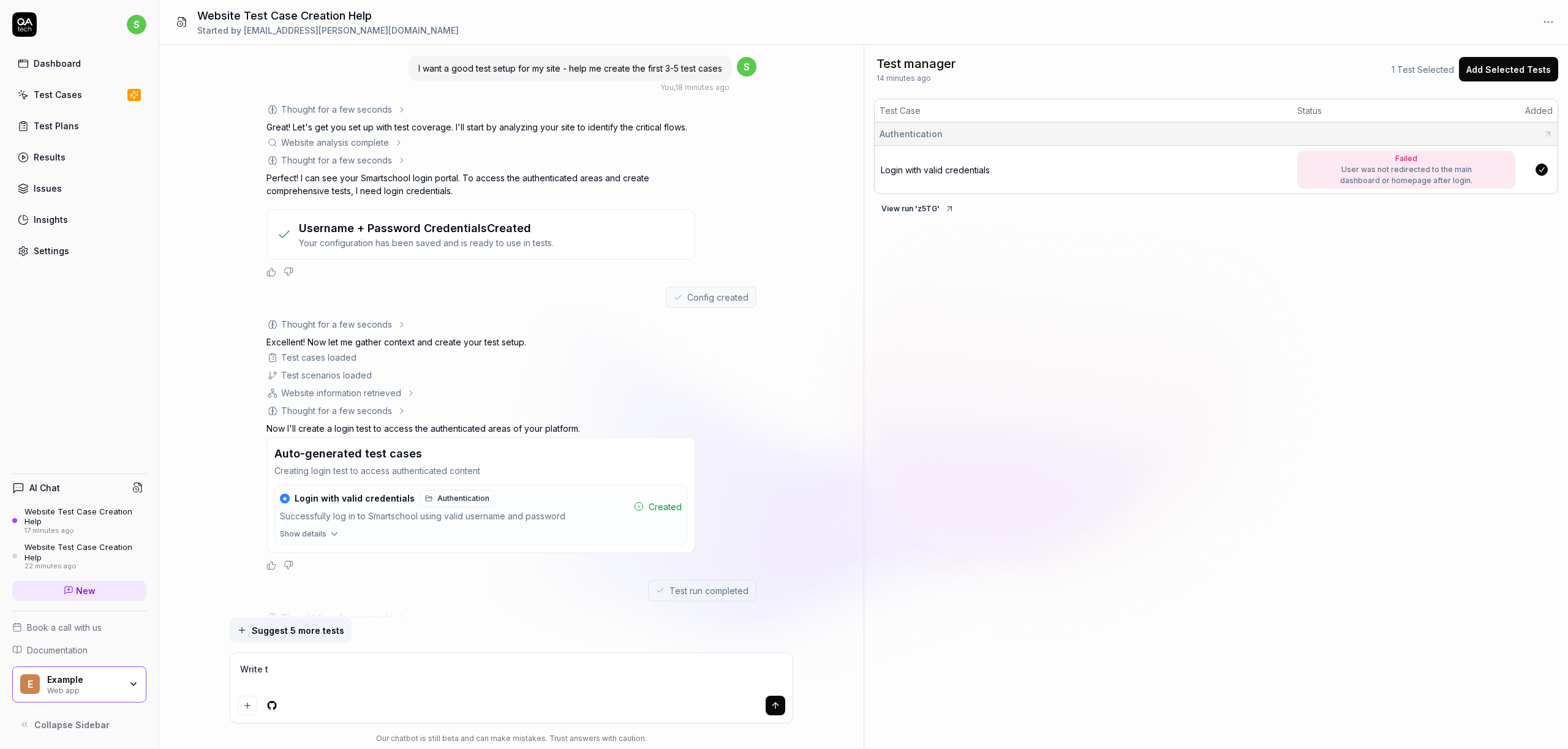
type textarea "*"
type textarea "Write te"
type textarea "*"
type textarea "Write tes"
type textarea "*"
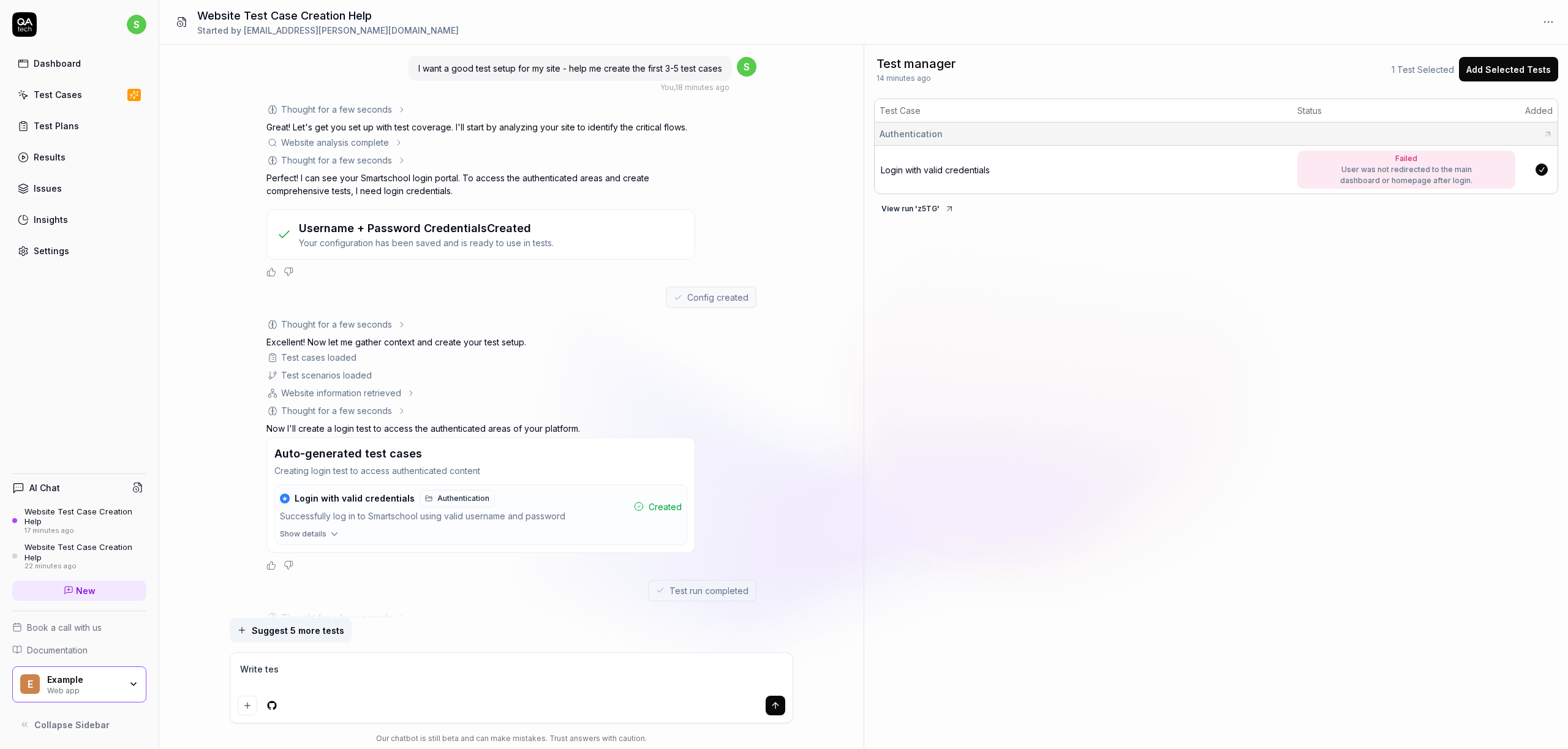
type textarea "Write test"
type textarea "*"
type textarea "Write tests"
type textarea "*"
type textarea "Write"
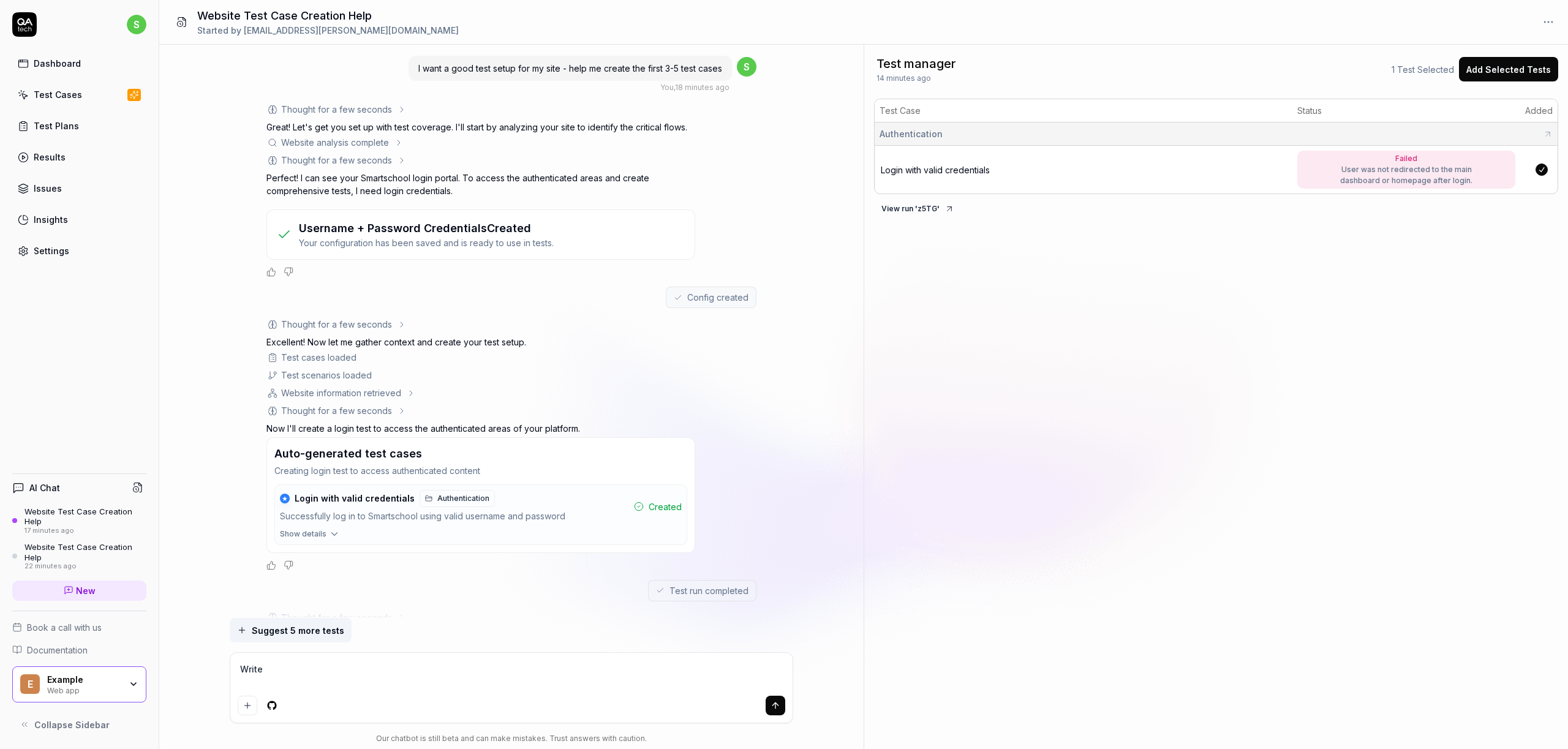
type textarea "*"
type textarea "C"
type textarea "*"
type textarea "Cr"
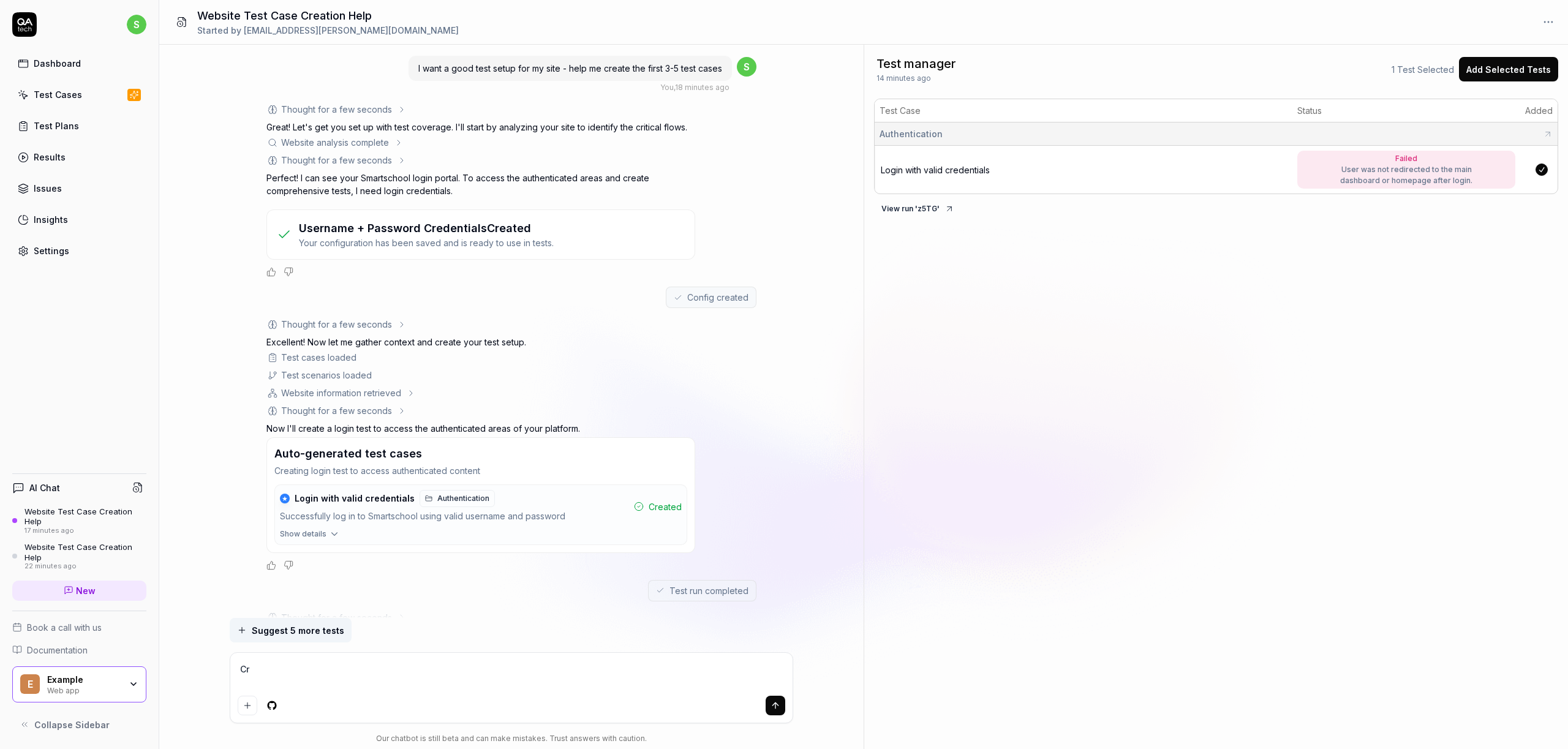
type textarea "*"
type textarea "Cre"
type textarea "*"
type textarea "Crea"
type textarea "*"
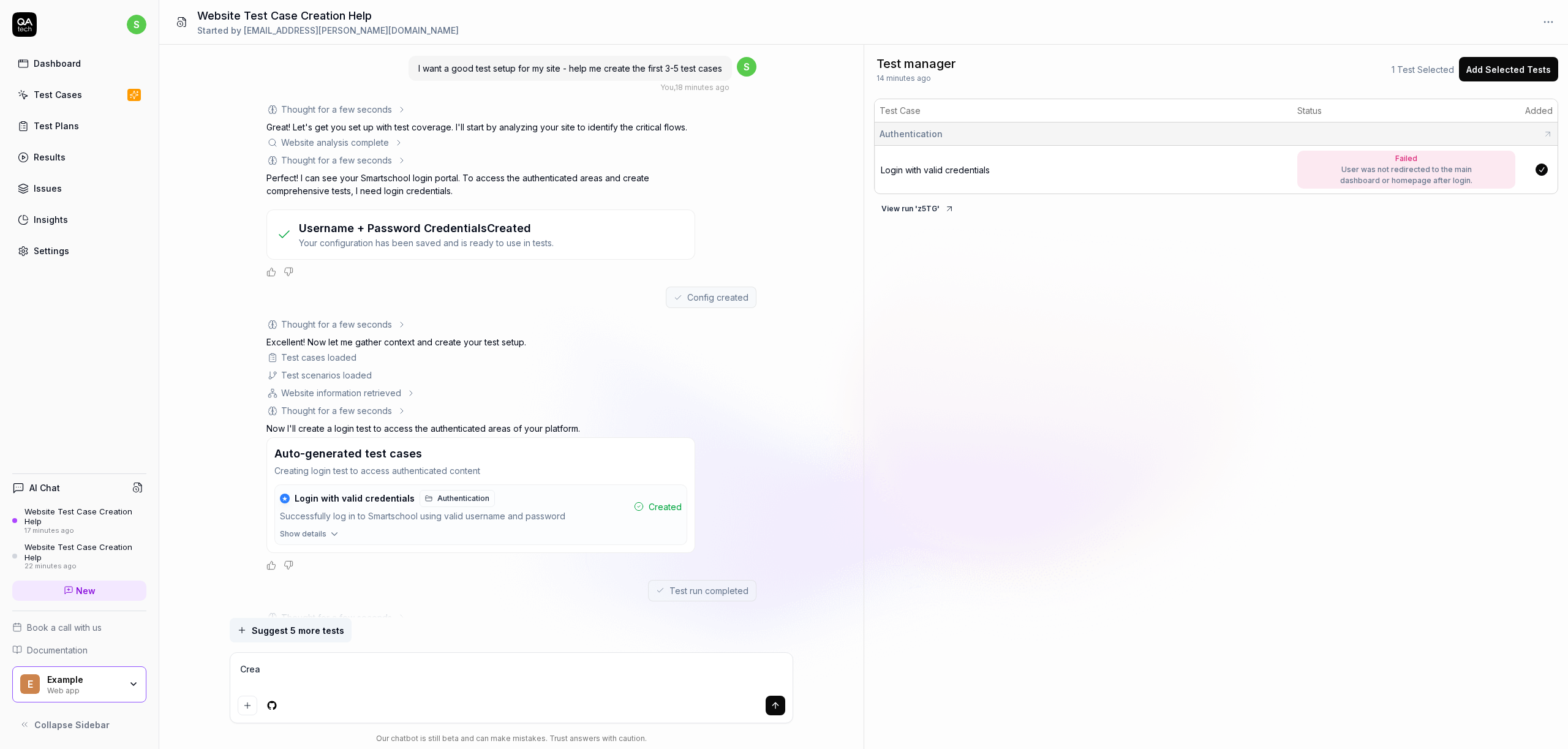
type textarea "Creat"
type textarea "*"
type textarea "Create"
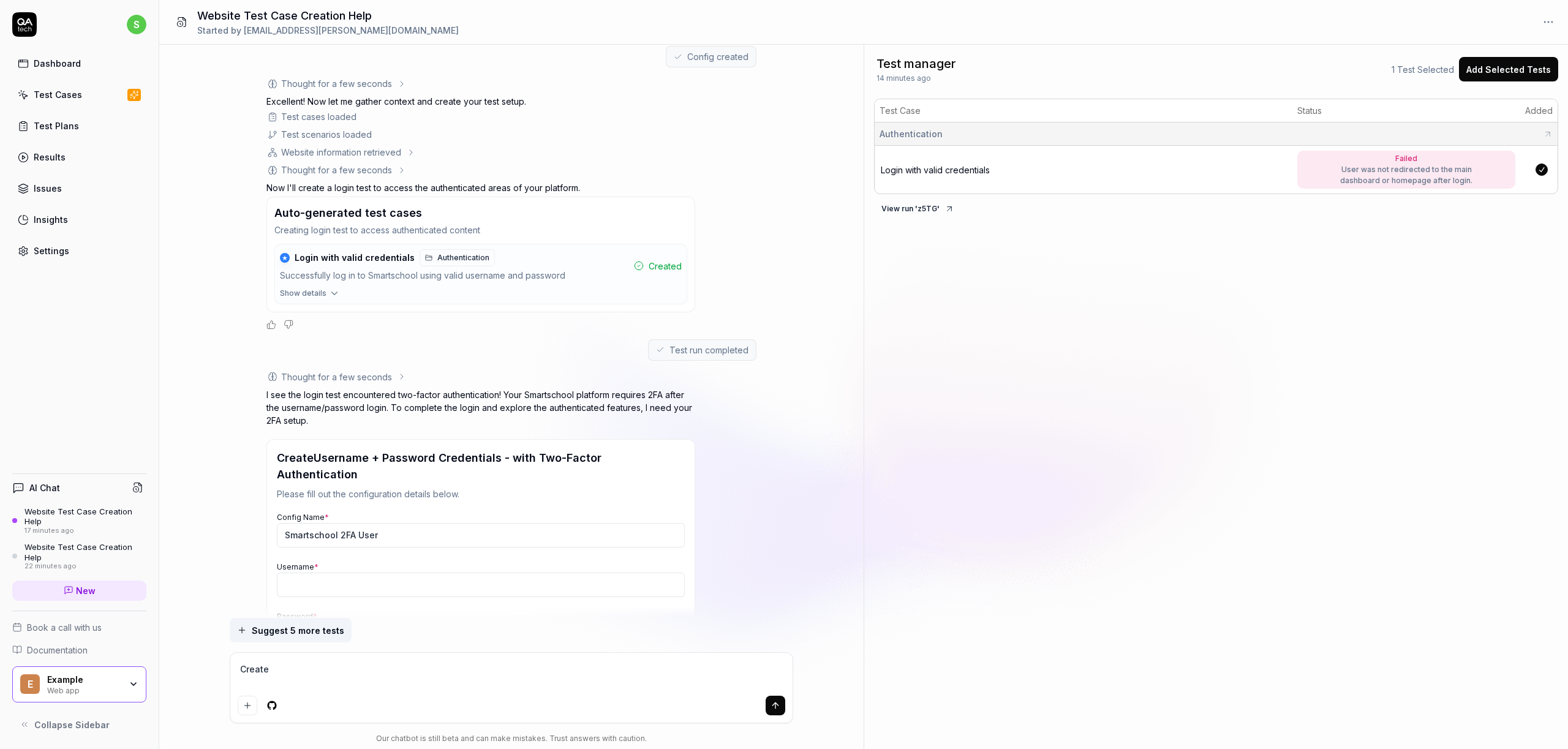
scroll to position [407, 0]
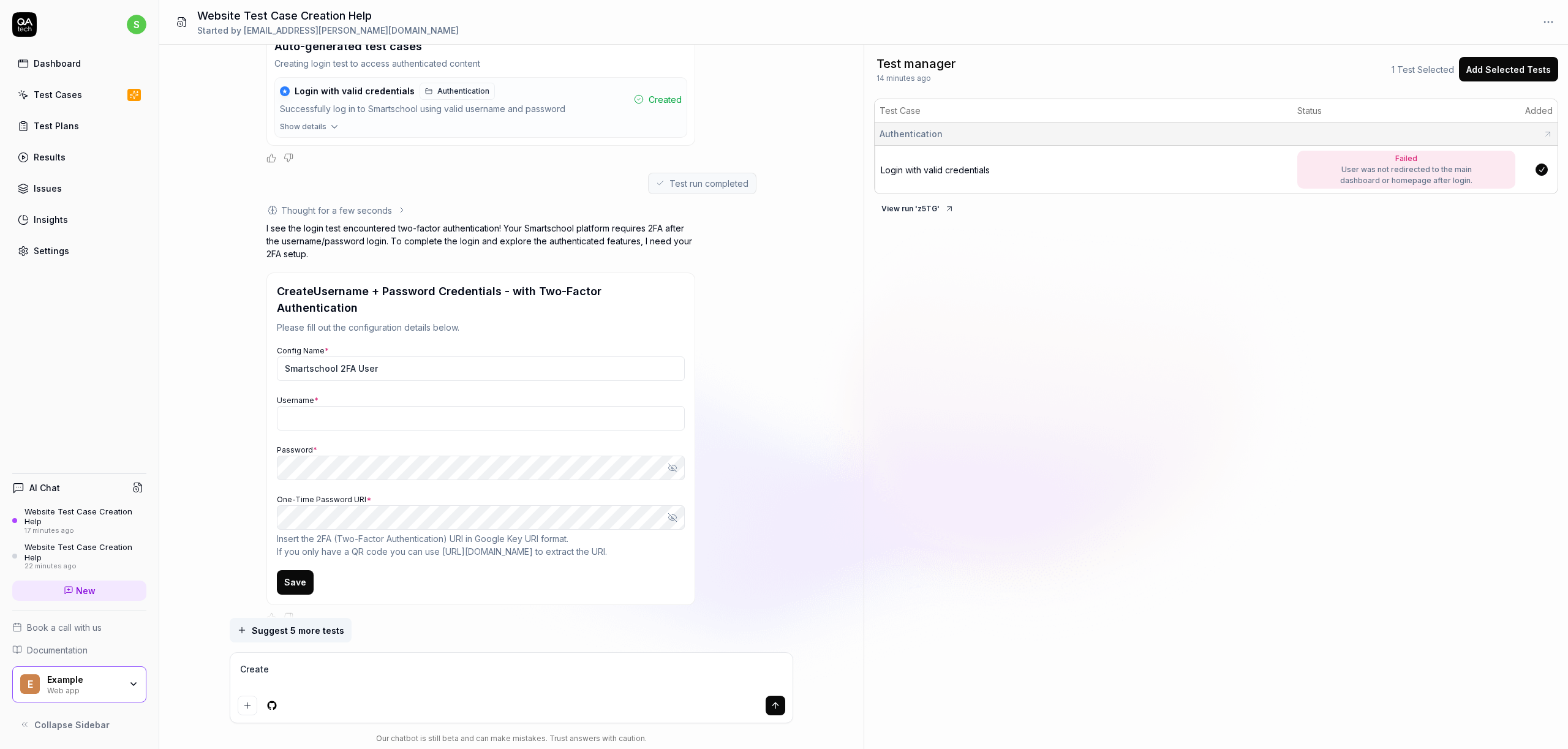
drag, startPoint x: 283, startPoint y: 670, endPoint x: 210, endPoint y: 657, distance: 74.1
click at [210, 657] on div "I want a good test setup for my site - help me create the first 3-5 test cases …" at bounding box center [511, 397] width 705 height 704
type textarea "*"
click at [299, 666] on textarea at bounding box center [511, 676] width 548 height 31
type textarea "*"
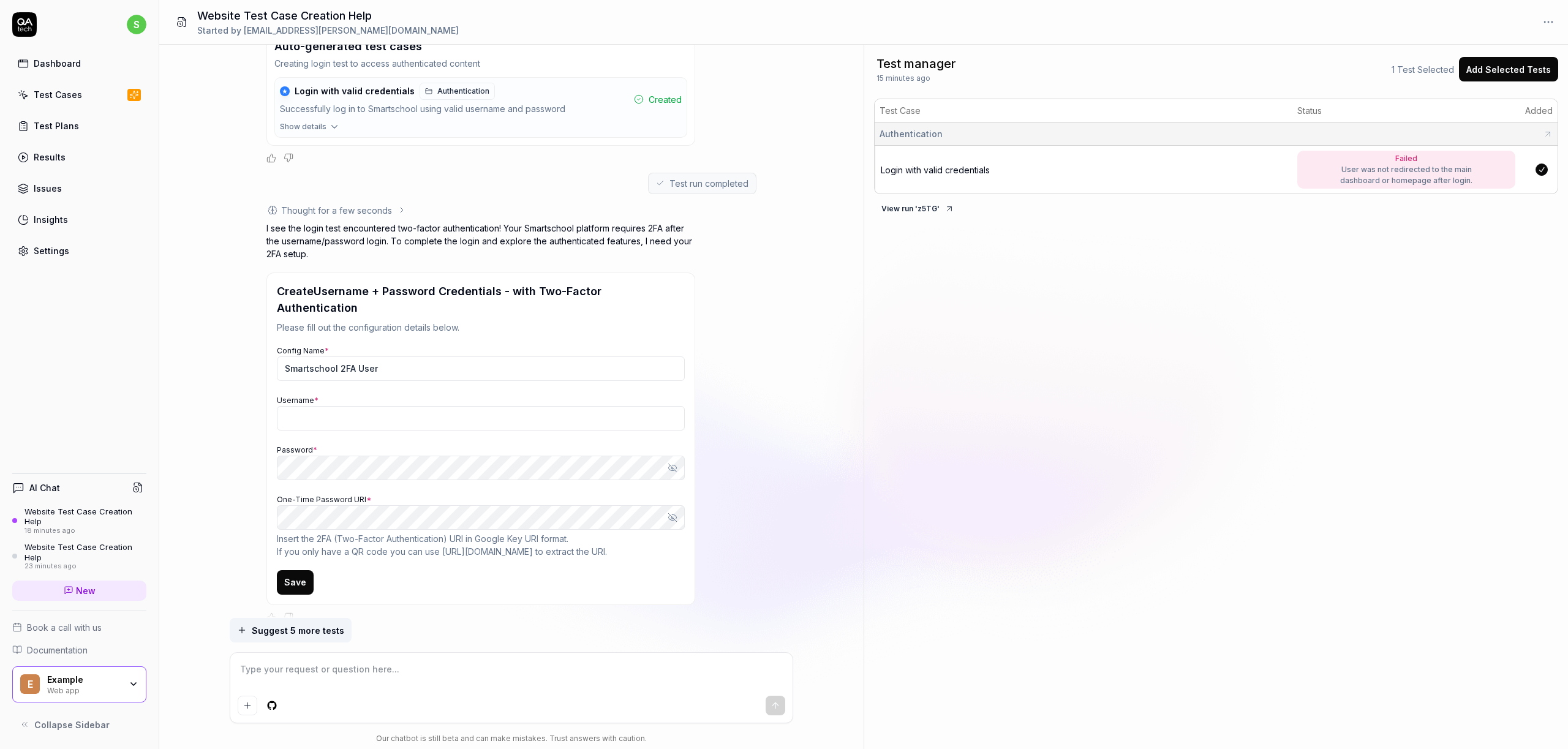
type textarea "I"
type textarea "*"
type textarea "I"
type textarea "*"
type textarea "I o"
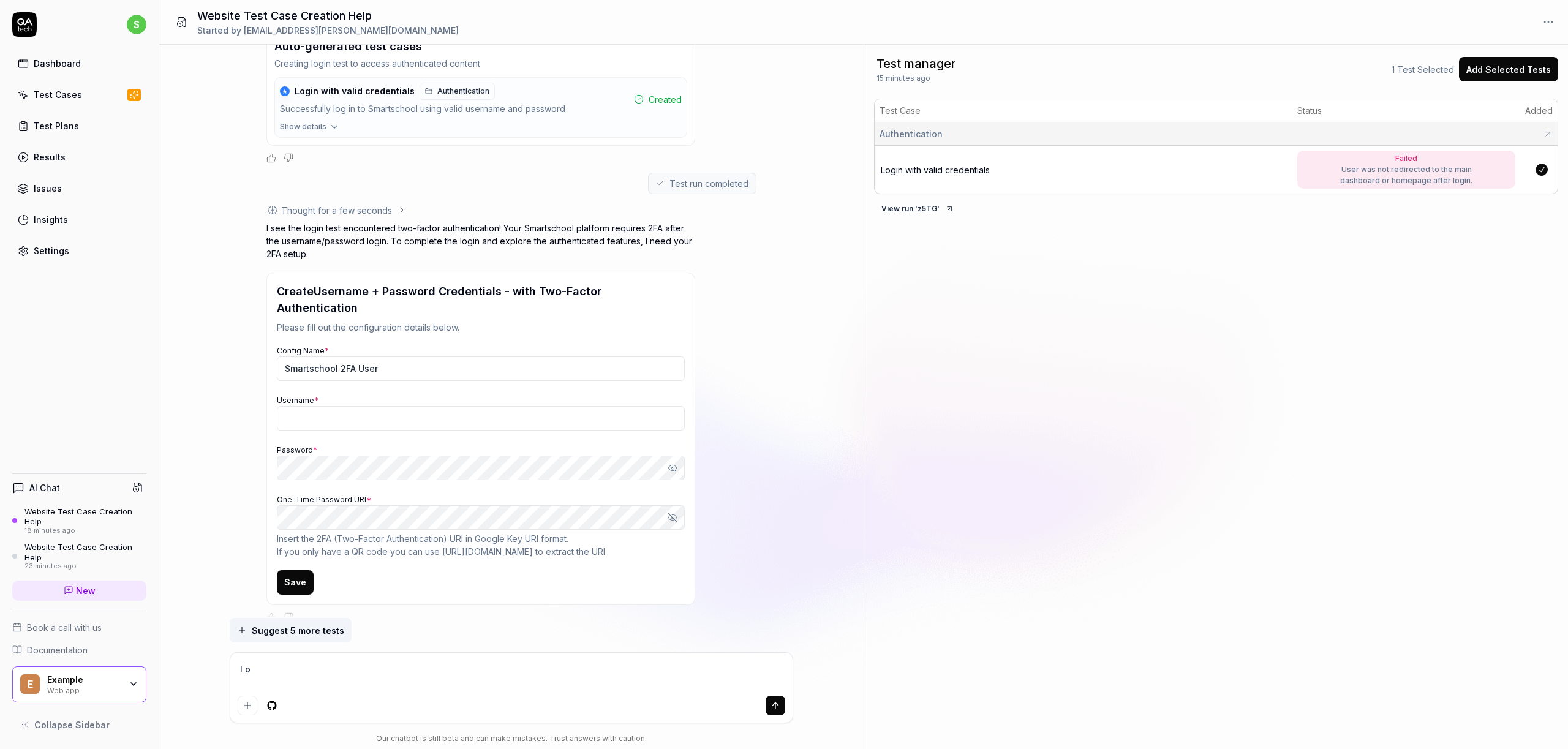
type textarea "*"
type textarea "I on"
type textarea "*"
type textarea "I onl"
type textarea "*"
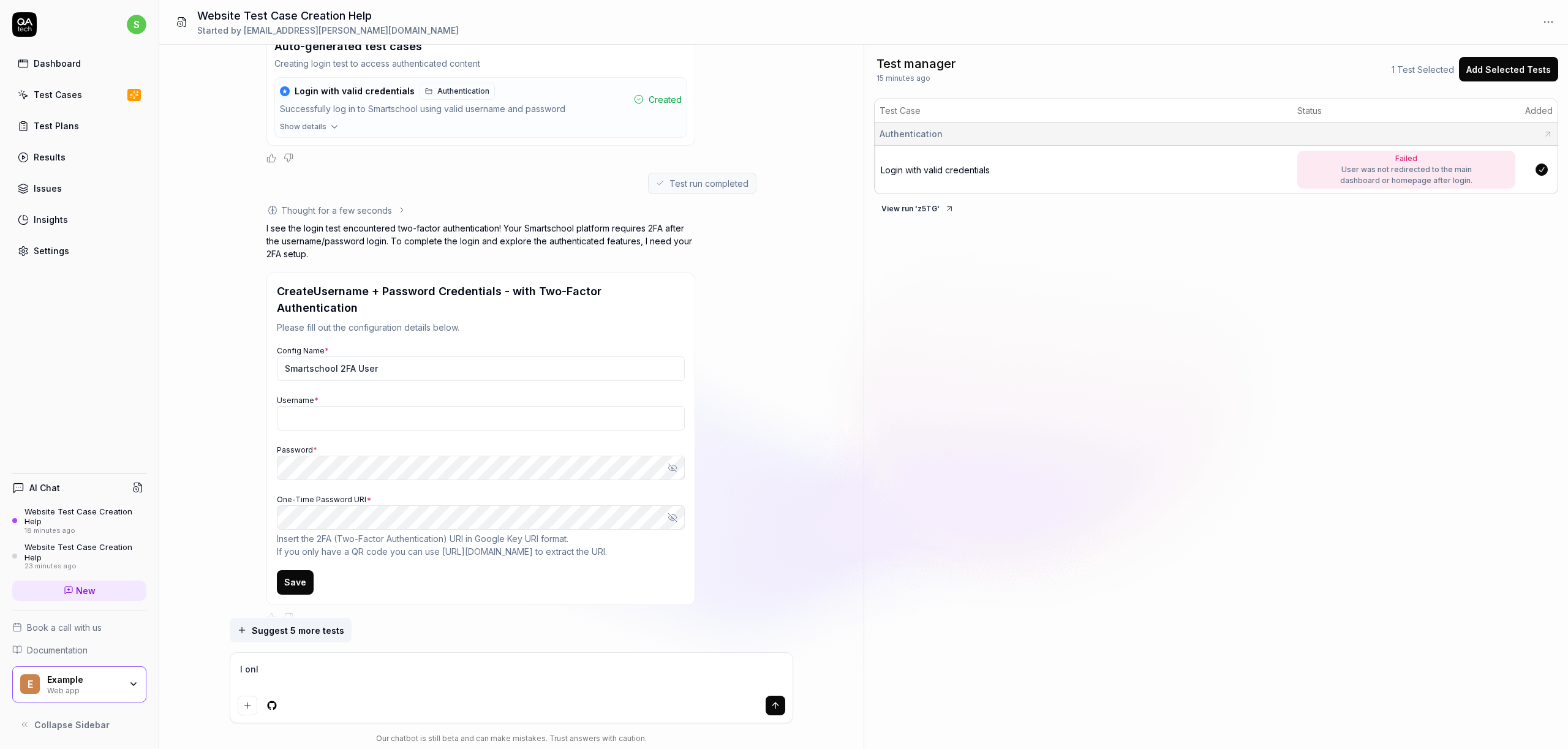
type textarea "I only"
type textarea "*"
type textarea "I only"
type textarea "*"
type textarea "I only h"
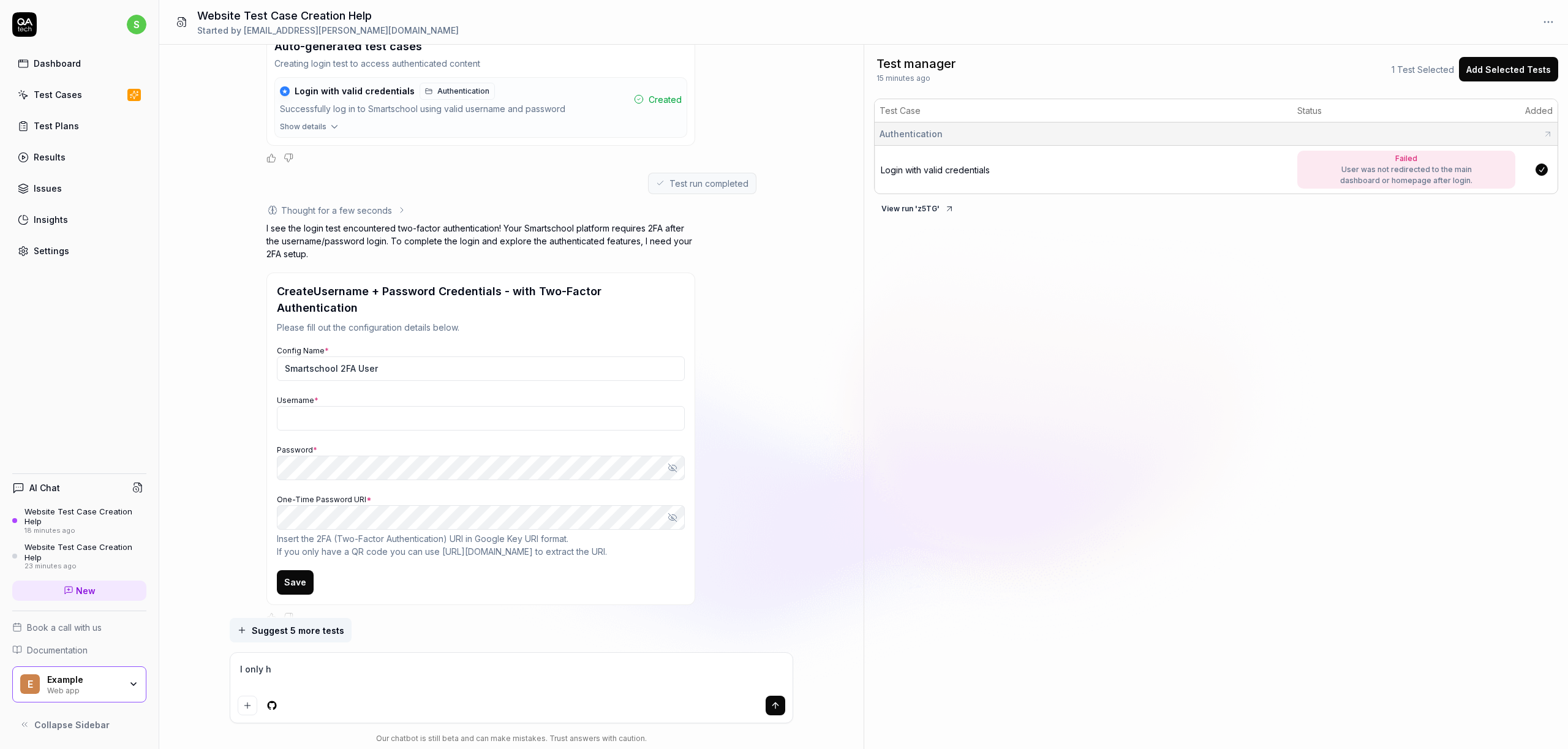
type textarea "*"
type textarea "I only ha"
type textarea "*"
type textarea "I only hav"
type textarea "*"
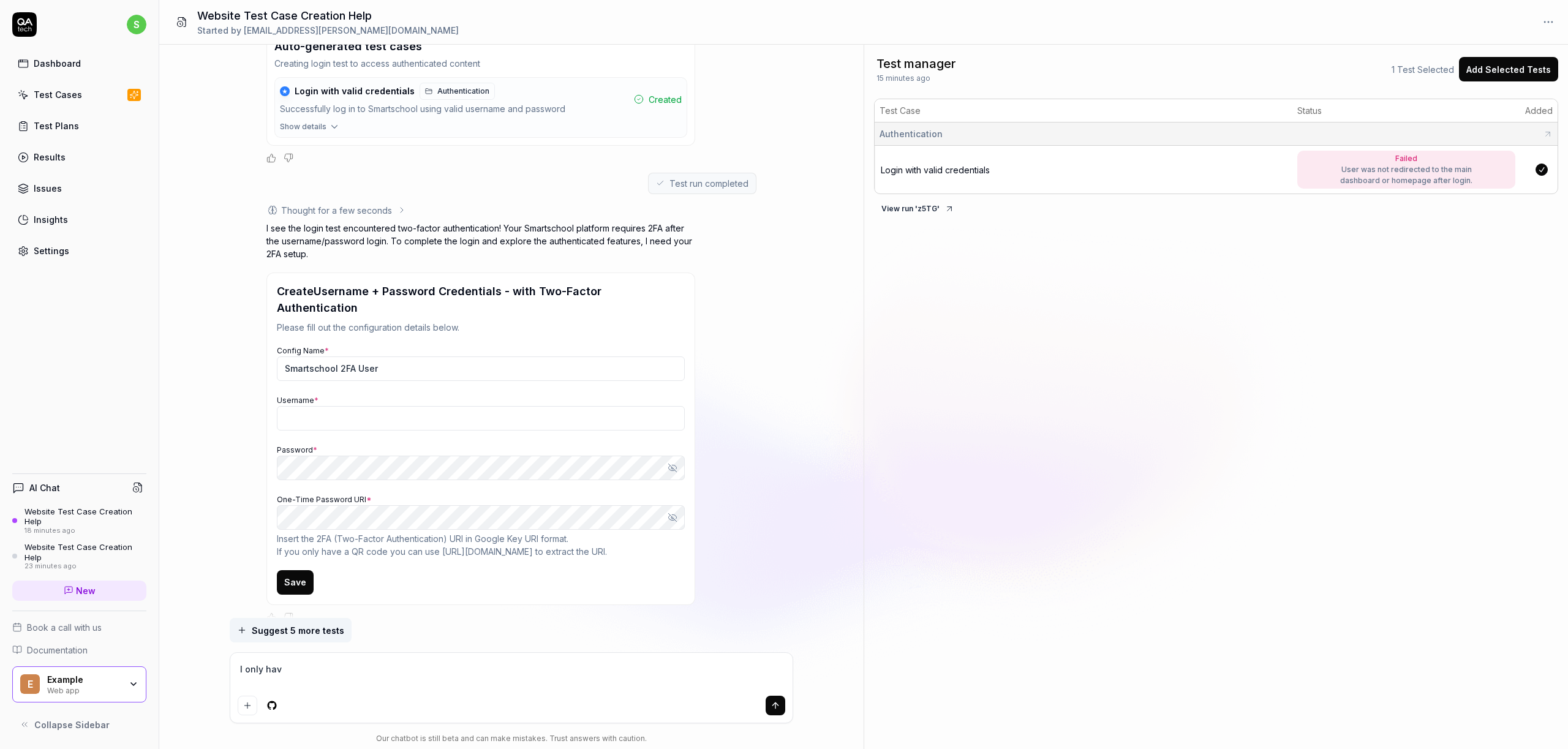
type textarea "I only have"
type textarea "*"
type textarea "I only have"
type textarea "*"
type textarea "I only have a"
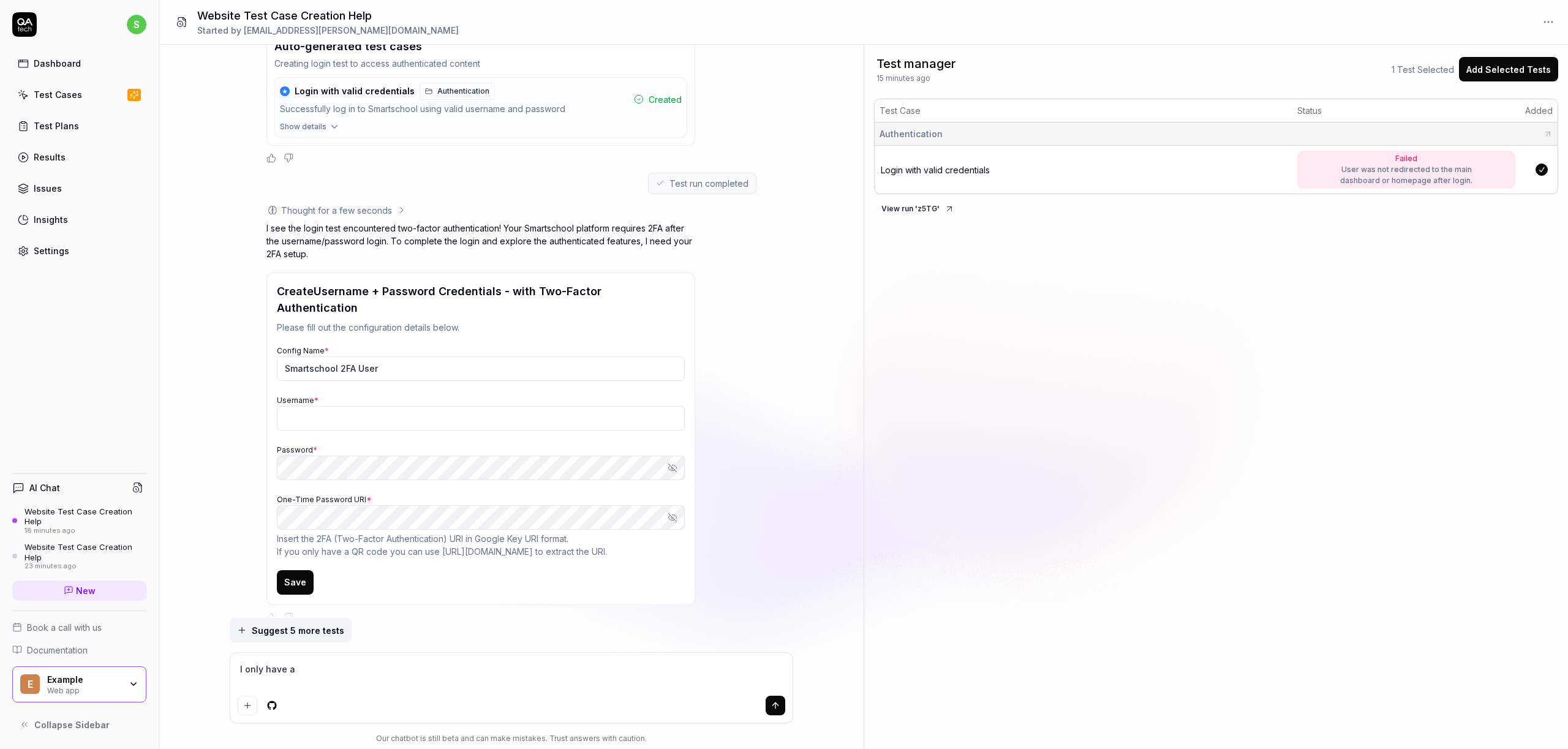
type textarea "*"
type textarea "I only have a"
type textarea "*"
type textarea "I only have a p"
type textarea "*"
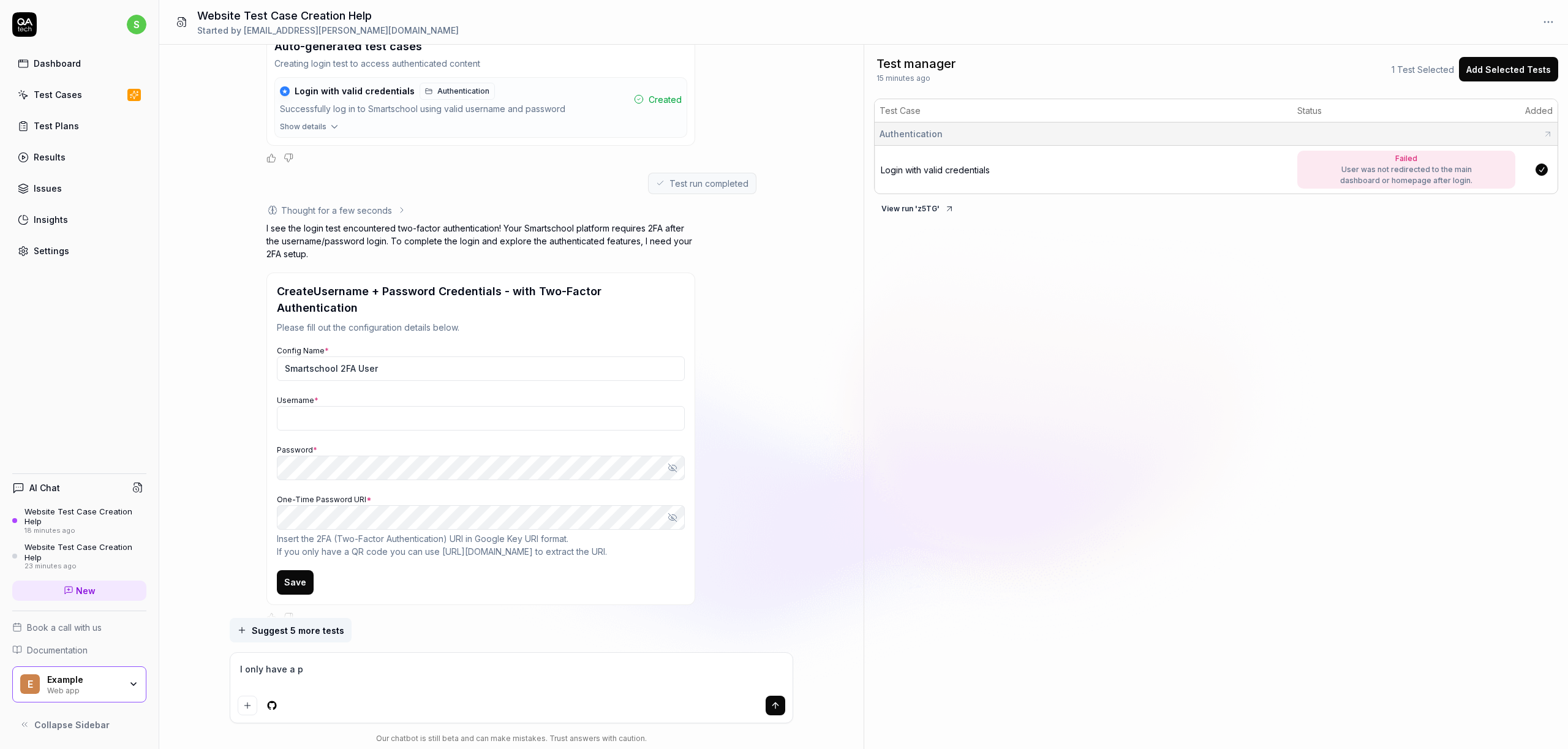
type textarea "I only have a pa"
type textarea "*"
type textarea "I only have a pas"
type textarea "*"
type textarea "I only have a pass"
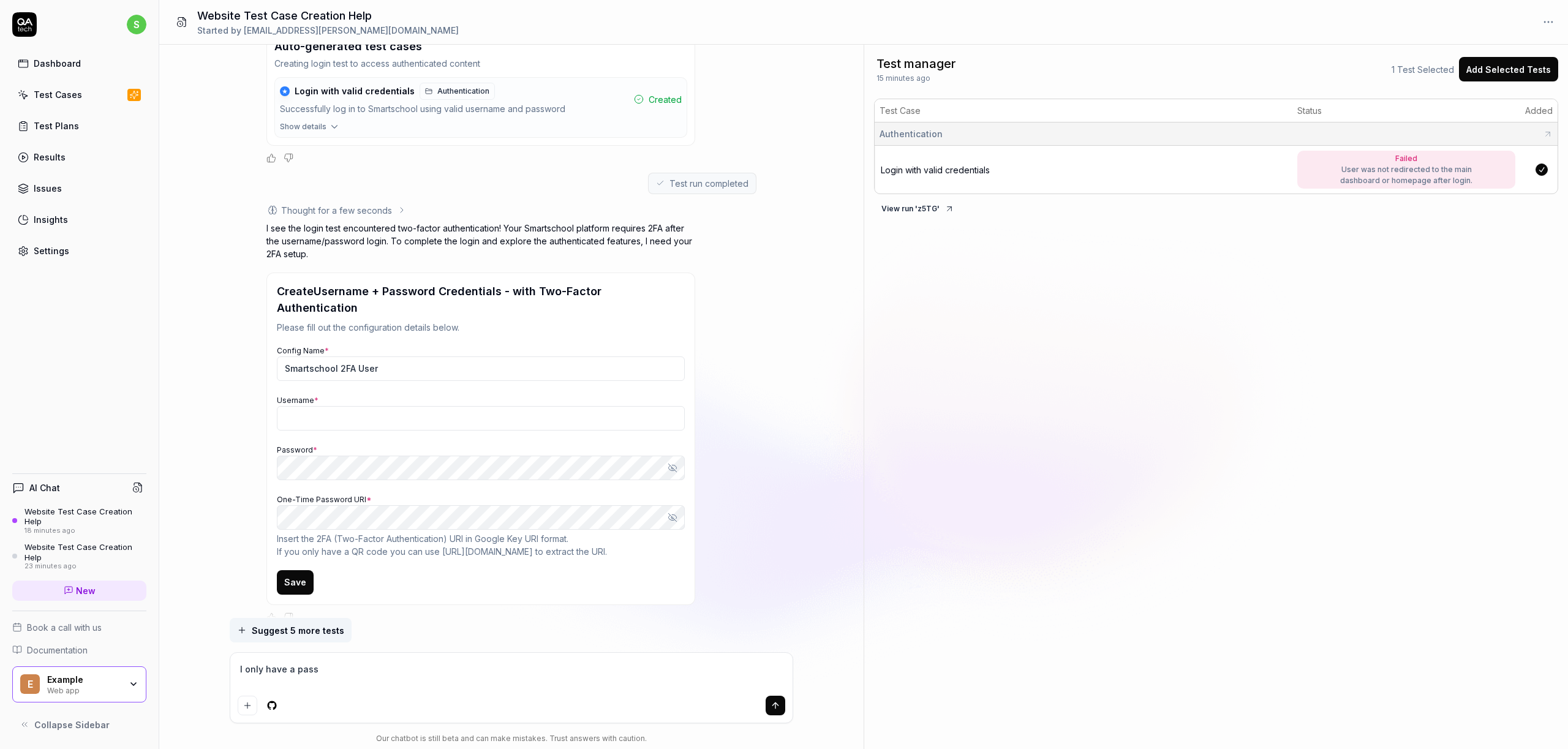
type textarea "*"
type textarea "I only have a passk"
type textarea "*"
type textarea "I only have a passke"
type textarea "*"
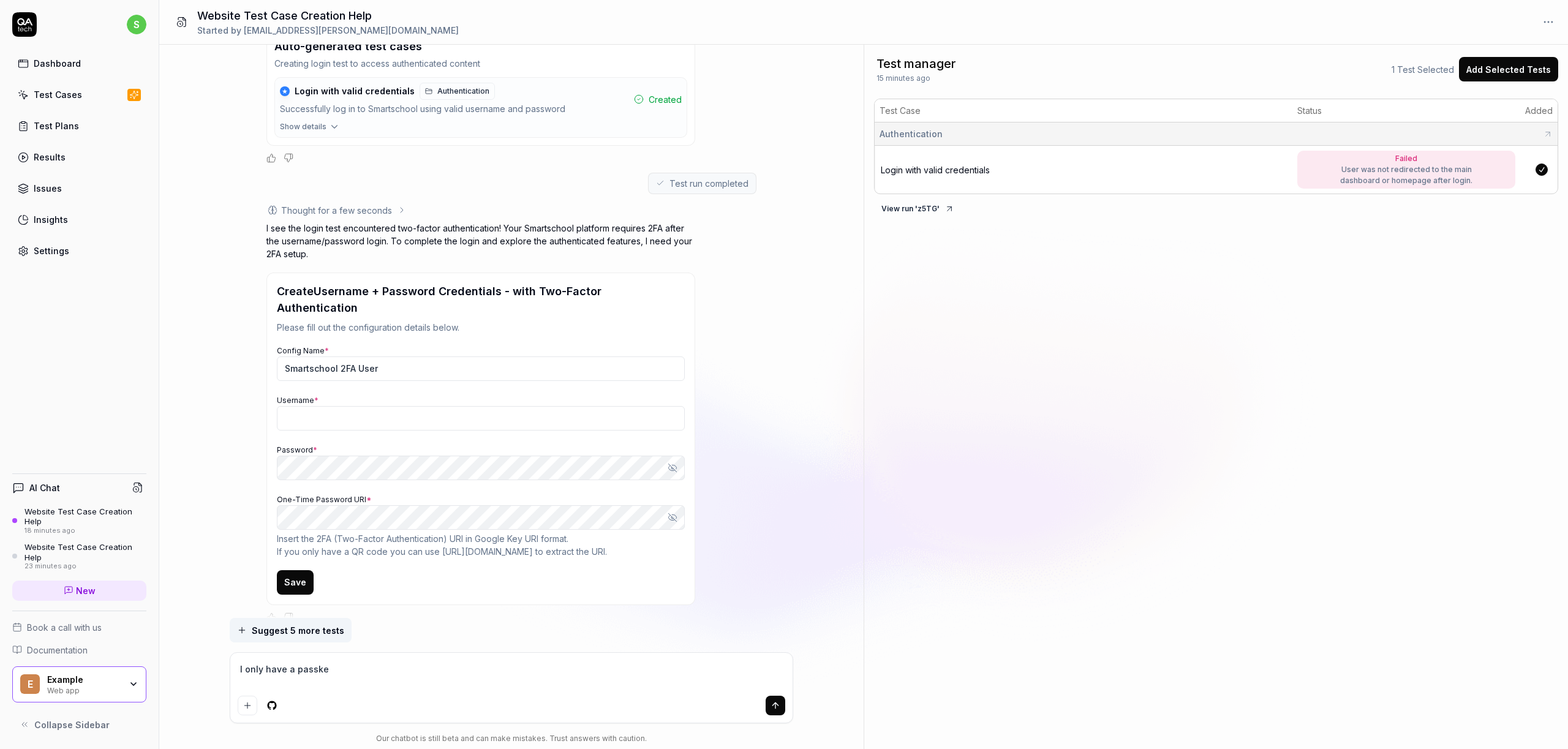
type textarea "I only have a passkey"
type textarea "*"
type textarea "I only have a passkeyJ"
type textarea "*"
type textarea "I only have a passkeyJ,"
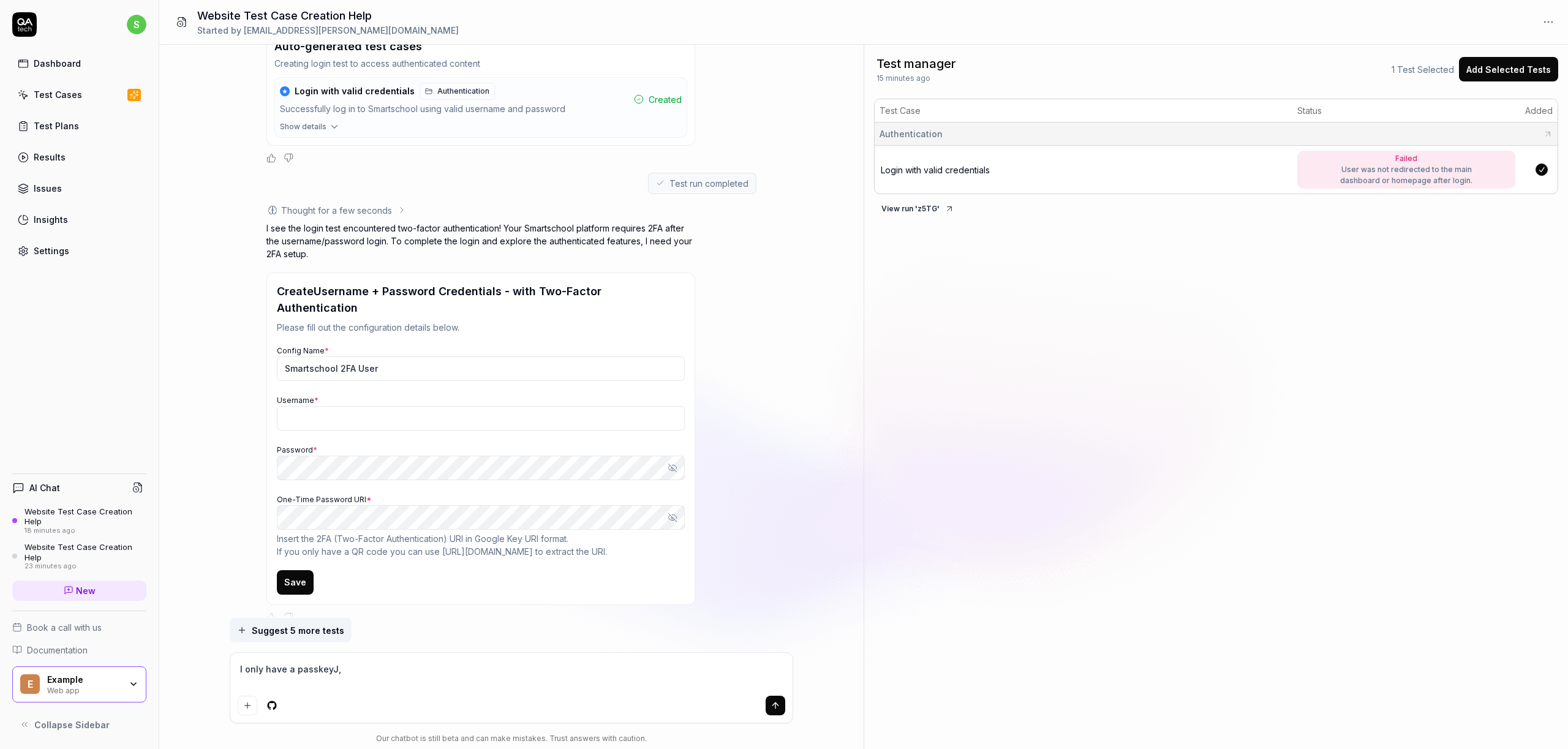
type textarea "*"
type textarea "I only have a passkeyJ"
type textarea "*"
type textarea "I only have a passkey"
type textarea "*"
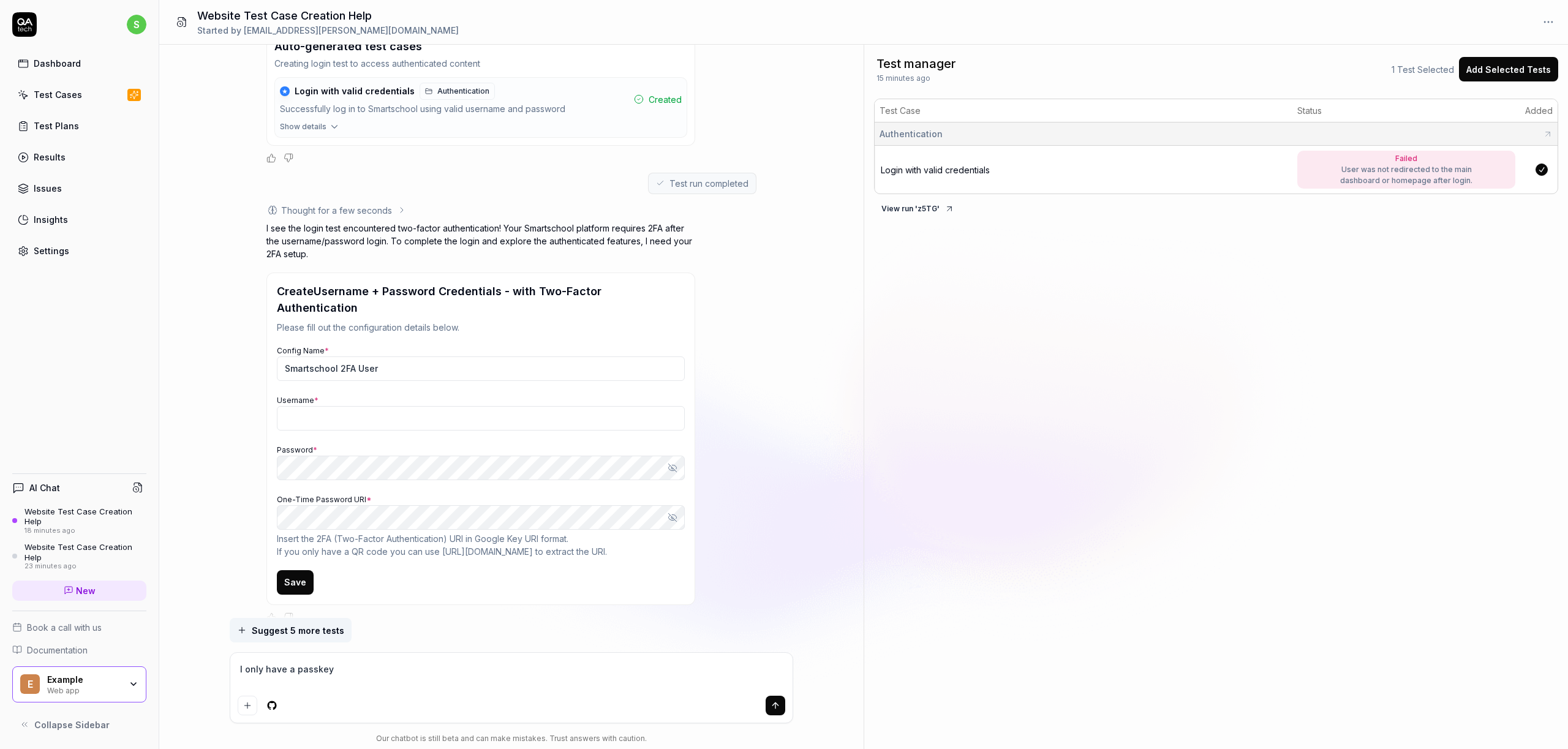
type textarea "I only have a passkey?"
type textarea "*"
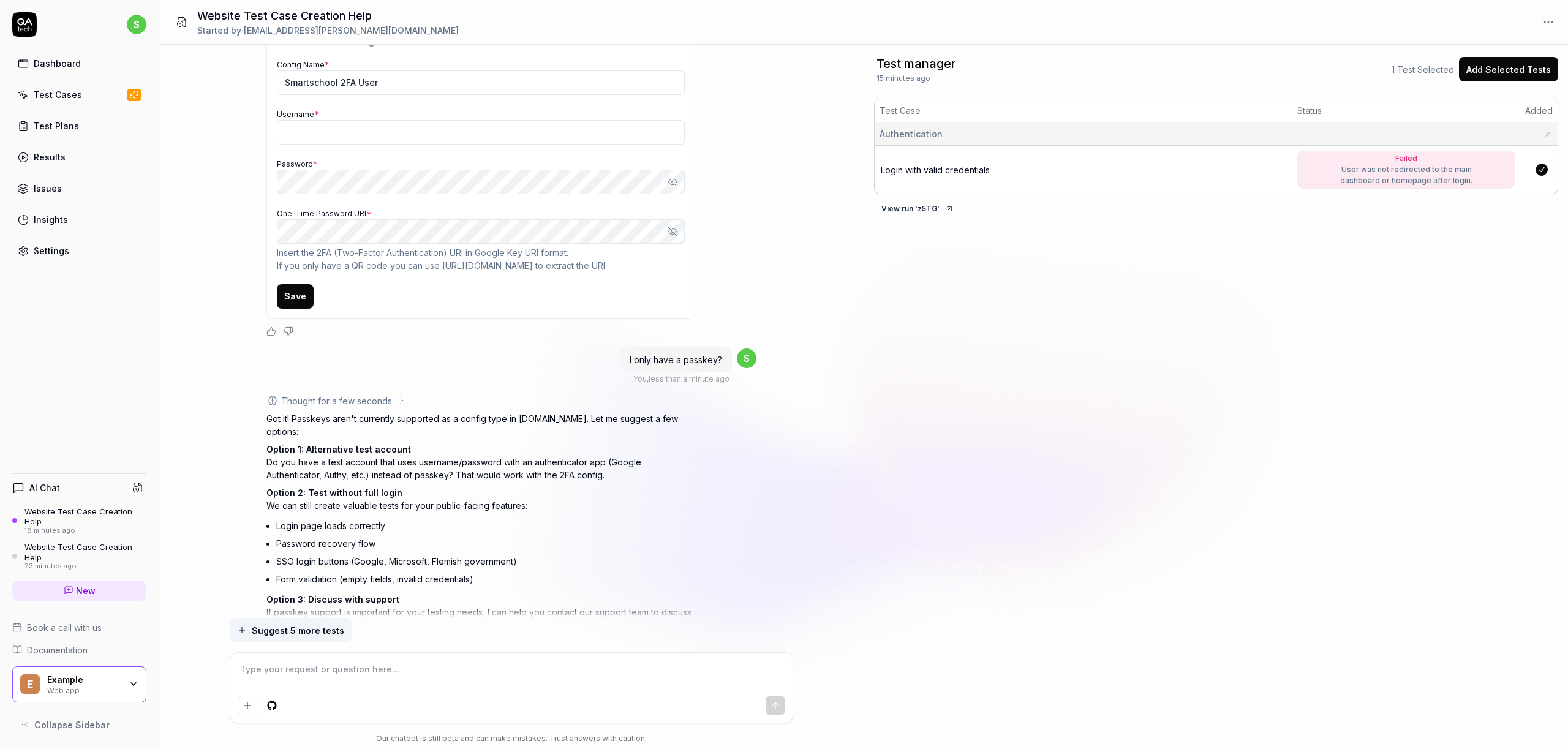
scroll to position [724, 0]
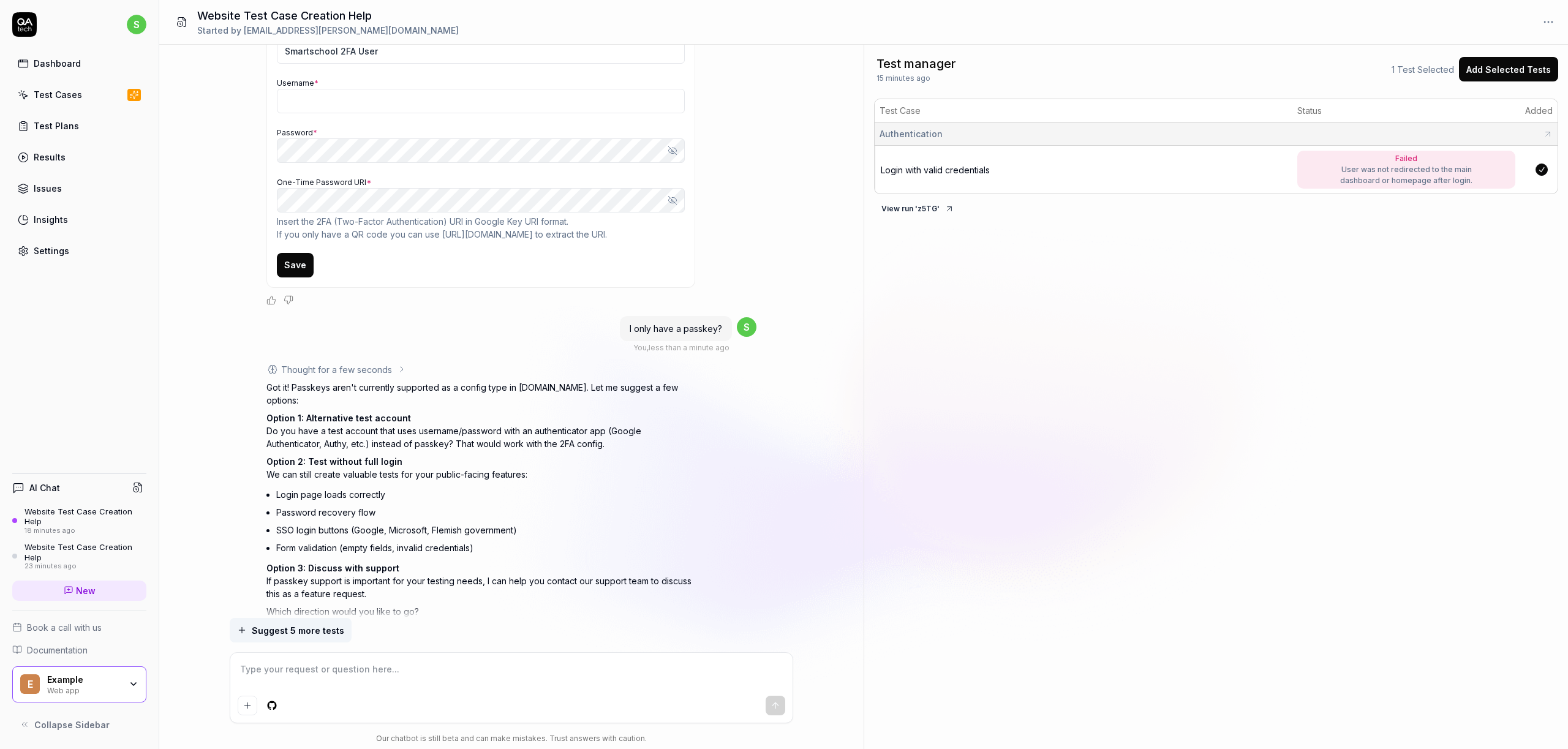
click at [299, 675] on textarea at bounding box center [511, 676] width 548 height 31
type textarea "*"
type textarea "I"
type textarea "*"
type textarea "I"
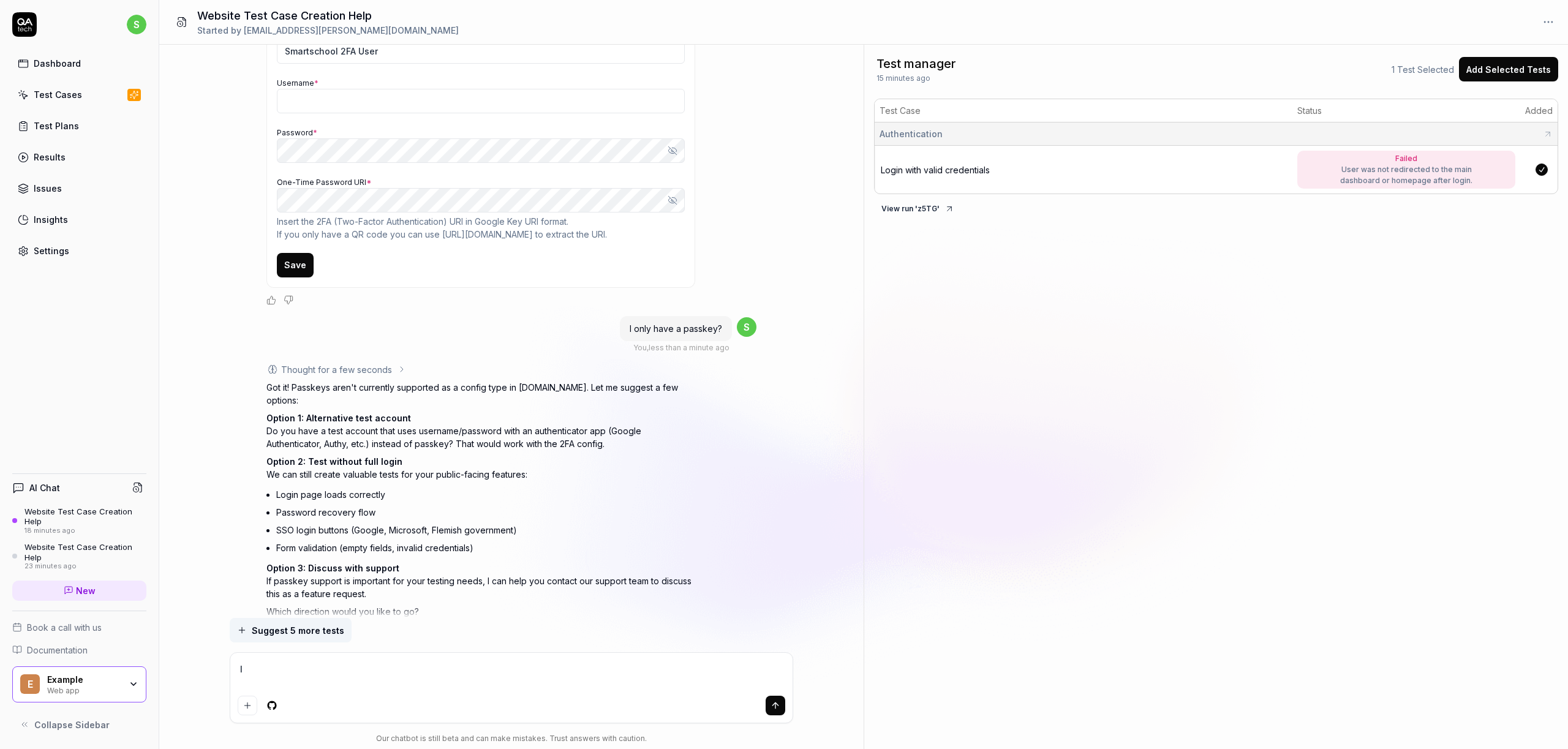
type textarea "*"
type textarea "I d"
type textarea "*"
type textarea "I di"
type textarea "*"
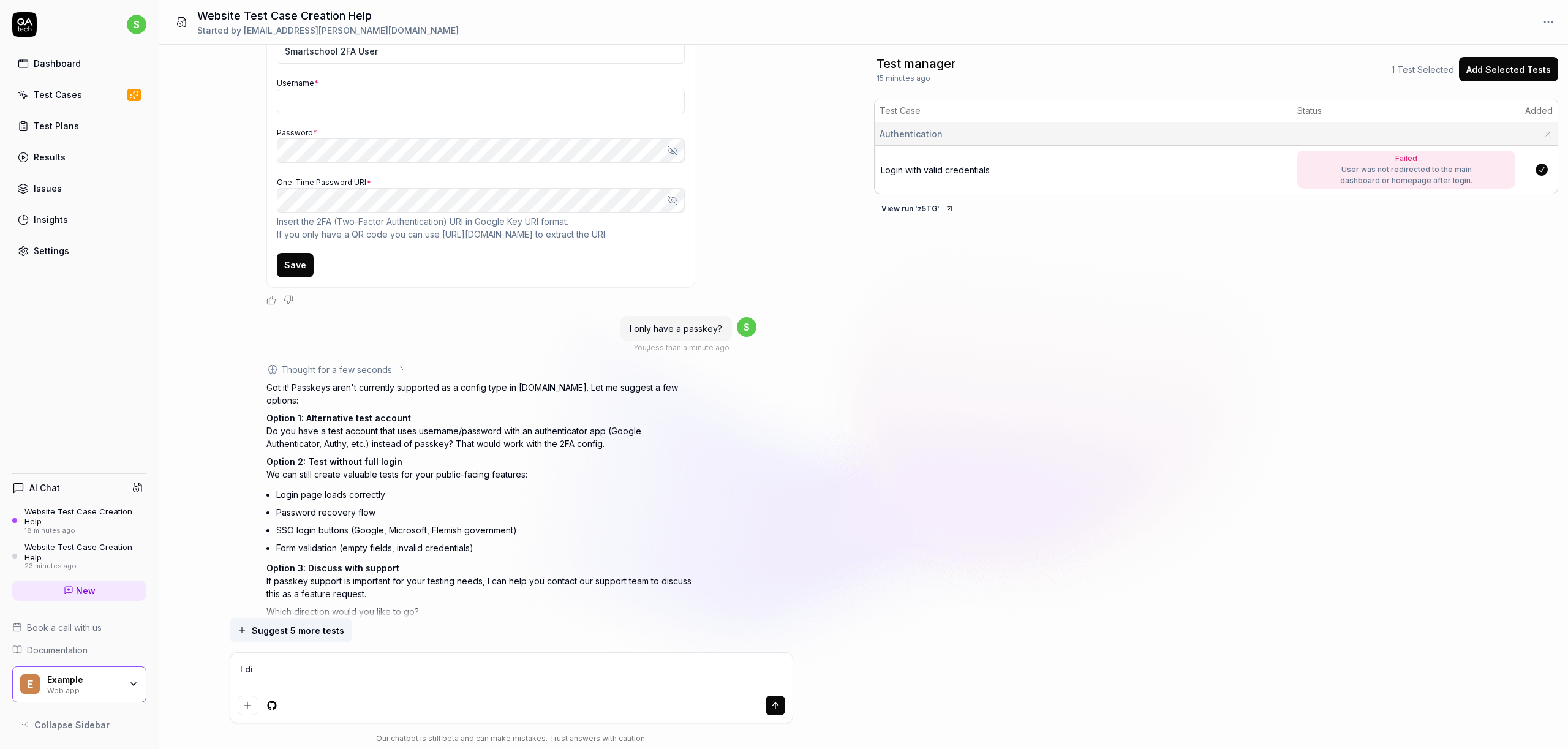
type textarea "I dis"
type textarea "*"
type textarea "I disa"
type textarea "*"
type textarea "I disab"
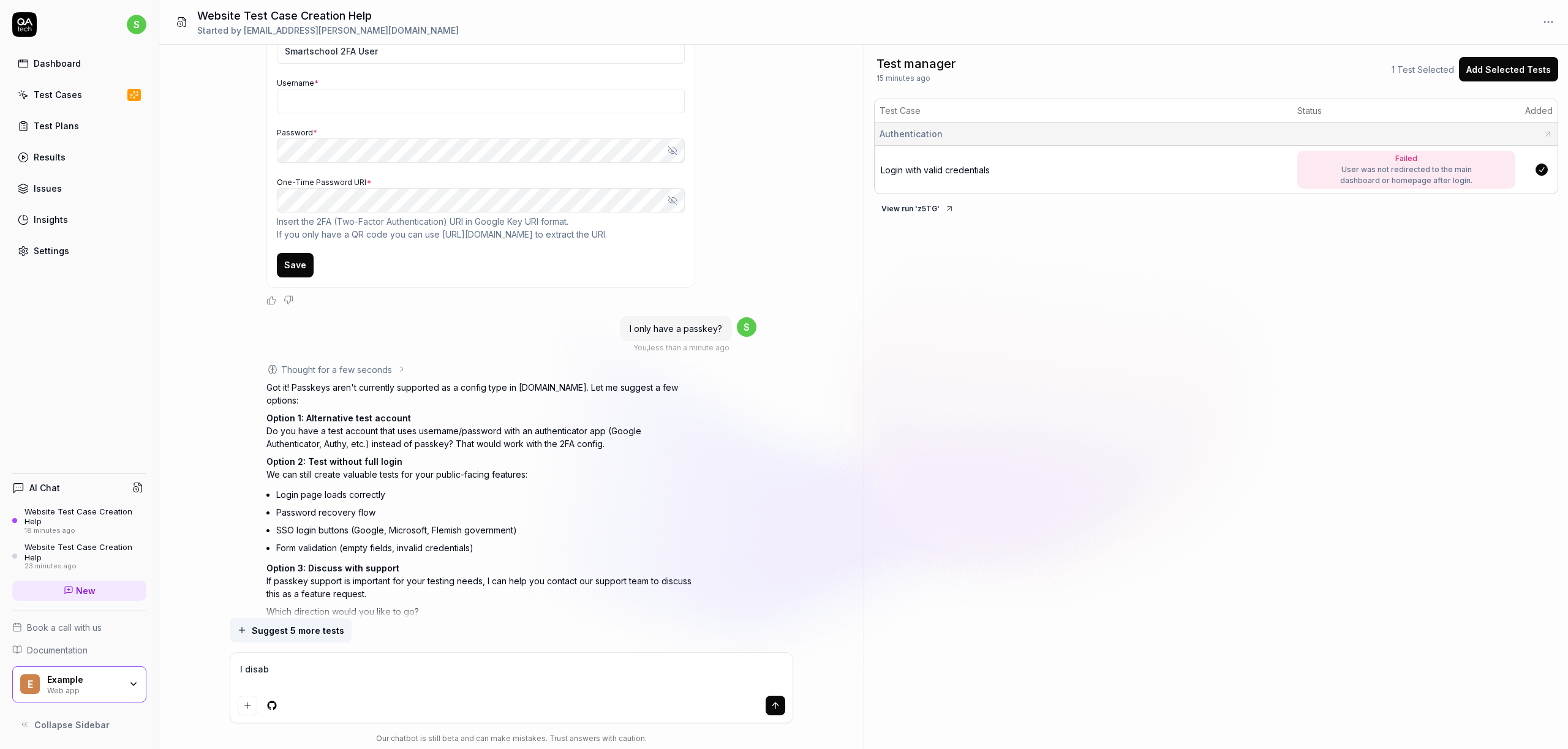
type textarea "*"
type textarea "I disabl"
type textarea "*"
type textarea "I disable"
type textarea "*"
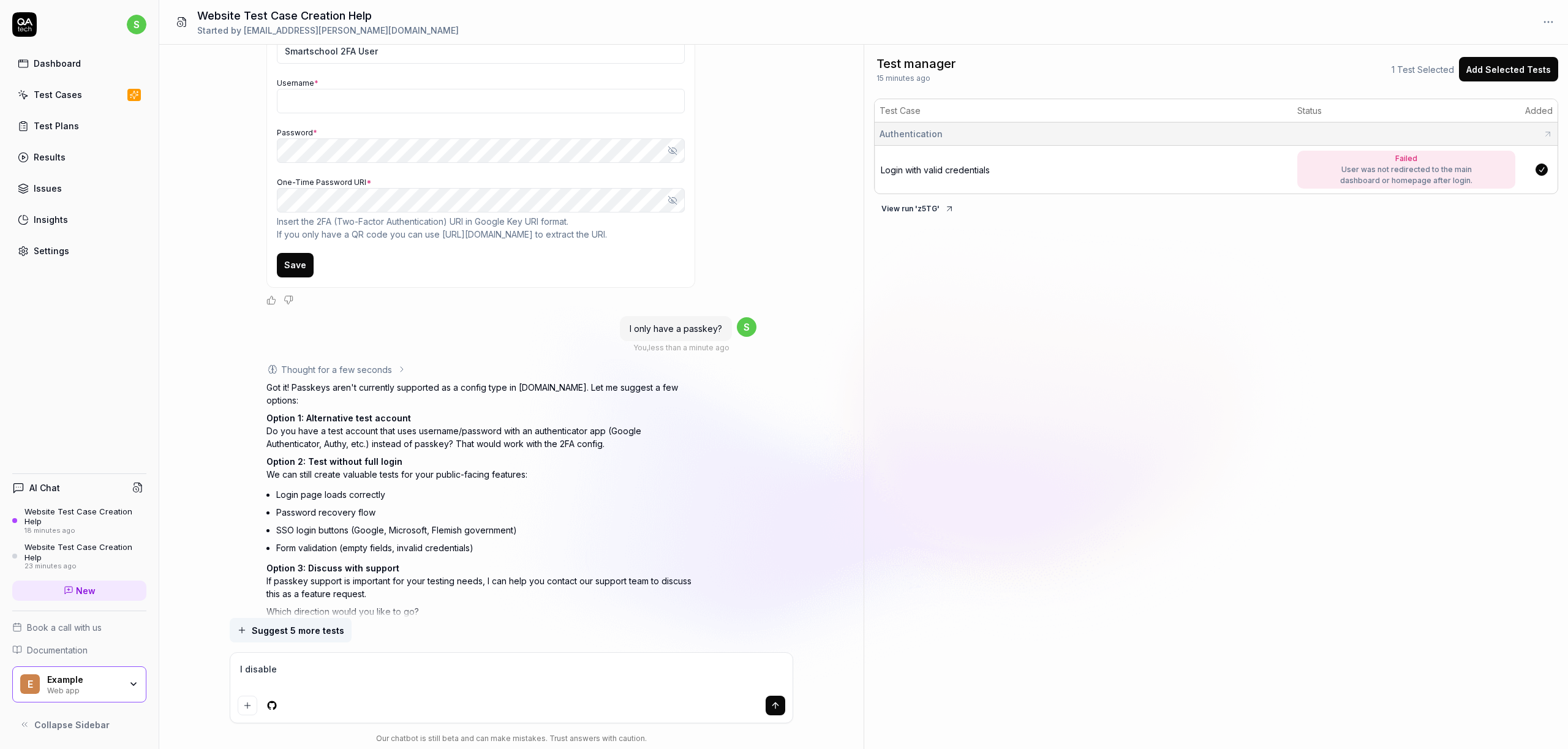
type textarea "I disabled"
type textarea "*"
type textarea "I disabled"
type textarea "*"
type textarea "I disabled p"
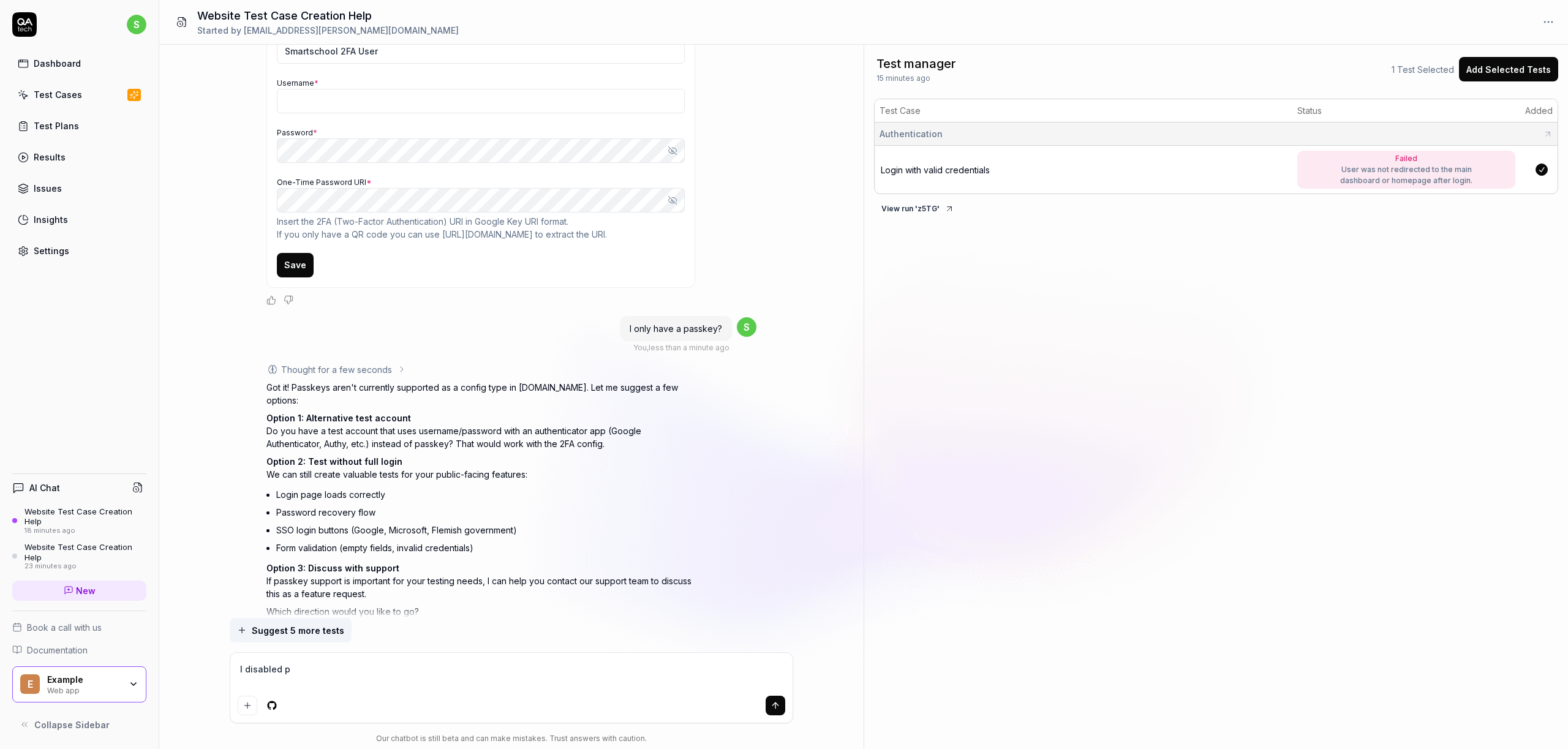
type textarea "*"
type textarea "I disabled pa"
type textarea "*"
type textarea "I disabled pas"
type textarea "*"
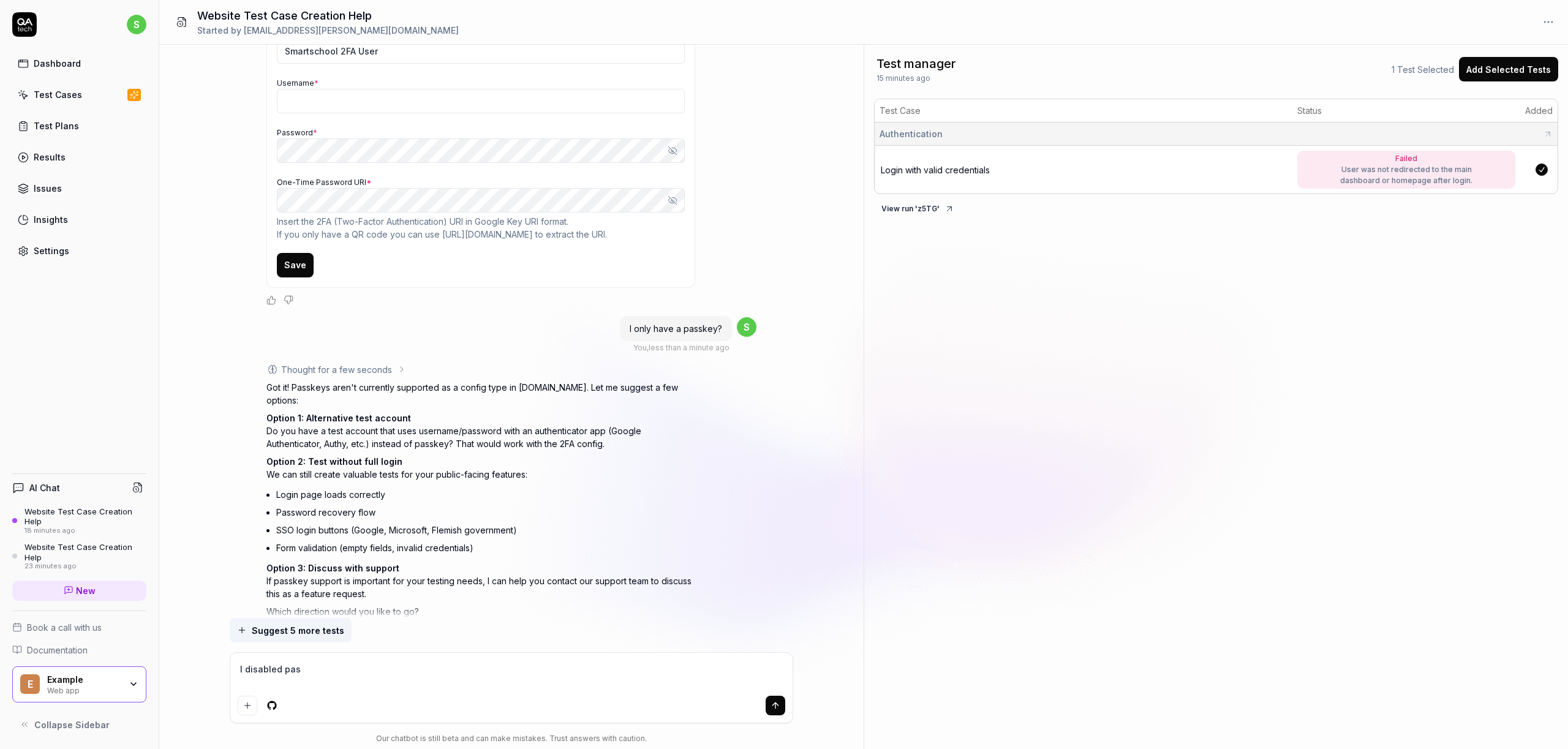
type textarea "I disabled pass"
type textarea "*"
type textarea "I disabled passk"
type textarea "*"
type textarea "I disabled passke"
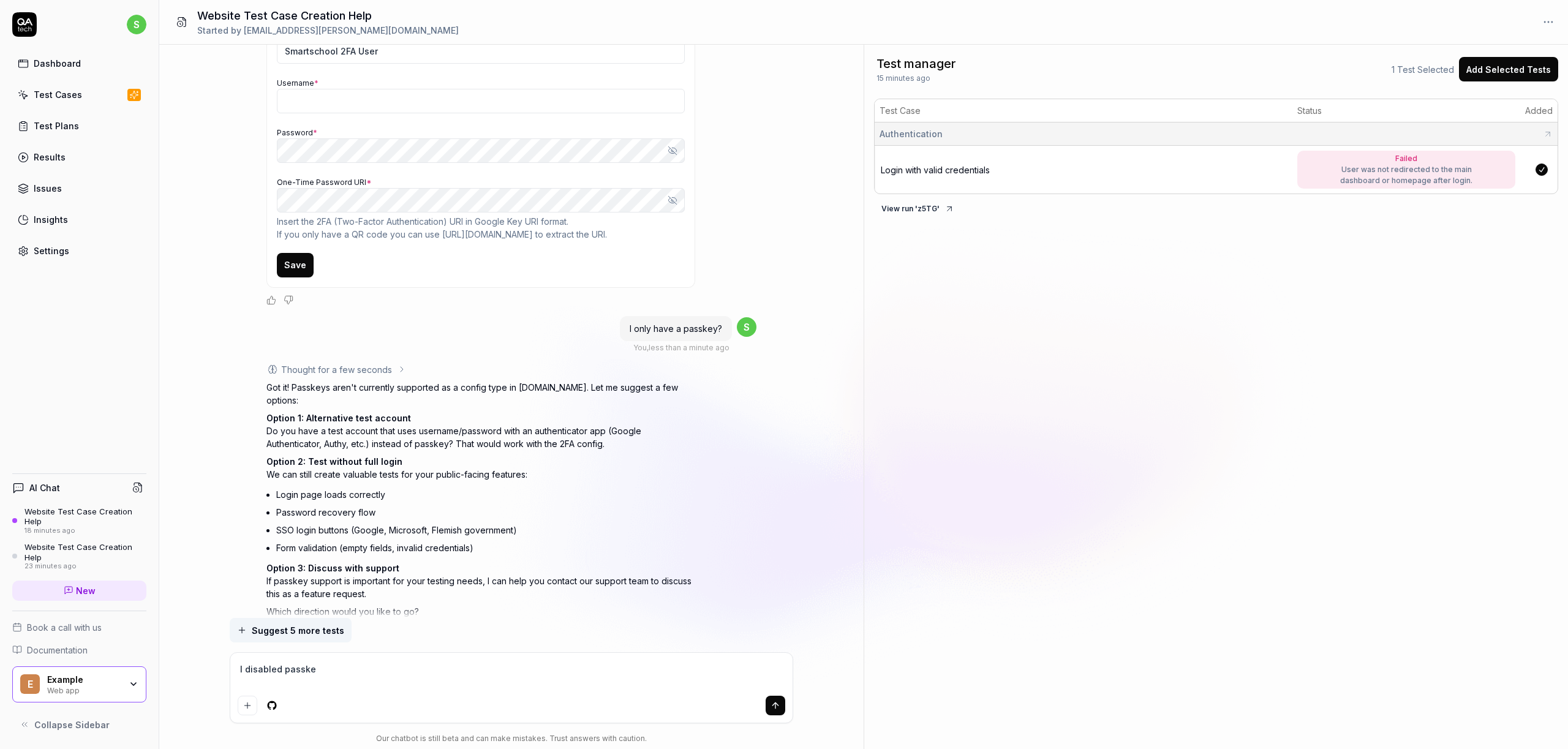
type textarea "*"
type textarea "I disabled passkey"
type textarea "*"
type textarea "I disabled passkeys"
type textarea "*"
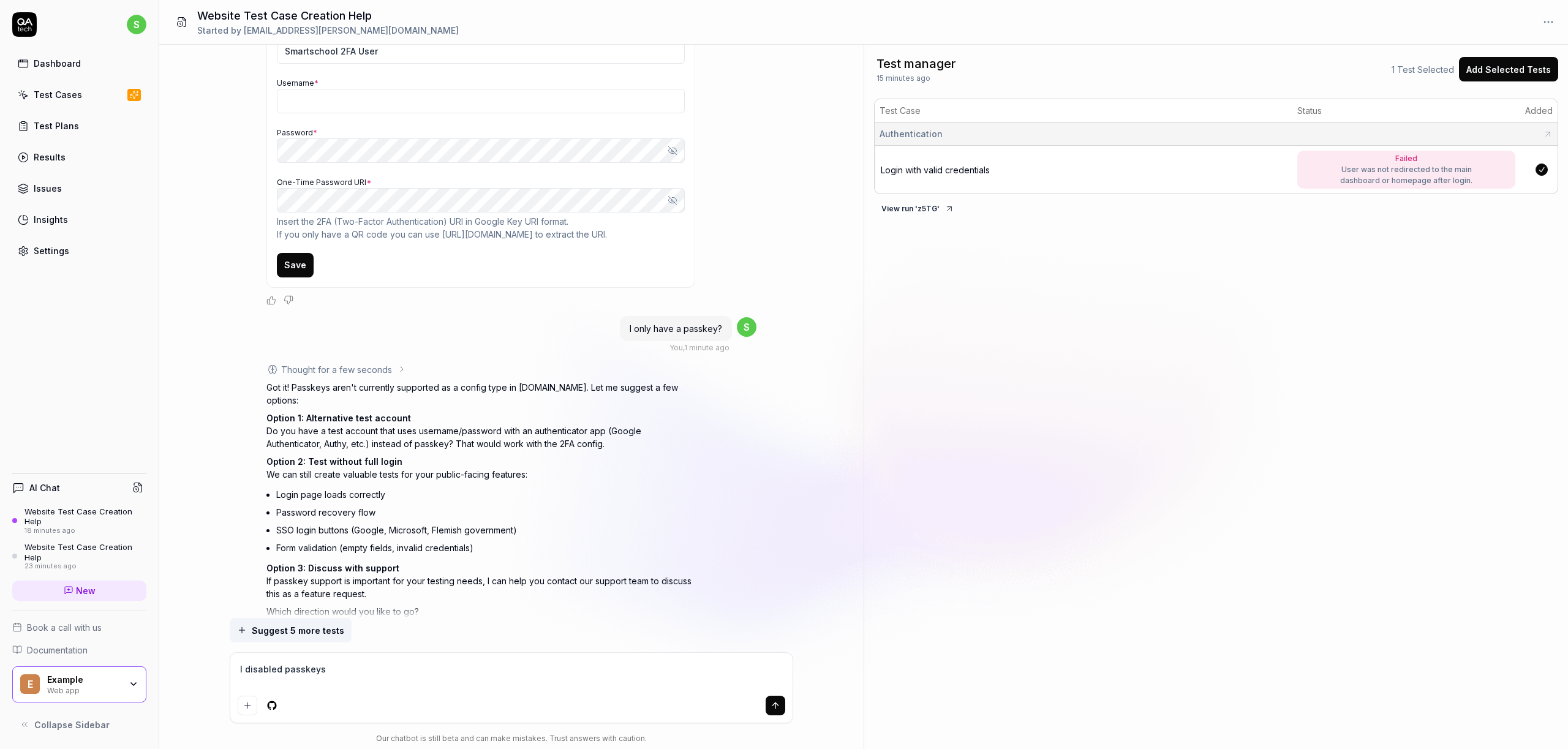
type textarea "I disabled passkeys"
type textarea "*"
type textarea "I disabled passkeys f"
type textarea "*"
type textarea "I disabled passkeys fo"
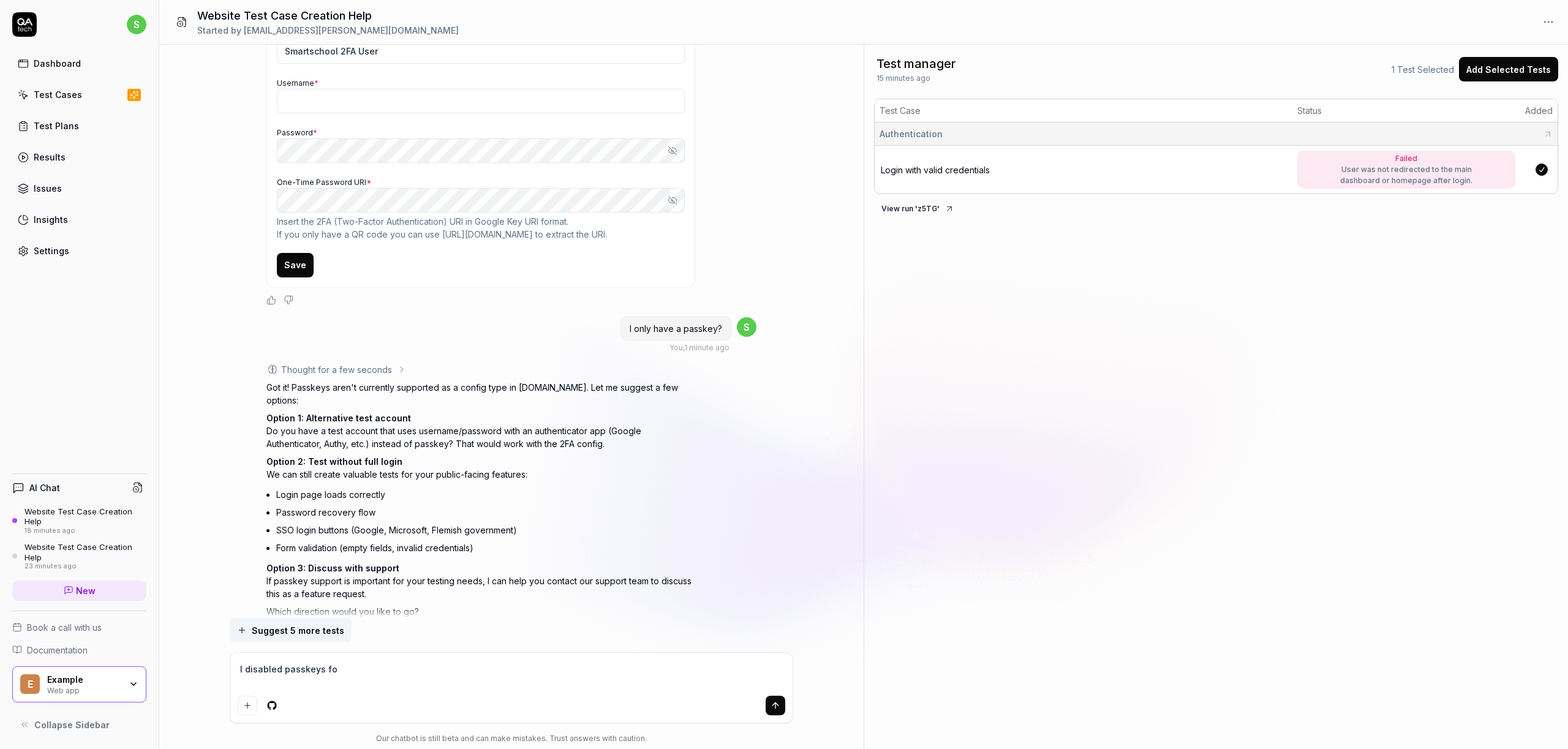
type textarea "*"
type textarea "I disabled passkeys for"
type textarea "*"
type textarea "I disabled passkeys for n"
type textarea "*"
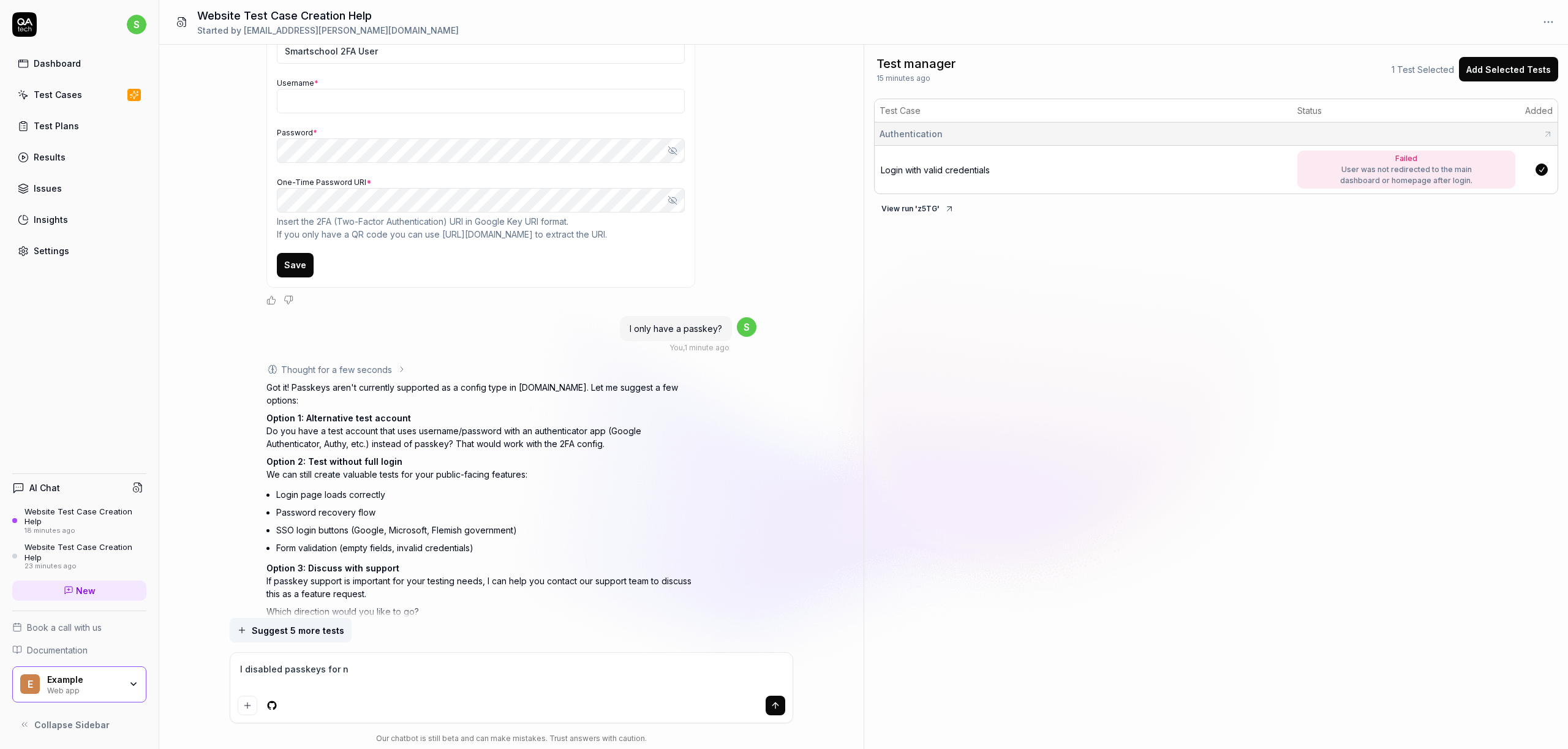
type textarea "I disabled passkeys for no"
type textarea "*"
type textarea "I disabled passkeys for now"
type textarea "*"
type textarea "I disabled passkeys for now,"
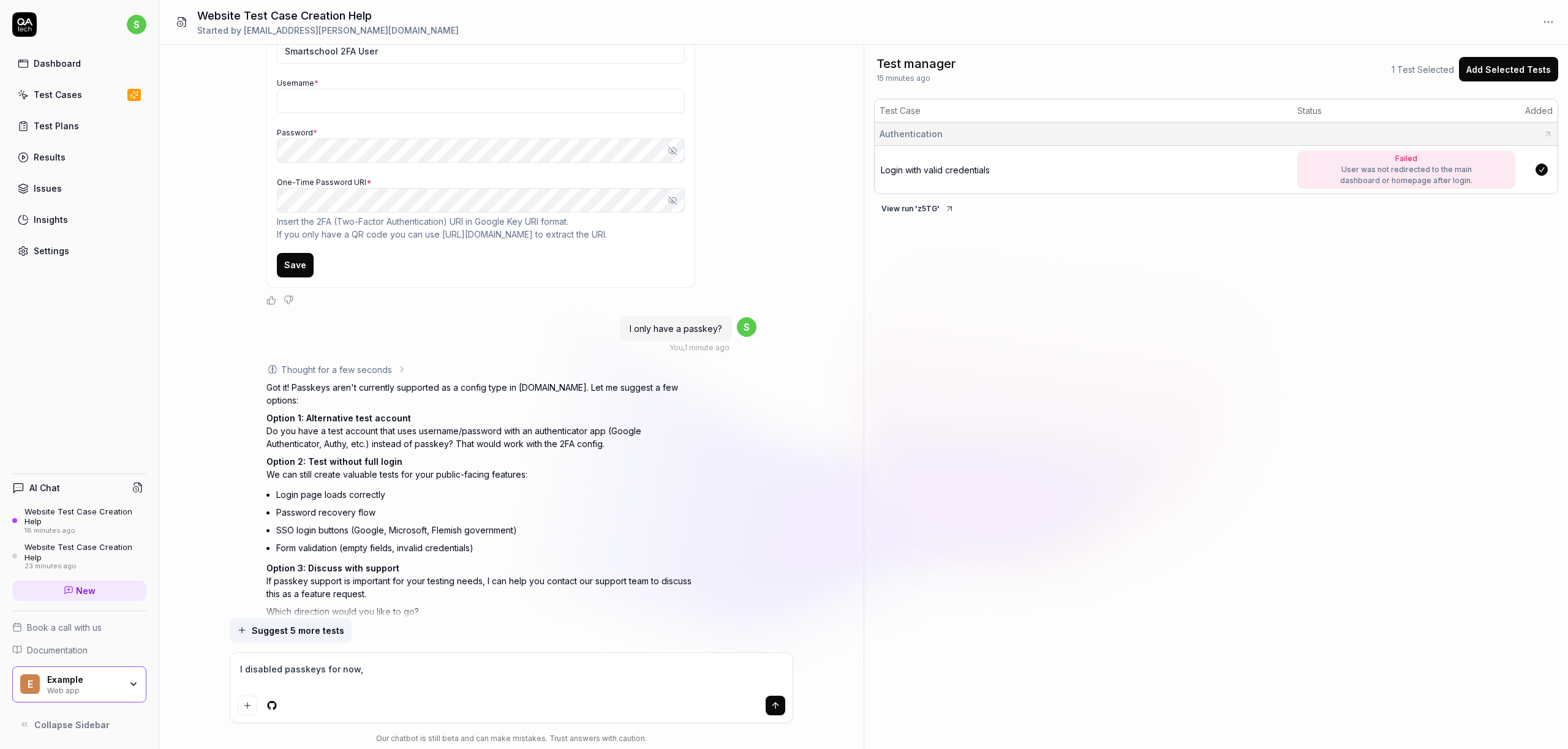
type textarea "*"
type textarea "I disabled passkeys for now,"
type textarea "*"
type textarea "I disabled passkeys for now, s"
type textarea "*"
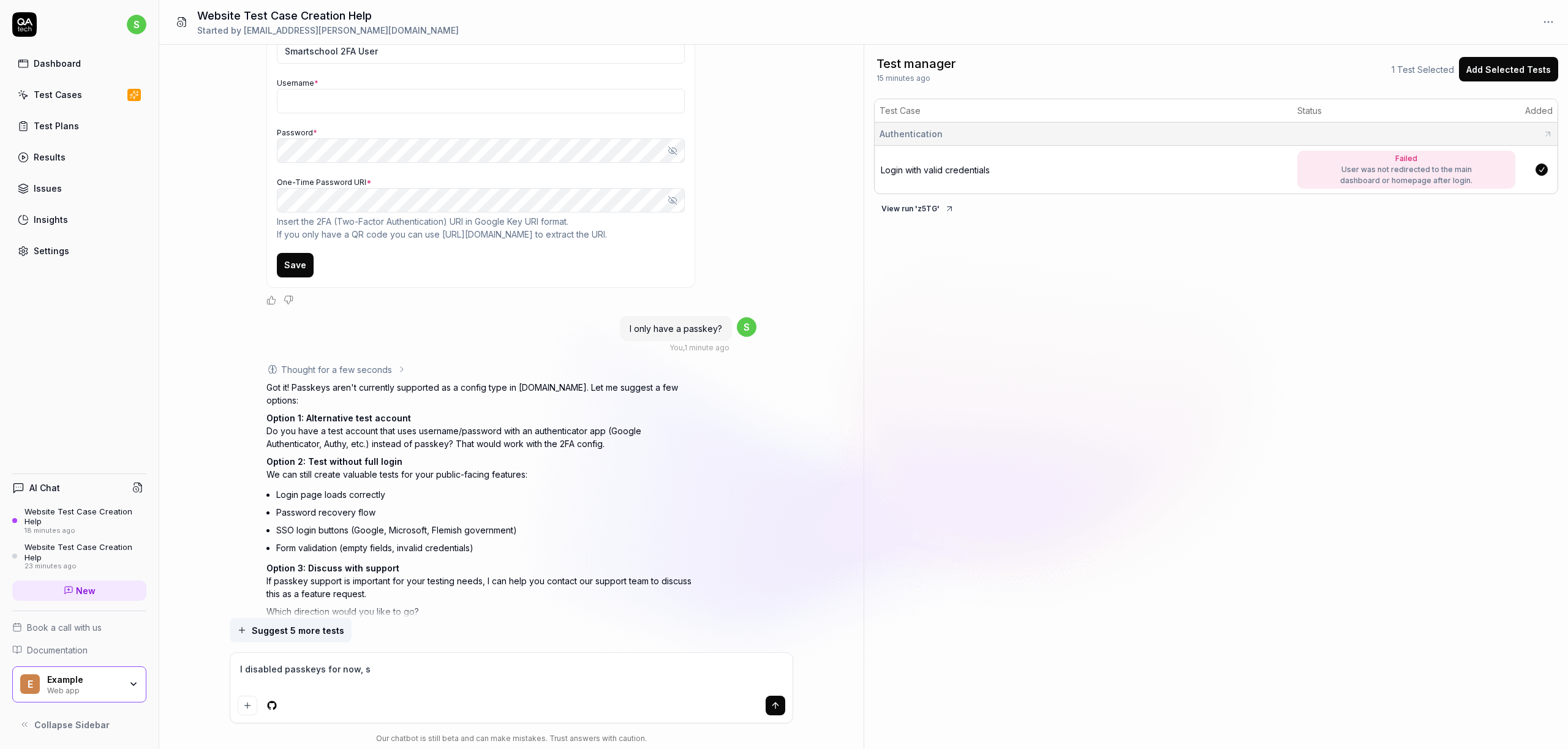
type textarea "I disabled passkeys for now, so"
type textarea "*"
type textarea "I disabled passkeys for now, so"
type textarea "*"
type textarea "I disabled passkeys for now, so l"
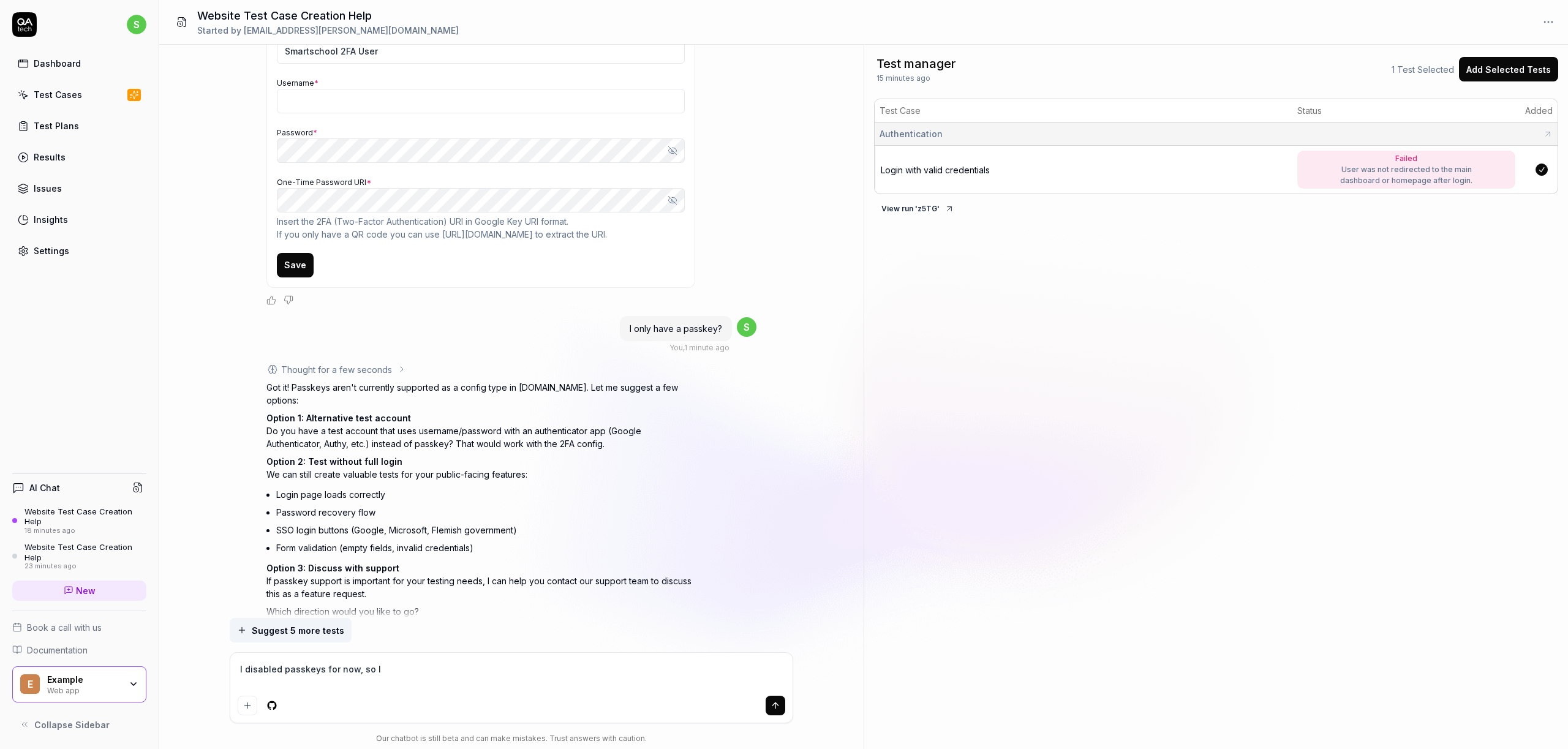
type textarea "*"
type textarea "I disabled passkeys for now, so lo"
type textarea "*"
type textarea "I disabled passkeys for now, so log"
type textarea "*"
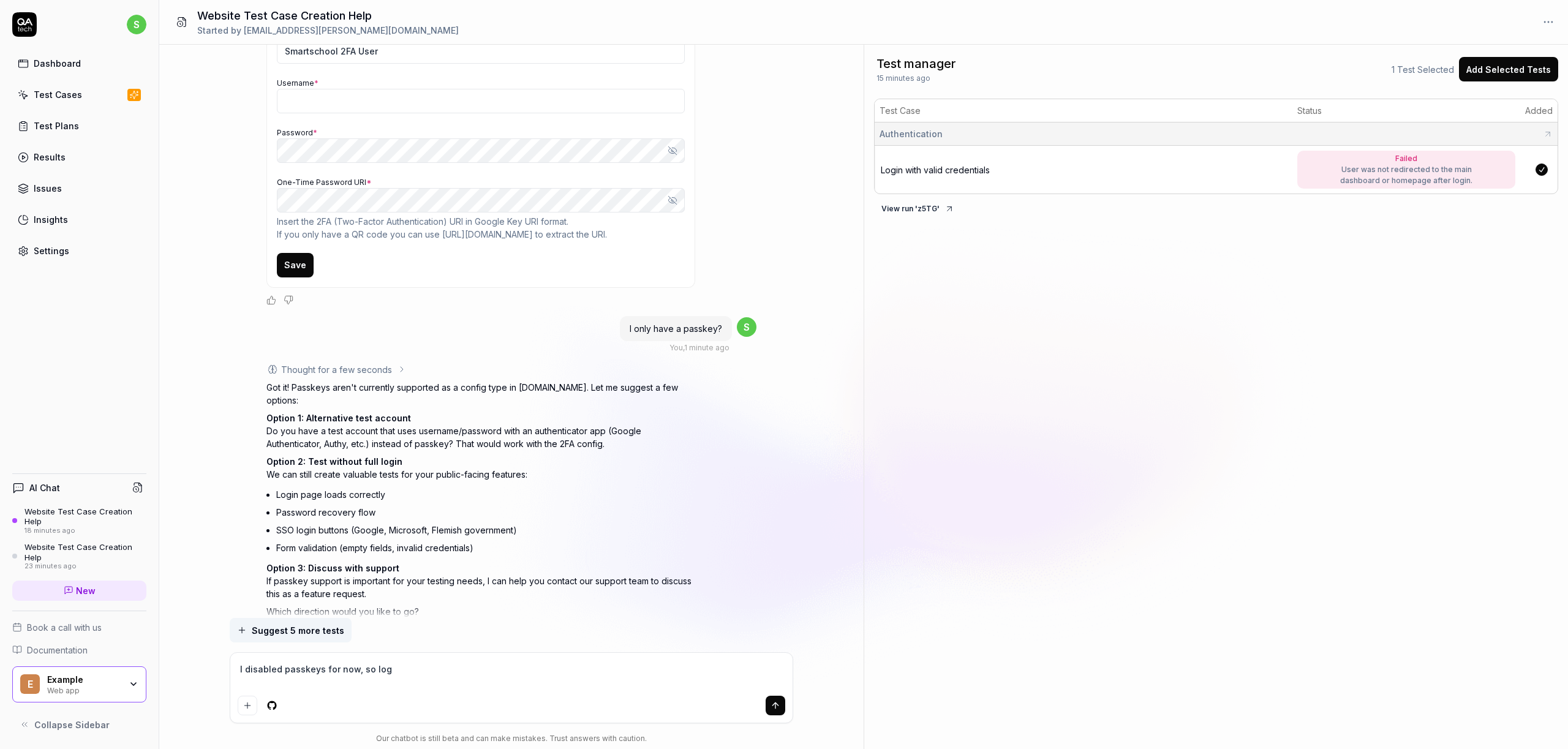
type textarea "I disabled passkeys for now, so logg"
type textarea "*"
type textarea "I disabled passkeys for now, so loggi"
type textarea "*"
type textarea "I disabled passkeys for now, so loggin"
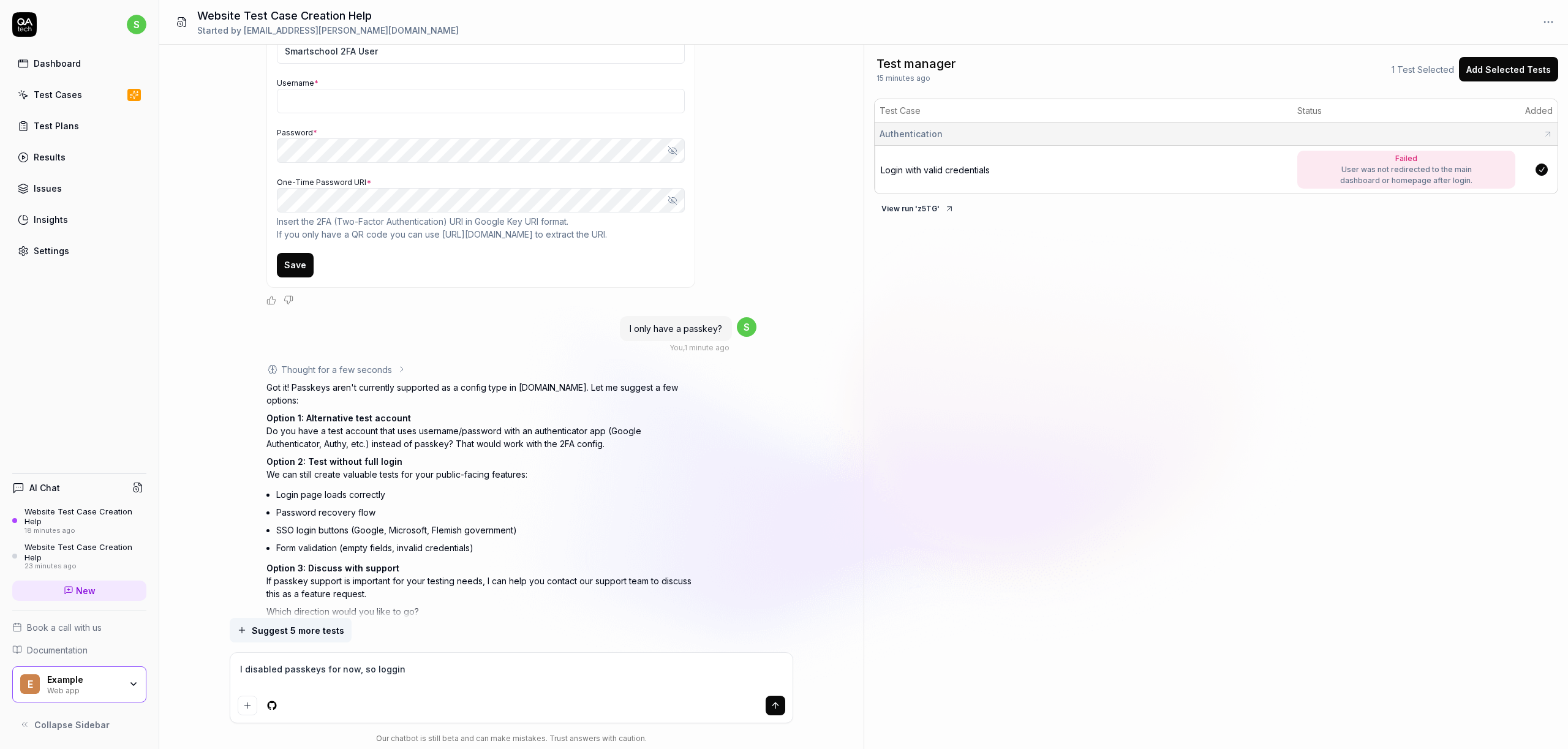
type textarea "*"
type textarea "I disabled passkeys for now, so logging"
type textarea "*"
type textarea "I disabled passkeys for now, so logging"
type textarea "*"
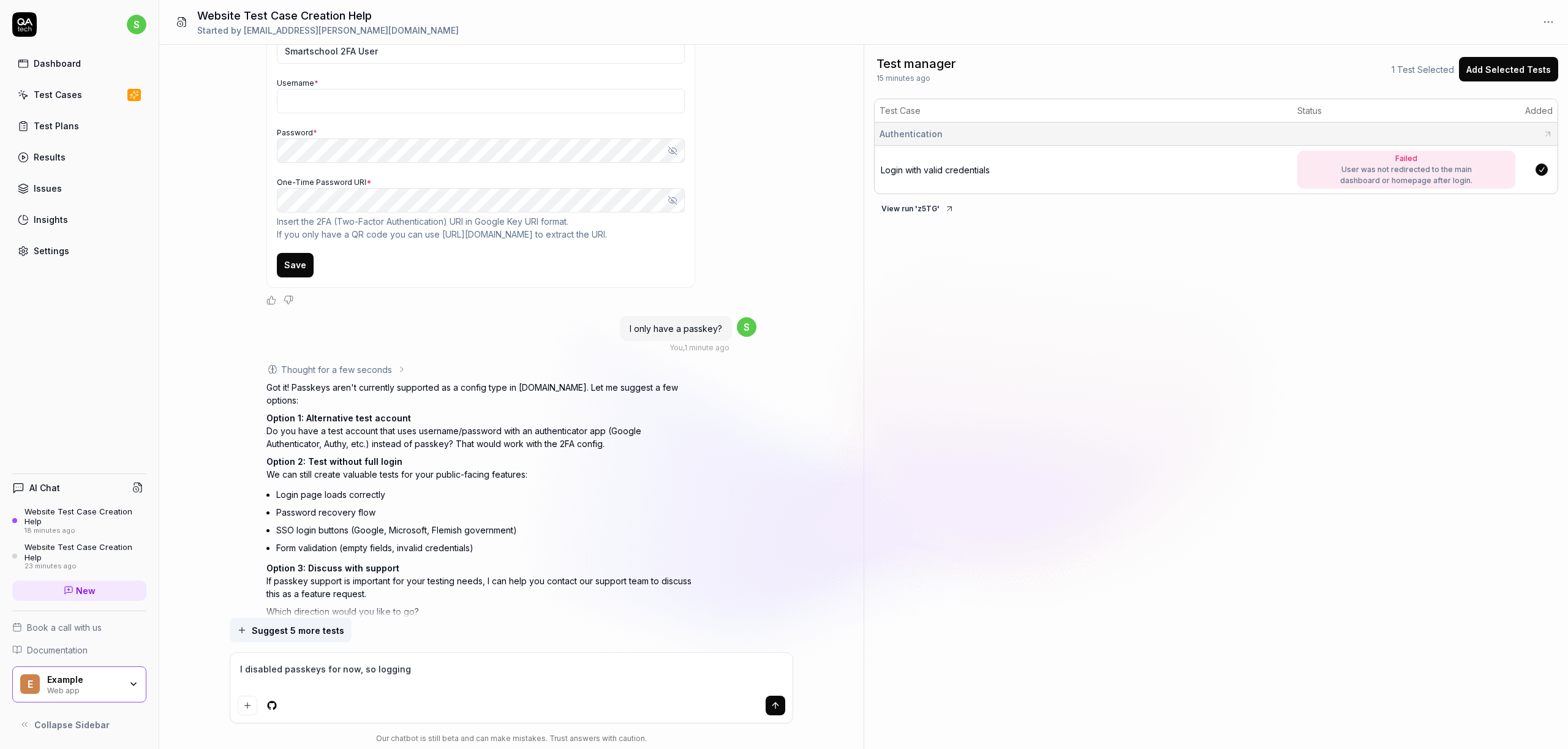
type textarea "I disabled passkeys for now, so logging i"
type textarea "*"
type textarea "I disabled passkeys for now, so logging it"
type textarea "*"
type textarea "I disabled passkeys for now, so logging it s"
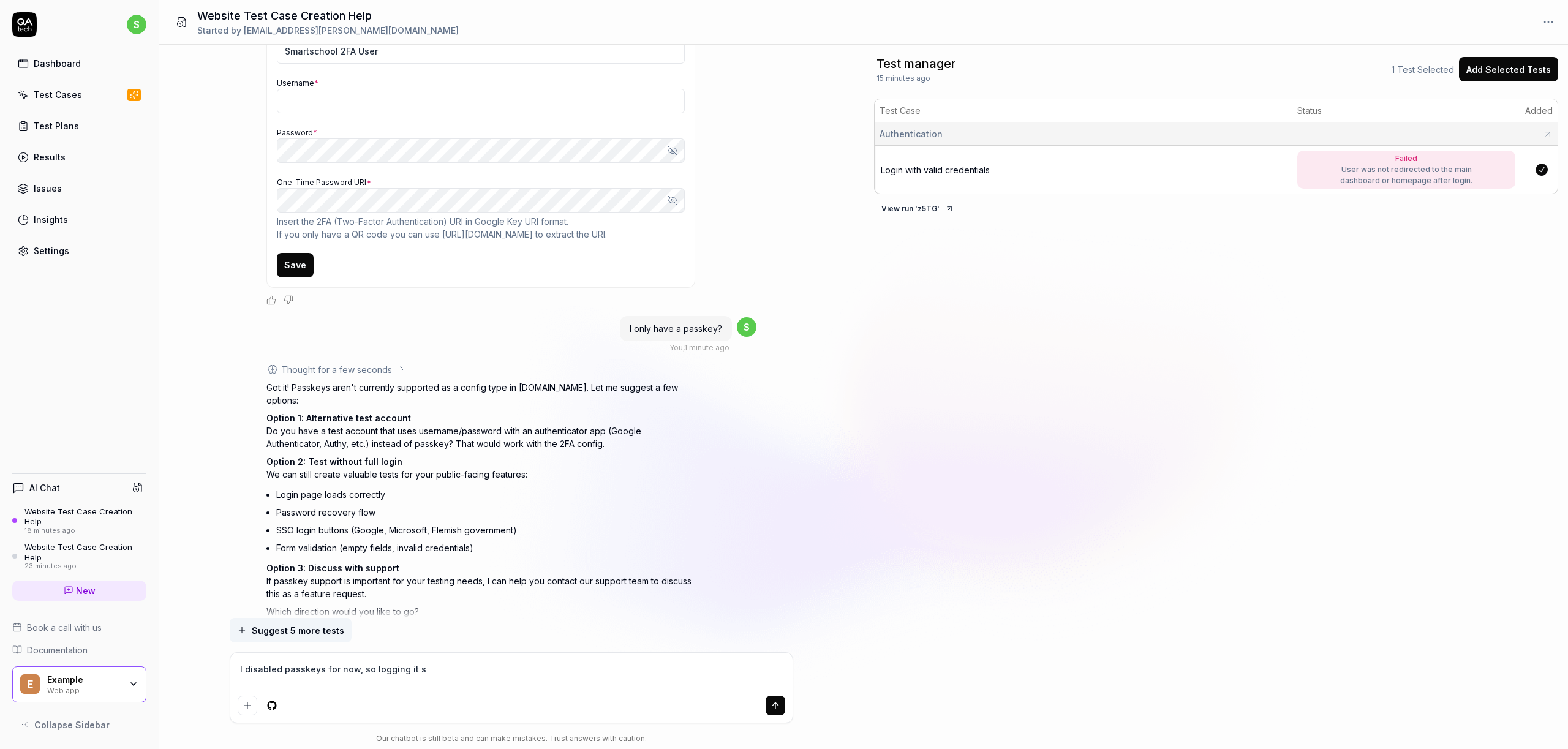
type textarea "*"
type textarea "I disabled passkeys for now, so logging it sh"
type textarea "*"
type textarea "I disabled passkeys for now, so logging it sho"
type textarea "*"
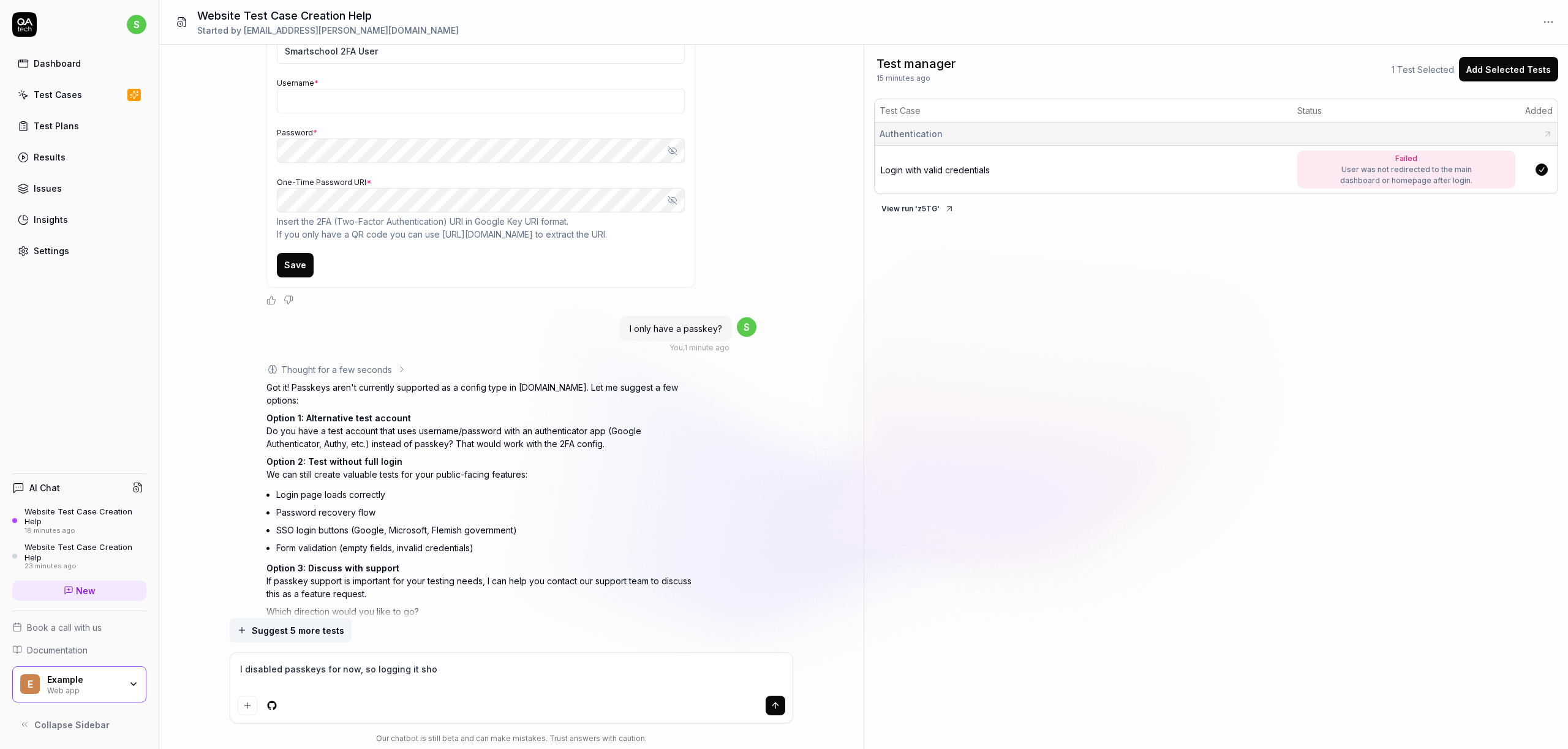
type textarea "I disabled passkeys for now, so logging it shou"
type textarea "*"
type textarea "I disabled passkeys for now, so logging it shoul"
type textarea "*"
type textarea "I disabled passkeys for now, so logging it should"
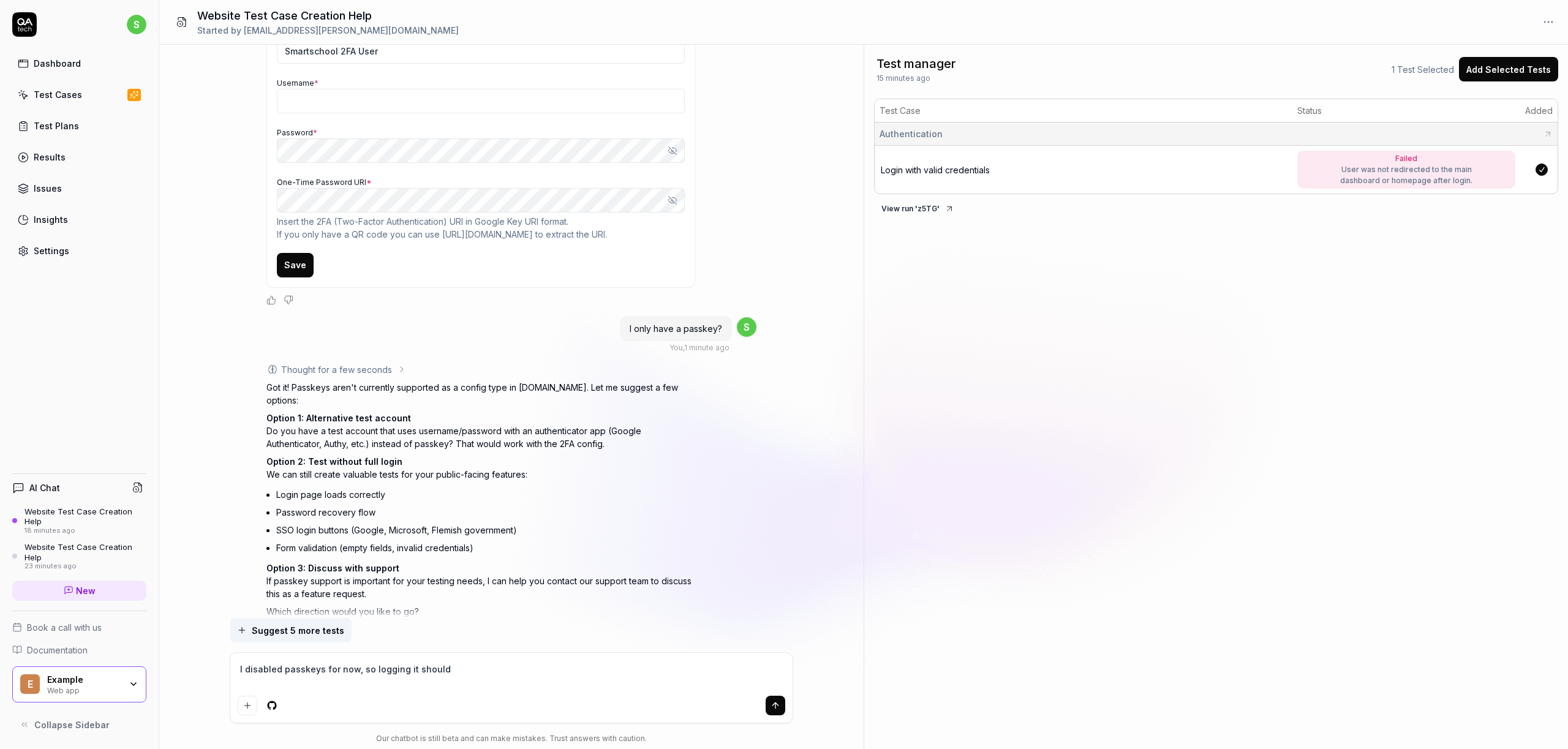
type textarea "*"
type textarea "I disabled passkeys for now, so logging it should"
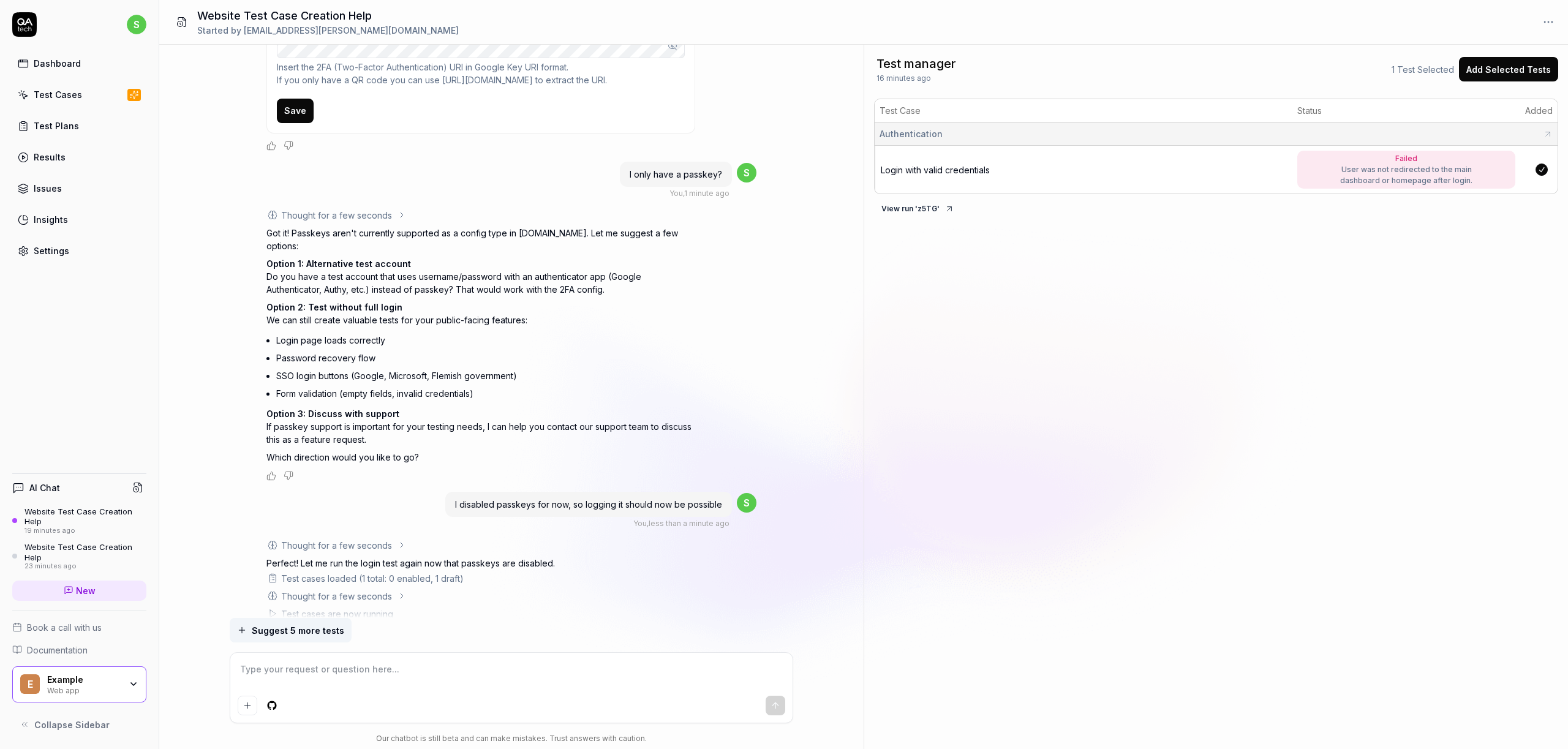
scroll to position [883, 0]
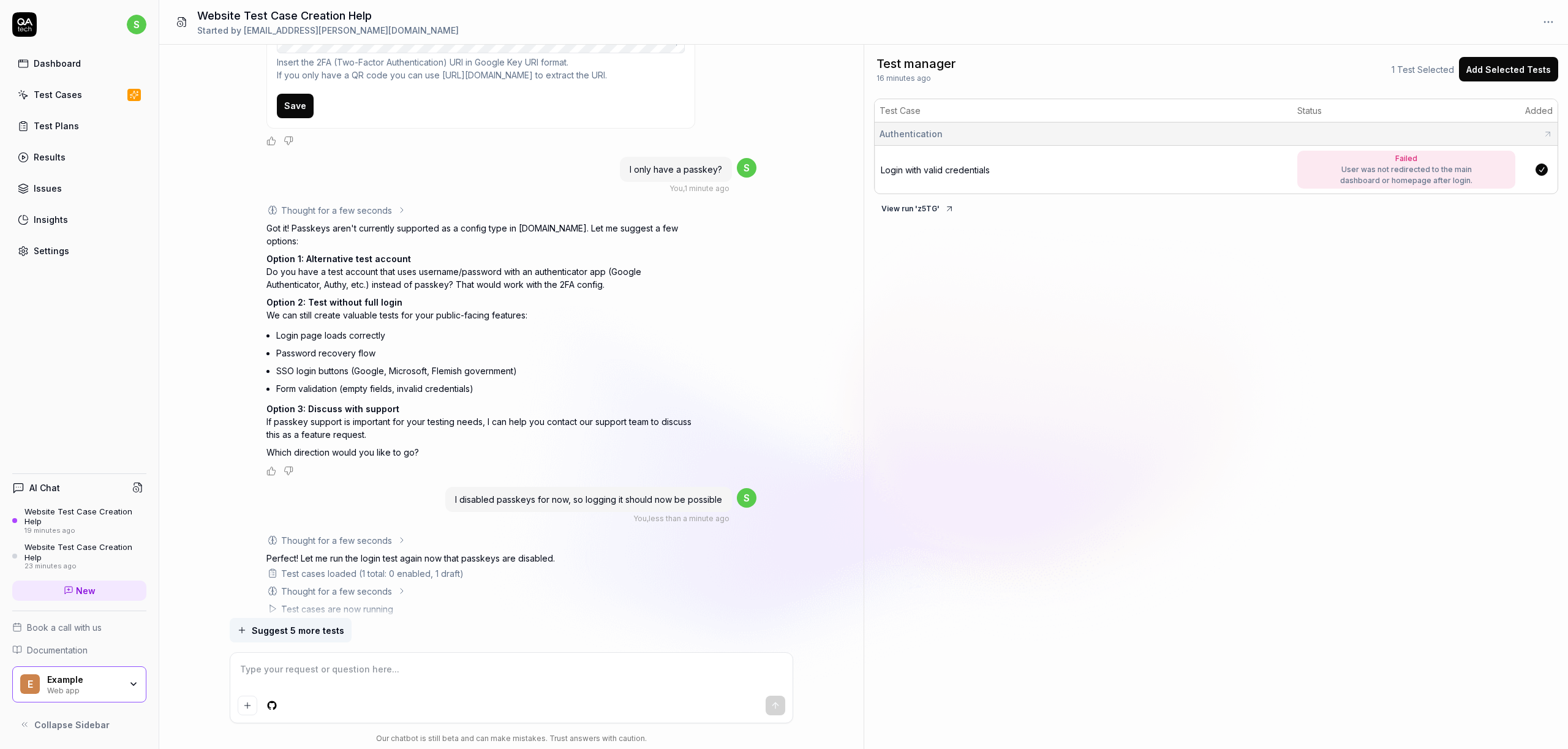
click at [321, 603] on div "Test cases are now running" at bounding box center [337, 609] width 112 height 13
click at [336, 584] on div "Thought for a few seconds" at bounding box center [336, 591] width 111 height 13
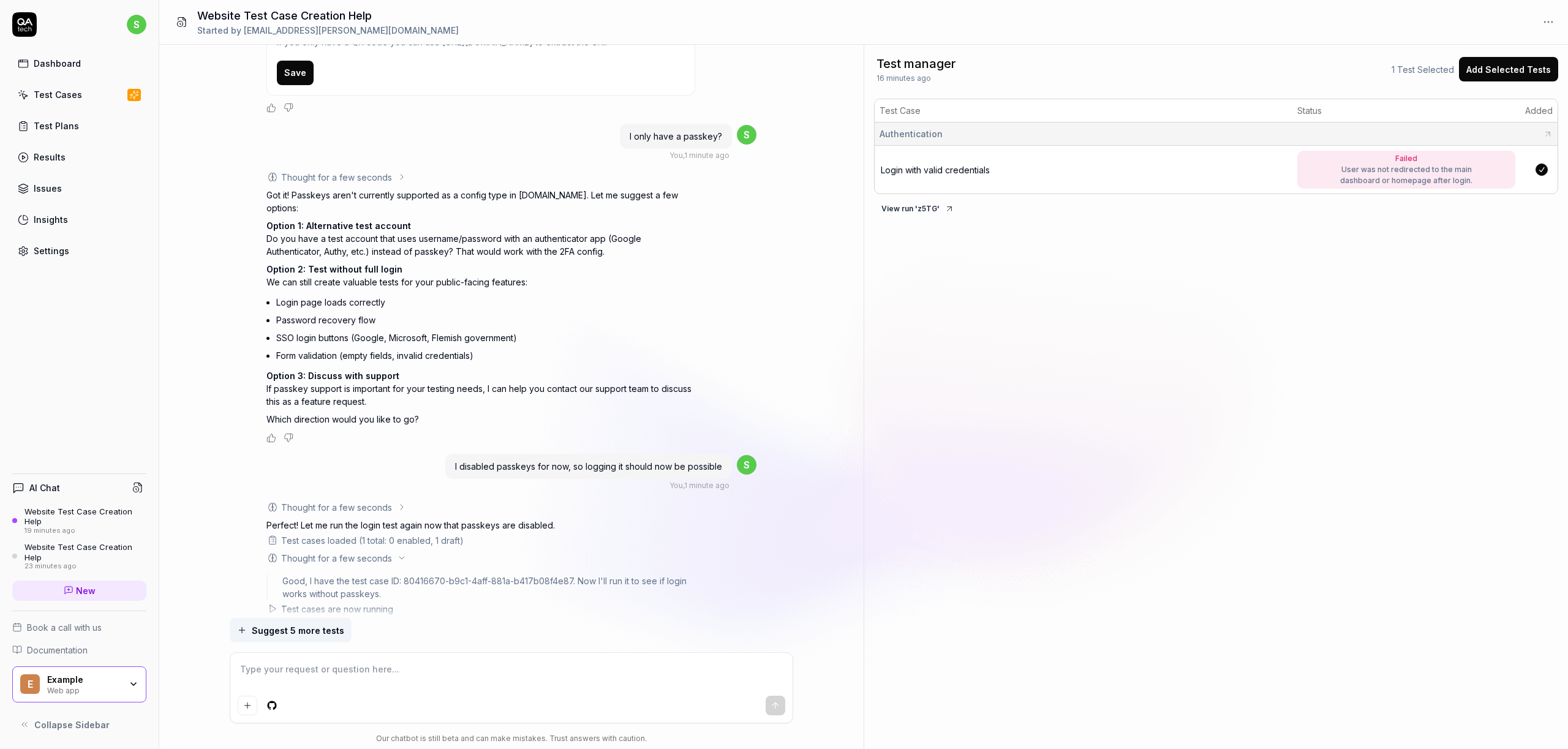
click at [349, 552] on div "Thought for a few seconds" at bounding box center [336, 558] width 111 height 13
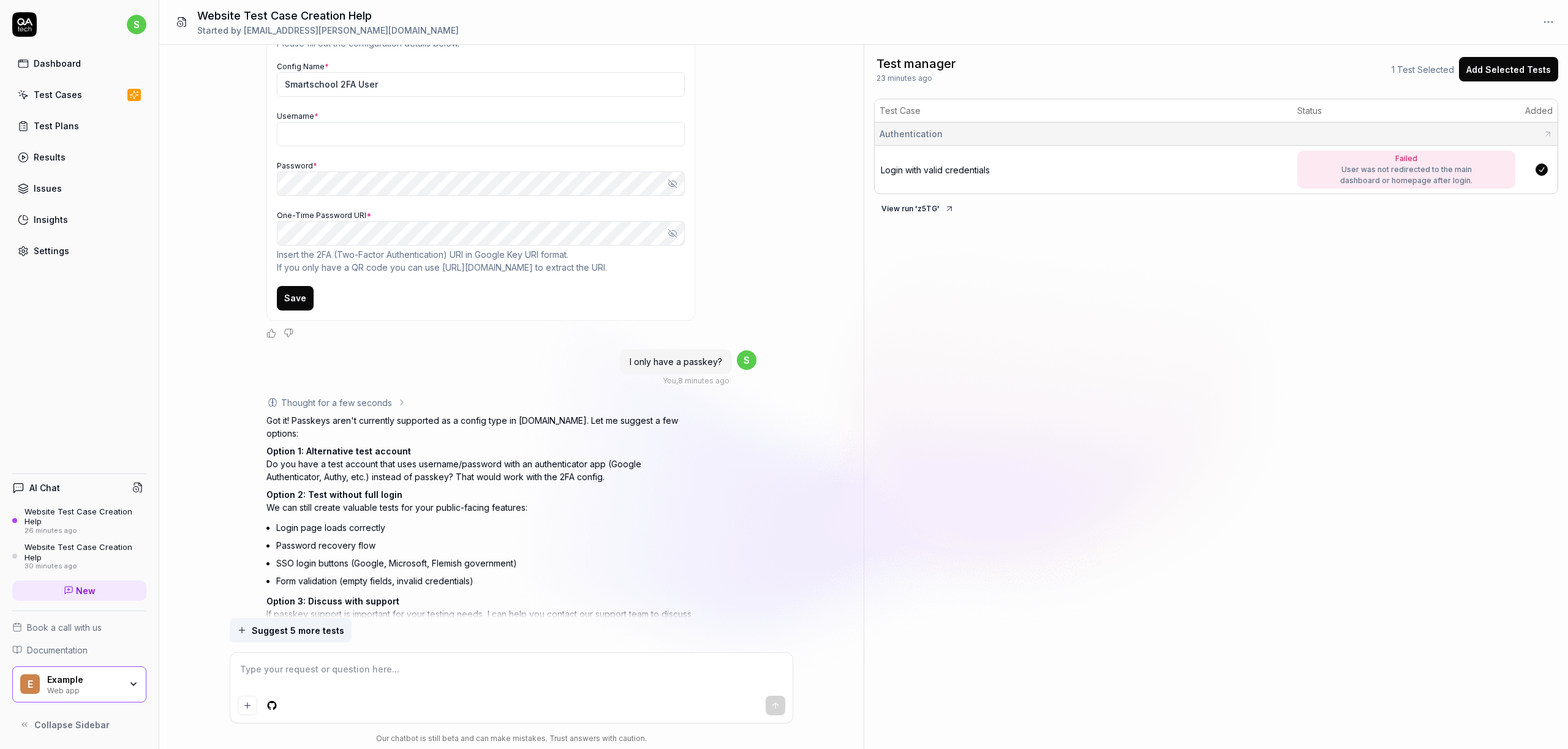
scroll to position [690, 0]
click at [940, 172] on span "Login with valid credentials" at bounding box center [936, 169] width 109 height 10
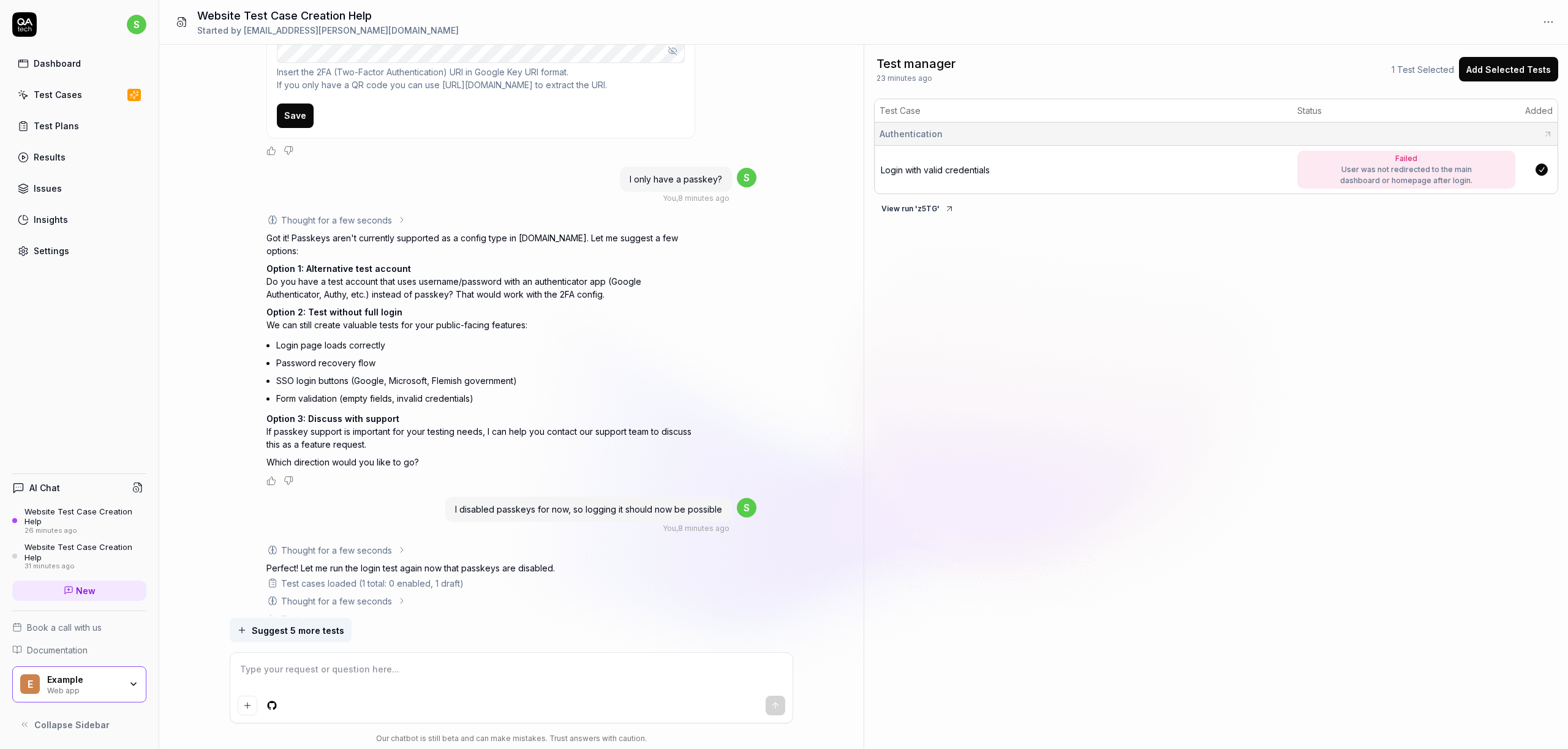
scroll to position [1214, 0]
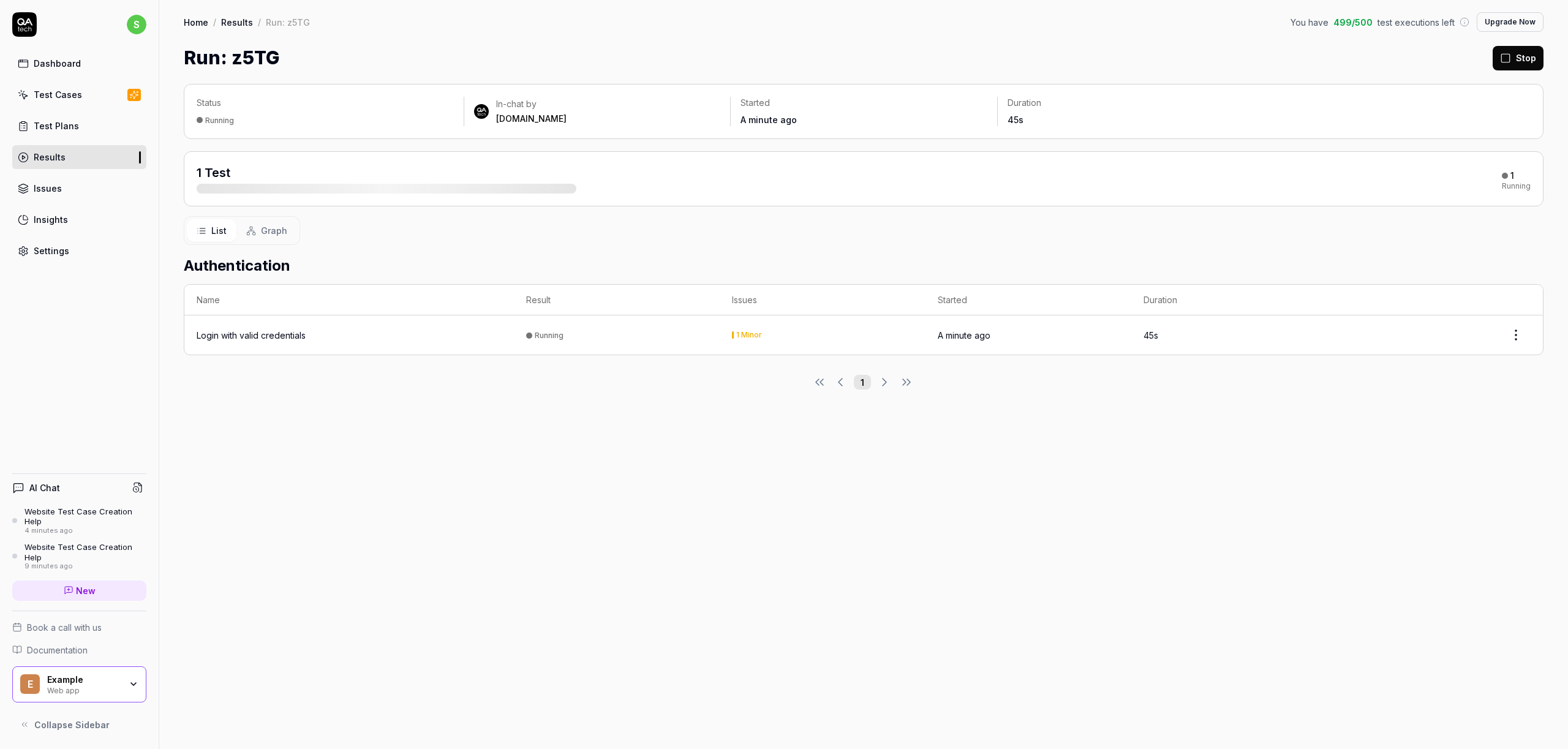
click at [237, 334] on div "Login with valid credentials" at bounding box center [251, 335] width 109 height 13
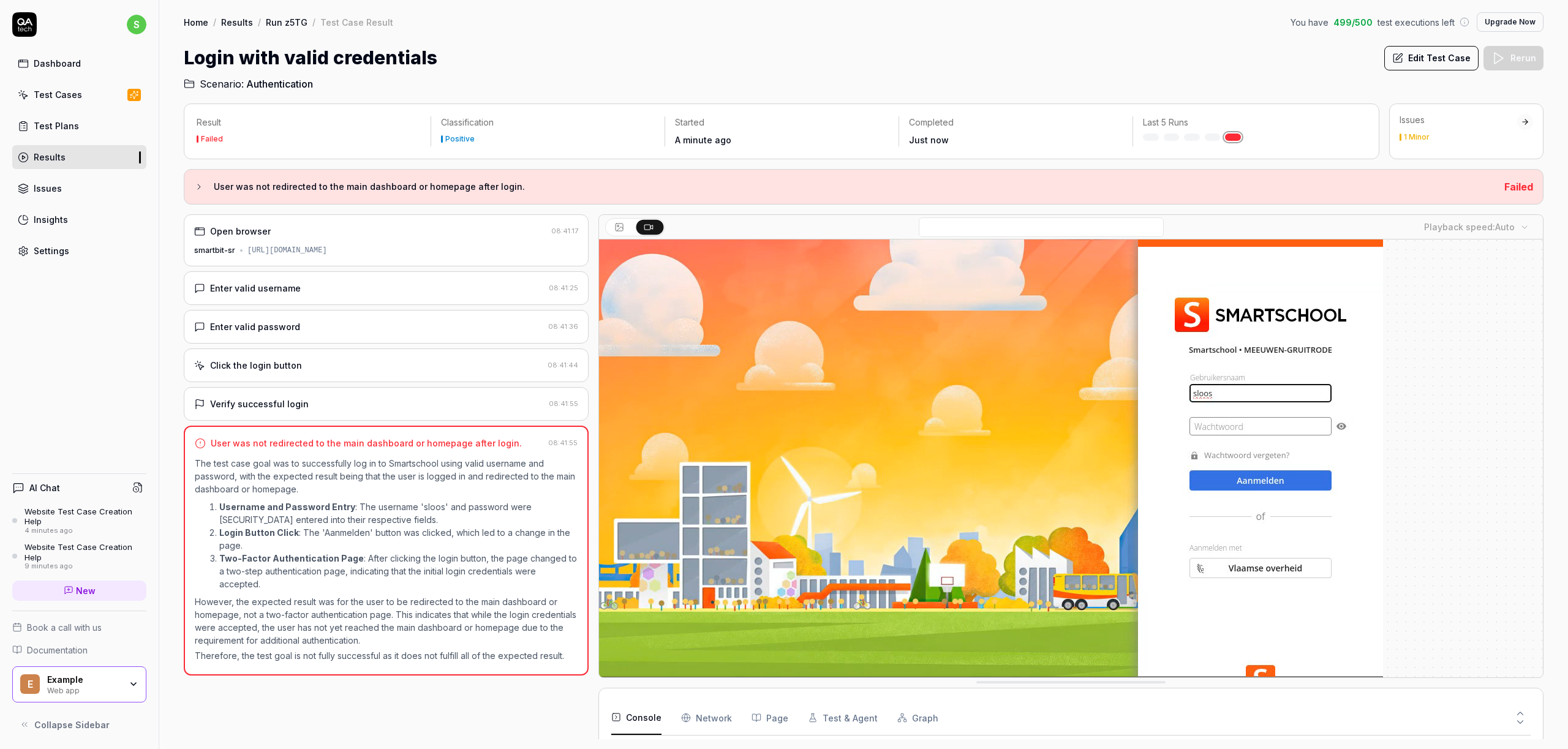
click at [868, 524] on video at bounding box center [990, 484] width 784 height 490
click at [866, 593] on video at bounding box center [990, 484] width 784 height 490
click at [198, 190] on icon at bounding box center [199, 187] width 10 height 10
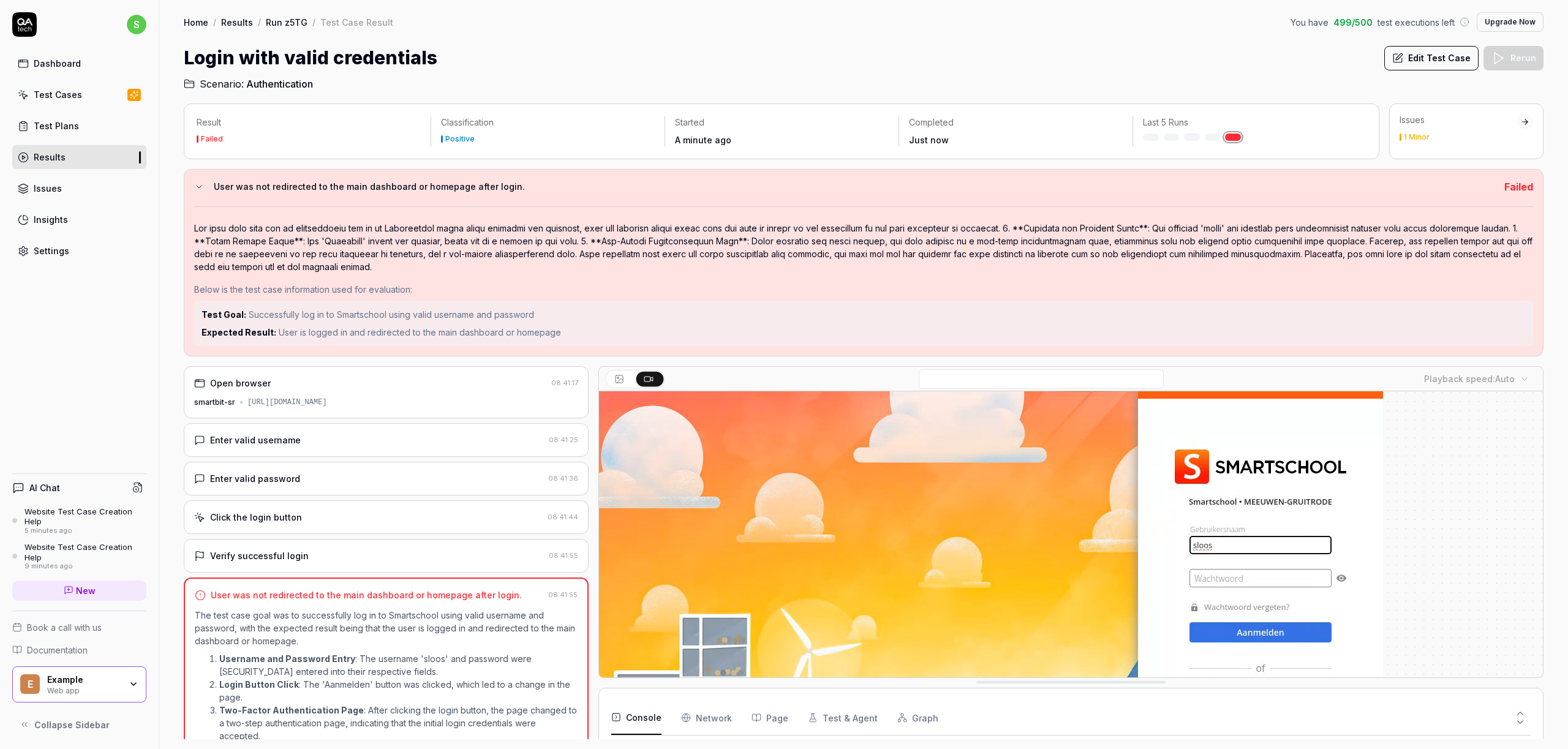
click at [1428, 66] on button "Edit Test Case" at bounding box center [1431, 58] width 95 height 24
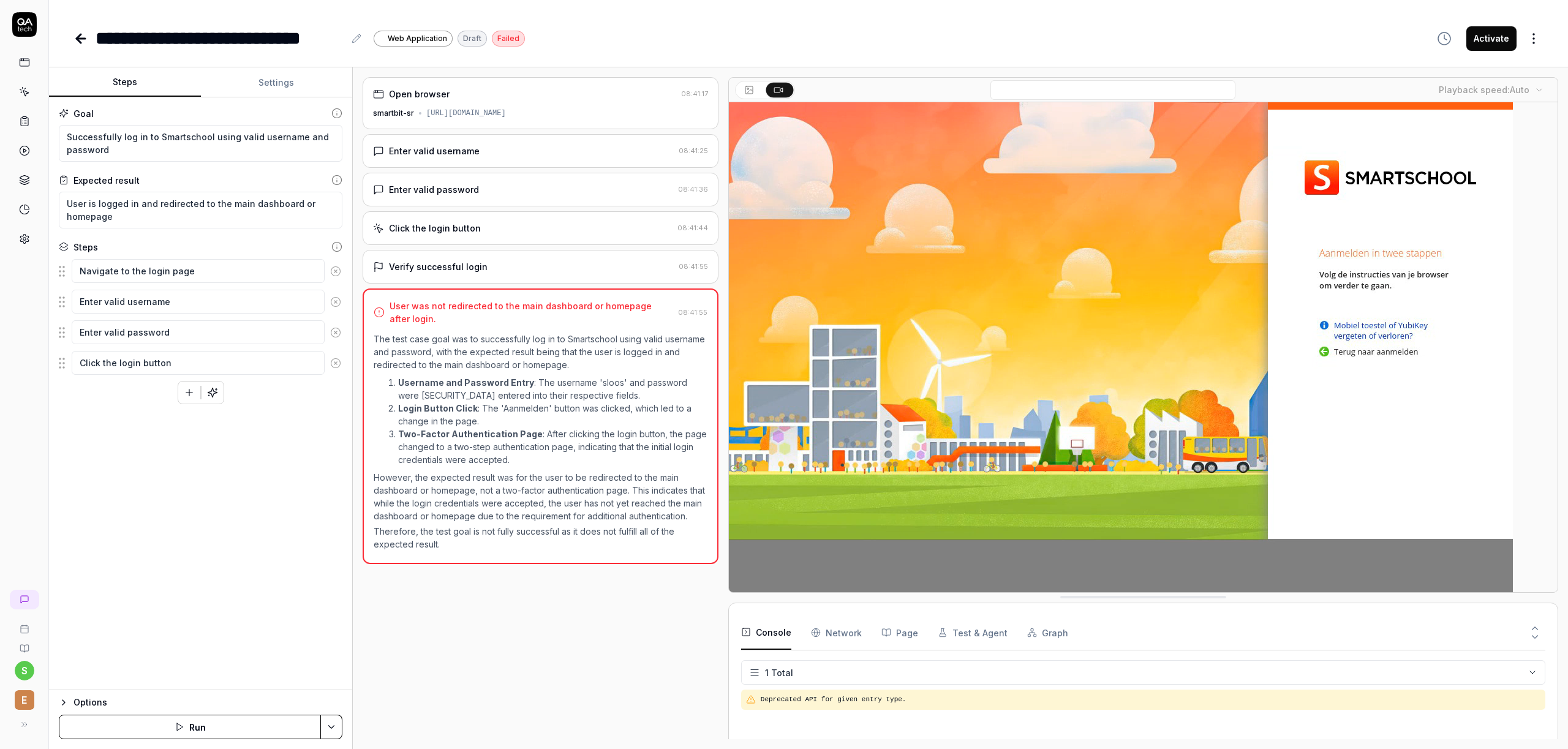
click at [190, 396] on icon "button" at bounding box center [189, 393] width 11 height 11
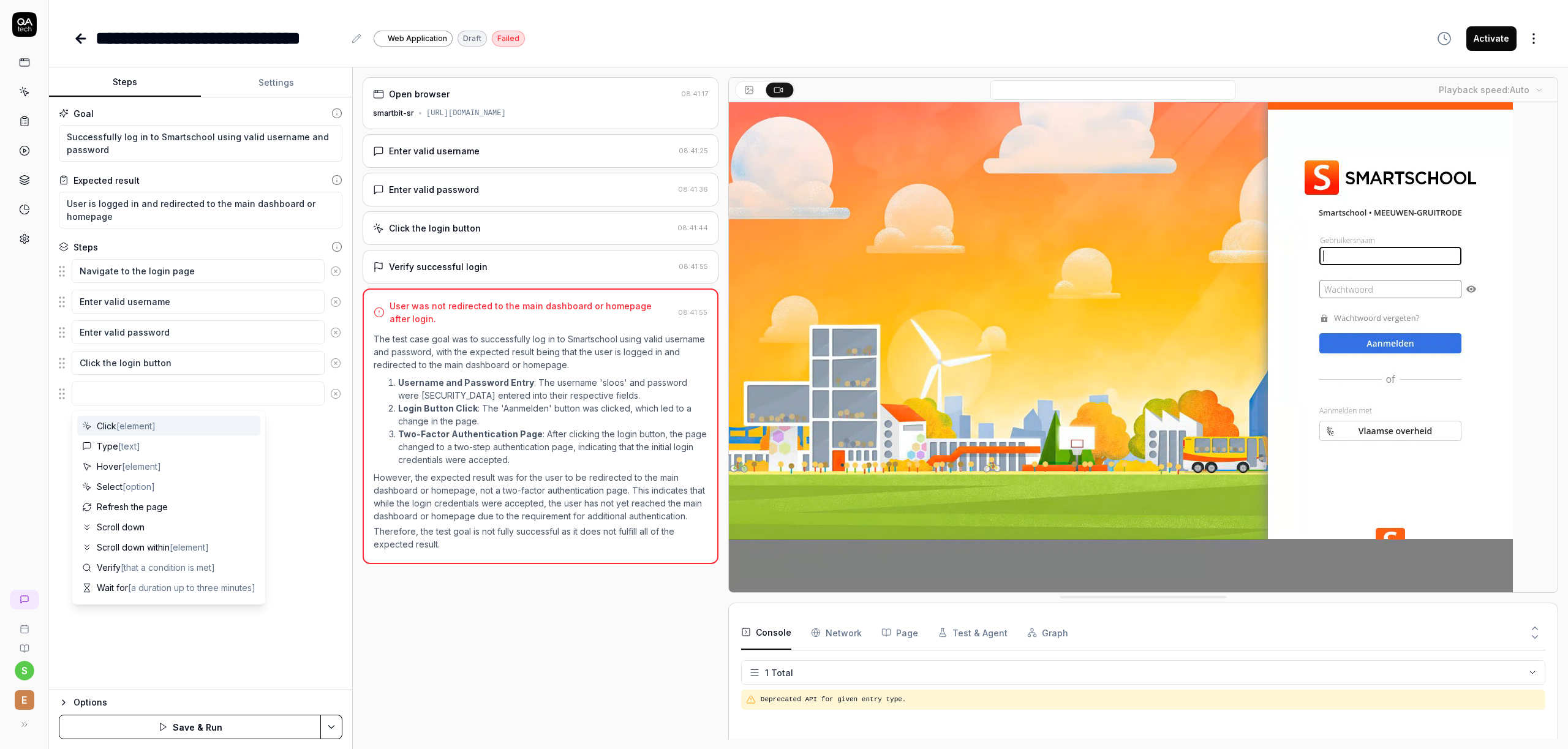
type textarea "*"
type textarea "p"
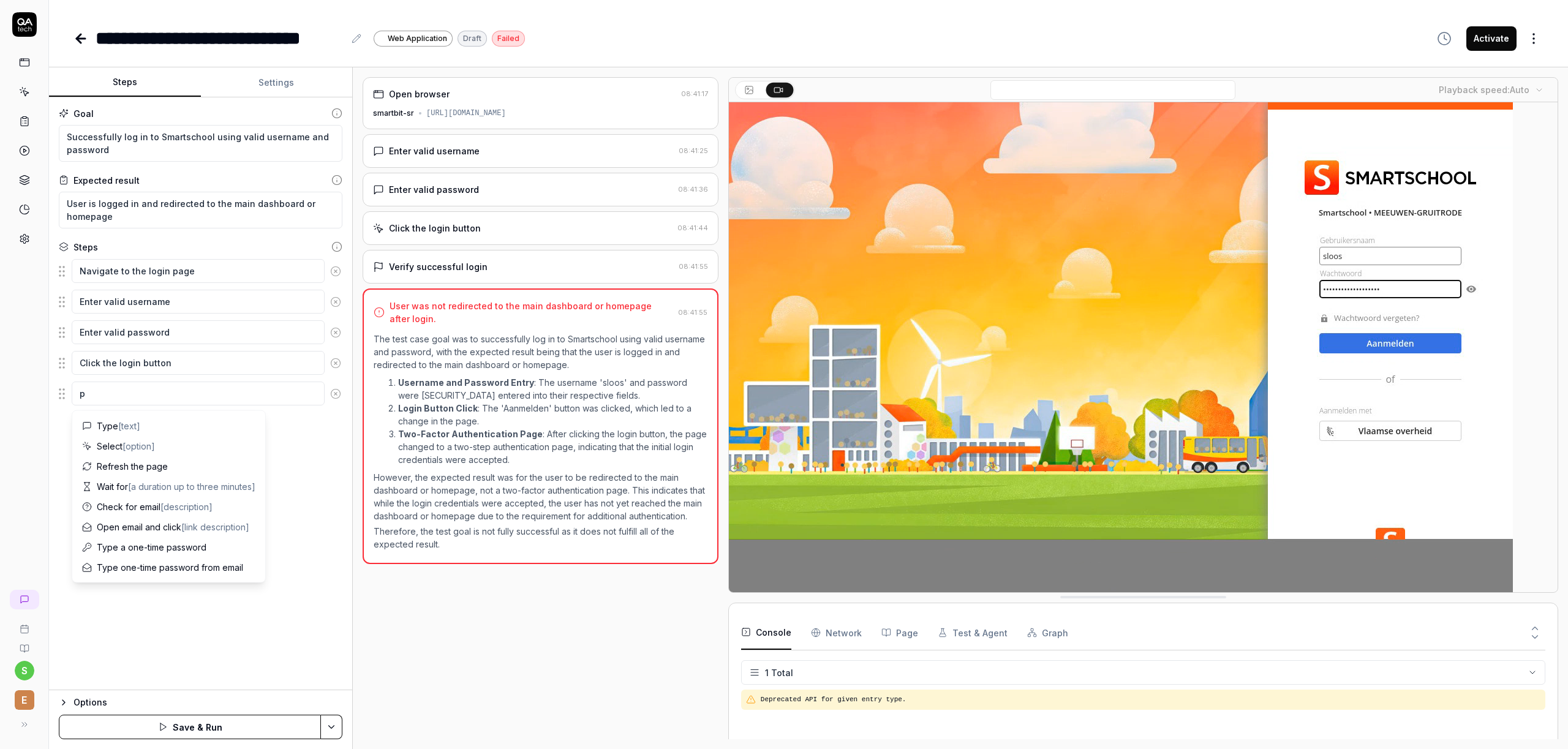
type textarea "*"
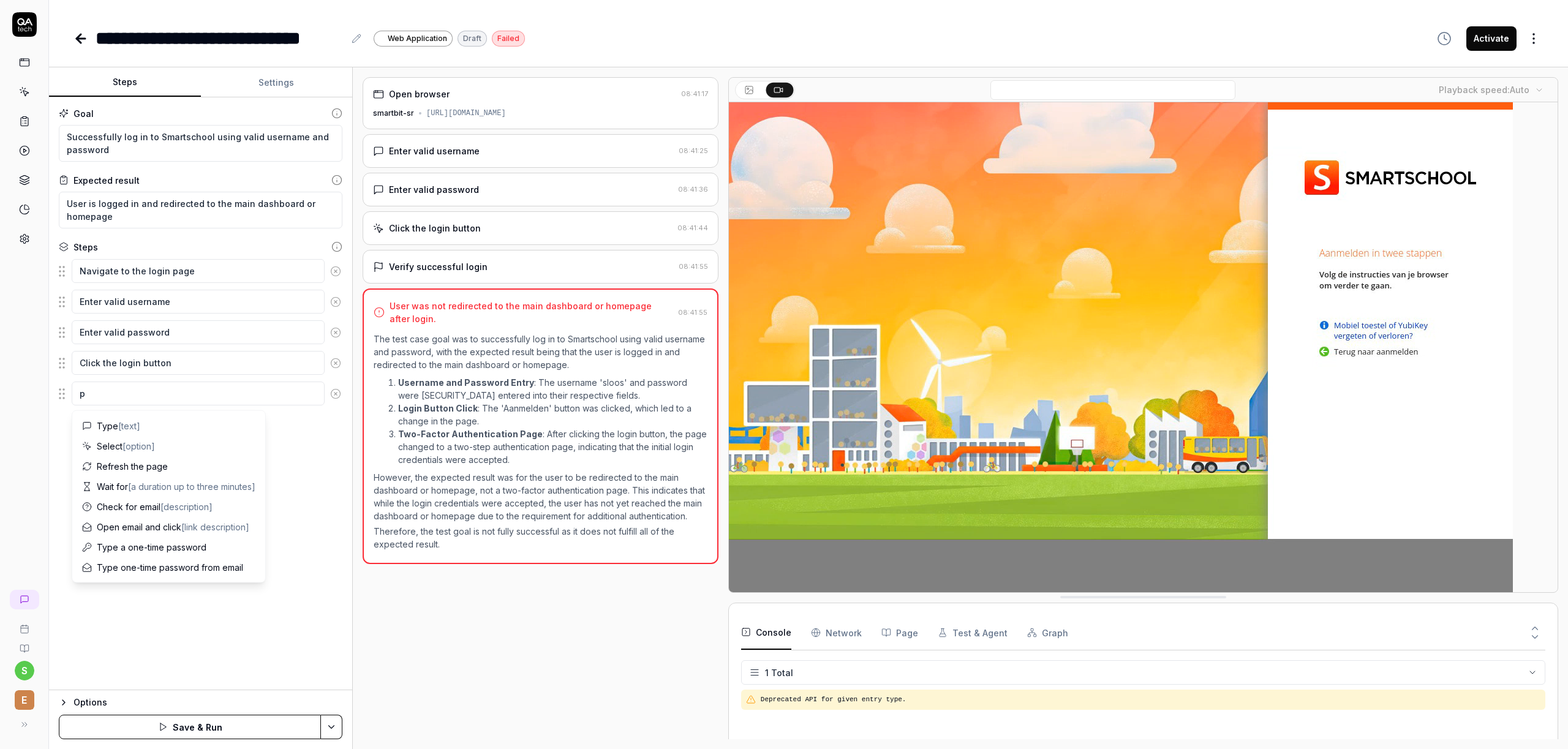
type textarea "pa"
type textarea "*"
type textarea "pas"
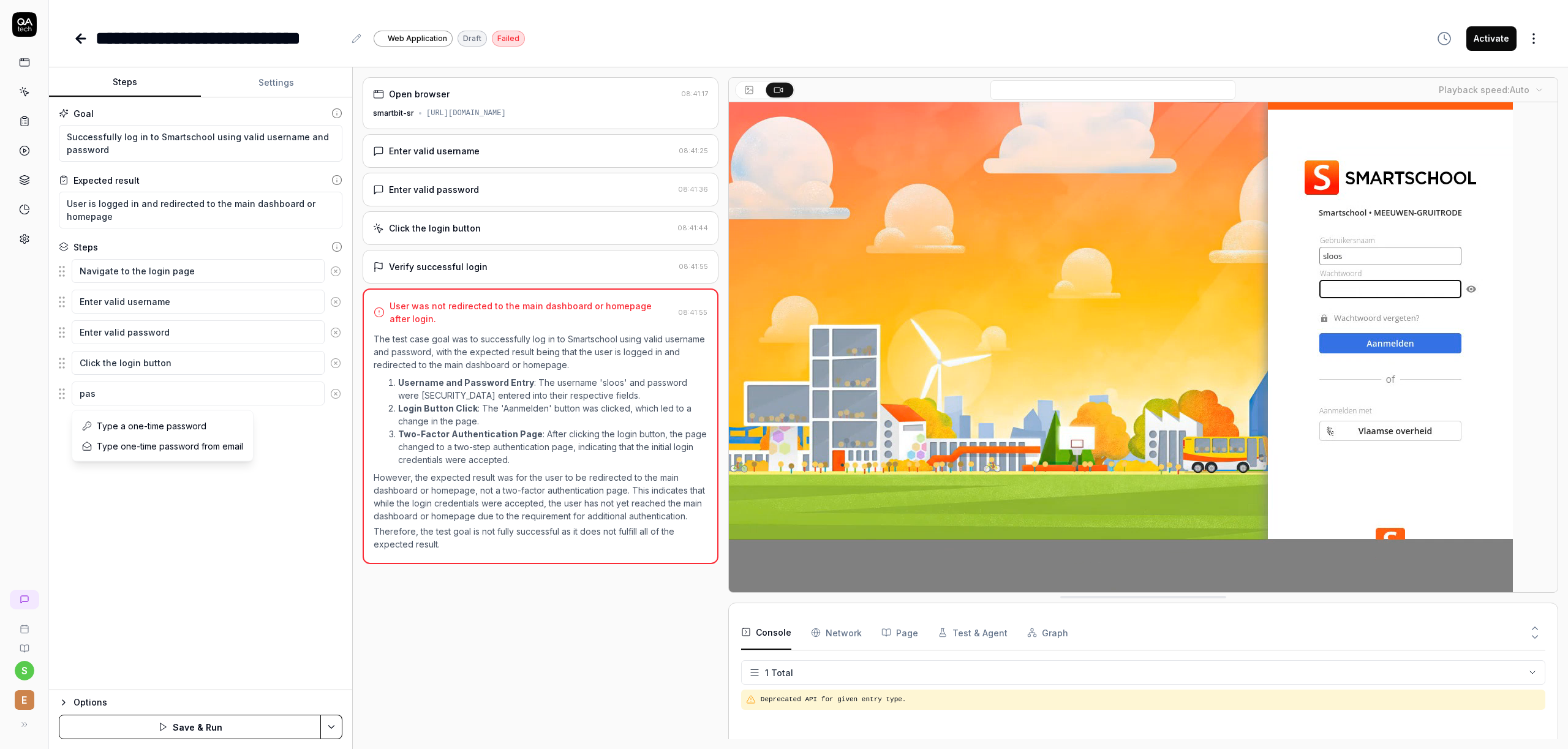
type textarea "*"
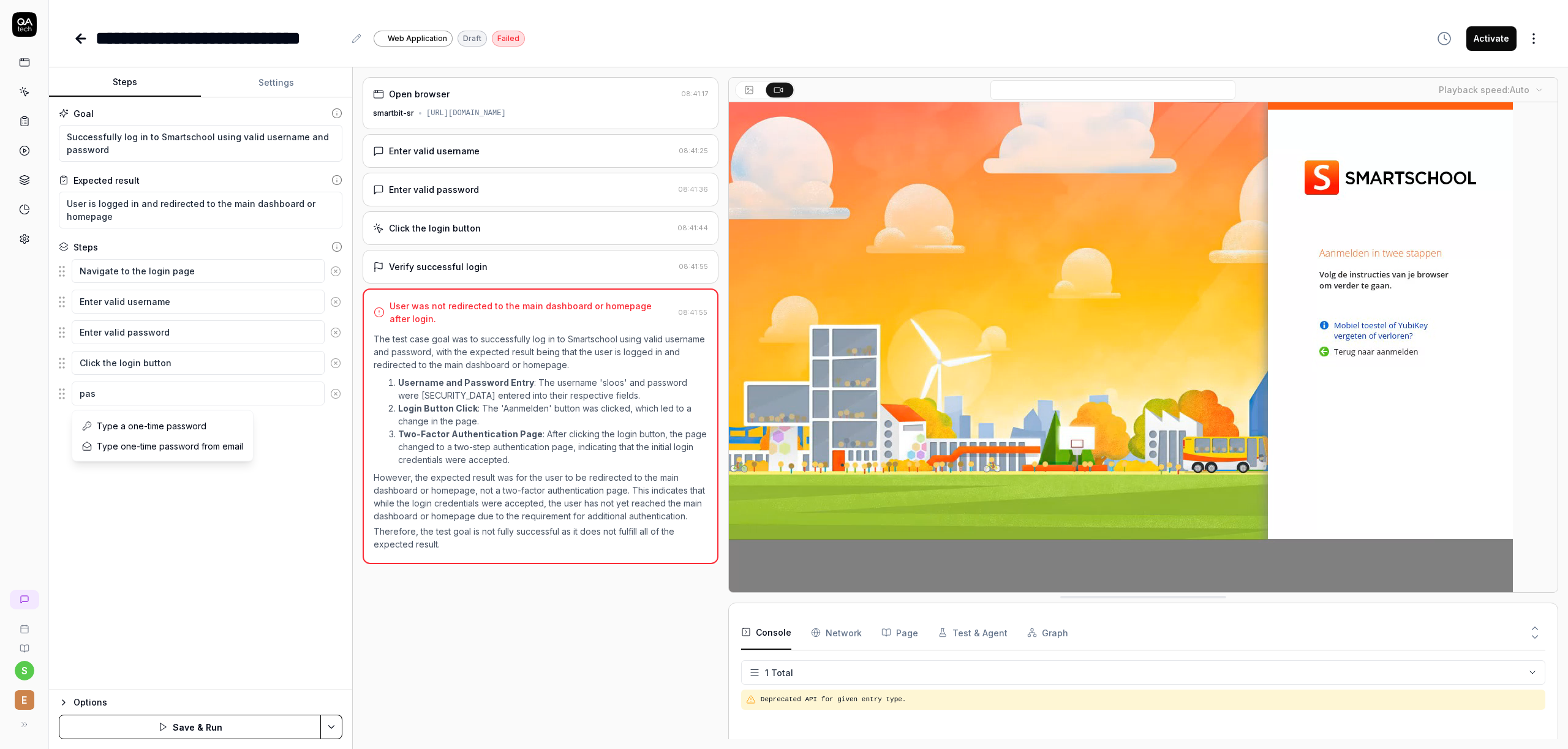
type textarea "pass"
type textarea "*"
type textarea "passk"
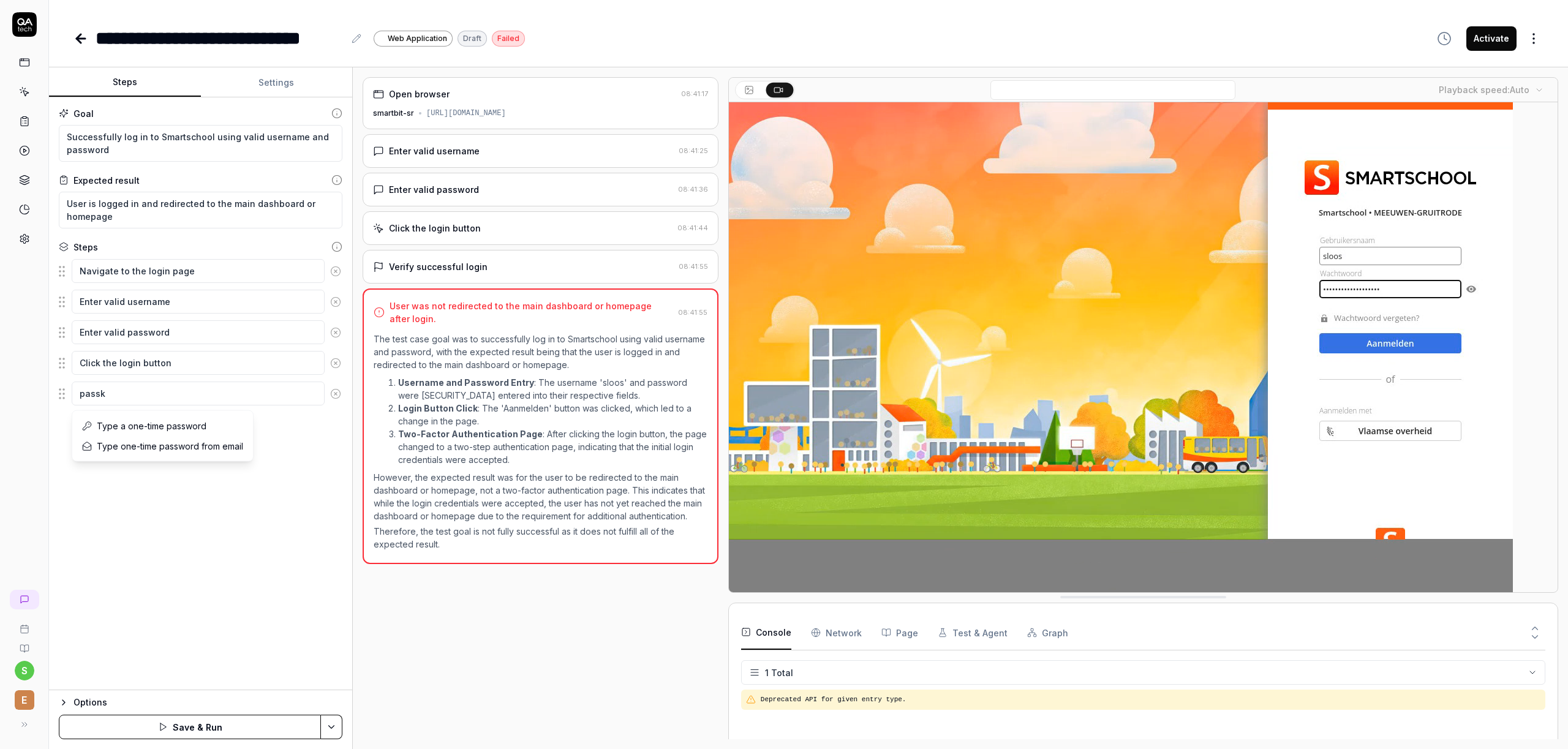
type textarea "*"
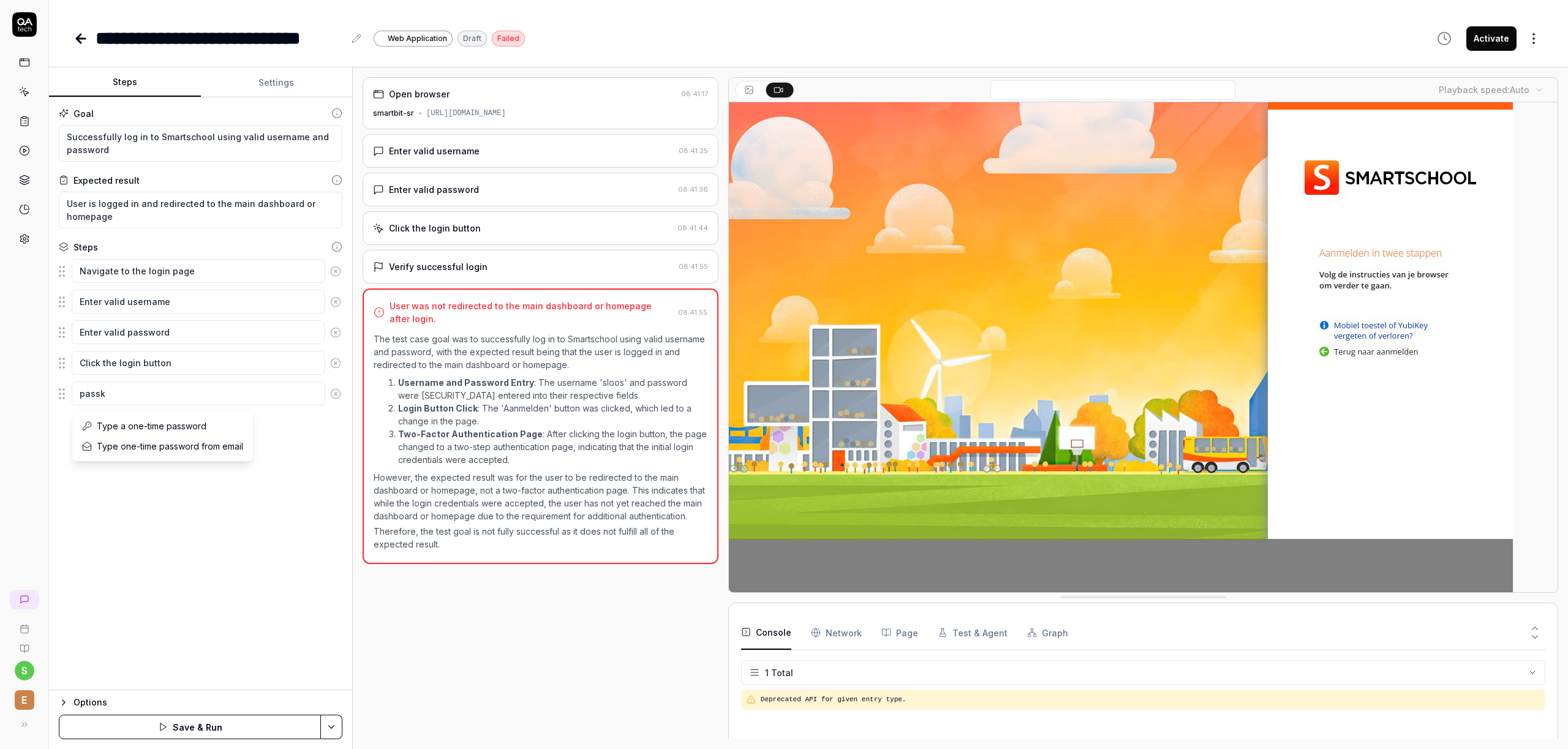
type textarea "passke"
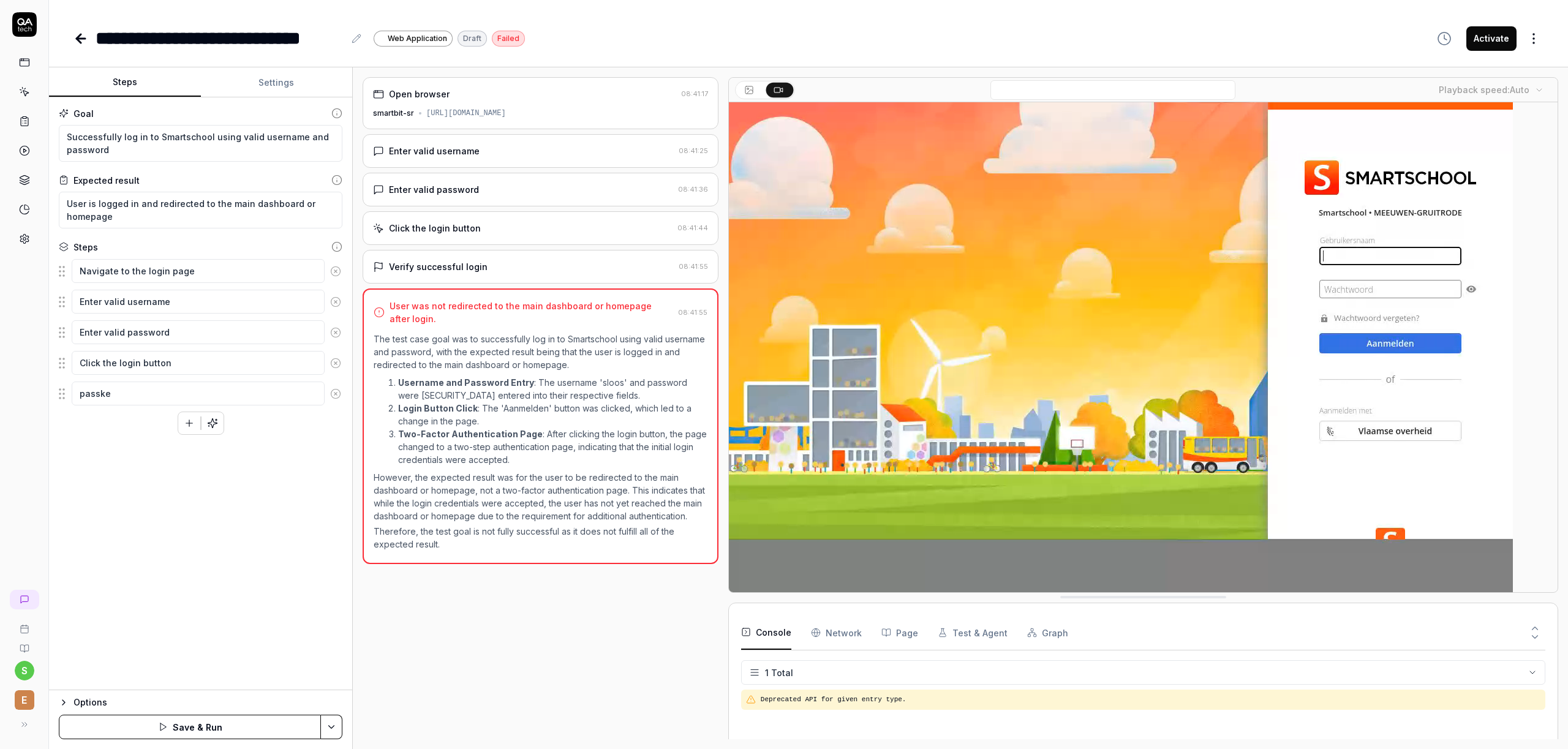
type textarea "*"
type textarea "passkey"
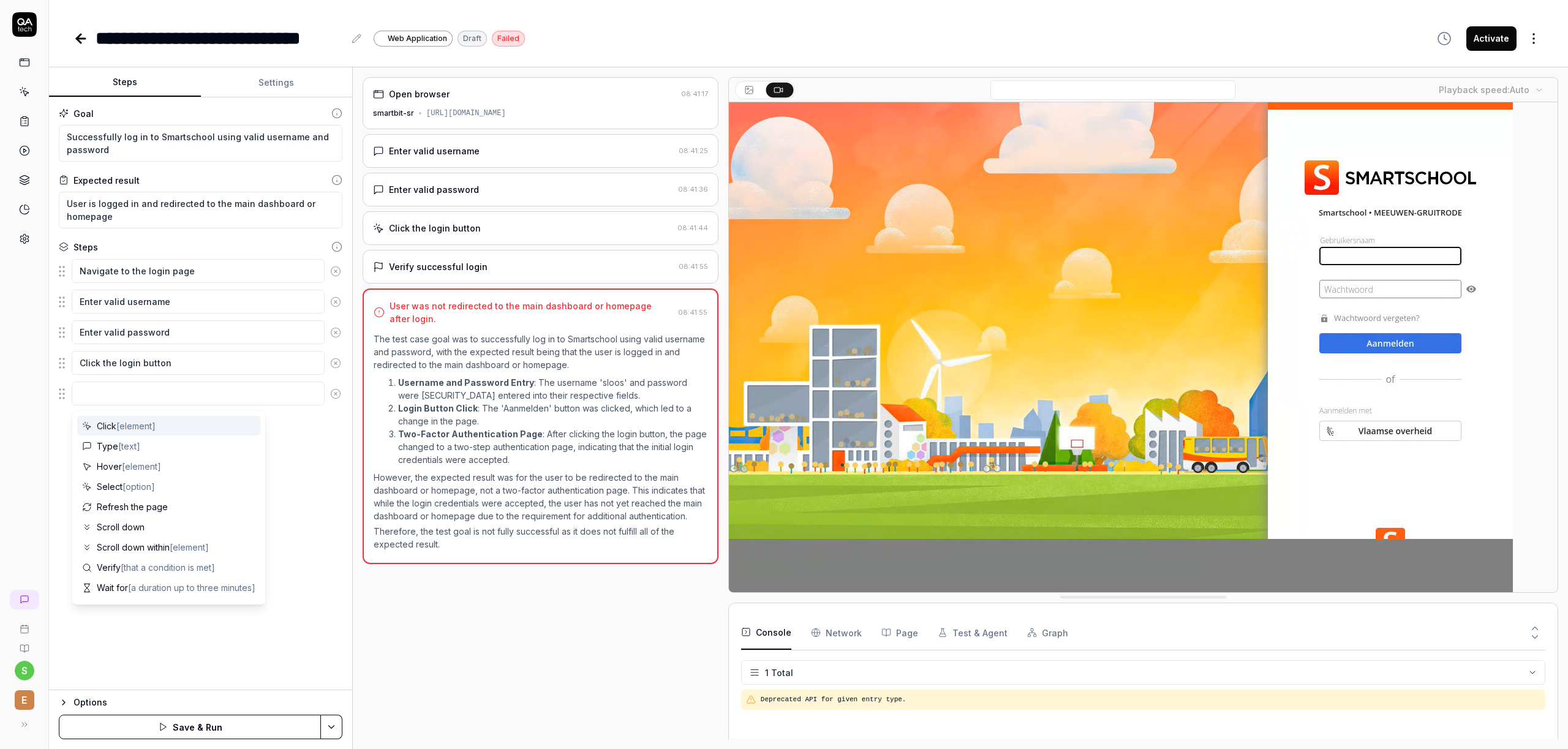
click at [337, 393] on icon at bounding box center [335, 393] width 11 height 11
type textarea "*"
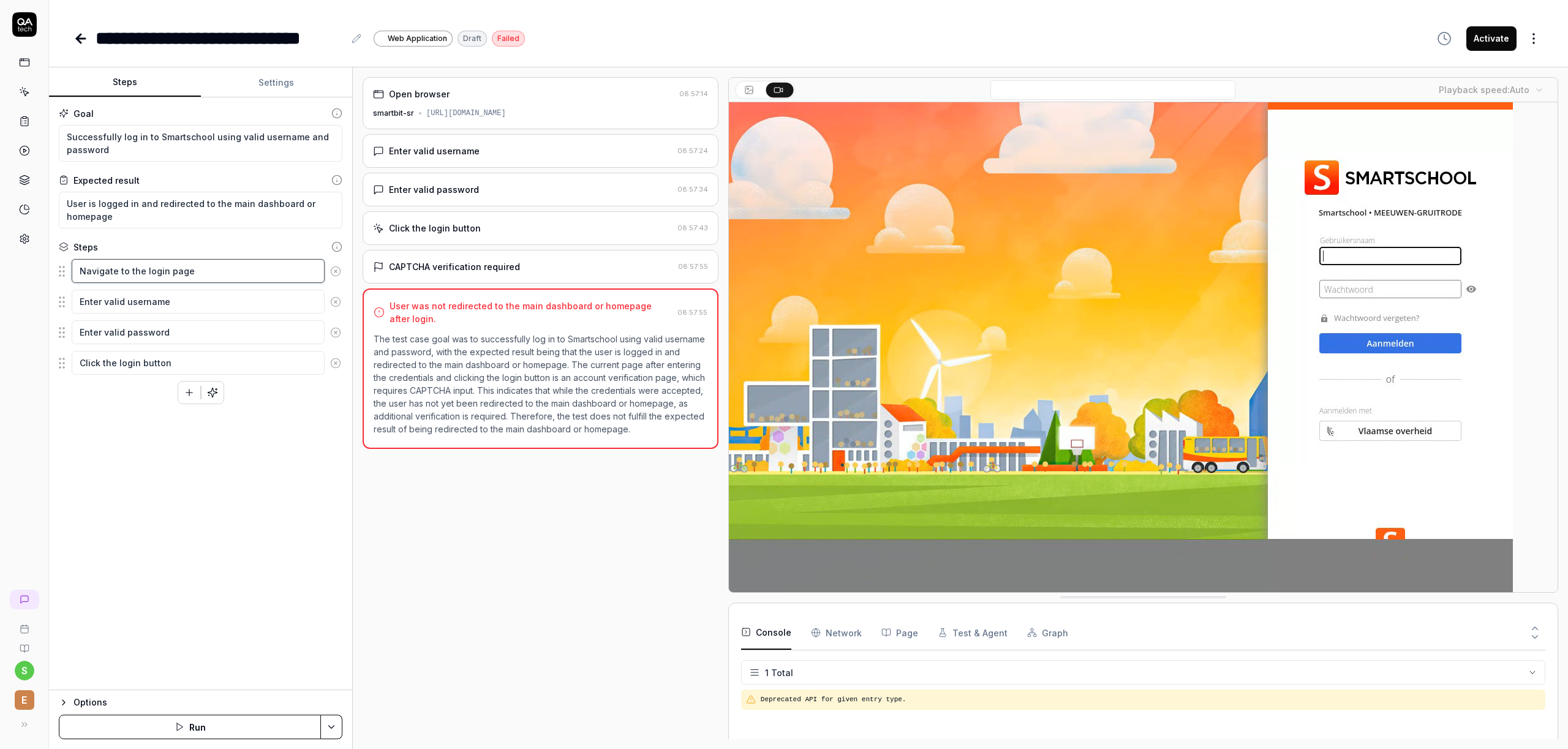
click at [197, 272] on textarea "Navigate to the login page" at bounding box center [197, 271] width 253 height 24
click at [193, 302] on textarea "Enter valid username" at bounding box center [197, 302] width 253 height 24
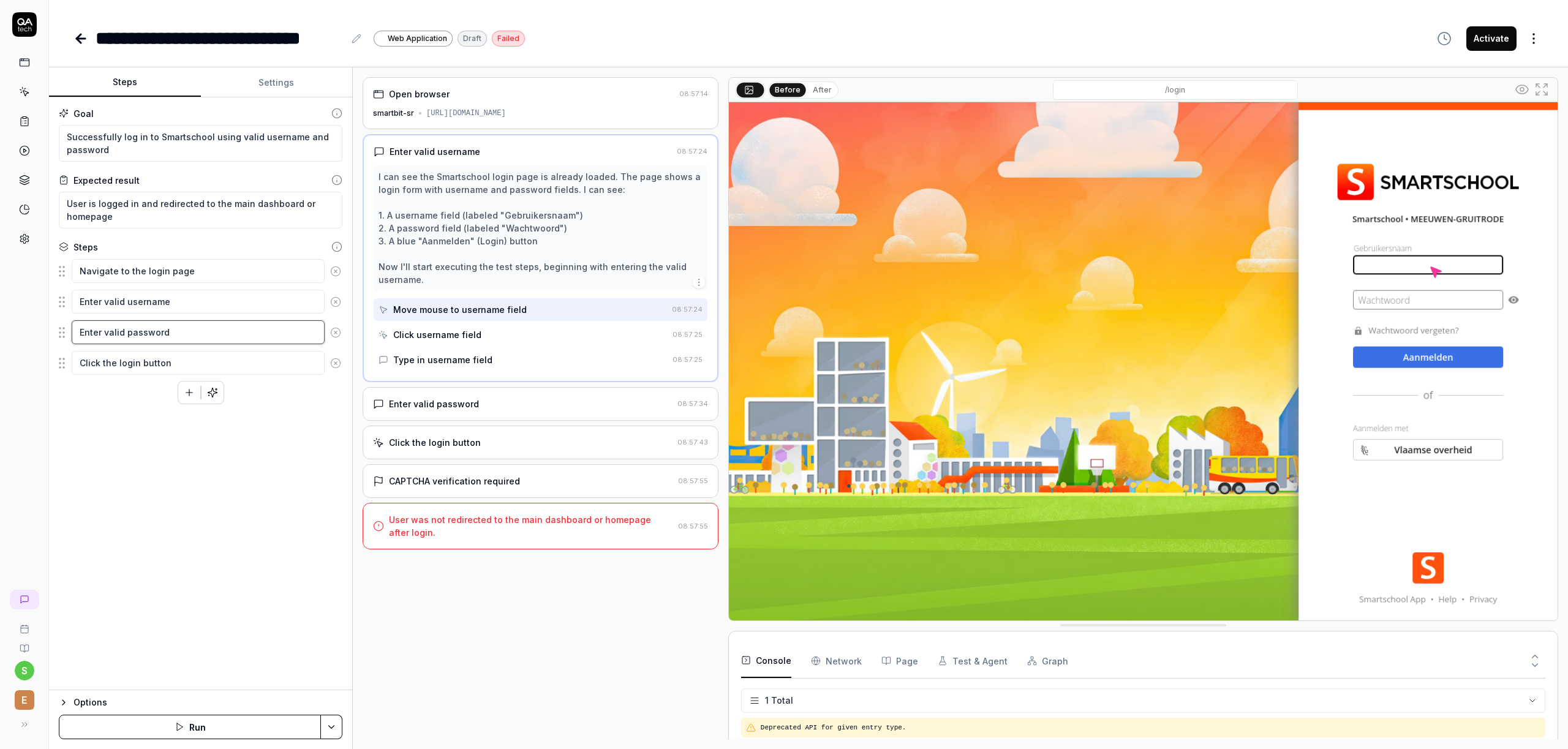
click at [186, 331] on textarea "Enter valid password" at bounding box center [197, 332] width 253 height 24
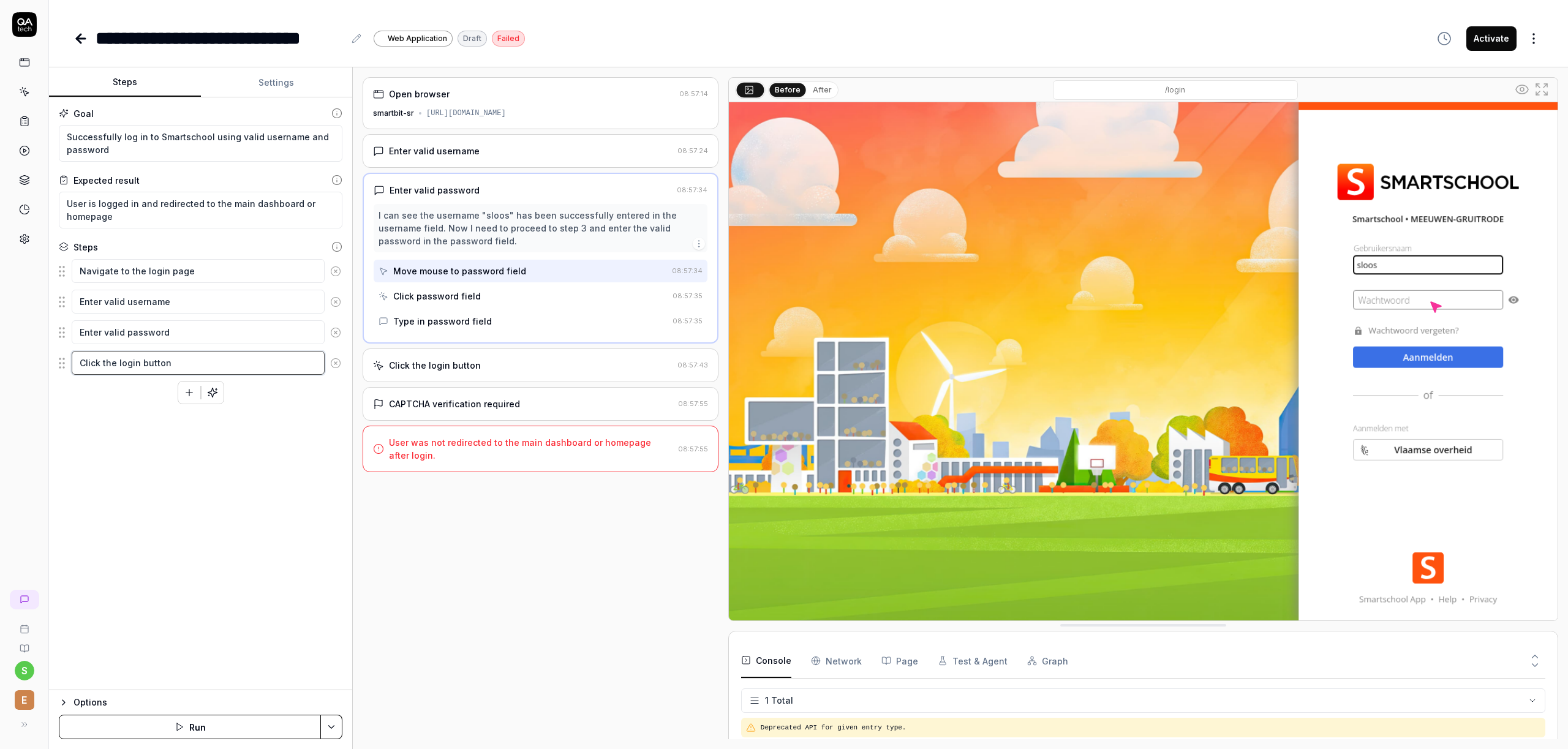
type textarea "*"
click at [183, 360] on textarea "Click the login button" at bounding box center [197, 363] width 253 height 24
